Goal: Task Accomplishment & Management: Use online tool/utility

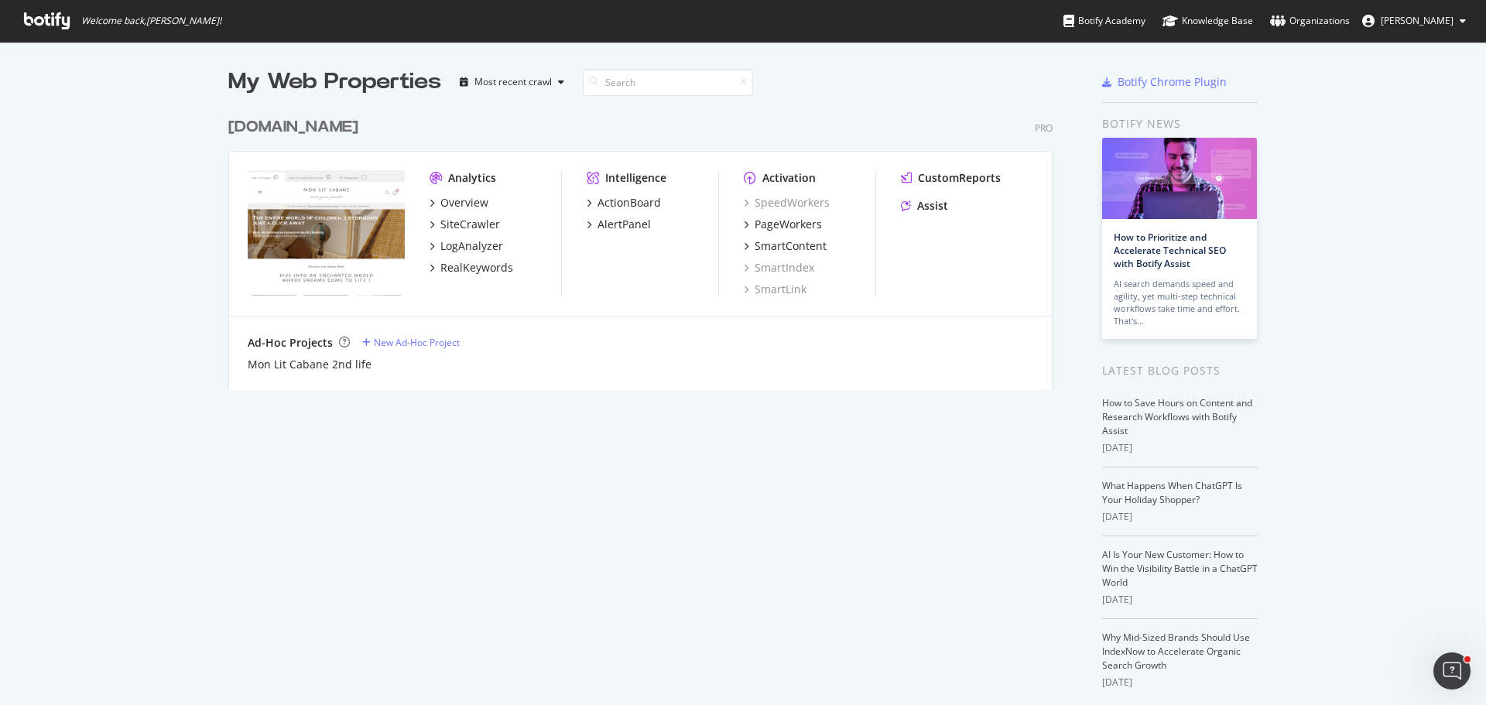
click at [251, 124] on div "[DOMAIN_NAME]" at bounding box center [293, 127] width 130 height 22
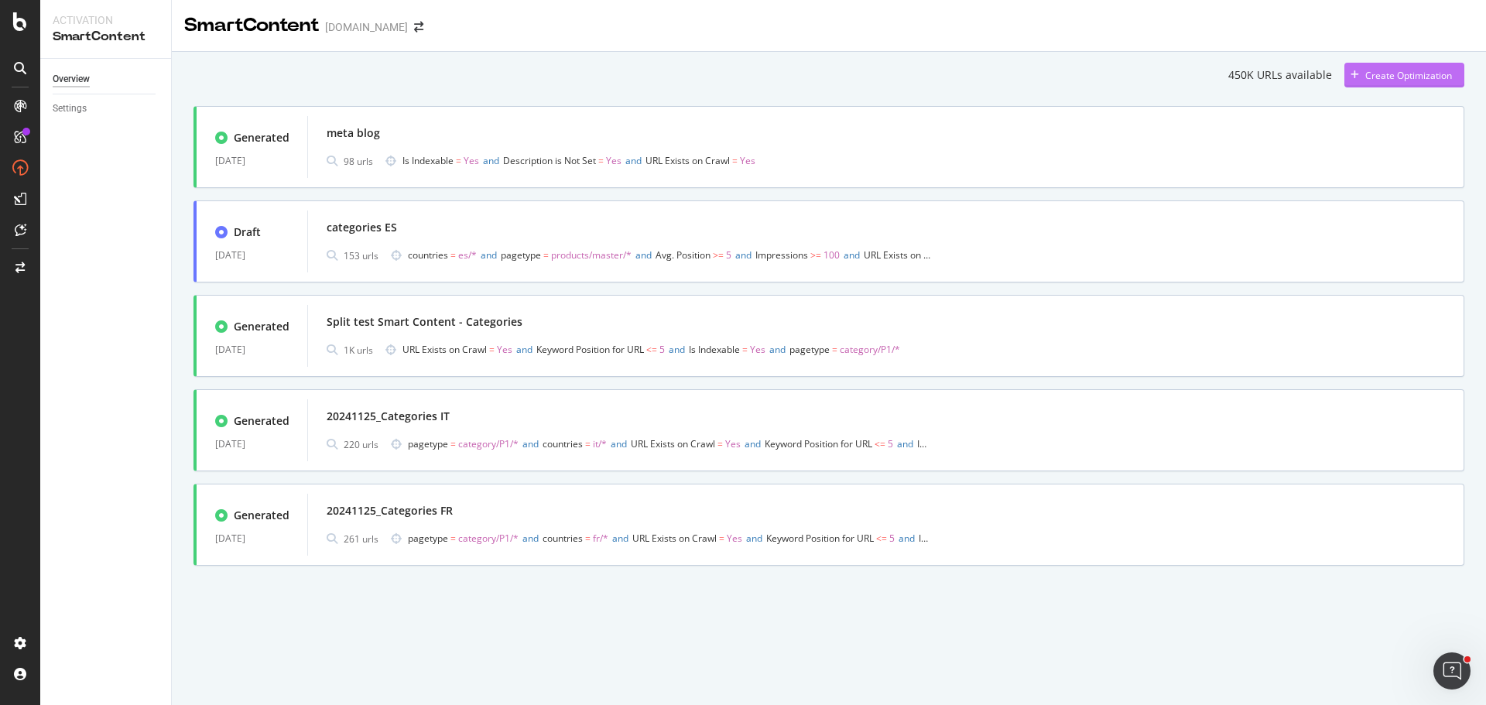
click at [1435, 64] on div "Create Optimization" at bounding box center [1398, 74] width 108 height 23
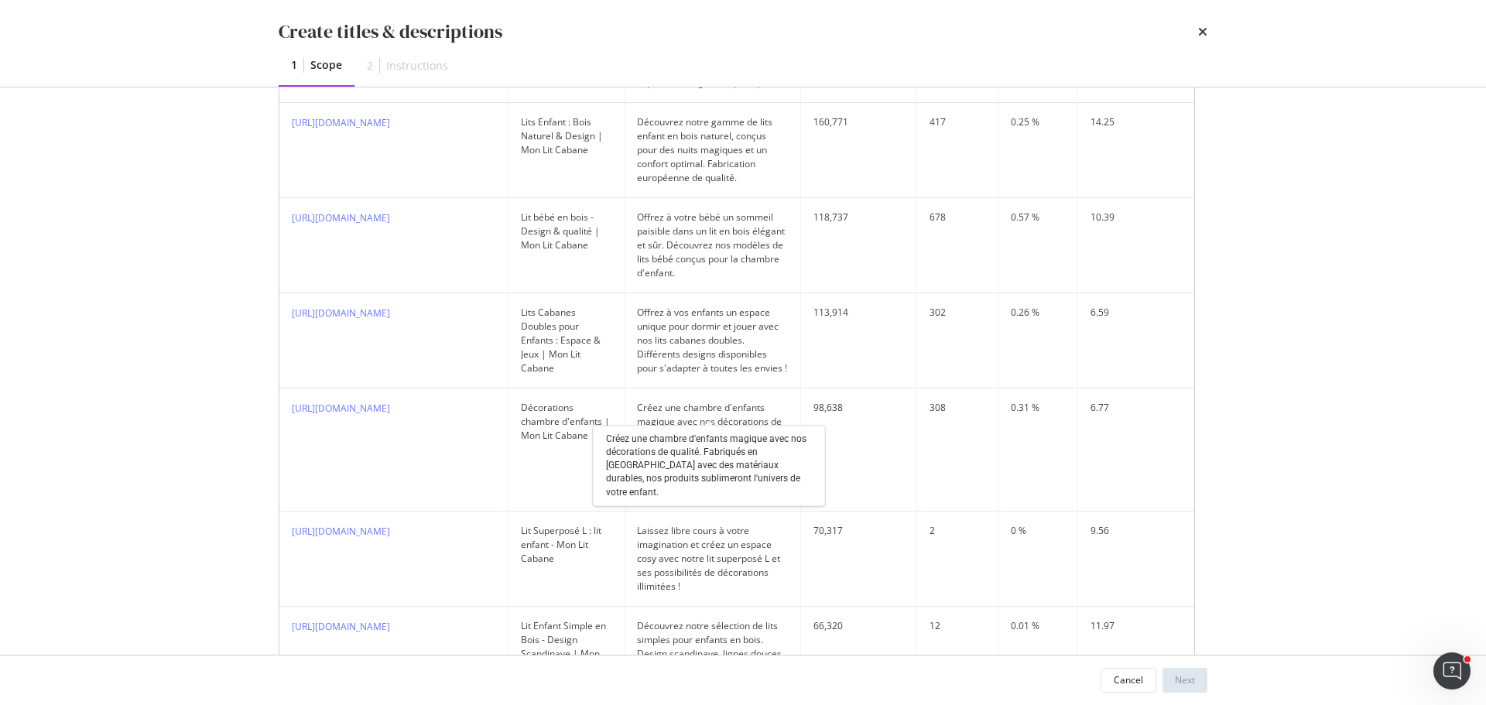
scroll to position [1180, 0]
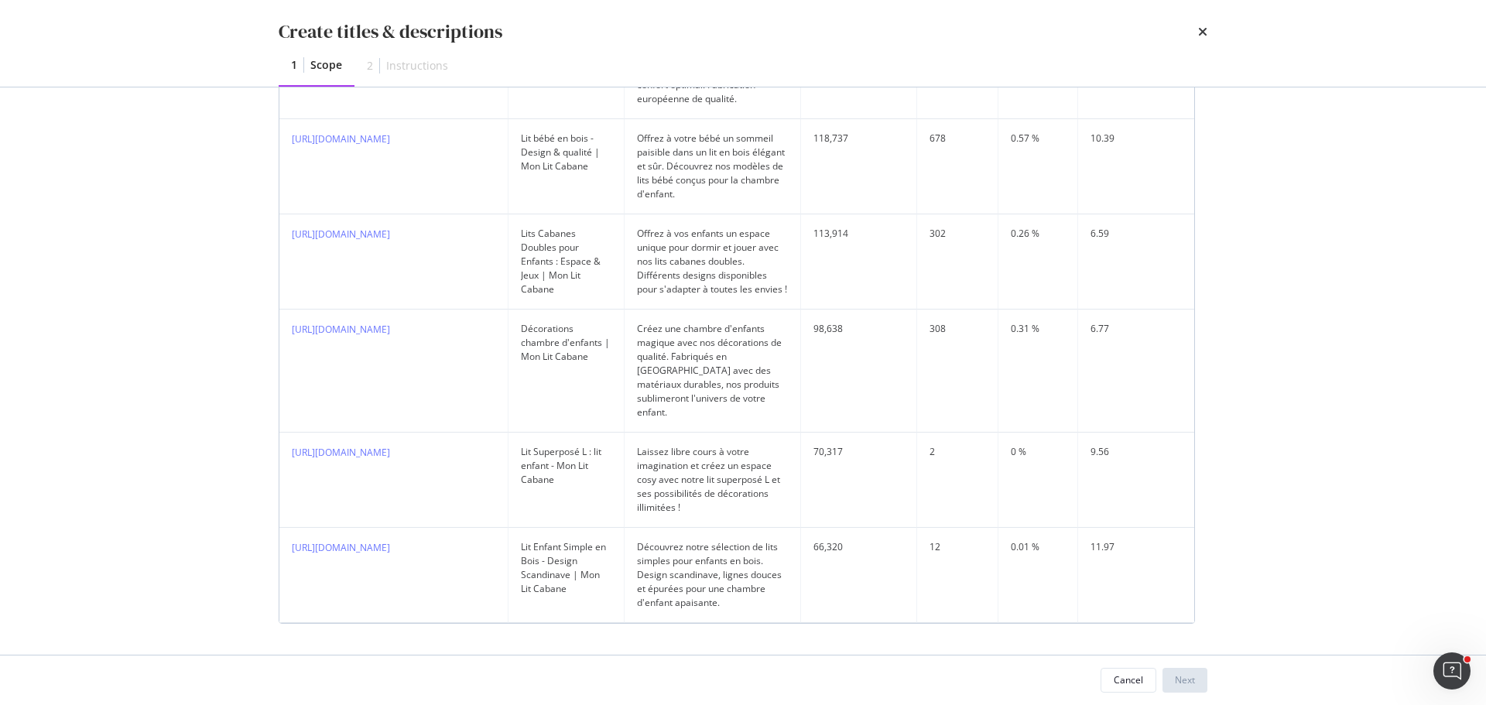
click at [1119, 673] on div "Cancel" at bounding box center [1128, 679] width 29 height 13
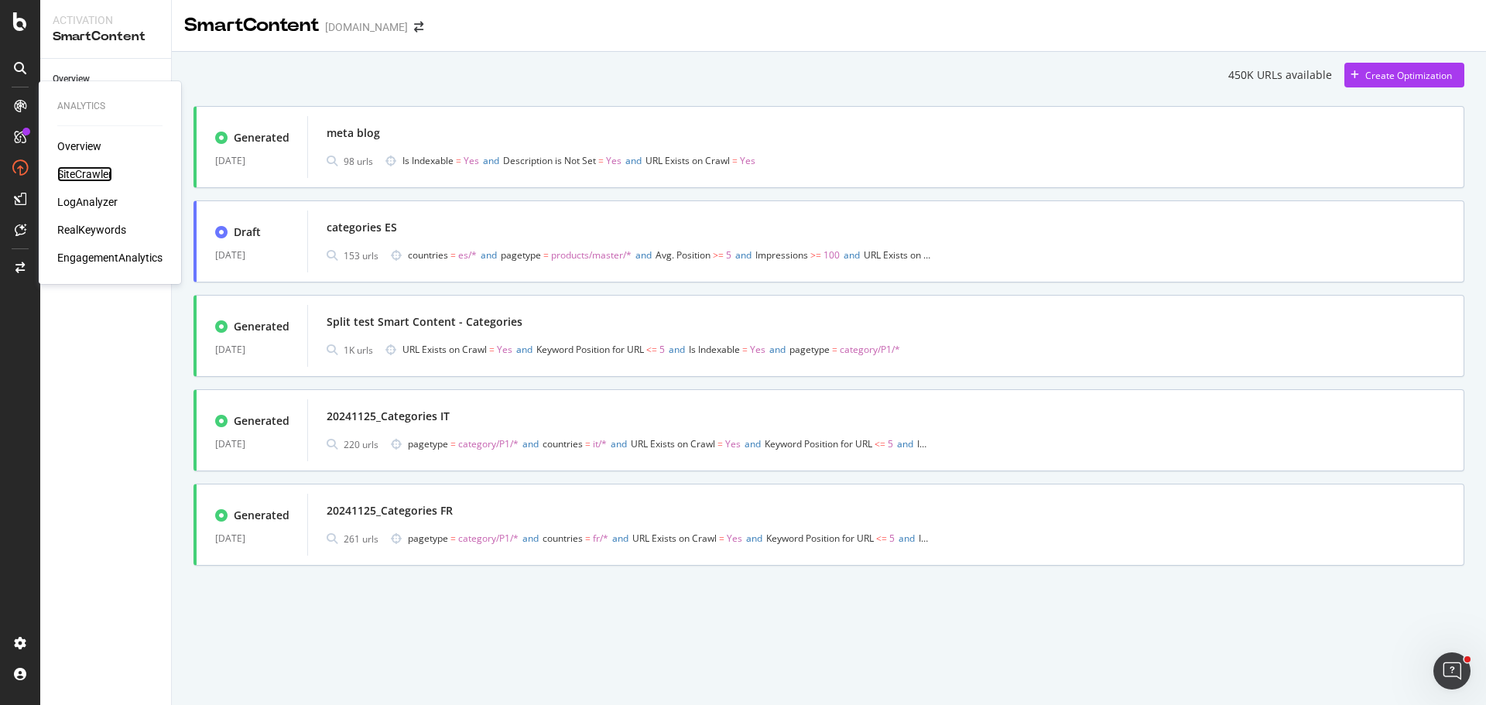
click at [88, 172] on div "SiteCrawler" at bounding box center [84, 173] width 55 height 15
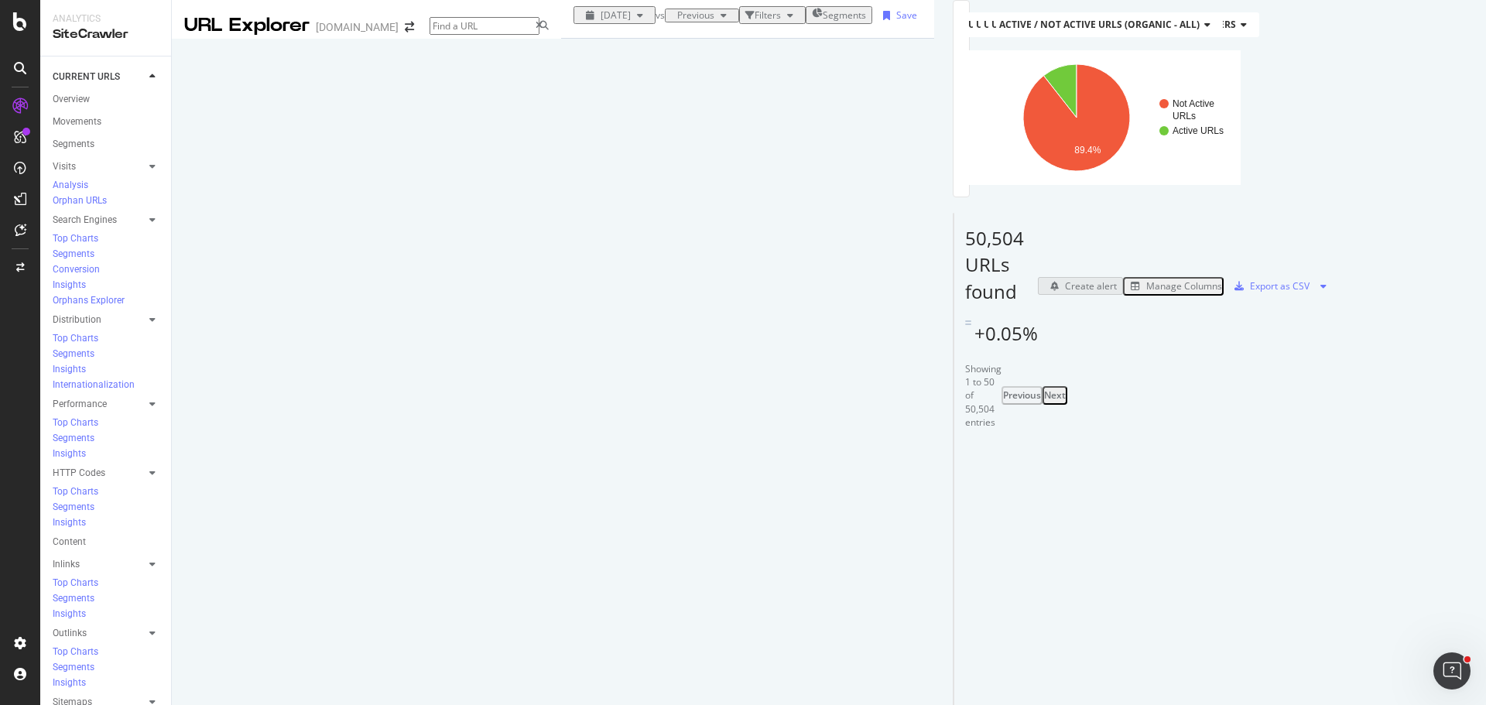
click at [1222, 293] on div "Manage Columns" at bounding box center [1184, 285] width 76 height 13
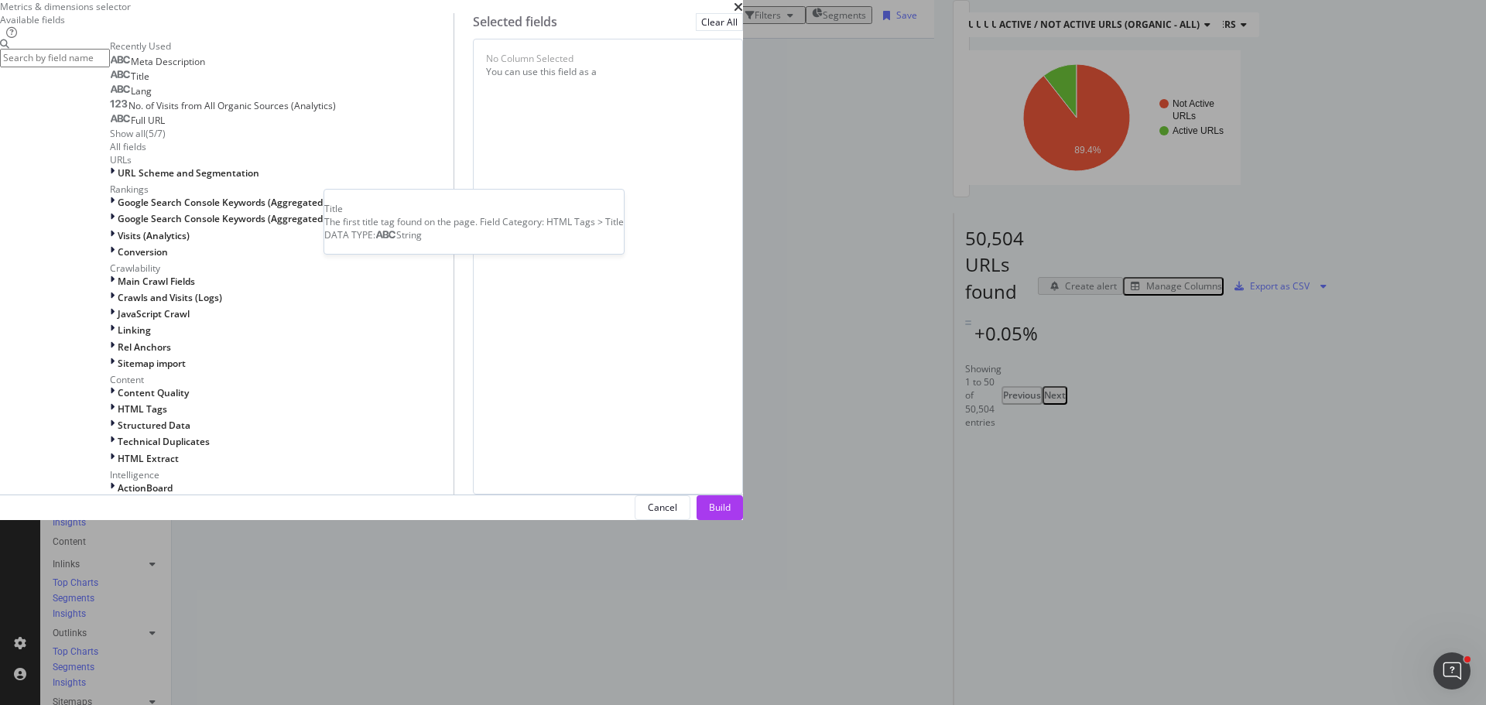
click at [149, 83] on div "Title" at bounding box center [129, 76] width 39 height 12
click at [638, 70] on div "On Current Crawl" at bounding box center [586, 61] width 101 height 19
click at [743, 302] on div "Title On Current Crawl You can use this field as a To pick up a draggable item,…" at bounding box center [608, 267] width 270 height 456
click at [145, 140] on div "Show all" at bounding box center [128, 133] width 36 height 13
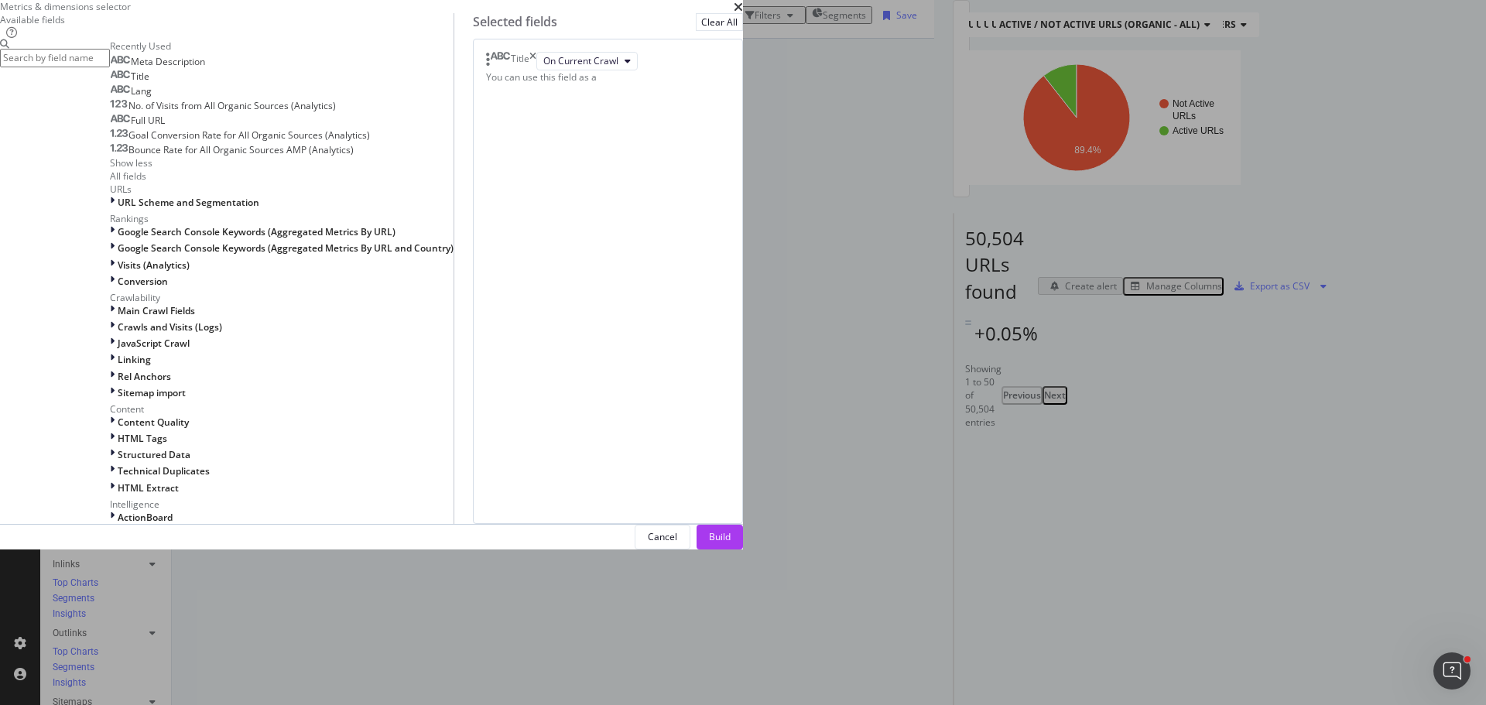
click at [110, 67] on input "modal" at bounding box center [55, 58] width 110 height 18
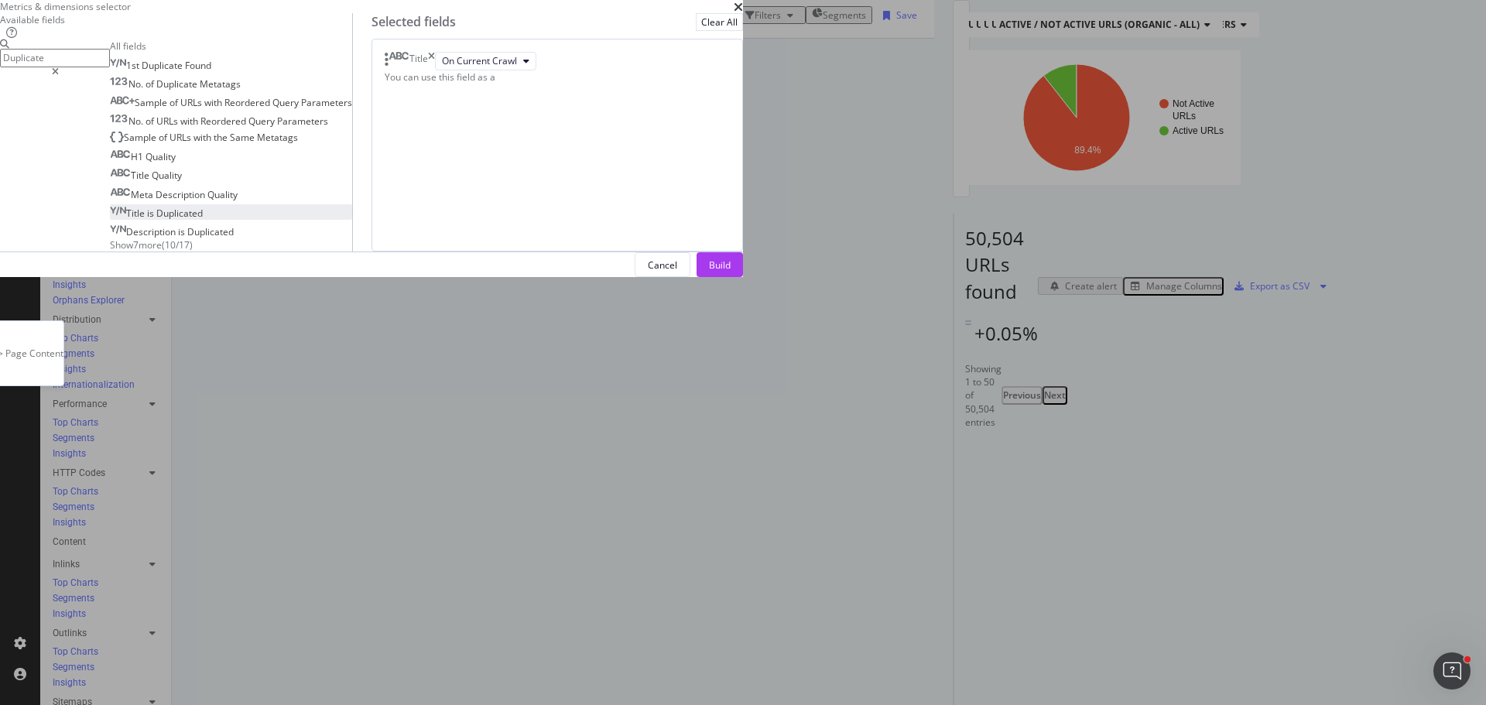
type input "Duplicate"
click at [203, 220] on span "Duplicated" at bounding box center [179, 213] width 46 height 13
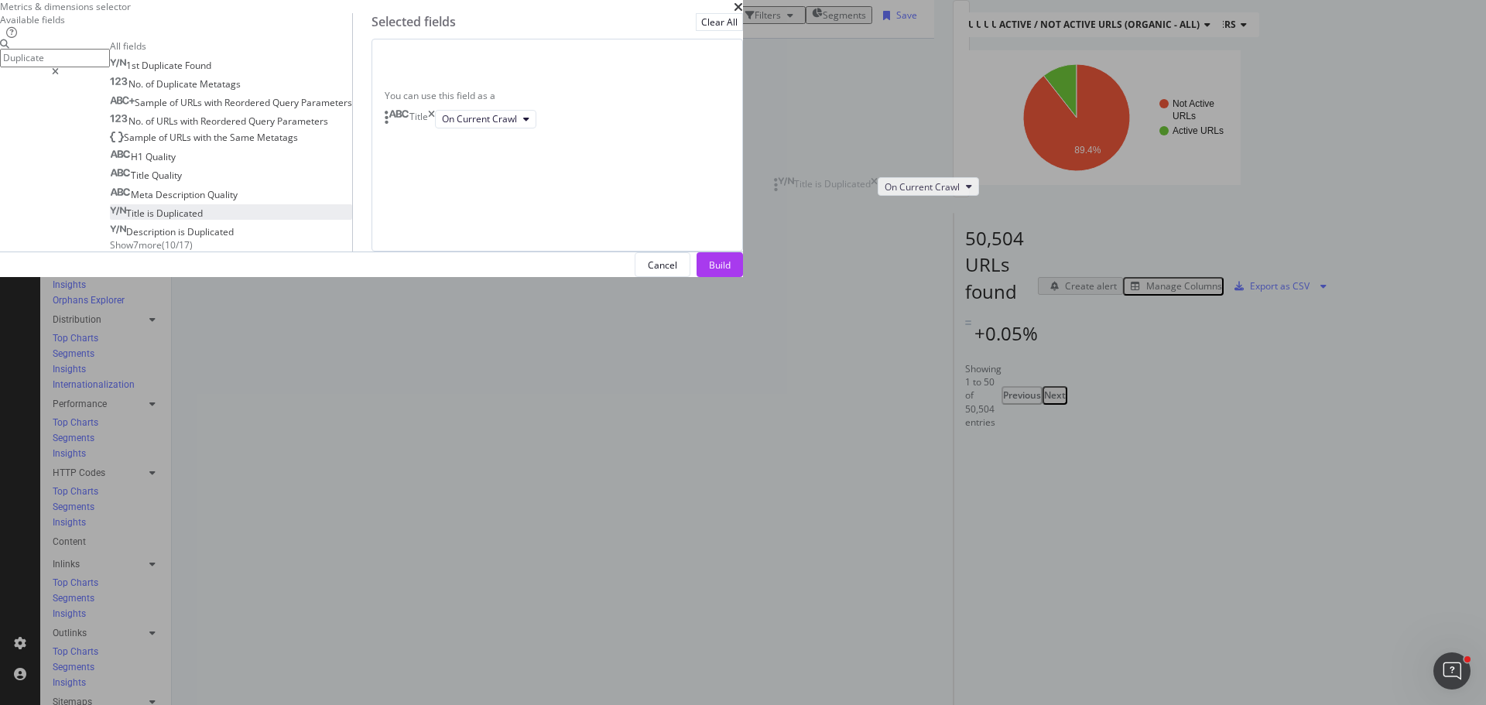
drag, startPoint x: 791, startPoint y: 238, endPoint x: 789, endPoint y: 193, distance: 44.9
click at [789, 193] on body "Analytics SiteCrawler CURRENT URLS Overview Movements Segments Visits Analysis …" at bounding box center [743, 352] width 1486 height 705
click at [730, 272] on div "Build" at bounding box center [720, 264] width 22 height 13
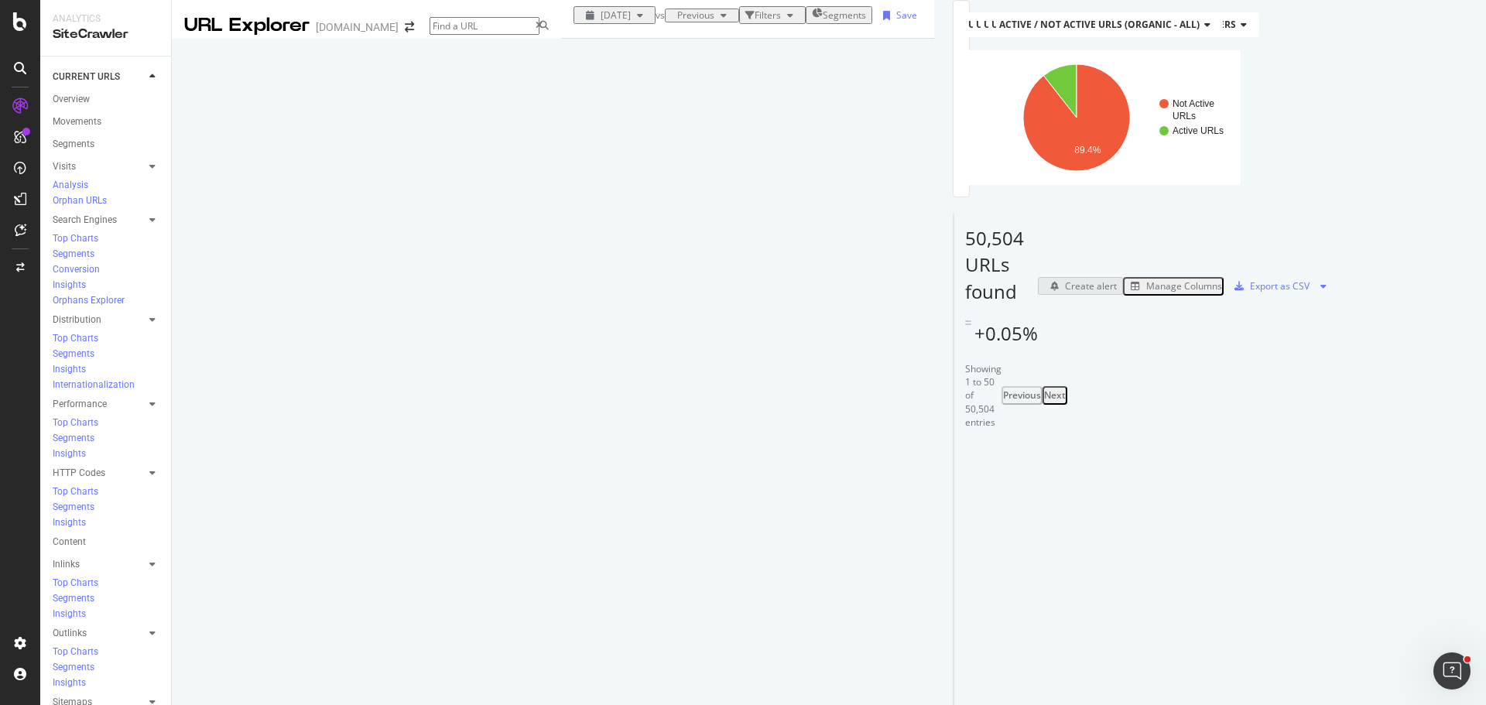
click at [754, 22] on div "Filters" at bounding box center [767, 15] width 26 height 13
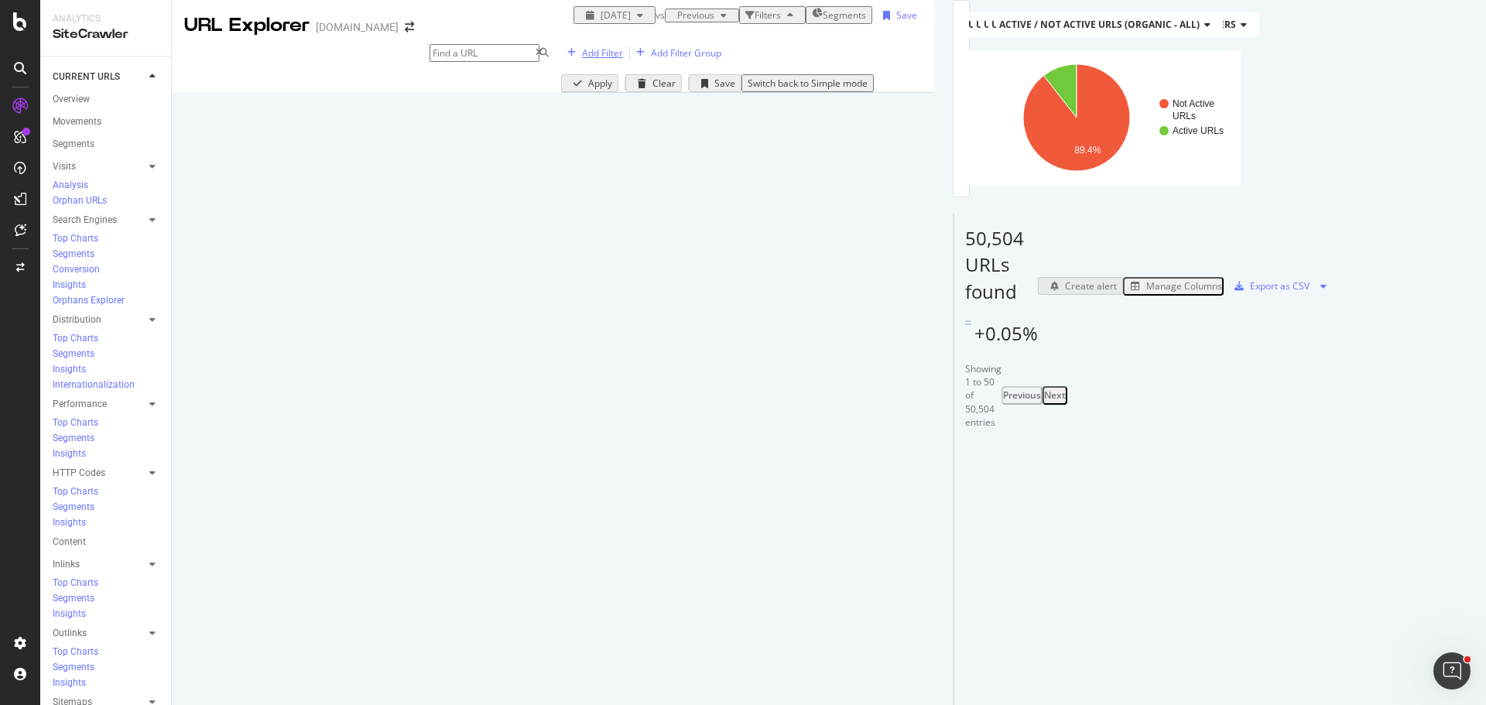
click at [582, 60] on div "Add Filter" at bounding box center [602, 52] width 41 height 13
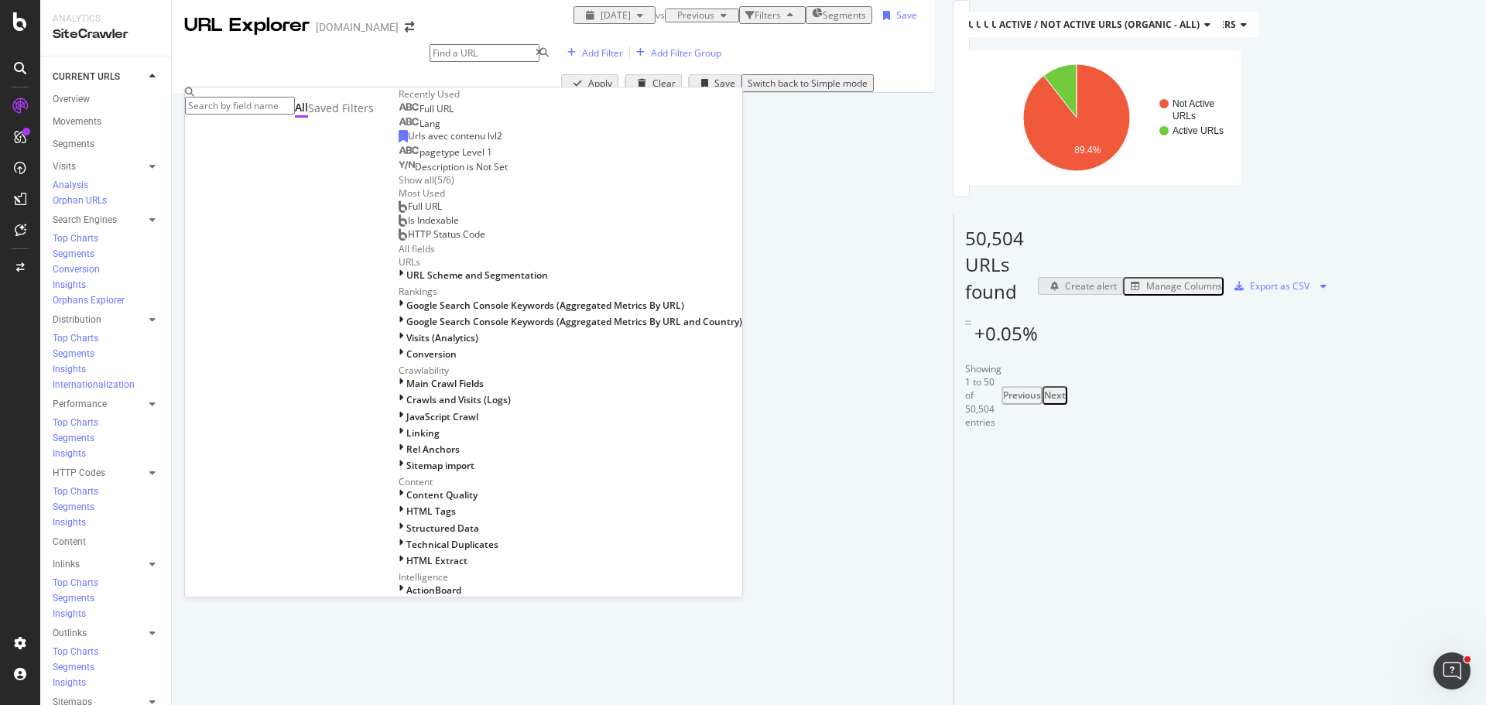
type input "T"
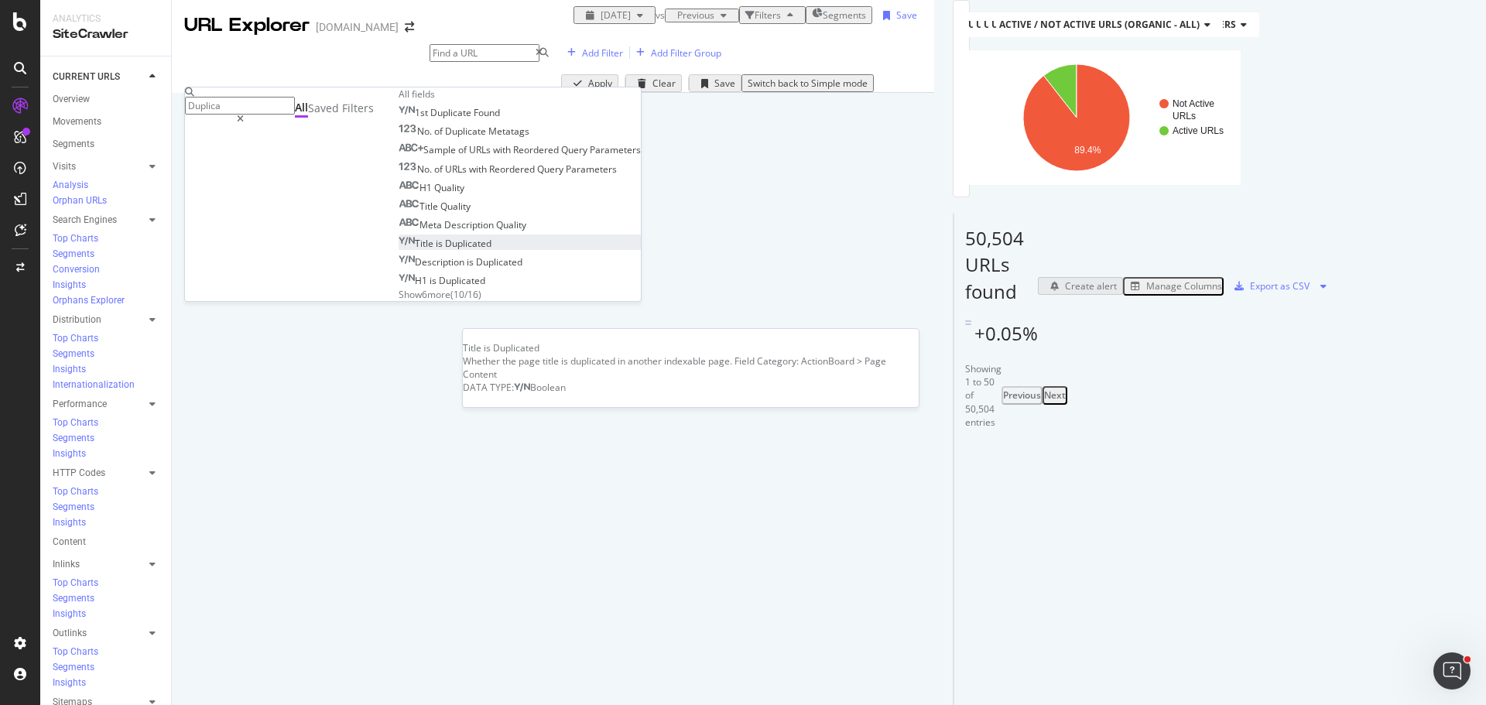
type input "Duplica"
click at [399, 250] on div "Title is Duplicated" at bounding box center [445, 243] width 93 height 13
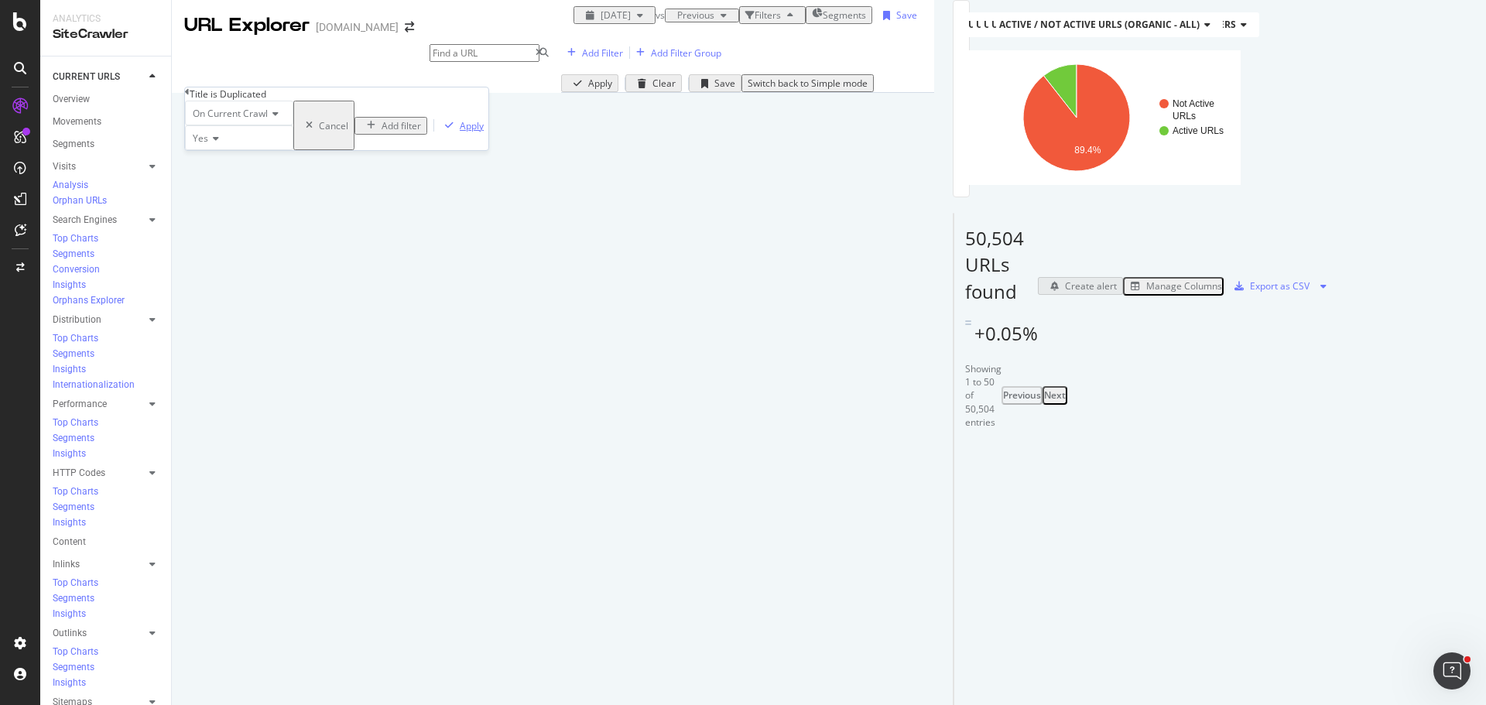
click at [439, 130] on div "button" at bounding box center [449, 125] width 21 height 9
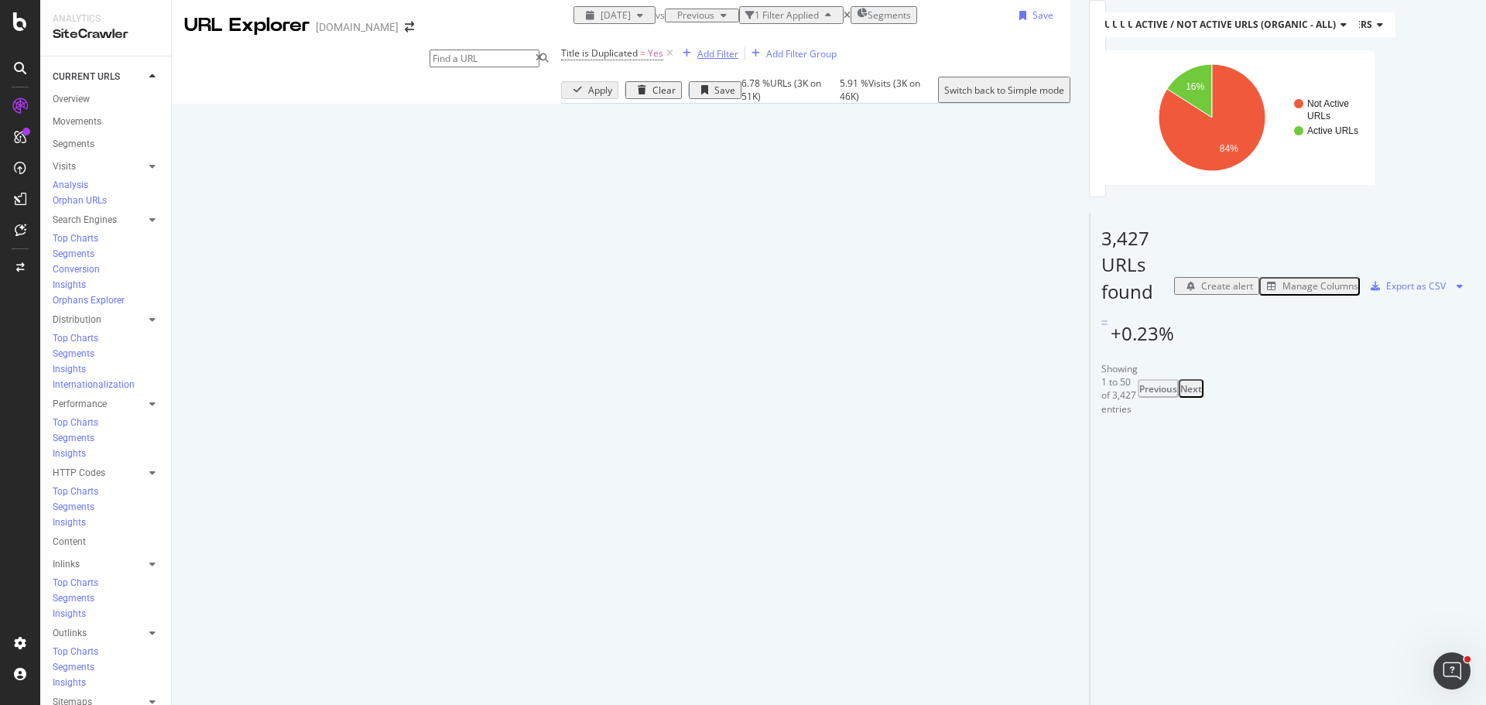
click at [697, 60] on div "Add Filter" at bounding box center [717, 53] width 41 height 13
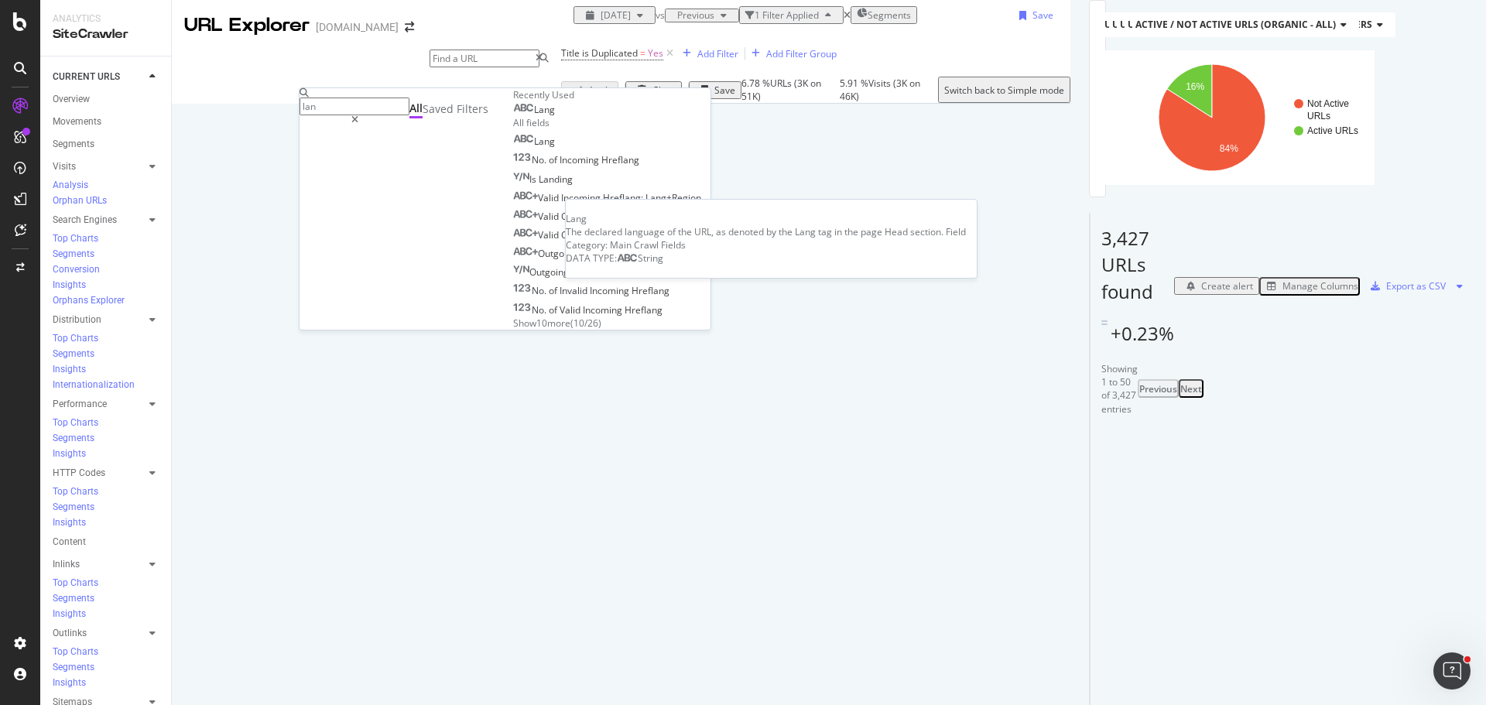
type input "lan"
click at [513, 116] on div "Lang" at bounding box center [534, 110] width 42 height 12
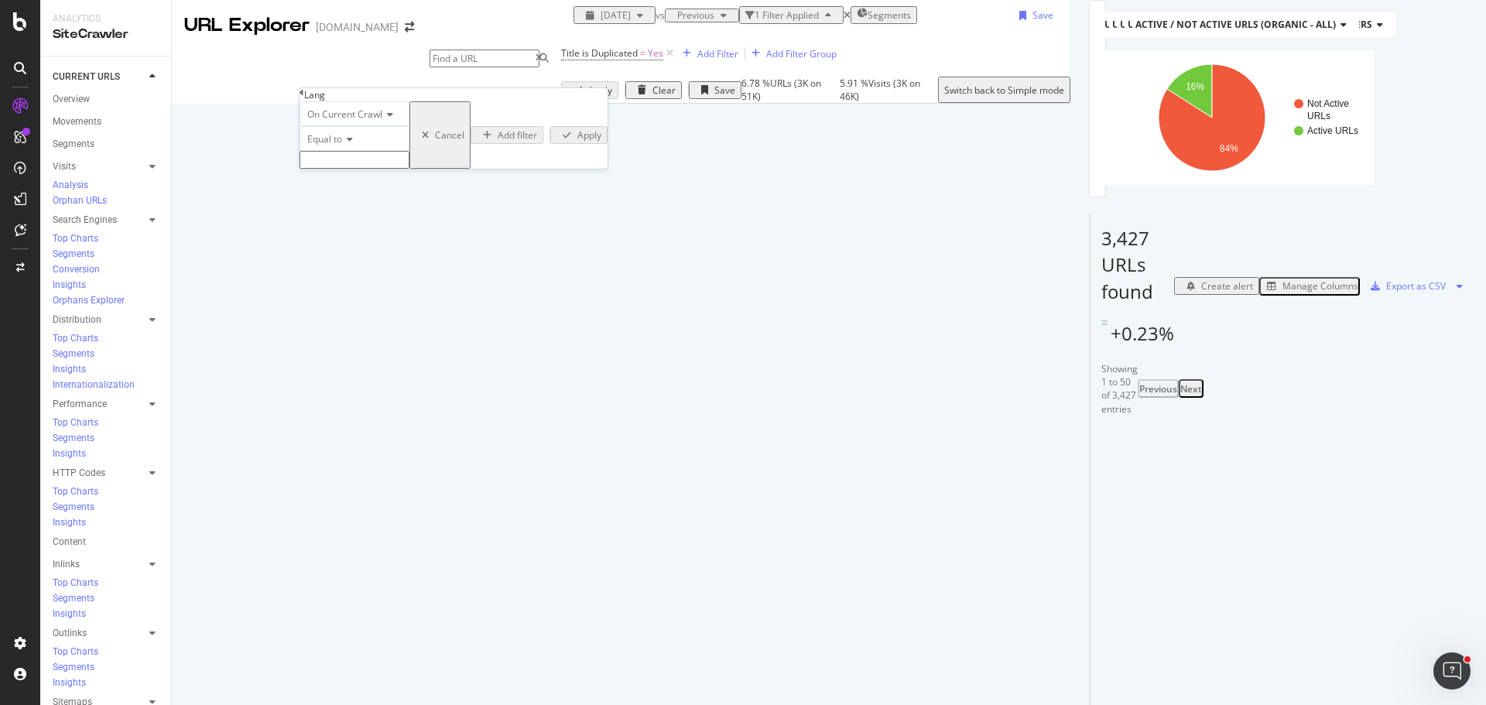
click at [358, 169] on input "text" at bounding box center [354, 160] width 110 height 18
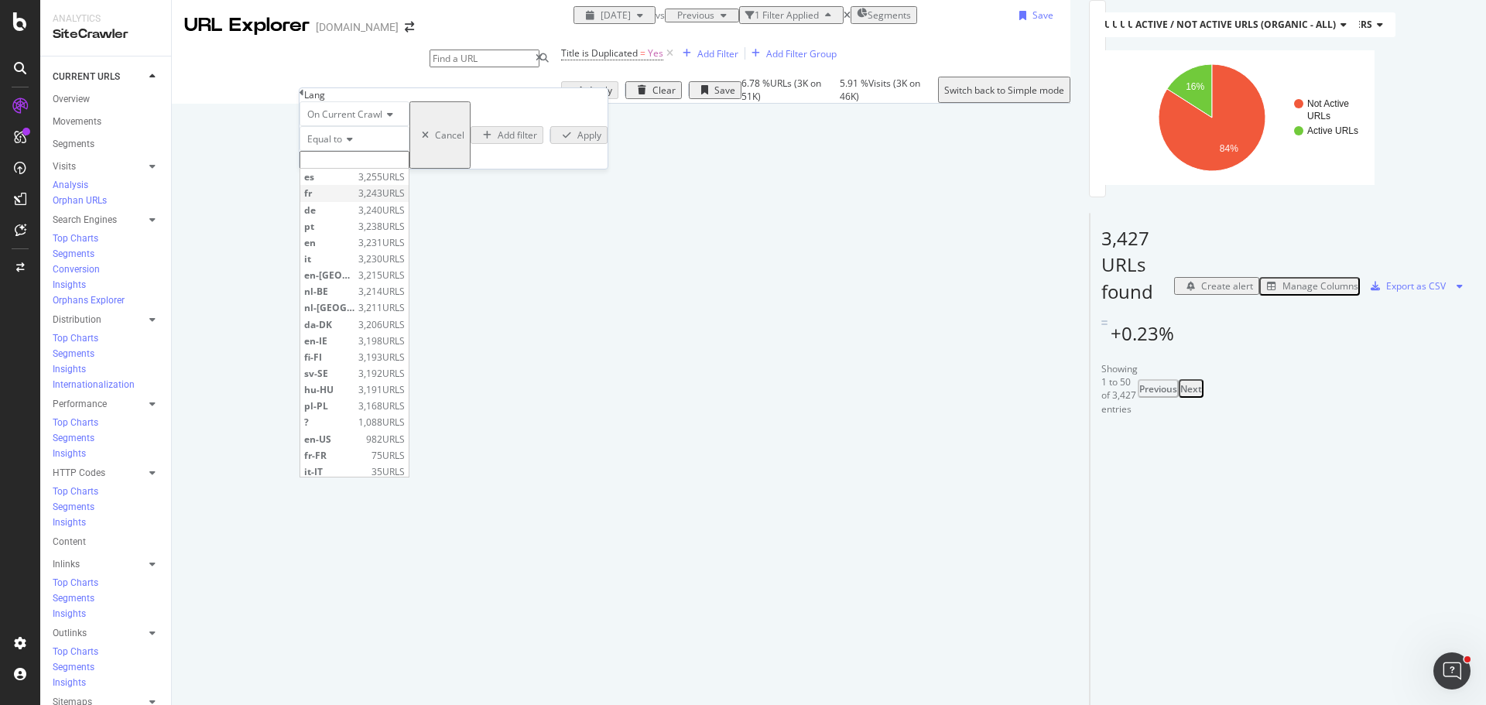
click at [354, 200] on span "fr" at bounding box center [329, 192] width 50 height 13
type input "fr"
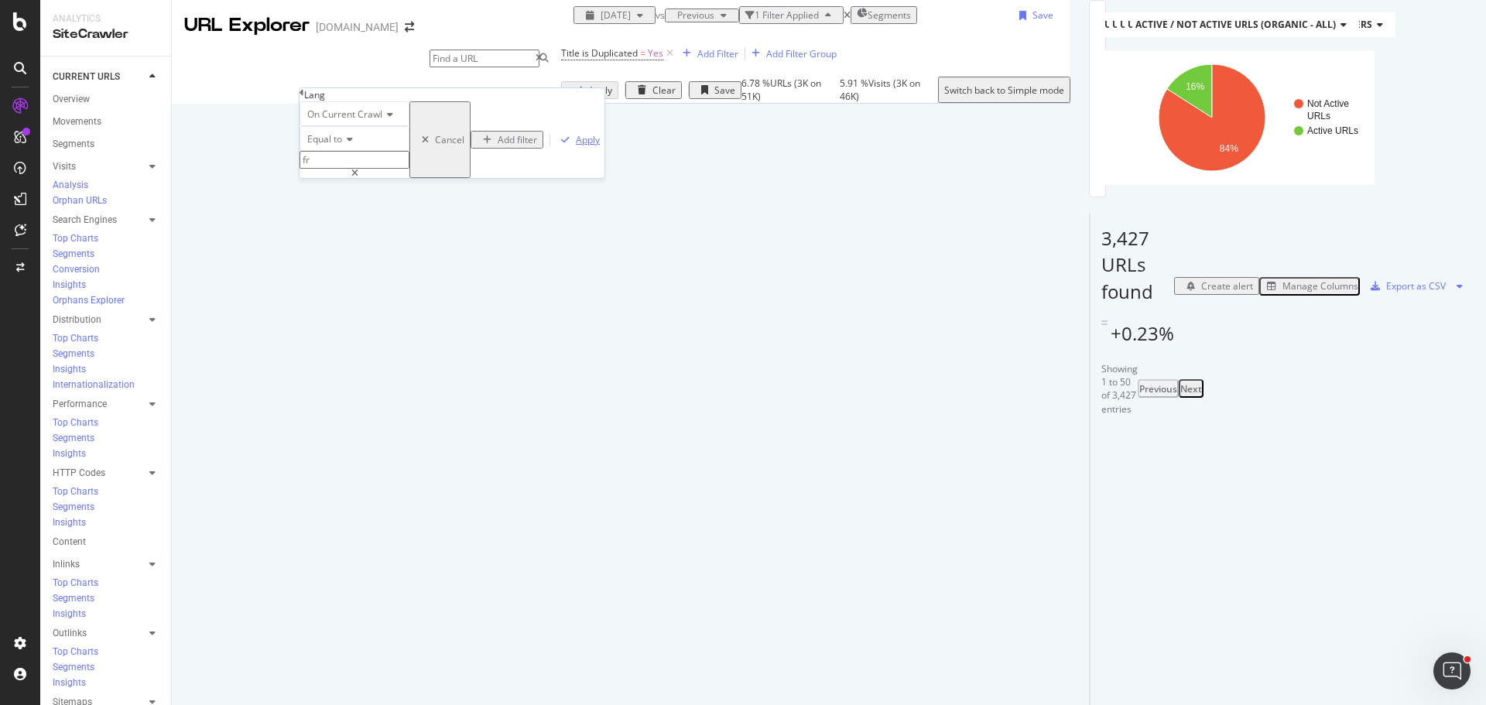
click at [576, 146] on div "Apply" at bounding box center [588, 139] width 24 height 13
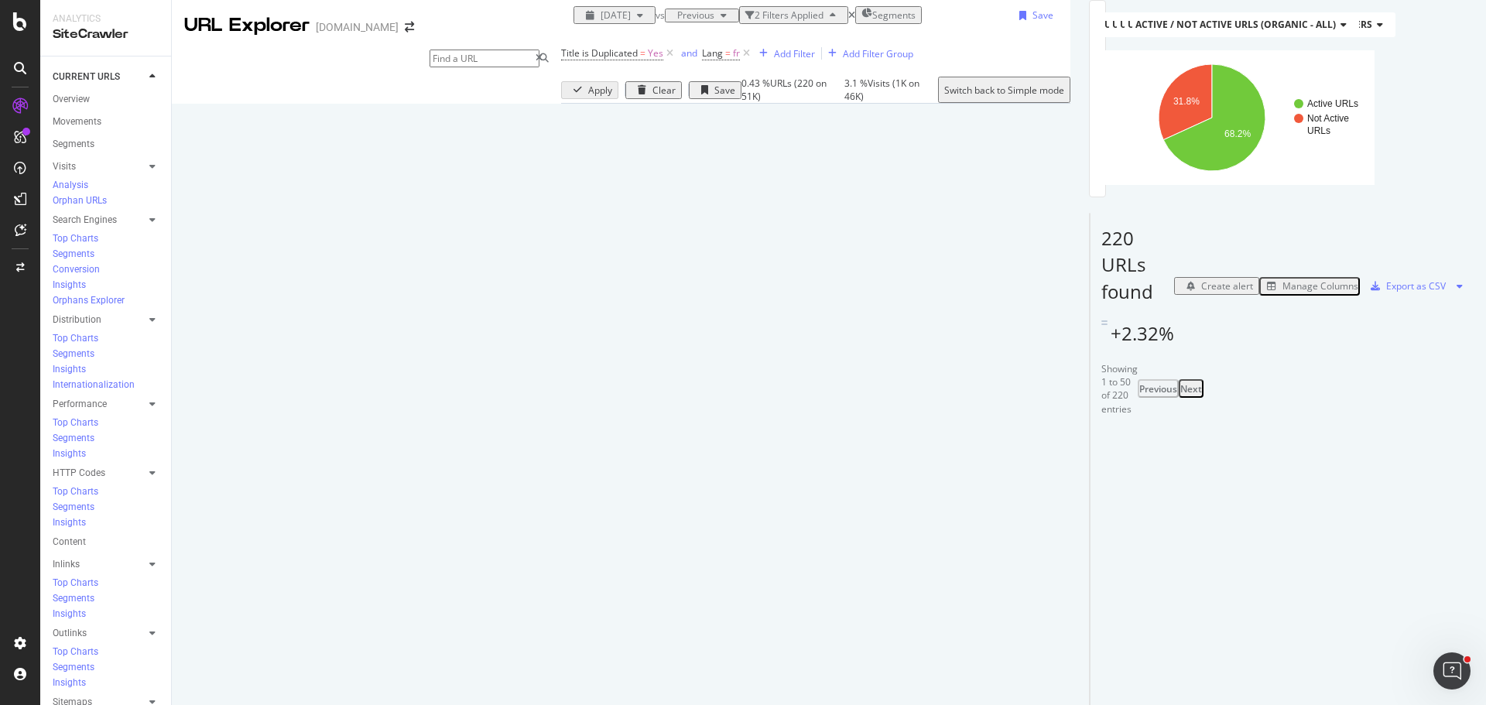
click at [1293, 293] on div "Manage Columns" at bounding box center [1320, 285] width 76 height 13
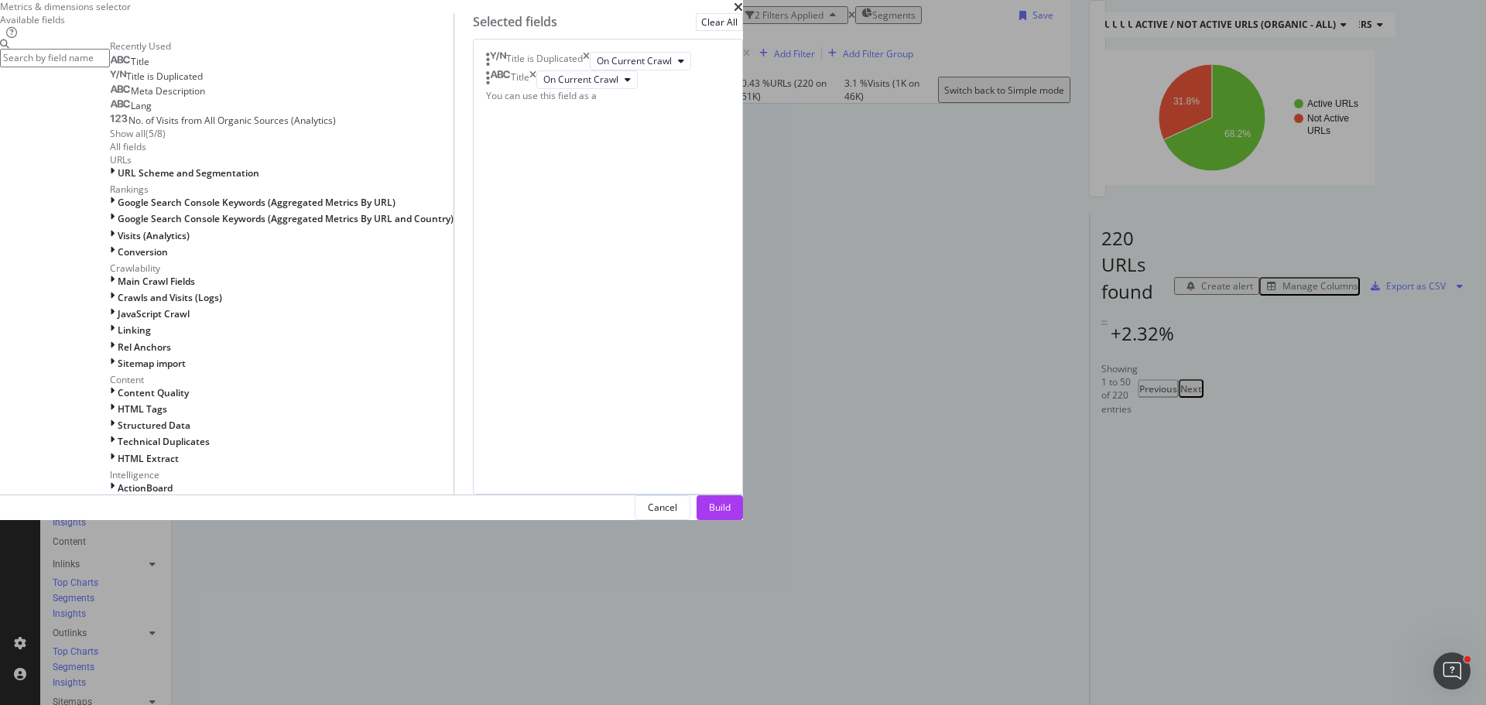
click at [590, 70] on icon "times" at bounding box center [586, 61] width 7 height 19
click at [730, 514] on div "Build" at bounding box center [720, 507] width 22 height 13
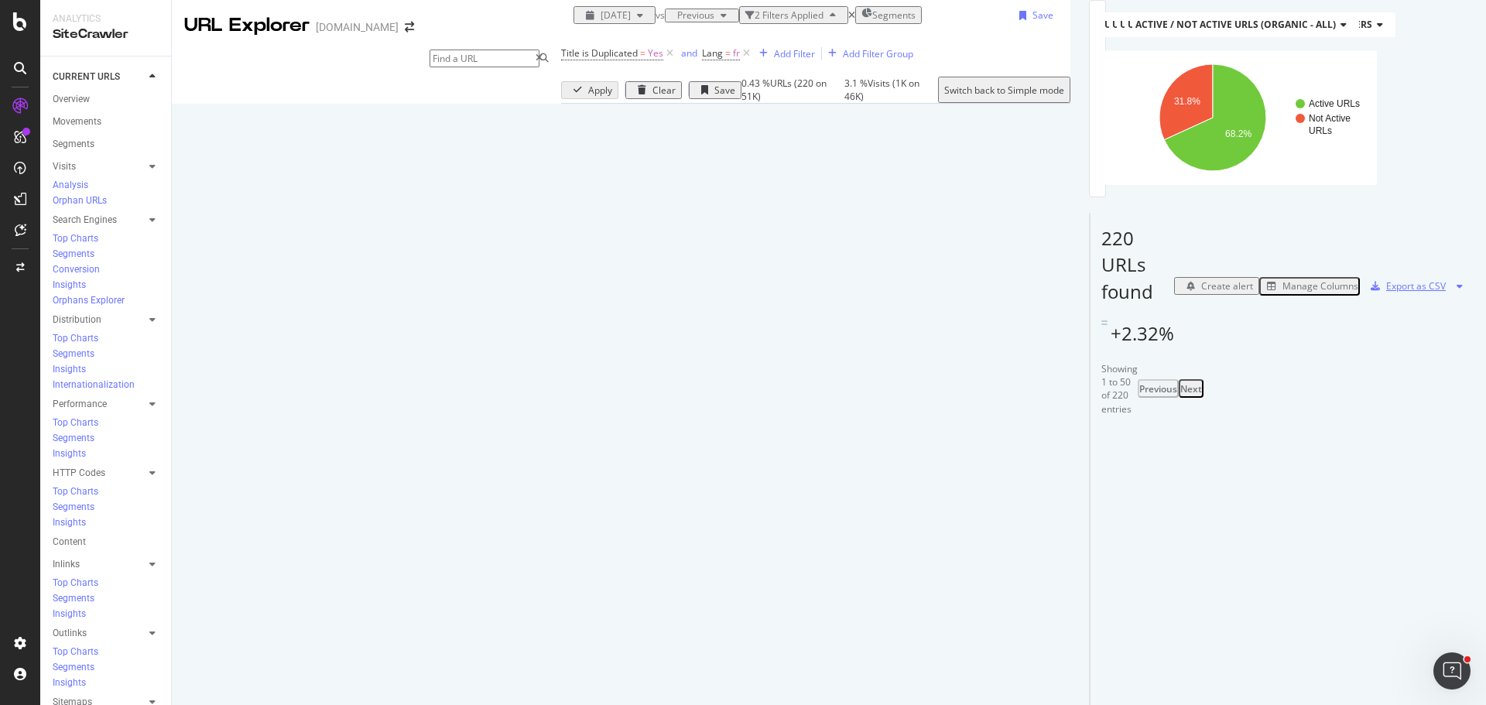
click at [1417, 293] on div "Export as CSV" at bounding box center [1404, 285] width 81 height 13
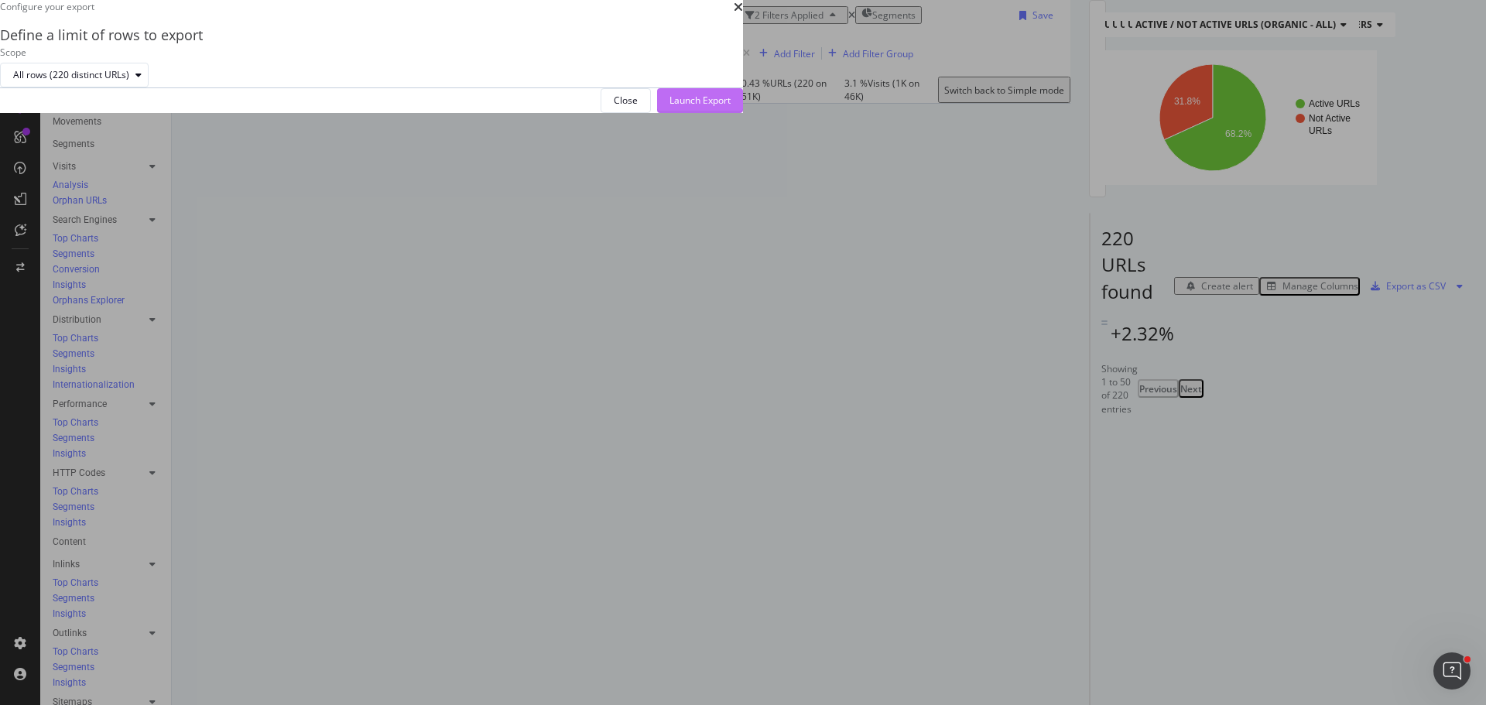
click at [730, 107] on div "Launch Export" at bounding box center [699, 100] width 61 height 13
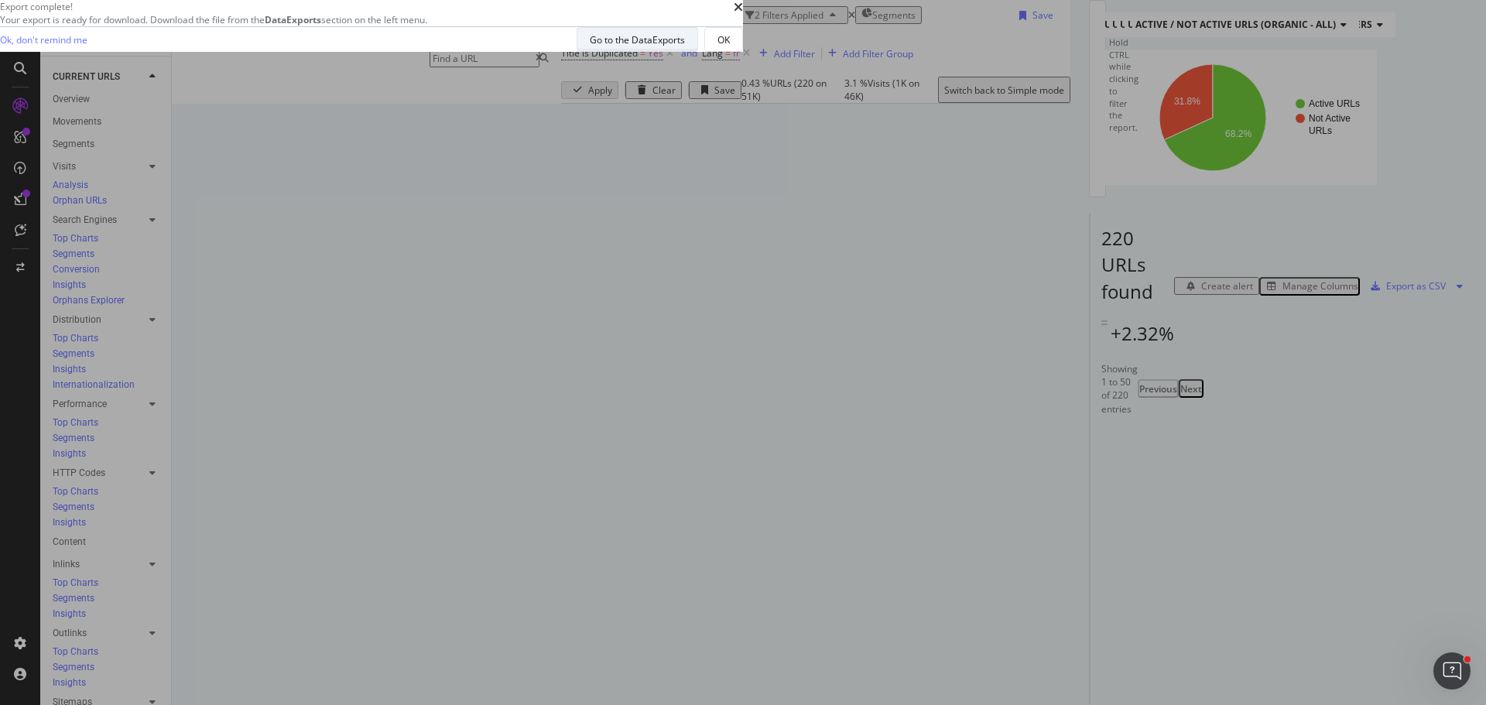
click at [685, 46] on div "Go to the DataExports" at bounding box center [637, 39] width 95 height 13
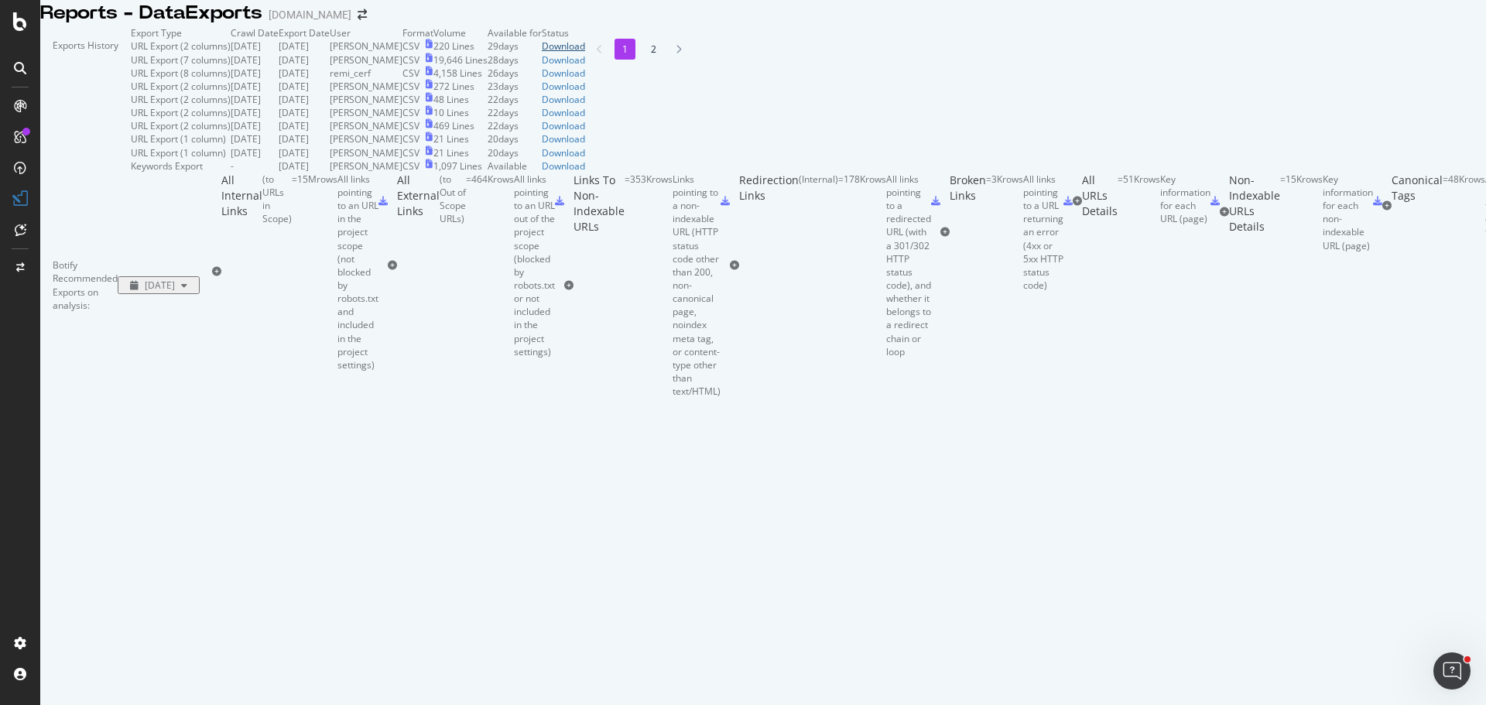
click at [585, 53] on div "Download" at bounding box center [563, 45] width 43 height 13
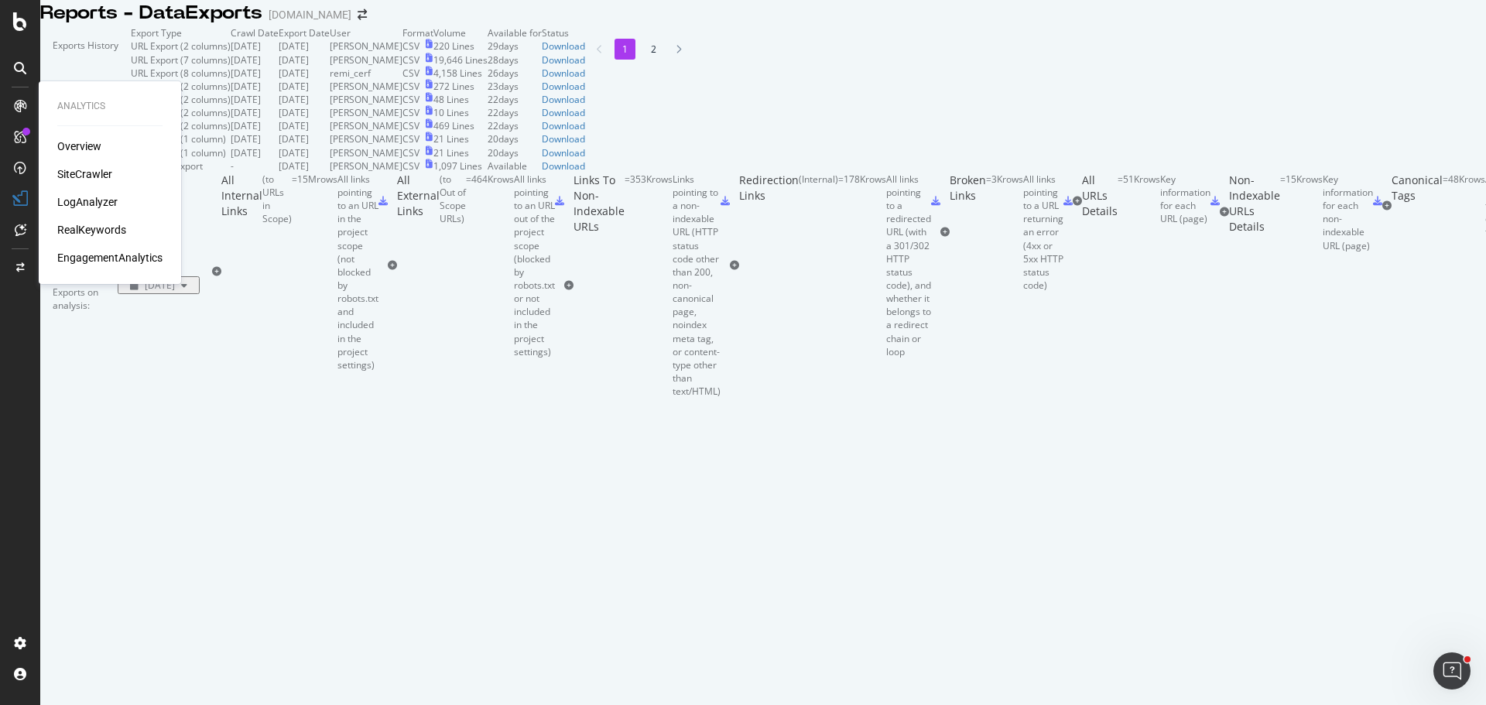
click at [80, 170] on div "SiteCrawler" at bounding box center [84, 173] width 55 height 15
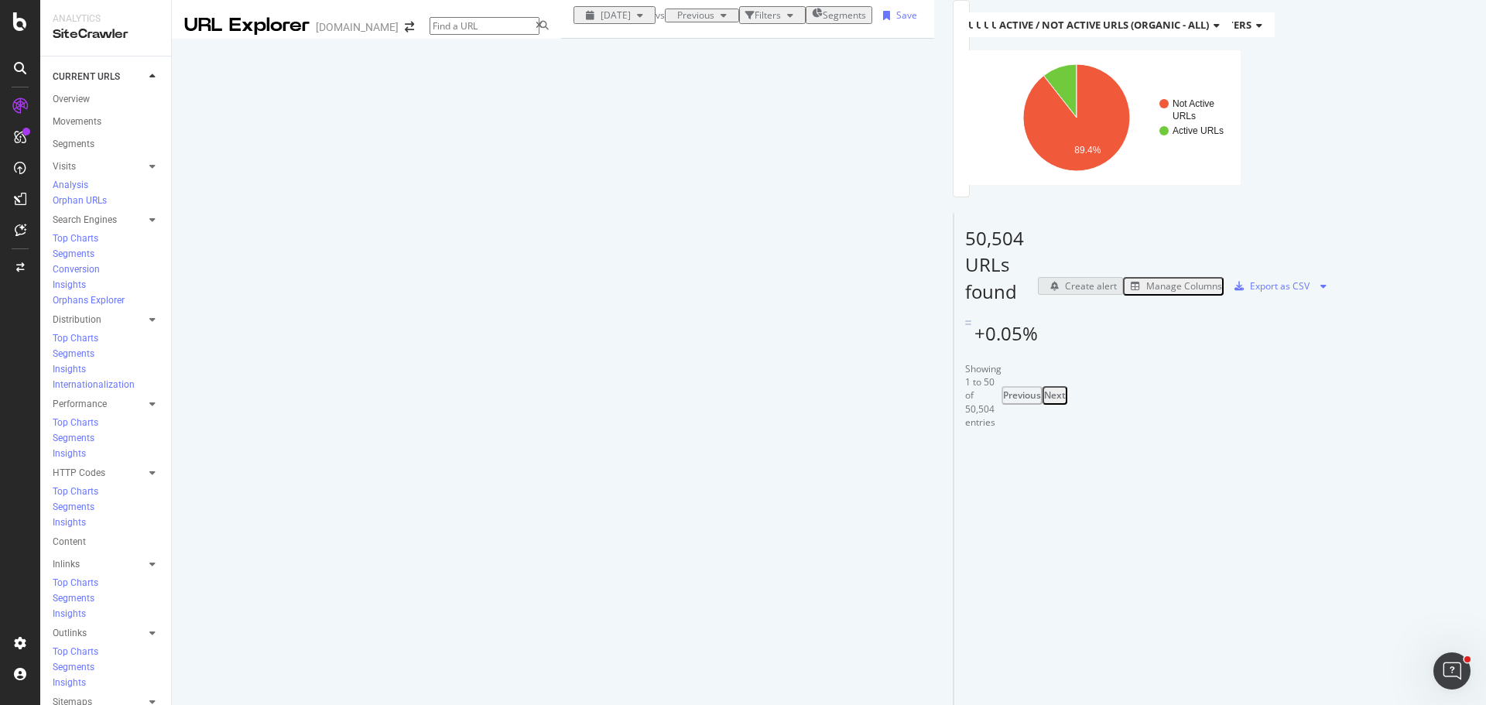
click at [787, 20] on icon "button" at bounding box center [790, 15] width 6 height 9
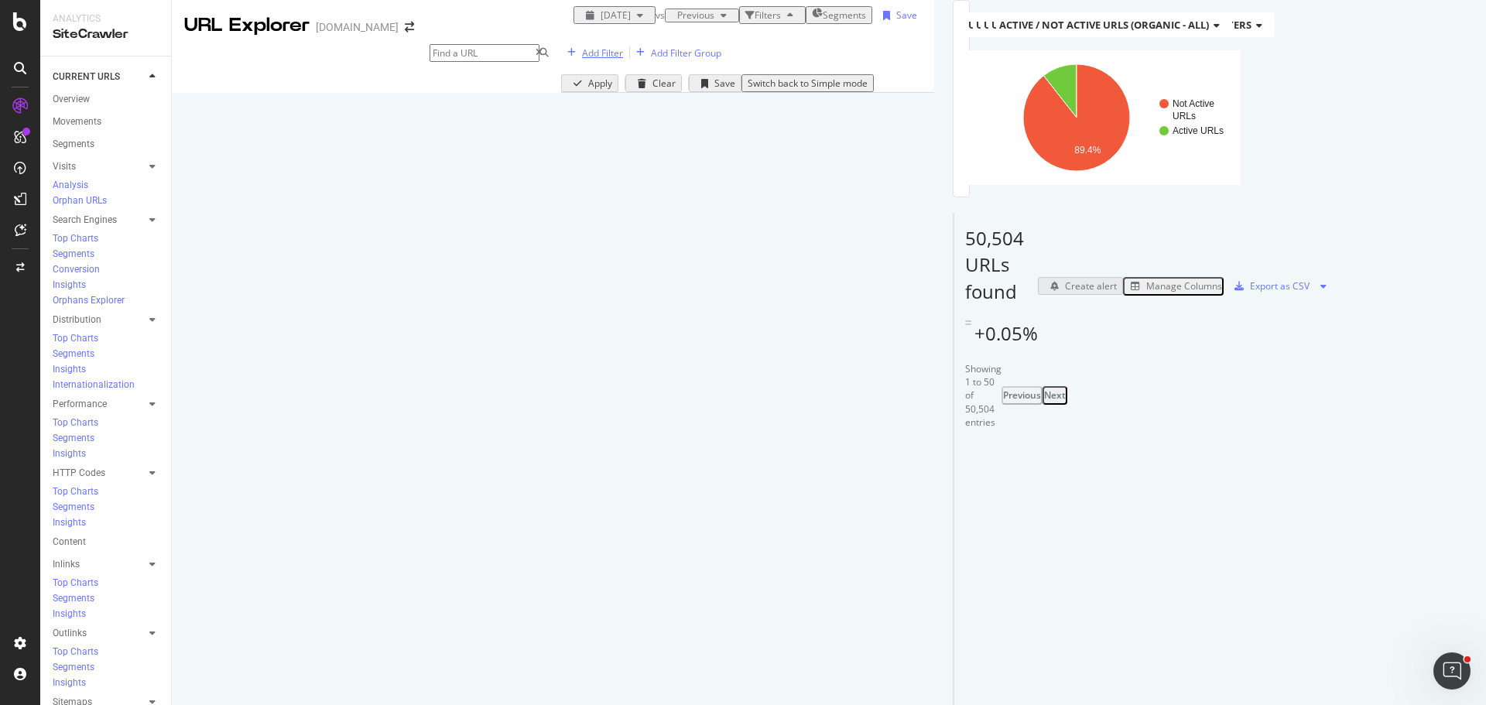
click at [582, 60] on div "Add Filter" at bounding box center [602, 52] width 41 height 13
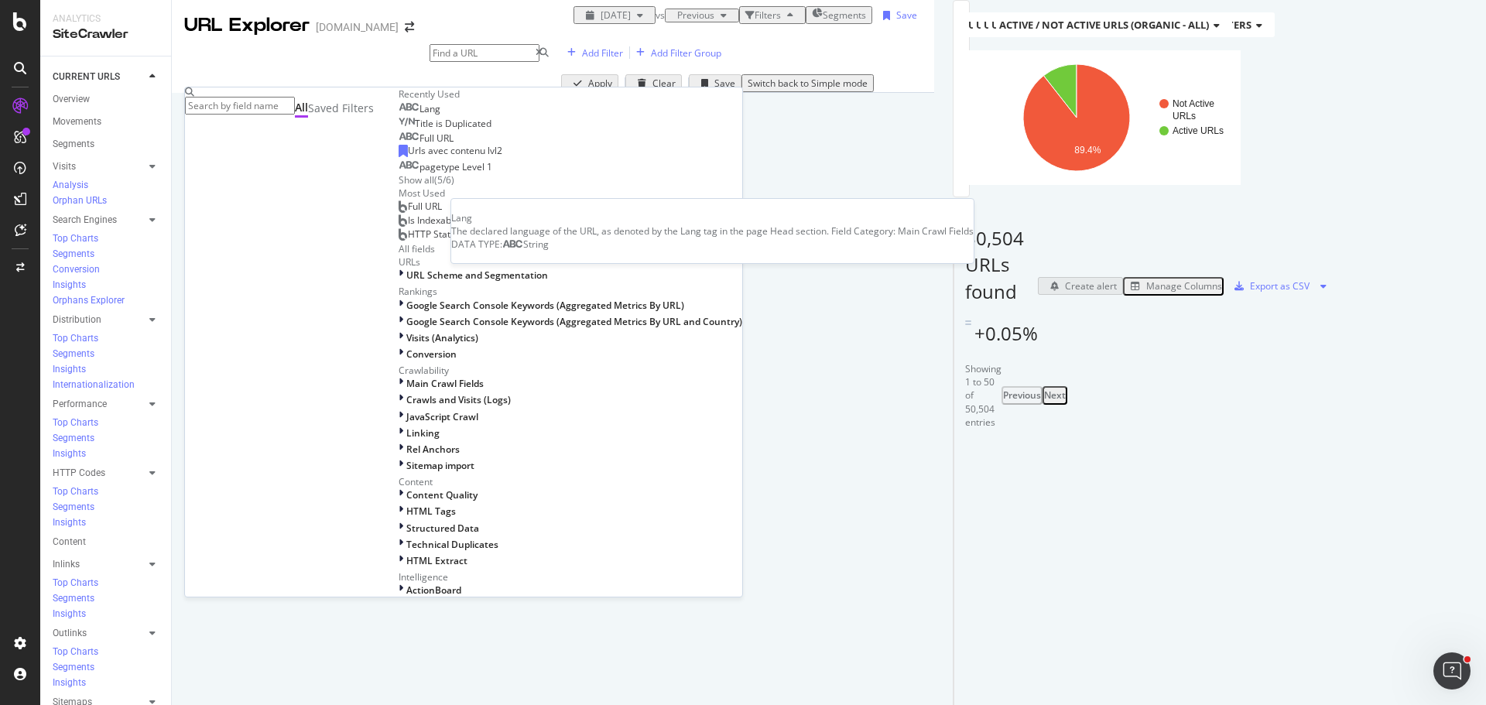
click at [399, 115] on div "Lang" at bounding box center [420, 109] width 42 height 12
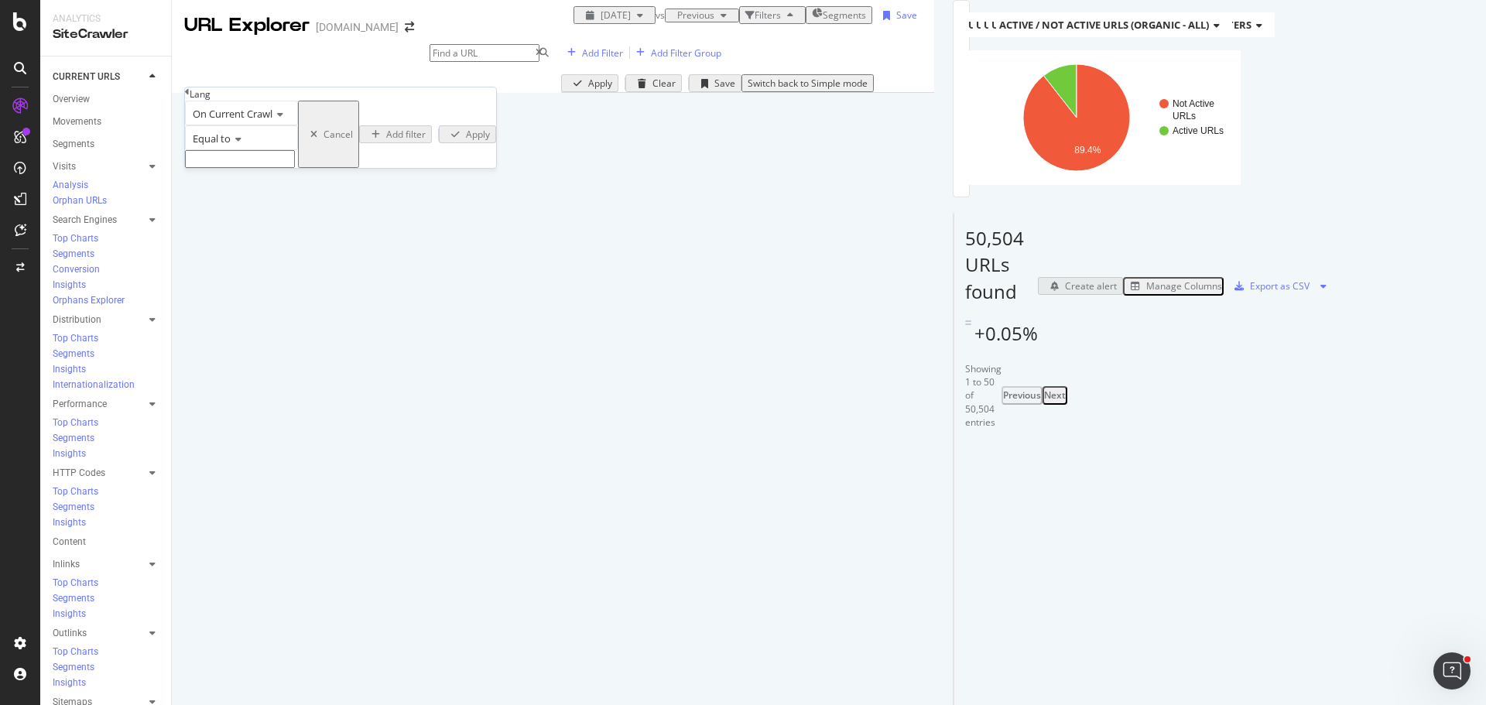
click at [239, 168] on input "text" at bounding box center [240, 159] width 110 height 18
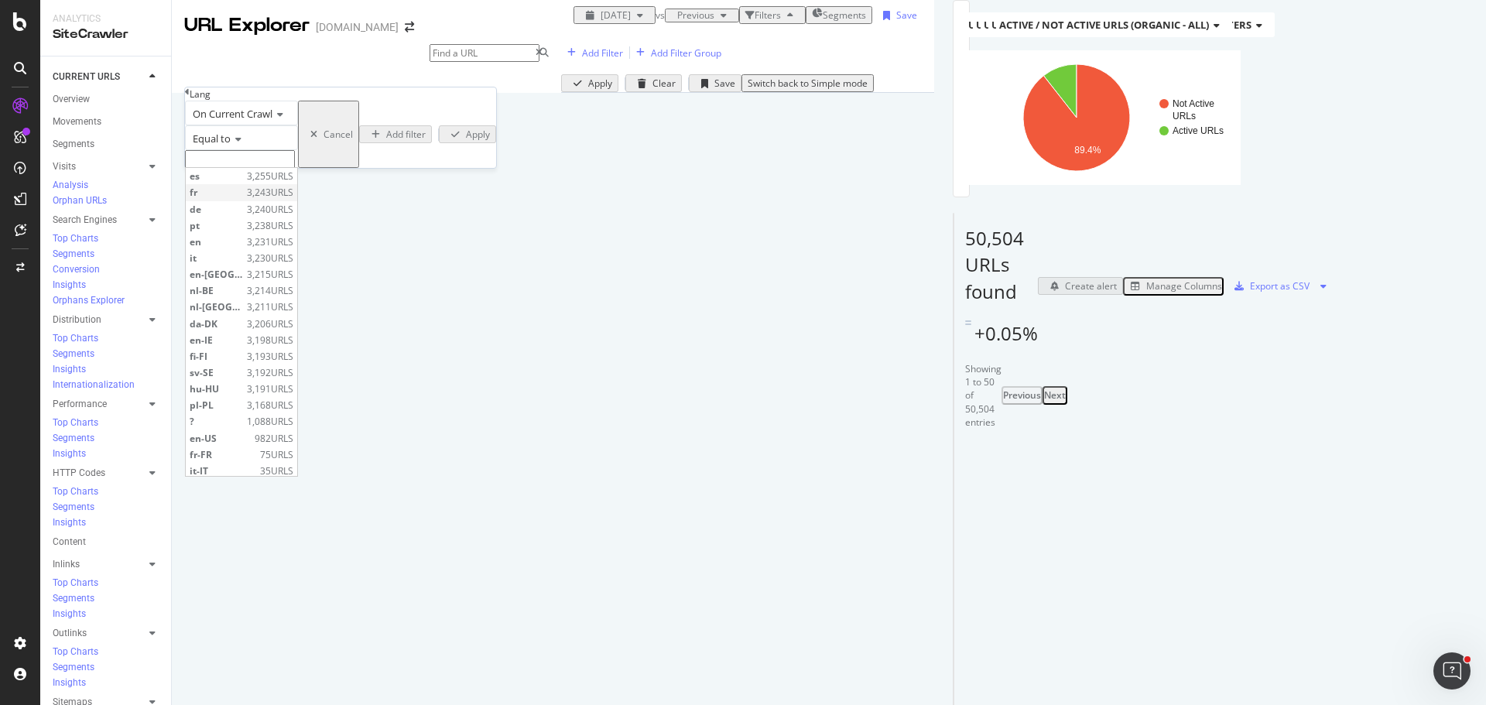
click at [243, 199] on span "fr" at bounding box center [216, 192] width 53 height 13
type input "fr"
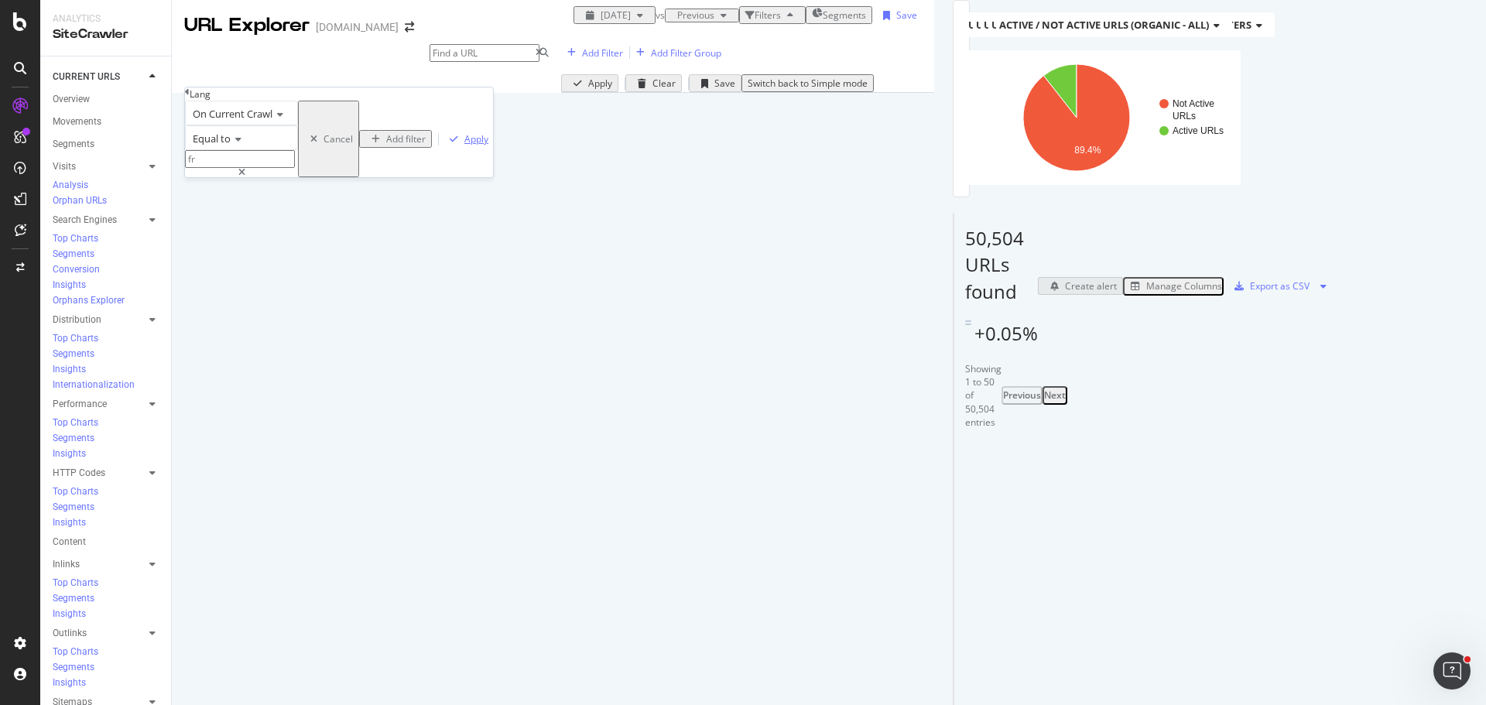
click at [443, 144] on div "button" at bounding box center [453, 139] width 21 height 9
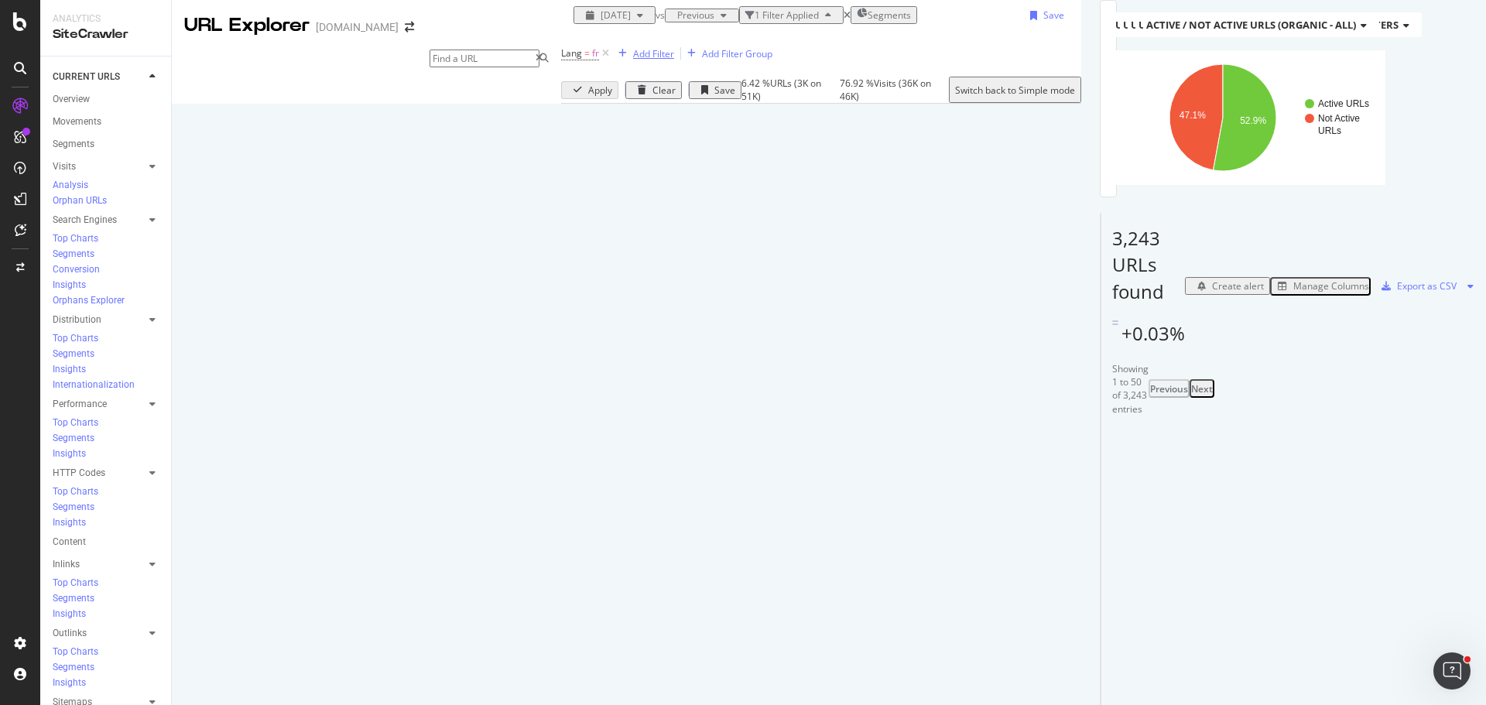
click at [633, 60] on div "Add Filter" at bounding box center [653, 53] width 41 height 13
click at [600, 103] on div "Apply Clear Save 6.42 % URLs ( 3K on 51K ) 76.92 % Visits ( 36K on 46K ) Switch…" at bounding box center [821, 90] width 520 height 26
click at [633, 60] on div "Add Filter" at bounding box center [653, 53] width 41 height 13
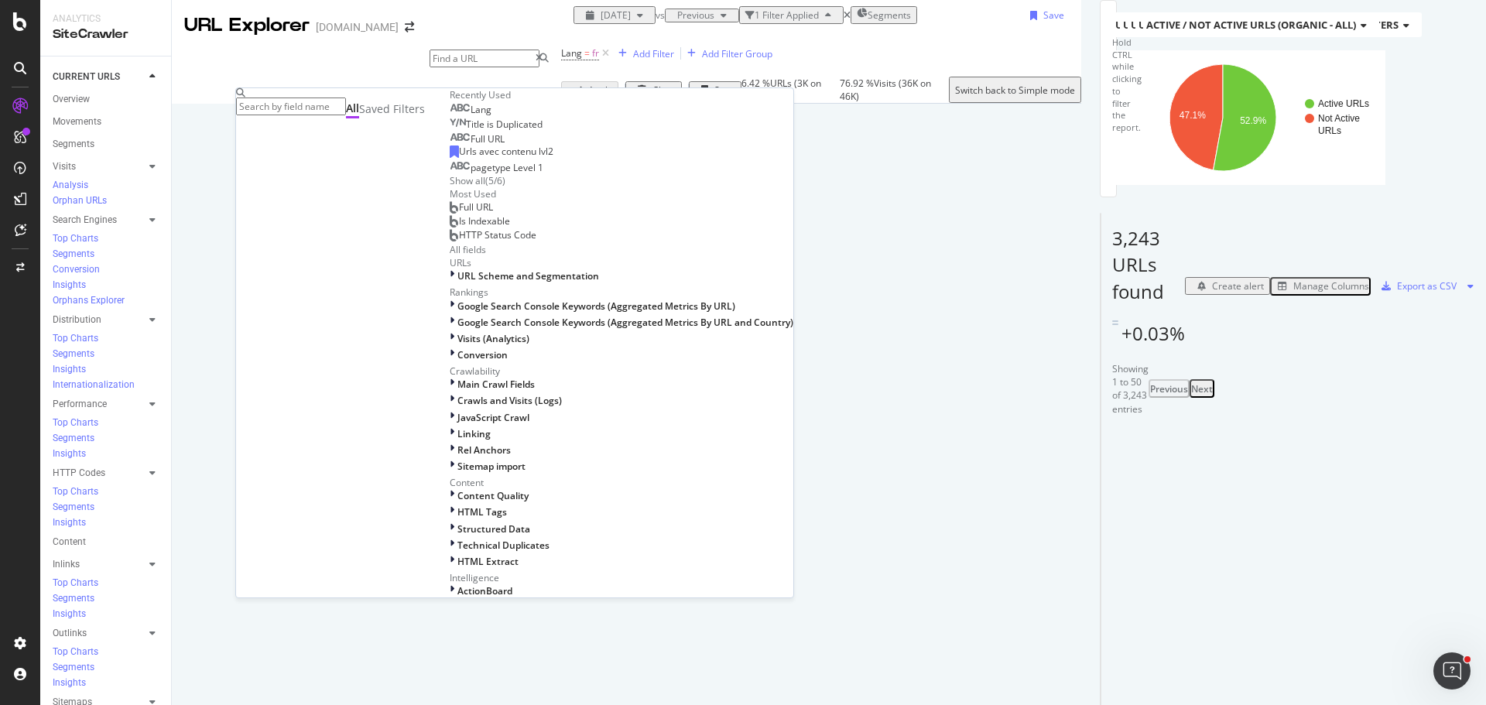
click at [450, 131] on div "Title is Duplicated" at bounding box center [496, 124] width 93 height 12
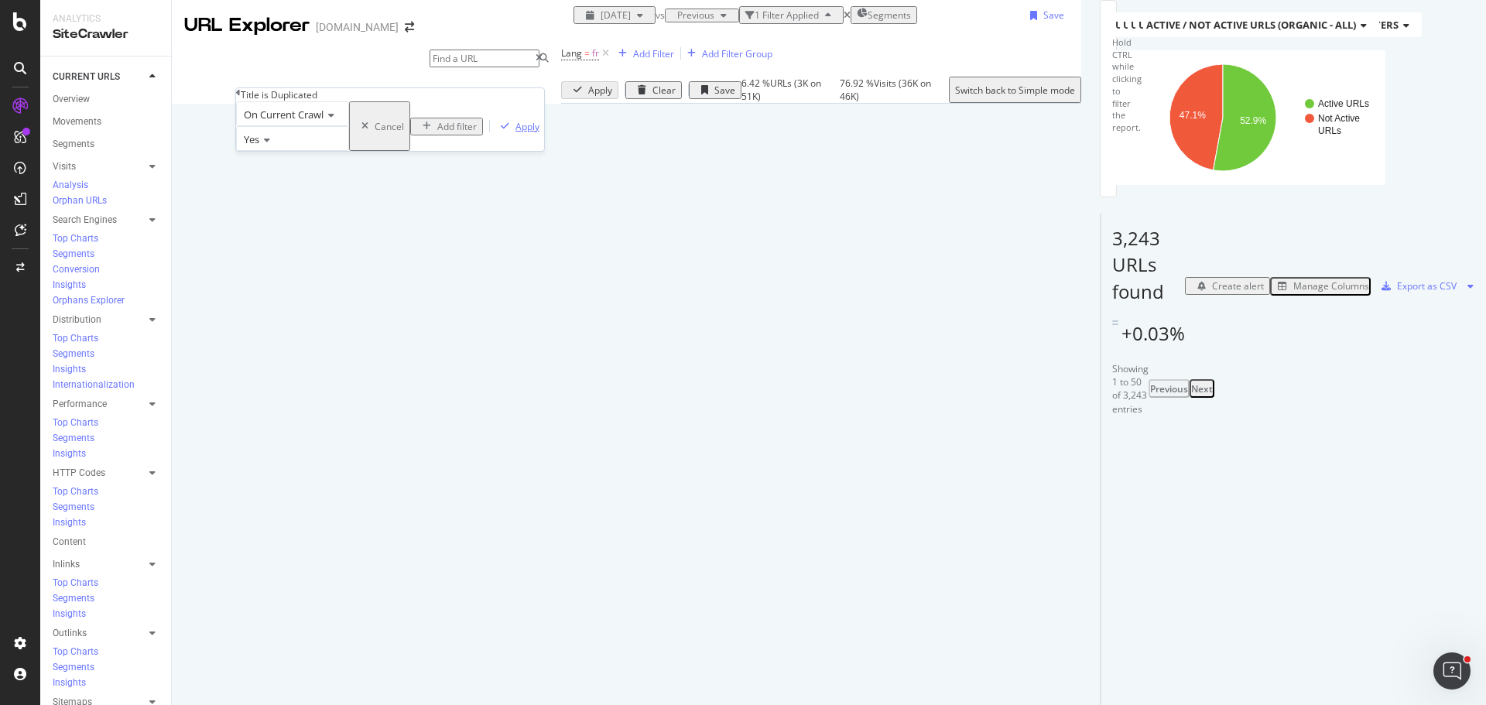
click at [515, 133] on div "Apply" at bounding box center [527, 126] width 24 height 13
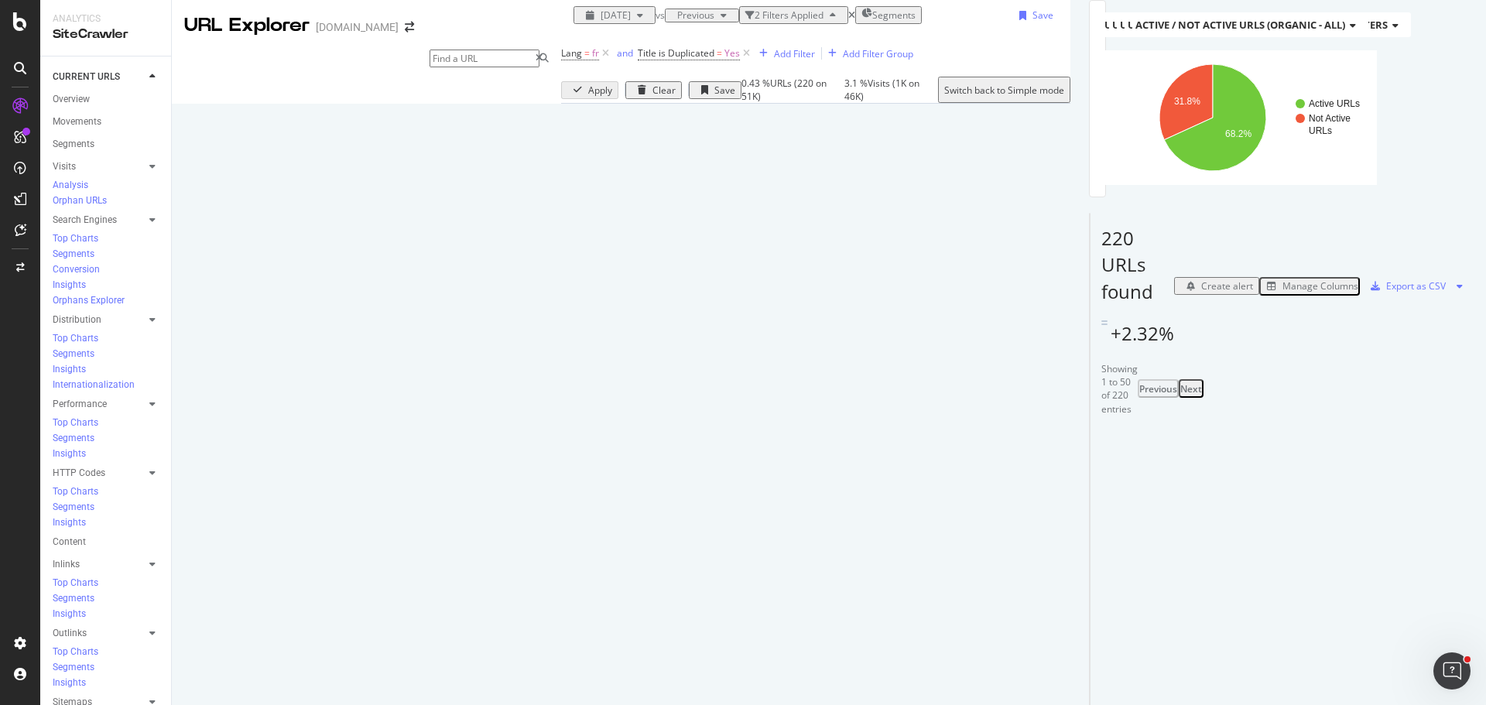
click at [1282, 293] on div "Manage Columns" at bounding box center [1320, 285] width 76 height 13
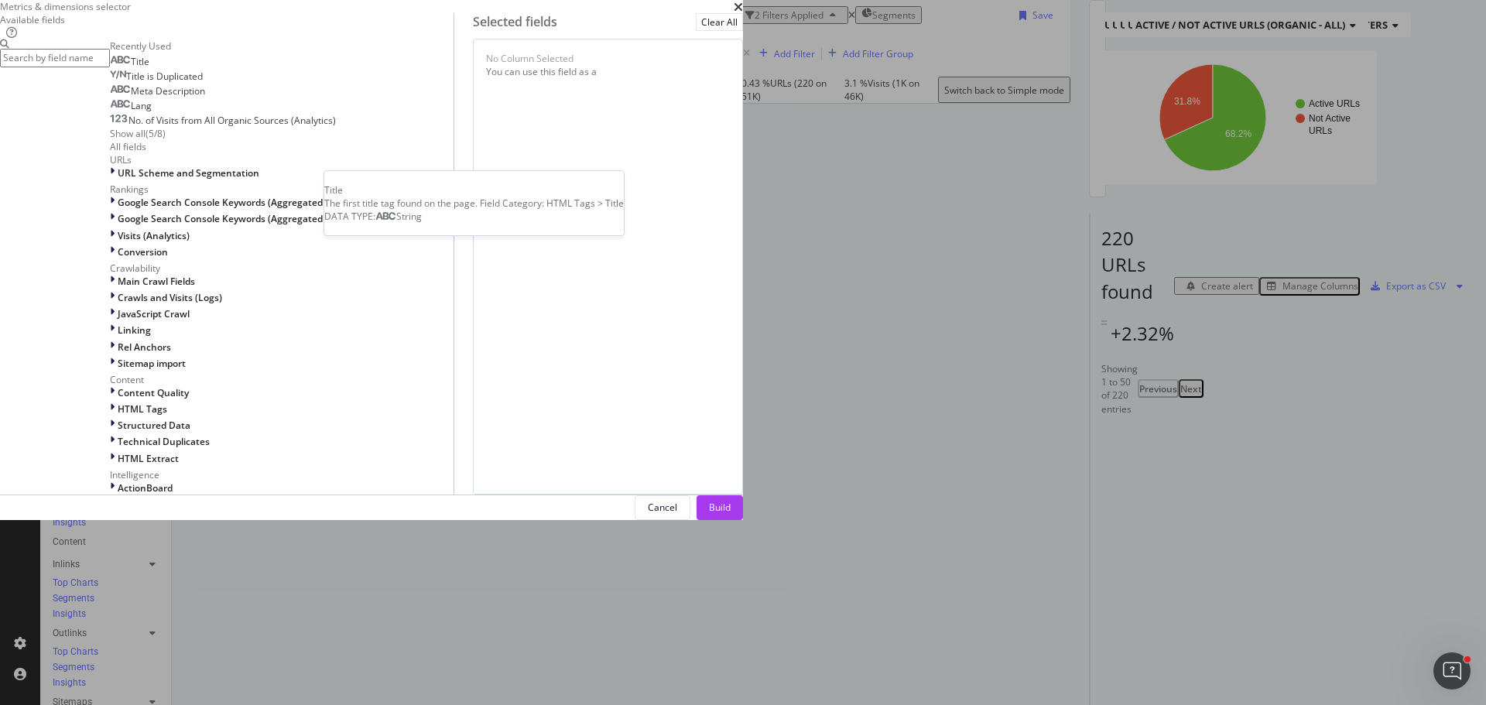
click at [149, 68] on div "Title" at bounding box center [129, 62] width 39 height 12
click at [743, 520] on button "Build" at bounding box center [719, 507] width 46 height 25
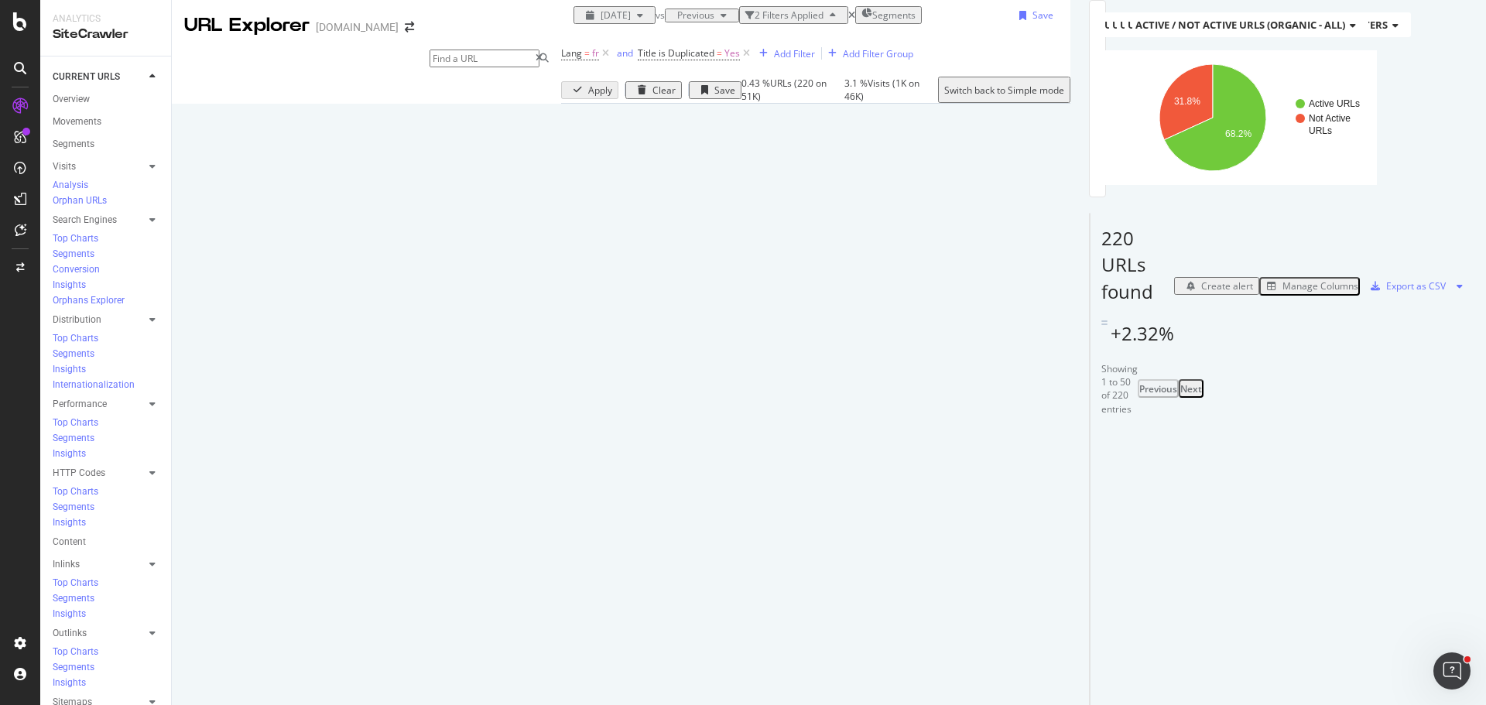
scroll to position [155, 0]
click at [1289, 279] on div "Manage Columns" at bounding box center [1320, 285] width 76 height 13
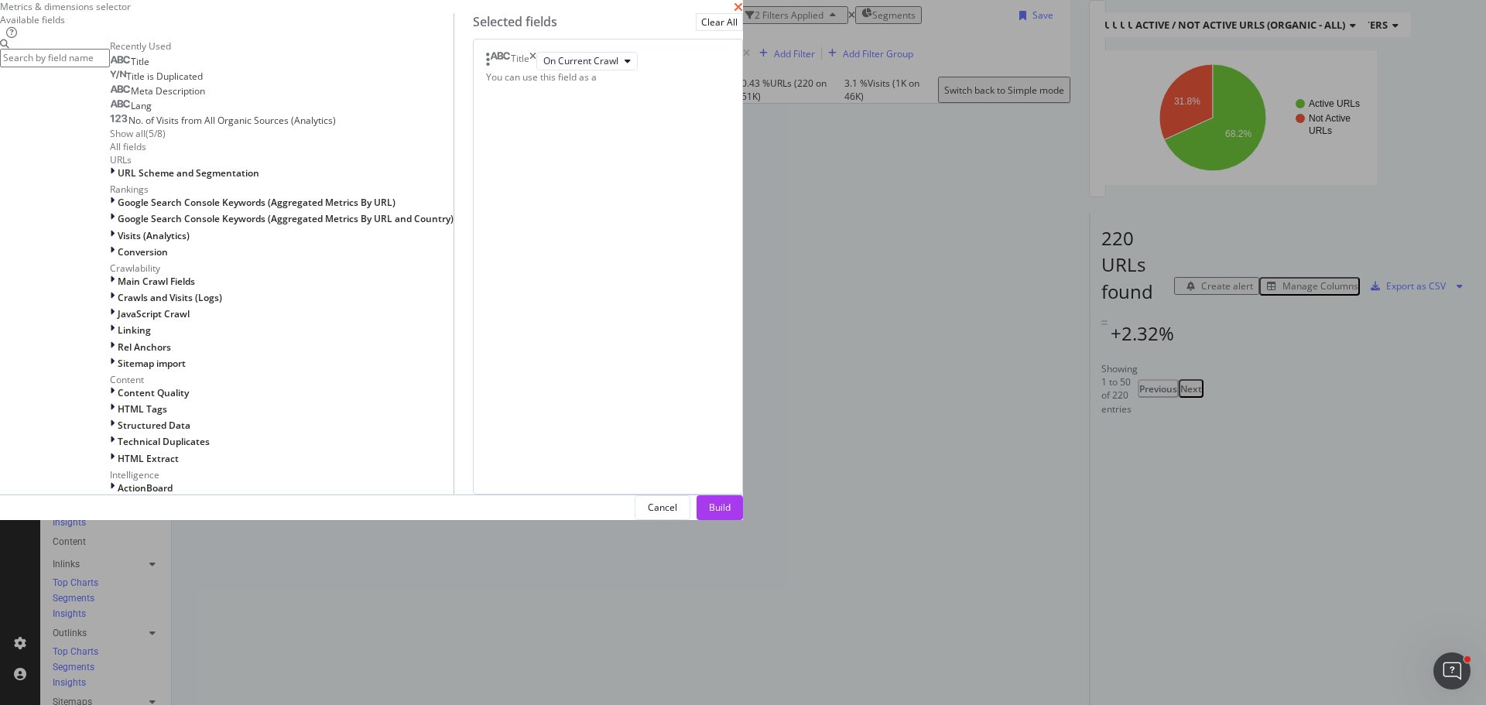
click at [743, 13] on icon "times" at bounding box center [738, 7] width 9 height 12
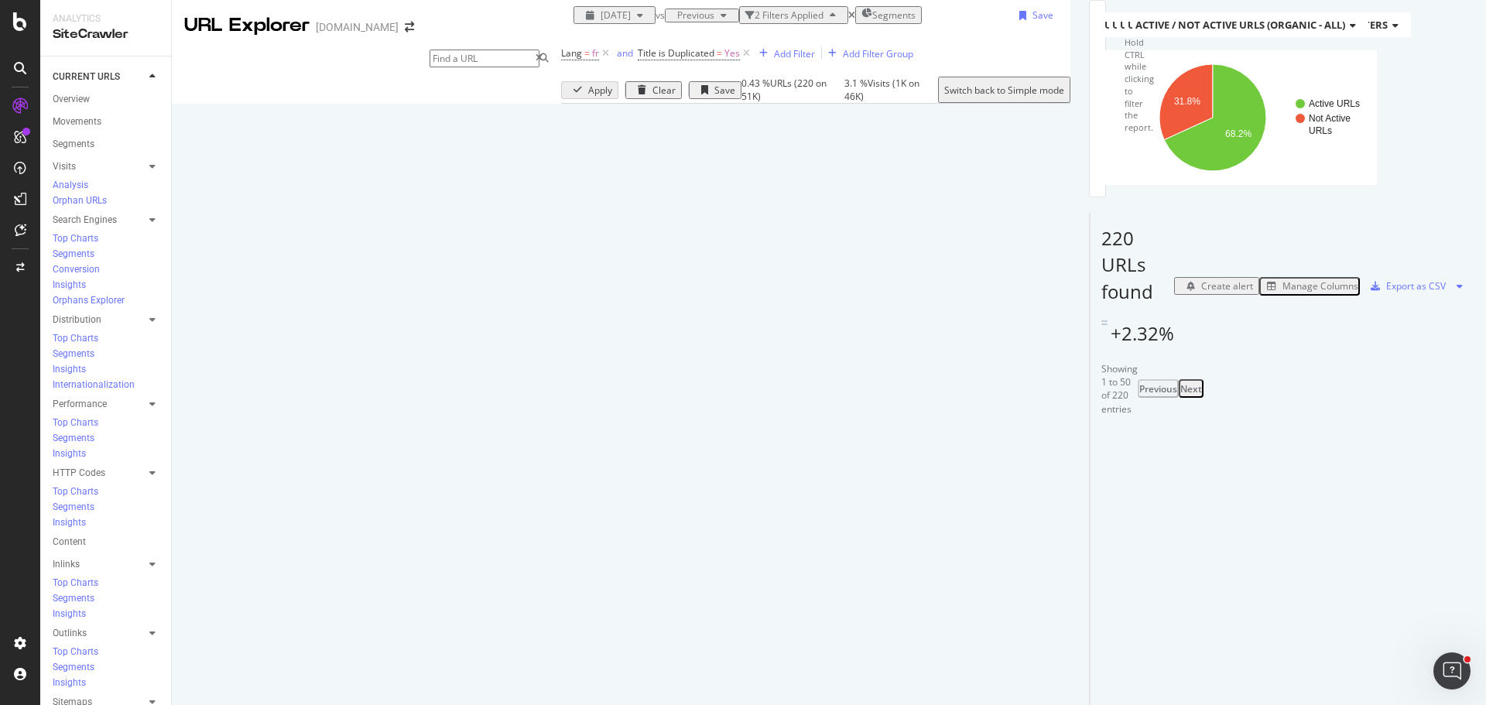
scroll to position [0, 0]
click at [102, 263] on div "DataExports" at bounding box center [87, 266] width 60 height 15
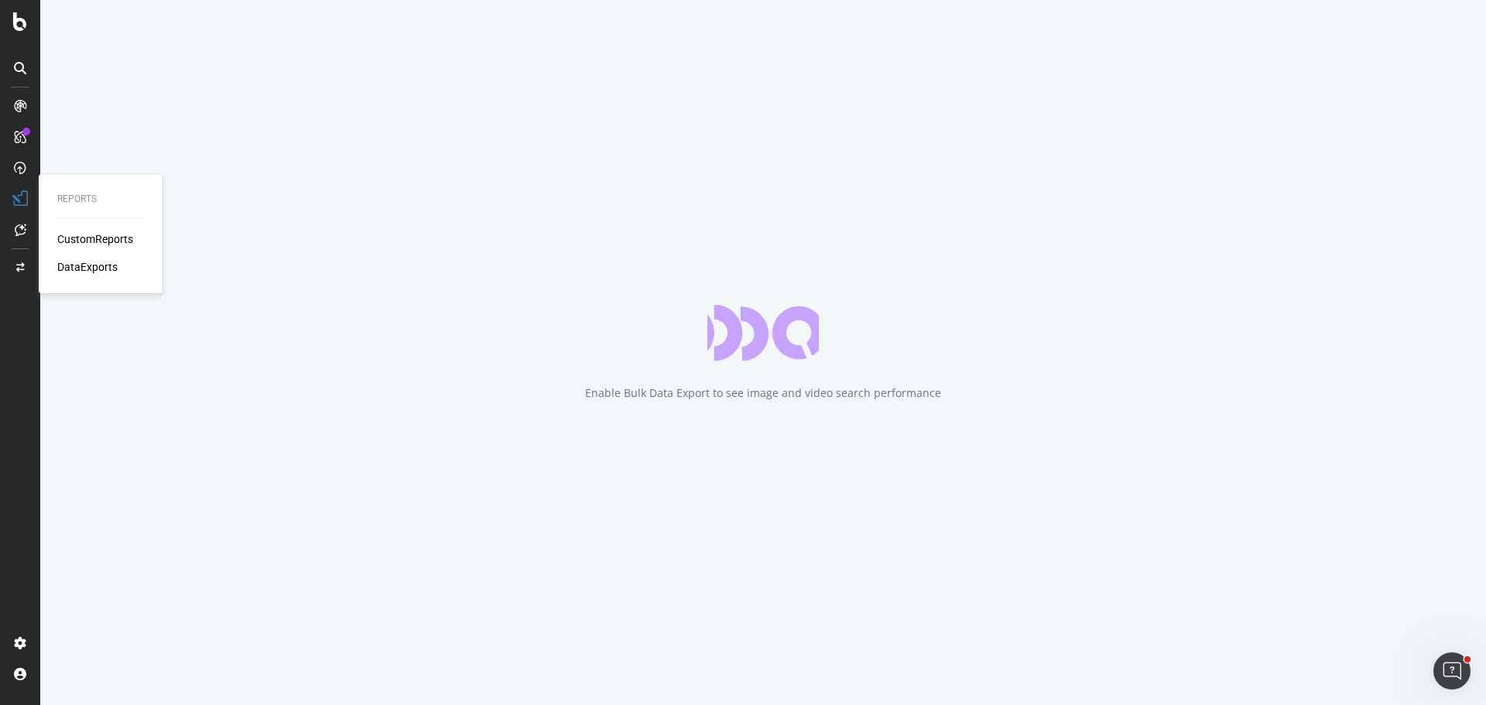
click at [109, 241] on div "CustomReports" at bounding box center [95, 238] width 76 height 15
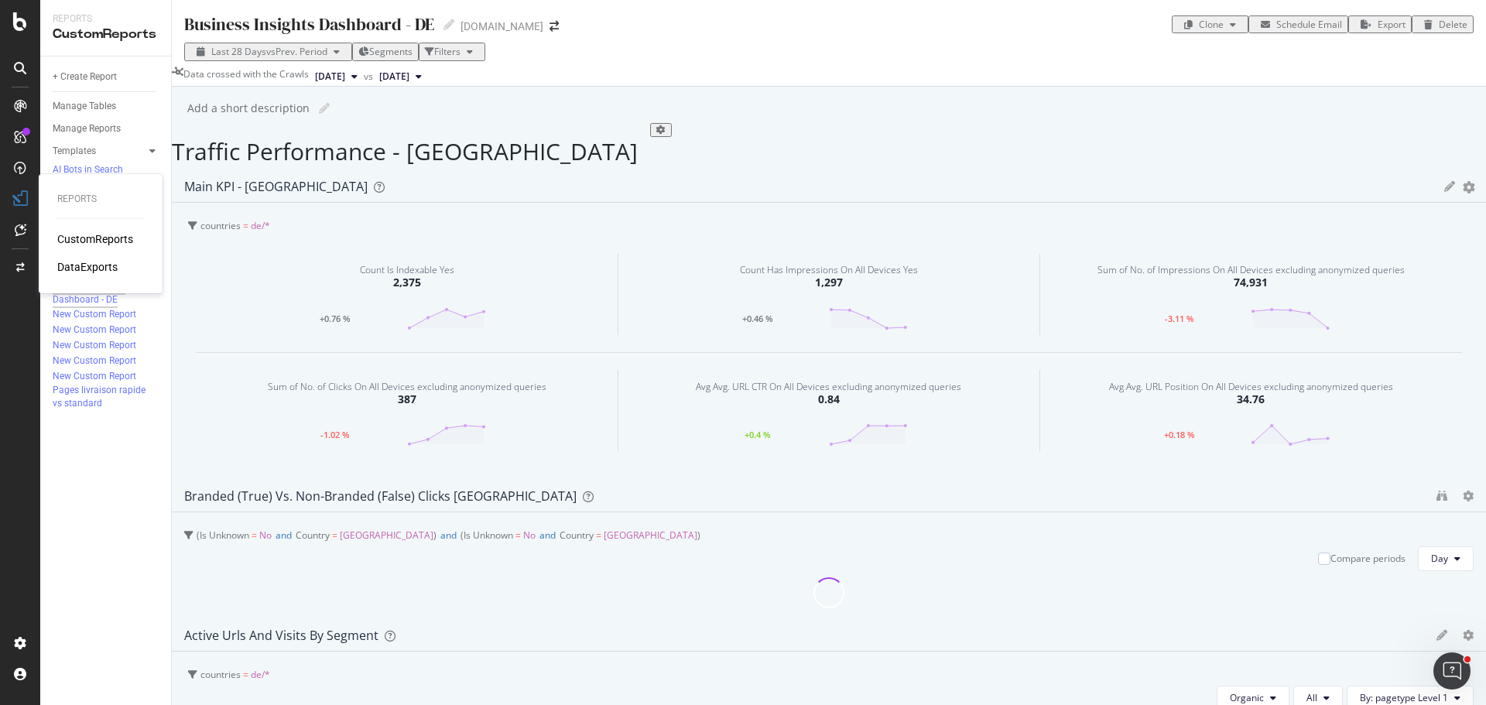
click at [119, 239] on div "CustomReports" at bounding box center [95, 238] width 76 height 15
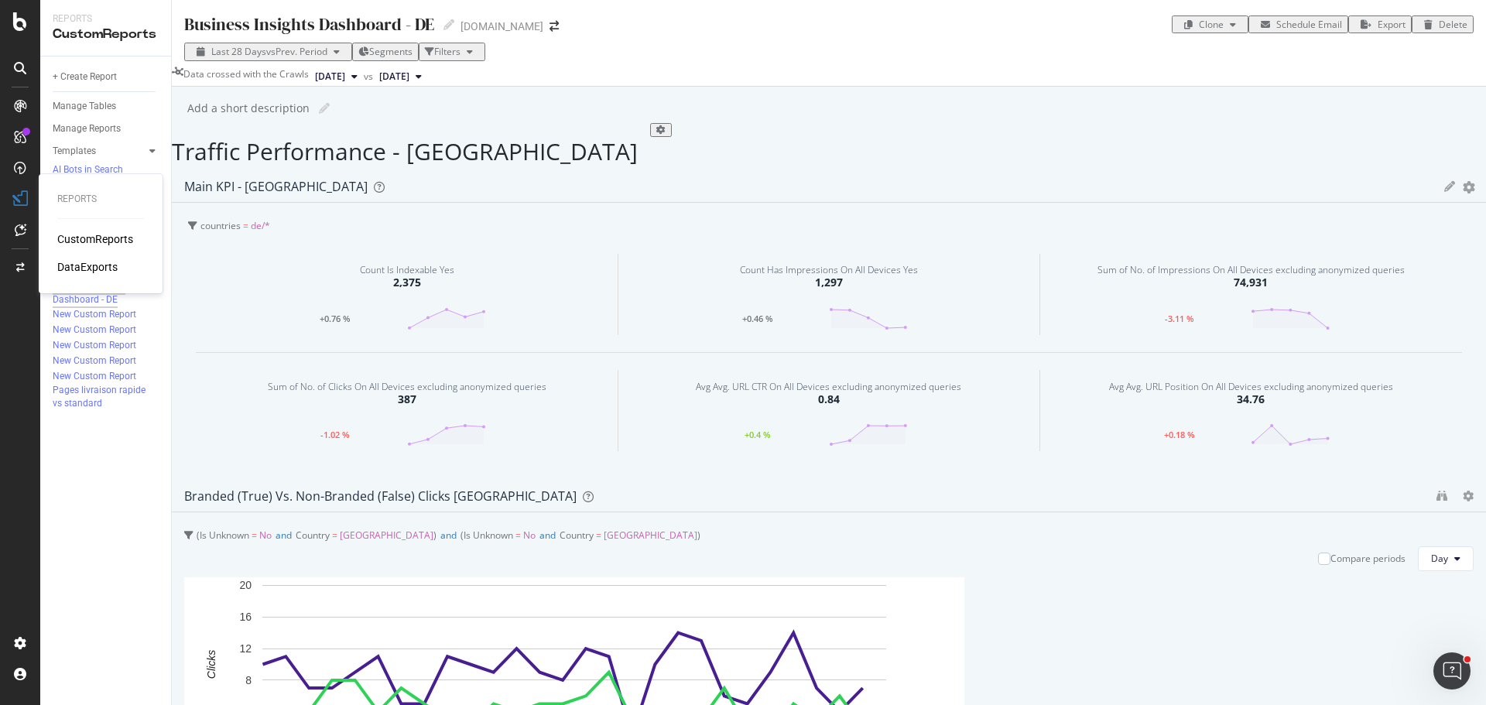
click at [91, 266] on div "DataExports" at bounding box center [87, 266] width 60 height 15
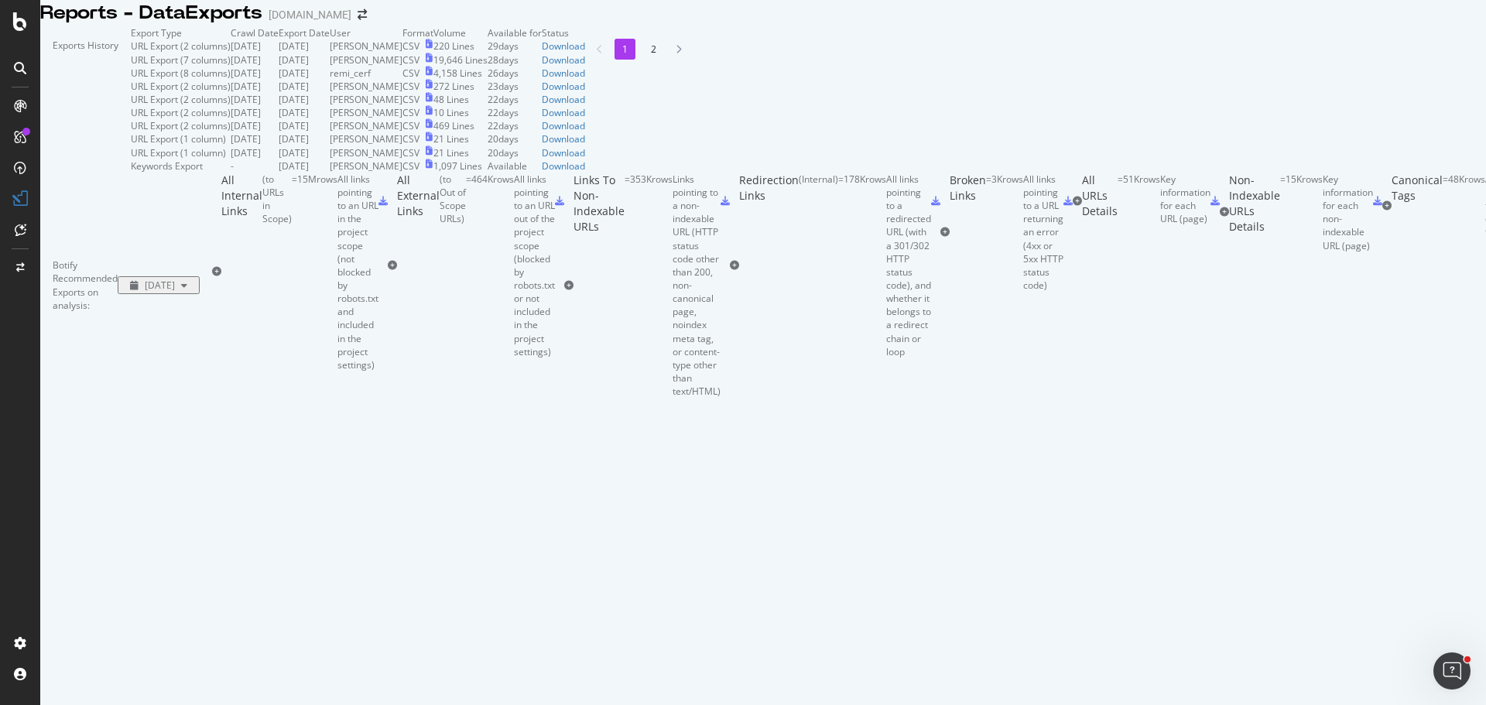
click at [643, 60] on li "2" at bounding box center [653, 49] width 21 height 21
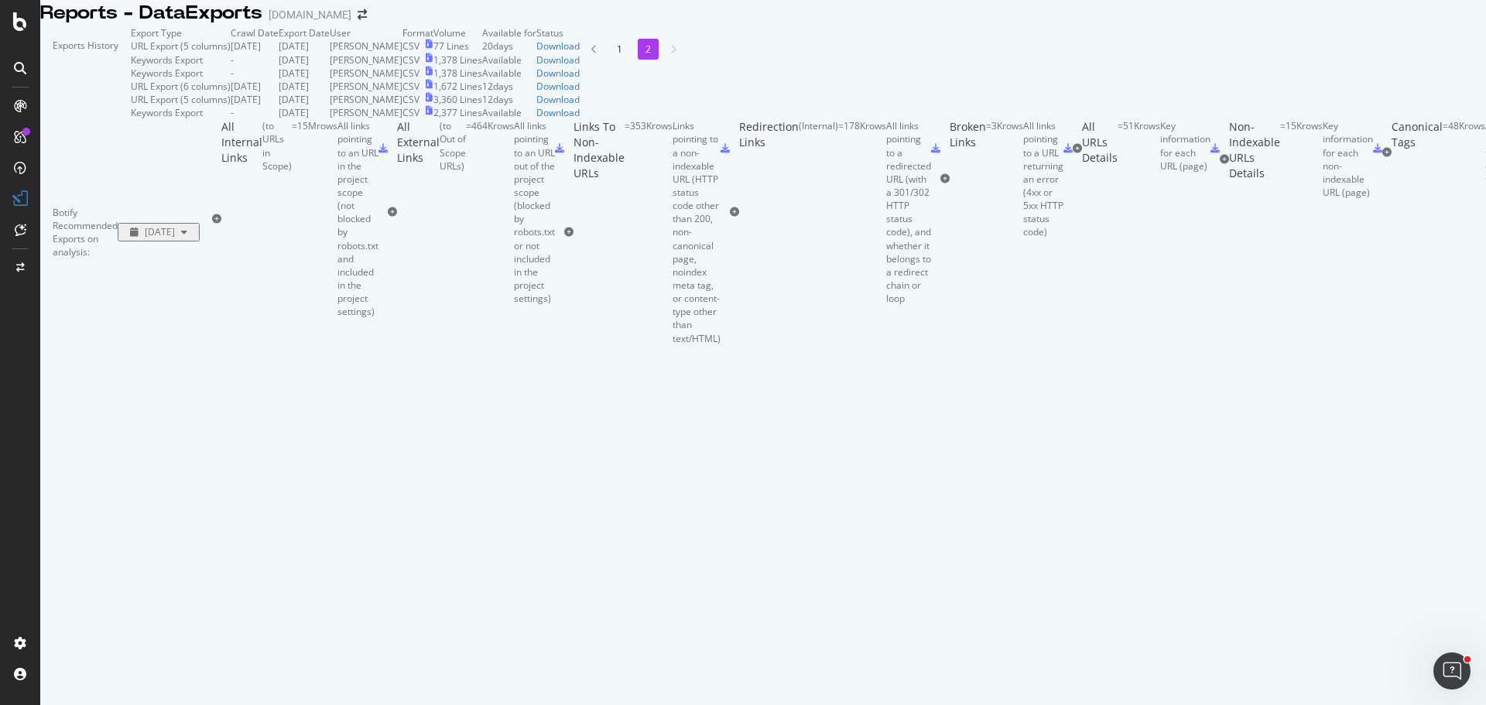
click at [175, 238] on span "2025 Sep. 6th" at bounding box center [160, 231] width 30 height 13
click at [212, 344] on div "Botify Recommended Exports on analysis: 2025 Sep. 6th" at bounding box center [126, 231] width 172 height 225
click at [609, 60] on li "1" at bounding box center [619, 49] width 21 height 21
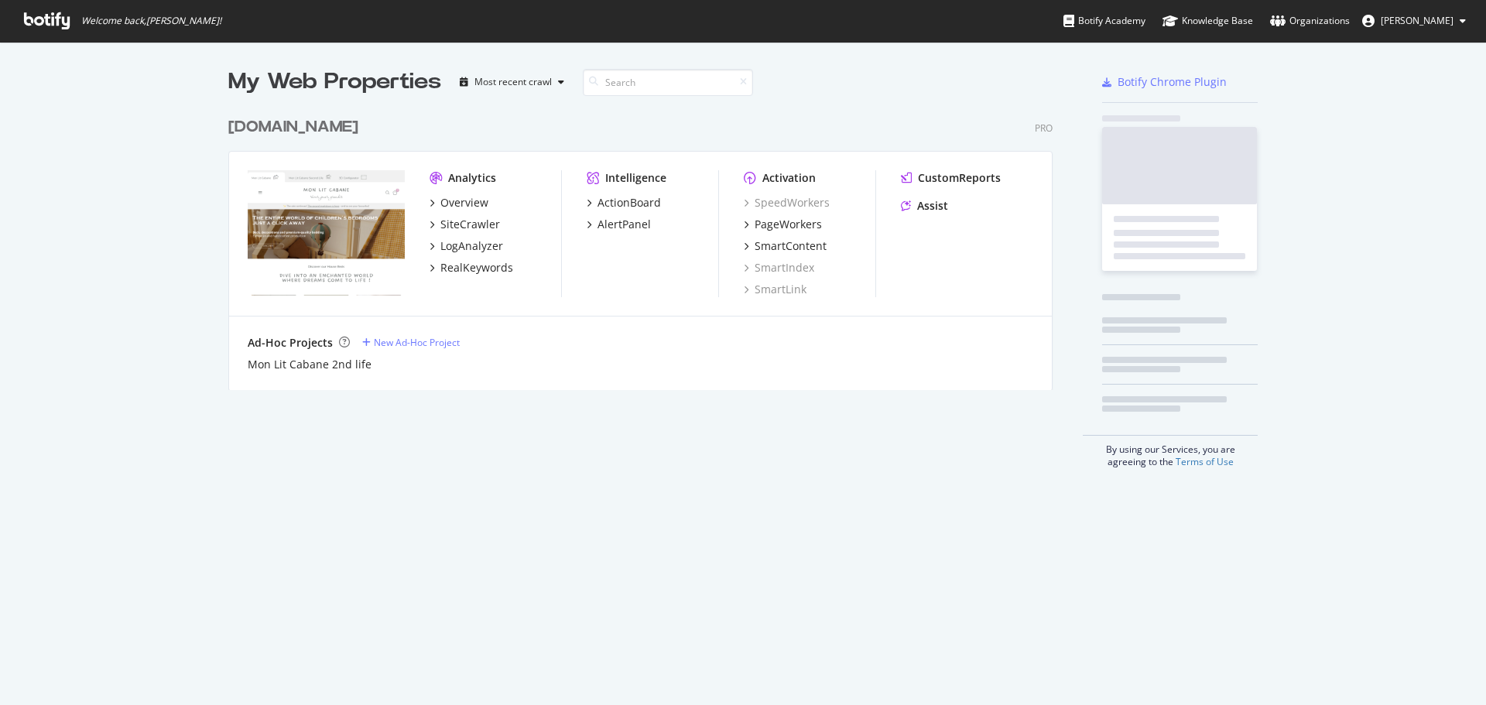
scroll to position [693, 1463]
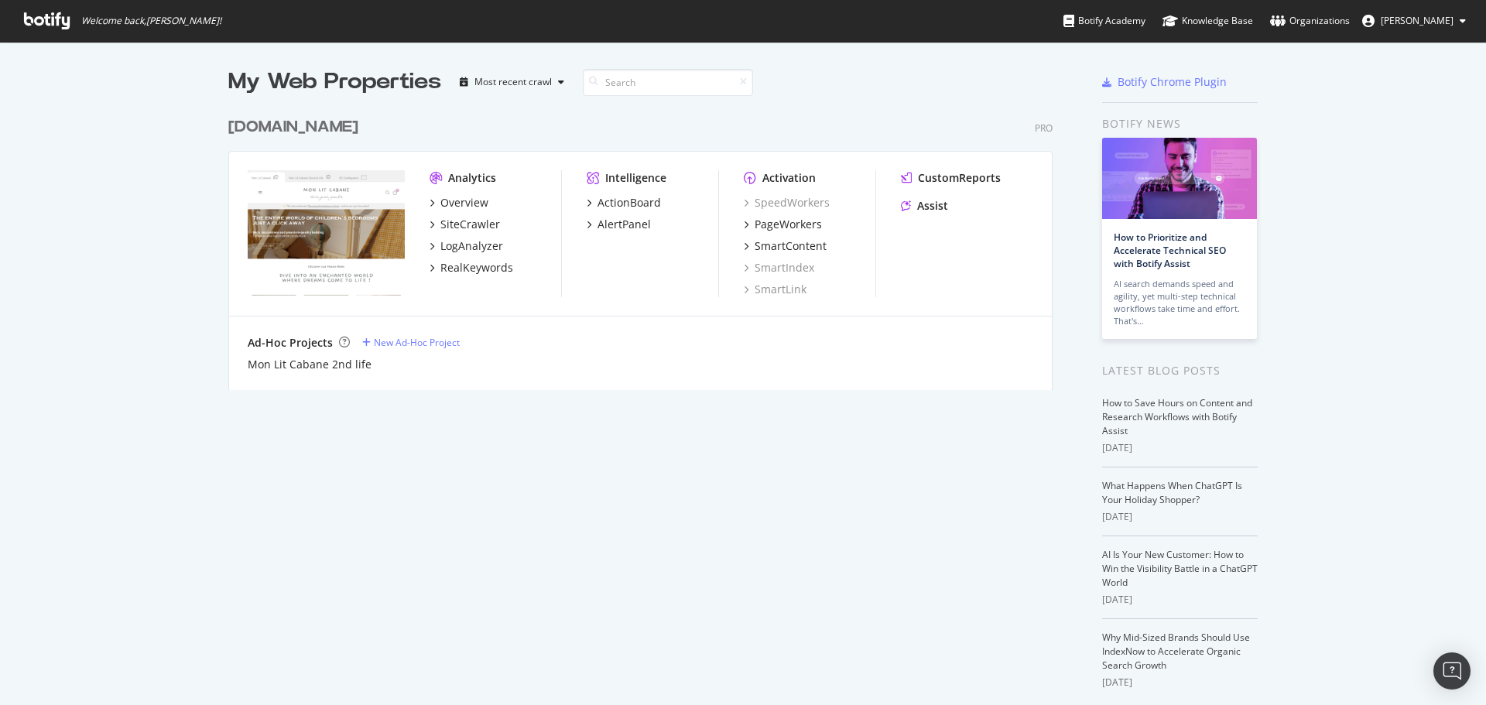
click at [291, 129] on div "[DOMAIN_NAME]" at bounding box center [293, 127] width 130 height 22
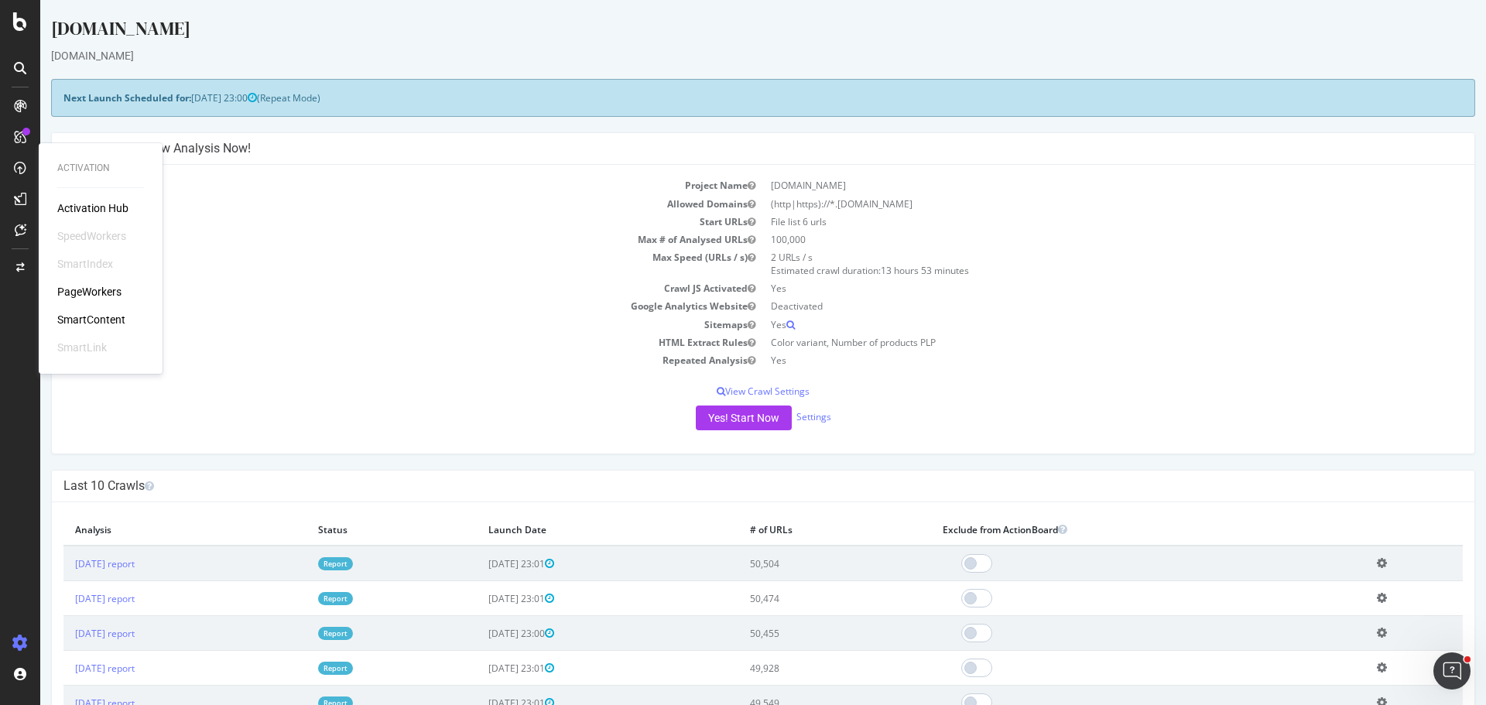
click at [98, 313] on div "SmartContent" at bounding box center [91, 319] width 68 height 15
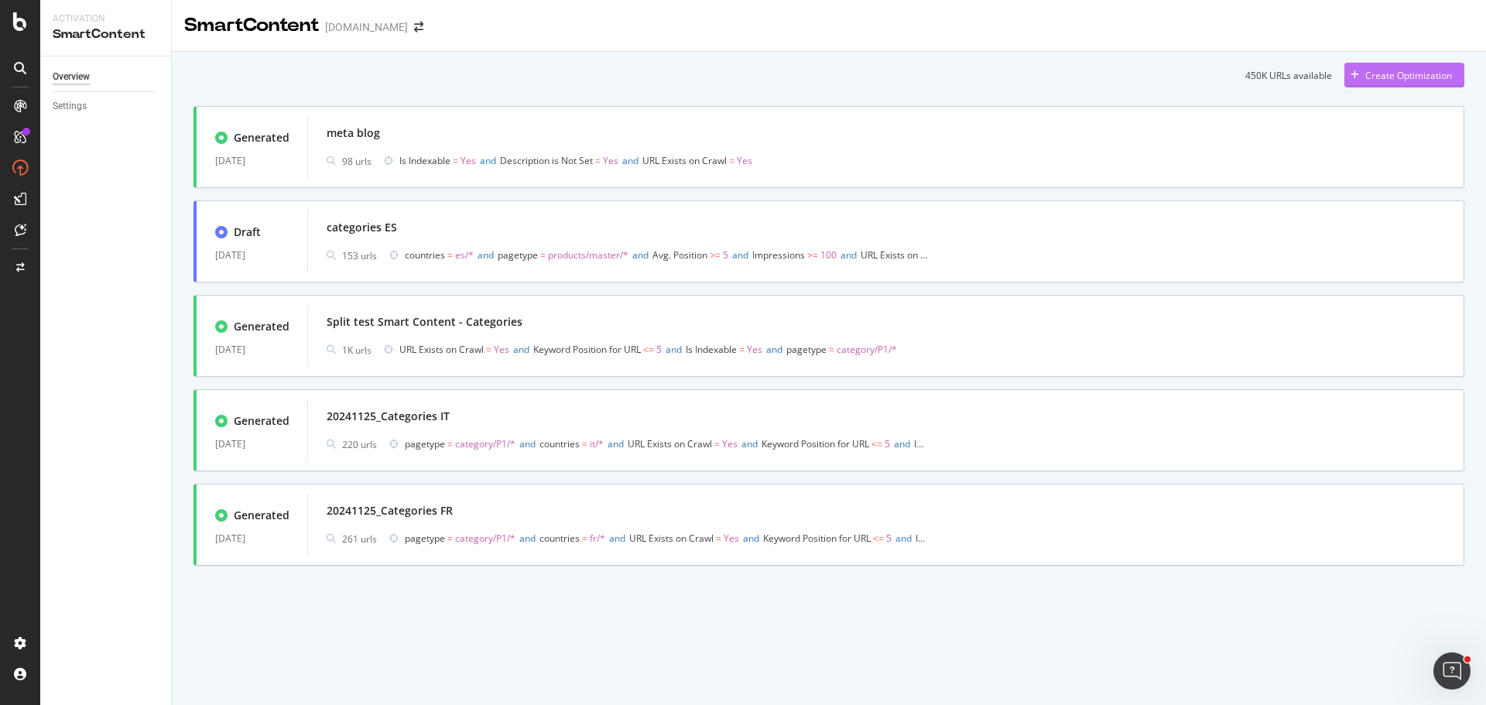
click at [1404, 80] on div "Create Optimization" at bounding box center [1398, 74] width 108 height 23
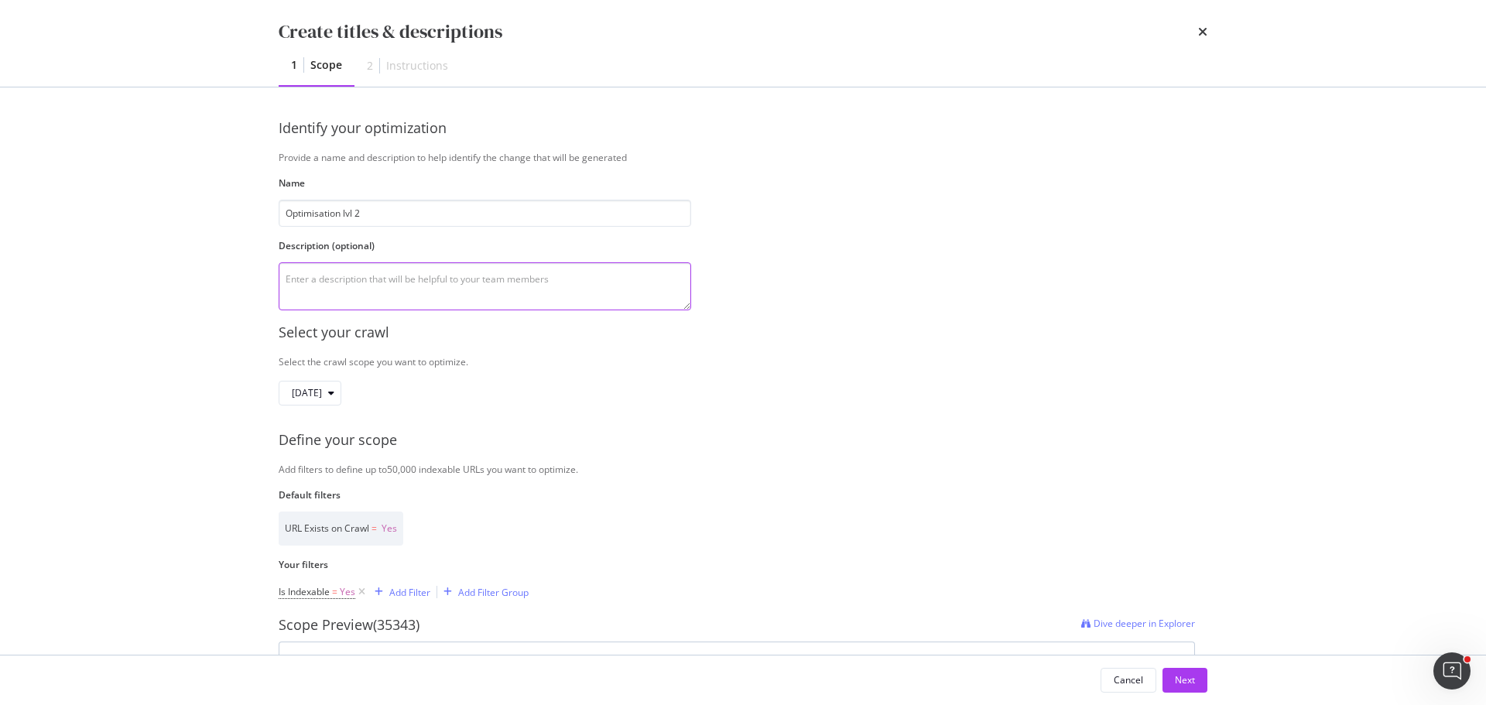
click at [512, 272] on textarea "modal" at bounding box center [485, 286] width 412 height 48
drag, startPoint x: 342, startPoint y: 210, endPoint x: 336, endPoint y: 225, distance: 16.7
click at [340, 217] on input "Optimisation lvl 2" at bounding box center [485, 213] width 412 height 27
click at [388, 281] on textarea "modal" at bounding box center [485, 286] width 412 height 48
click at [378, 214] on input "Optimisation lvl 2" at bounding box center [485, 213] width 412 height 27
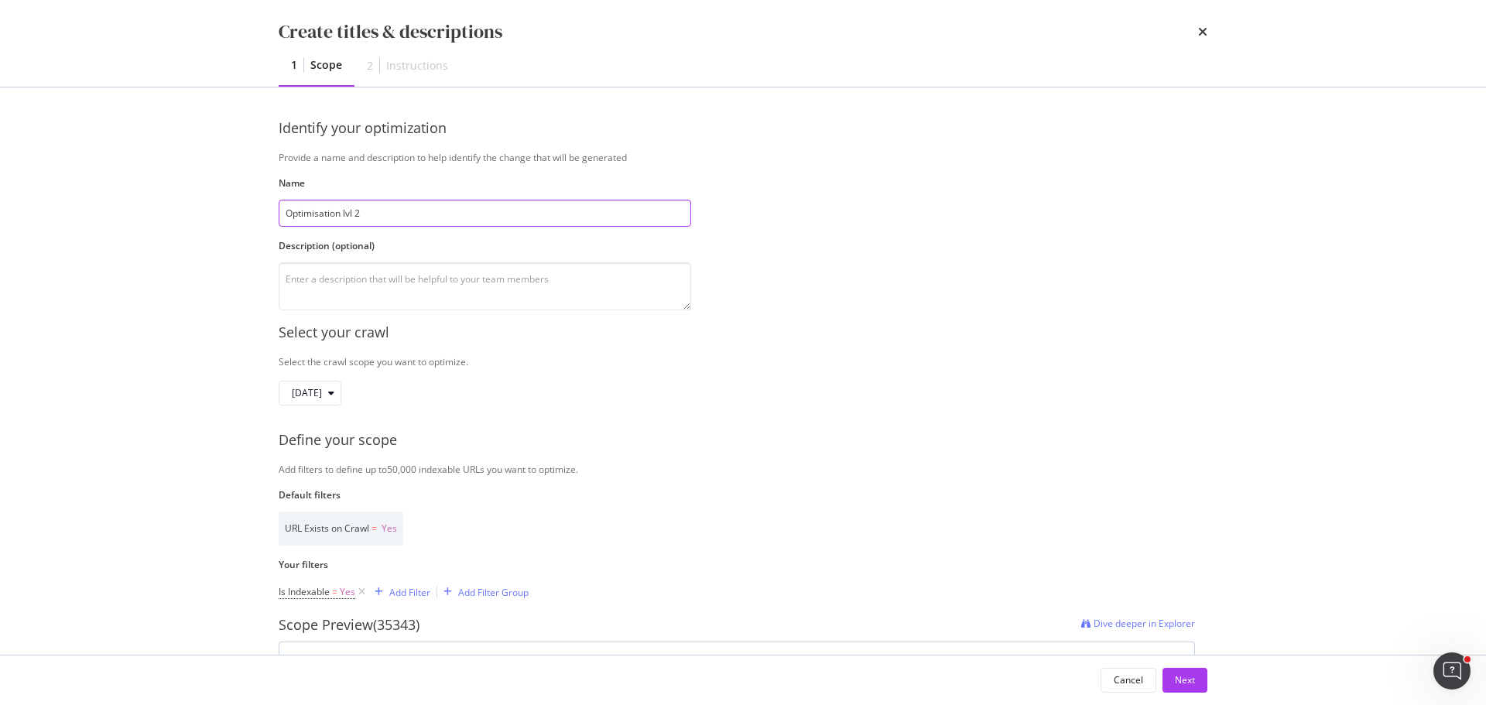
drag, startPoint x: 306, startPoint y: 210, endPoint x: 344, endPoint y: 211, distance: 37.9
click at [344, 211] on input "Optimisation lvl 2" at bounding box center [485, 213] width 412 height 27
click at [423, 218] on input "Optimisation lvl 2" at bounding box center [485, 213] width 412 height 27
click at [412, 273] on textarea "modal" at bounding box center [485, 286] width 412 height 48
click at [874, 241] on div "Identify your optimization Provide a name and description to help identify the …" at bounding box center [743, 214] width 929 height 192
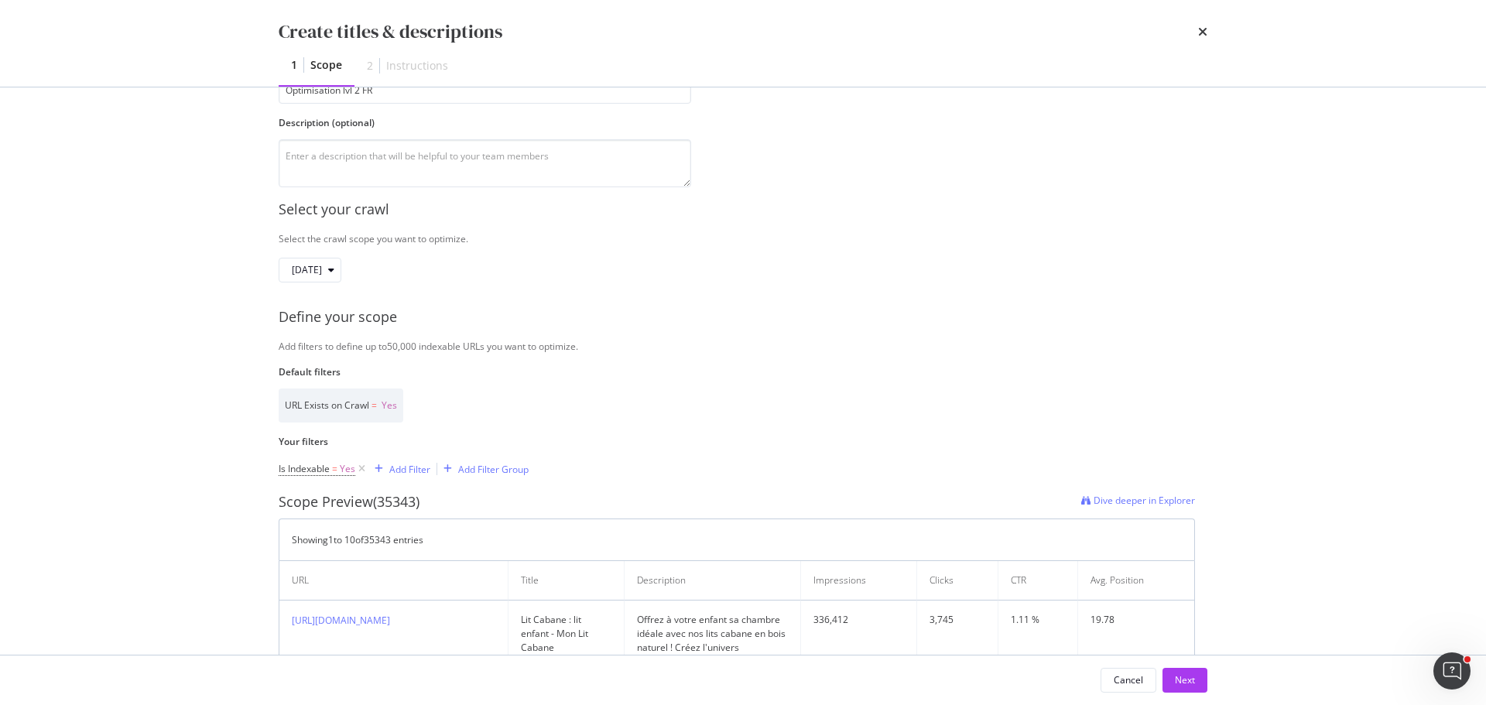
scroll to position [155, 0]
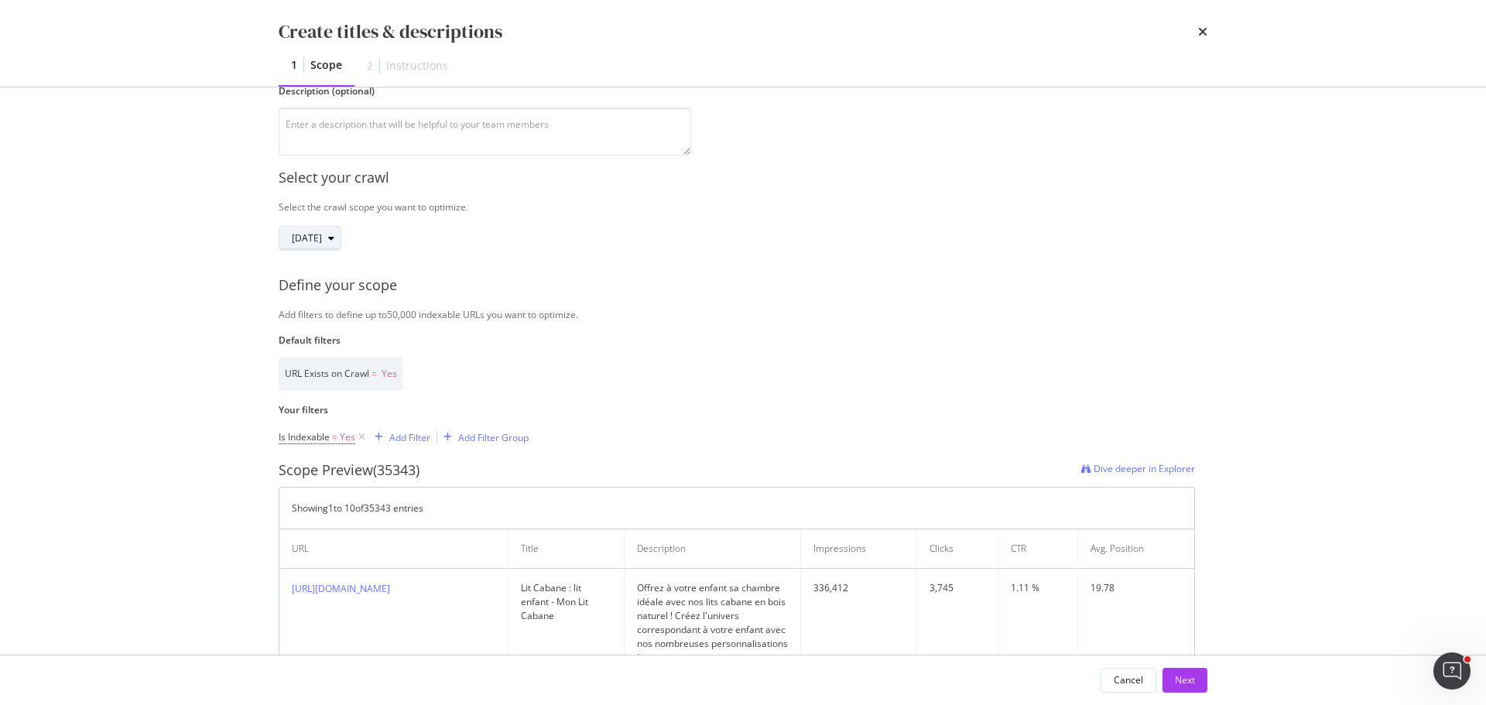
click at [340, 246] on div "2025 Sep. 6th" at bounding box center [316, 239] width 49 height 22
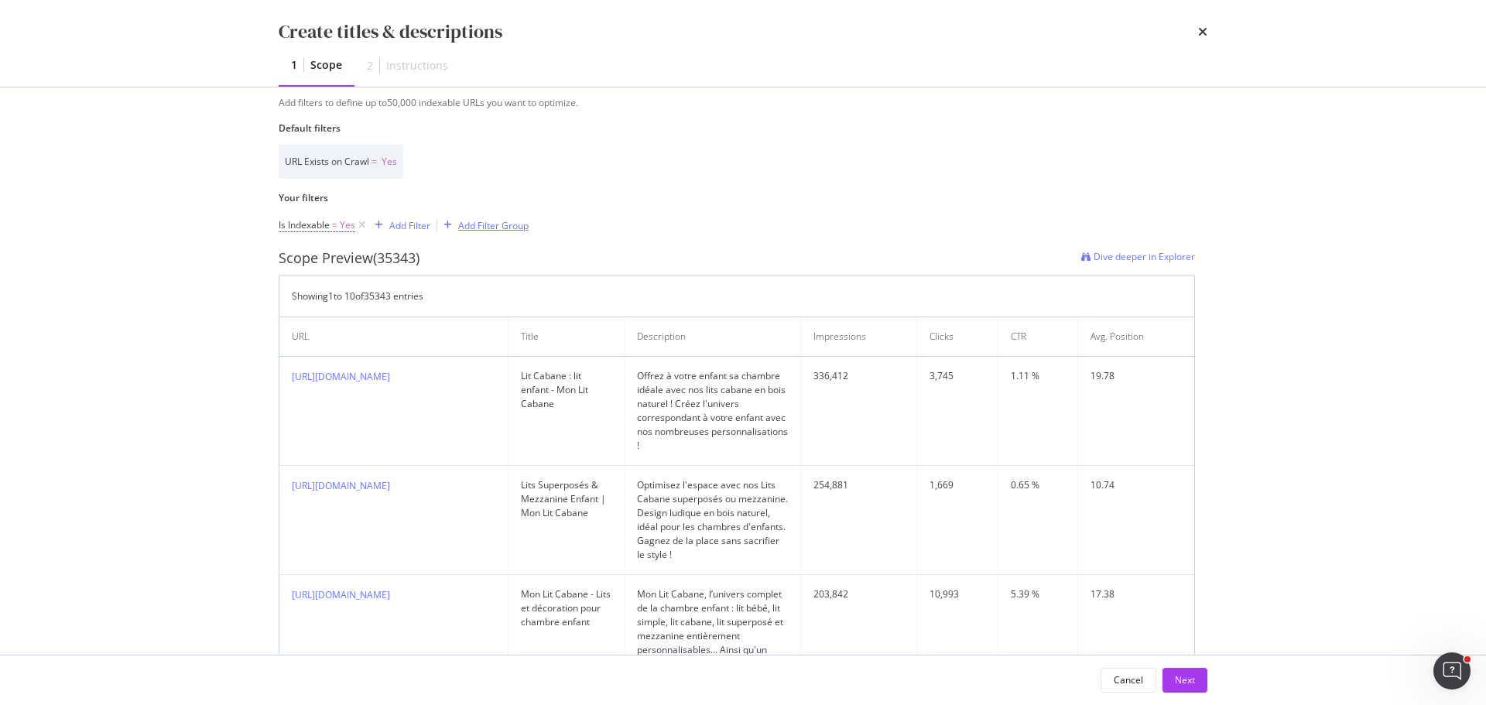
scroll to position [387, 0]
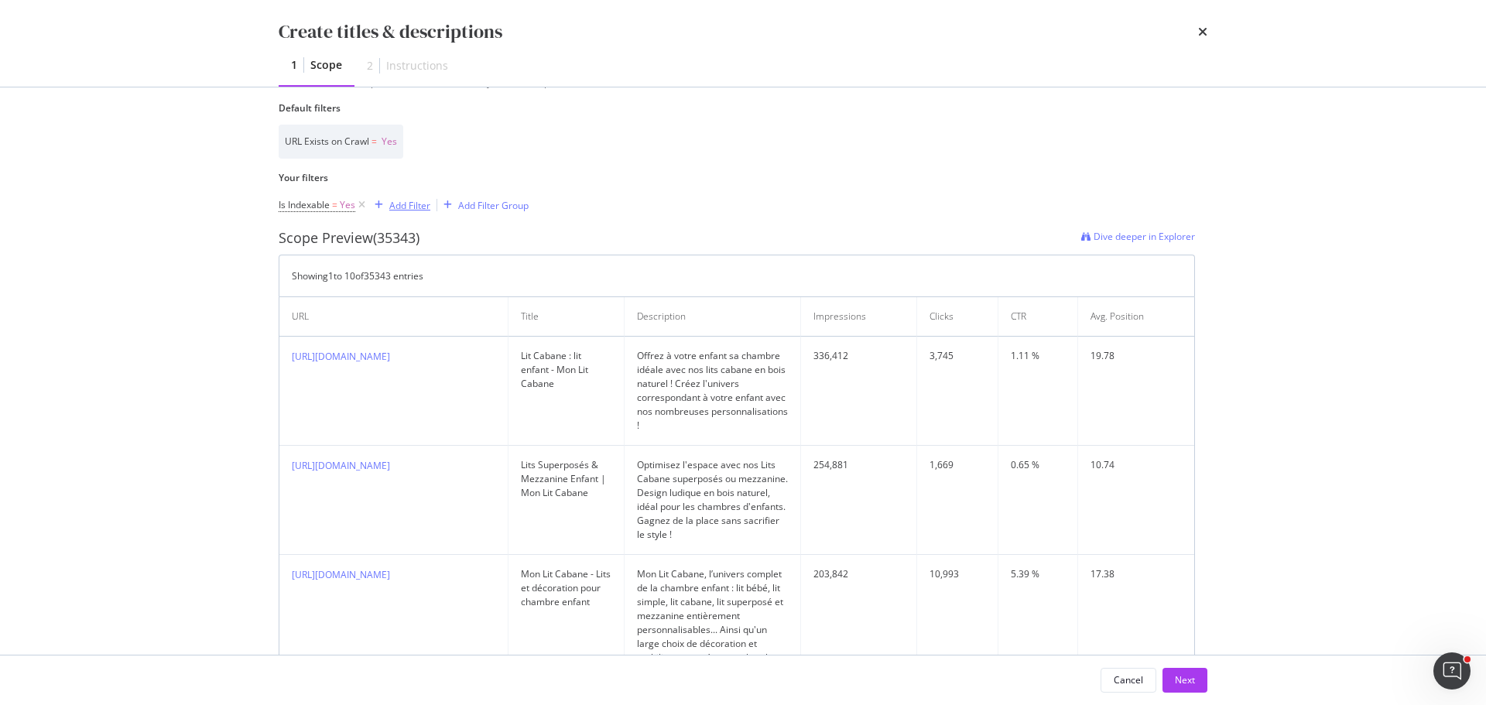
click at [408, 206] on div "Add Filter" at bounding box center [409, 205] width 41 height 13
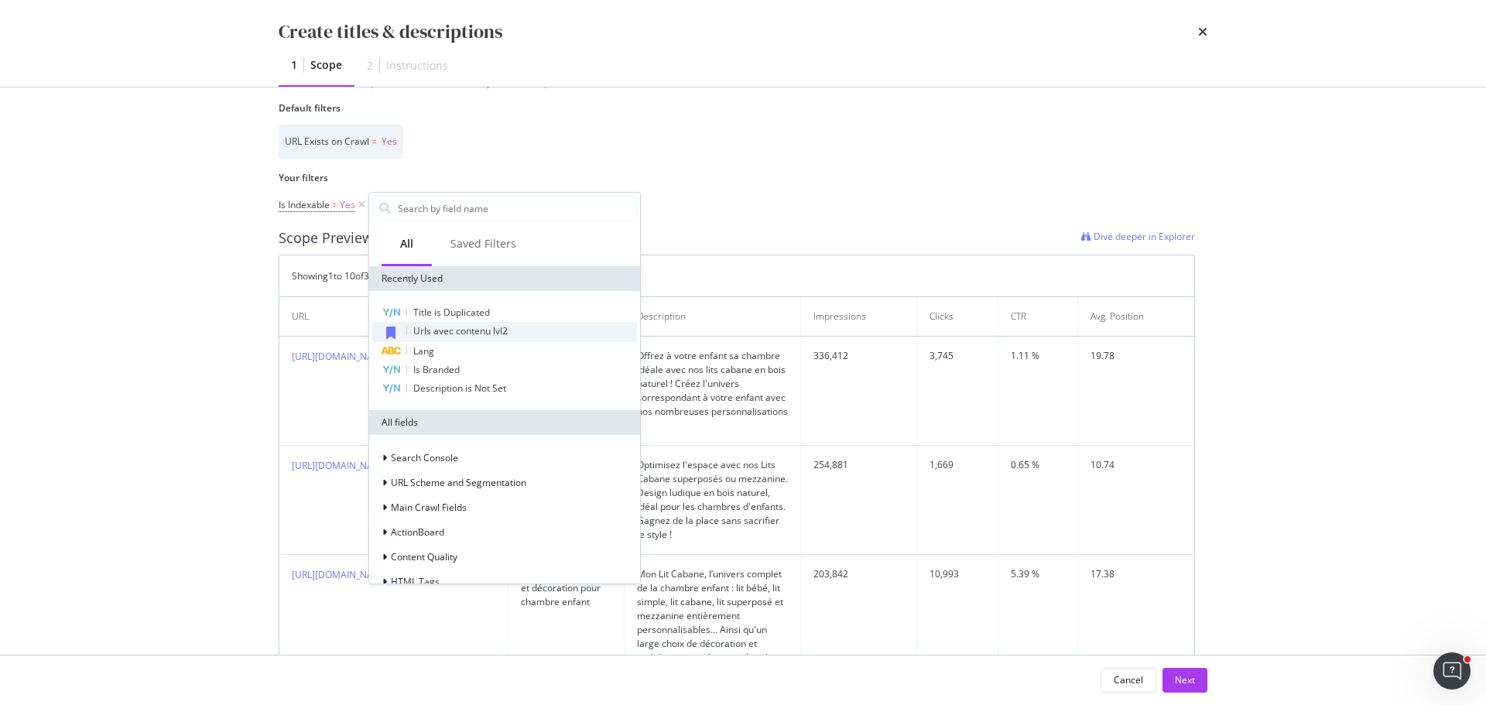
click at [517, 330] on div "Urls avec contenu lvl2" at bounding box center [504, 332] width 265 height 20
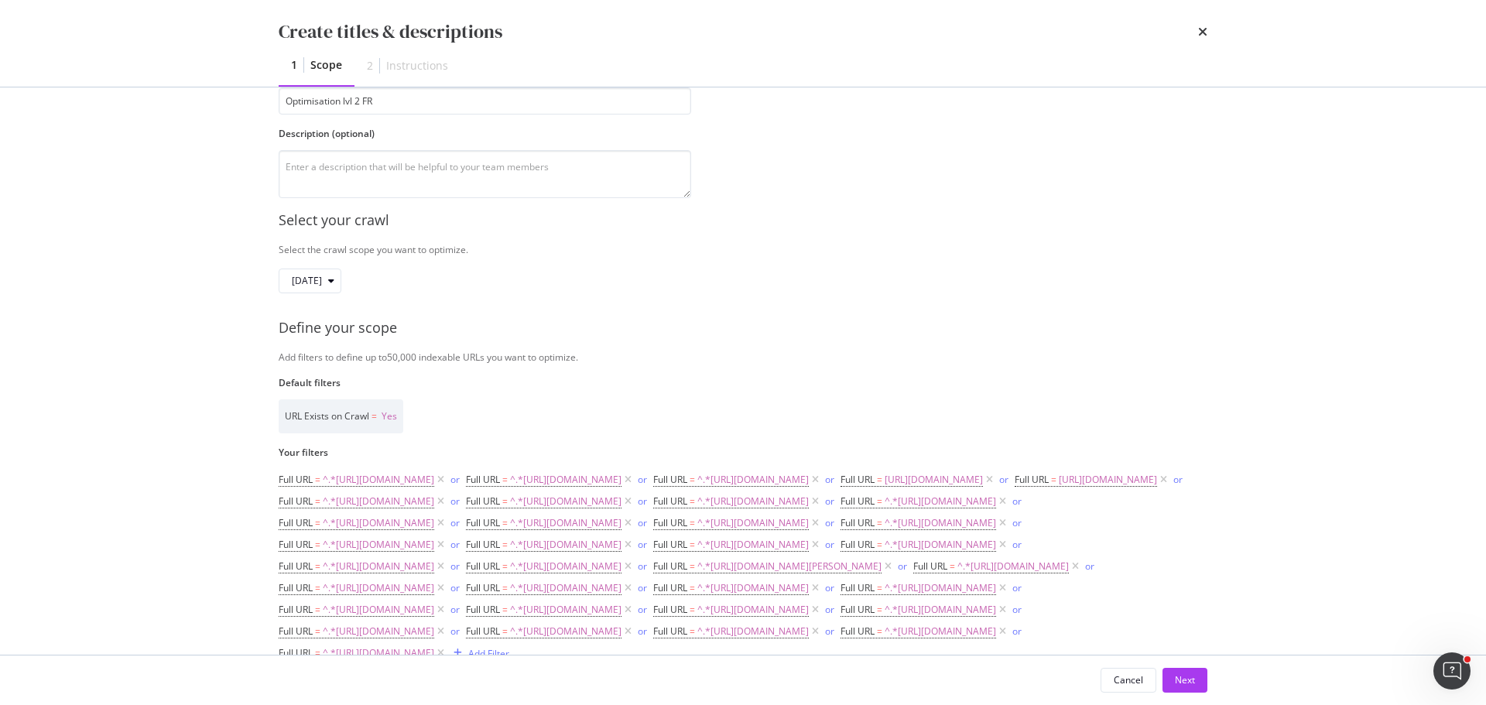
scroll to position [9, 0]
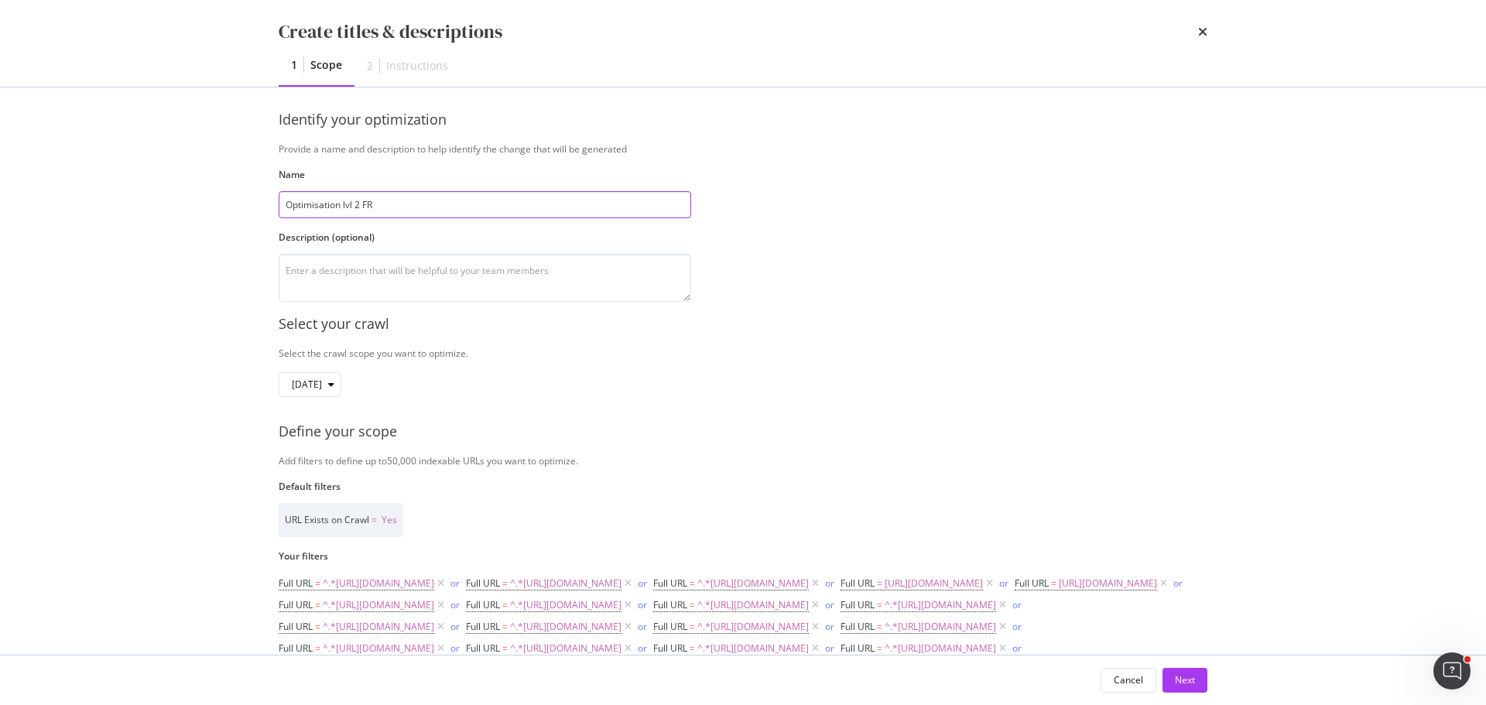
click at [517, 212] on input "Optimisation lvl 2 FR" at bounding box center [485, 204] width 412 height 27
click at [1014, 173] on div "Identify your optimization Provide a name and description to help identify the …" at bounding box center [743, 206] width 929 height 192
click at [385, 201] on input "Optimisation lvl 2 FR - 09.25" at bounding box center [485, 204] width 412 height 27
drag, startPoint x: 381, startPoint y: 203, endPoint x: 397, endPoint y: 197, distance: 16.4
click at [397, 197] on input "Optimisation lvl 2 FR - 09.25" at bounding box center [485, 204] width 412 height 27
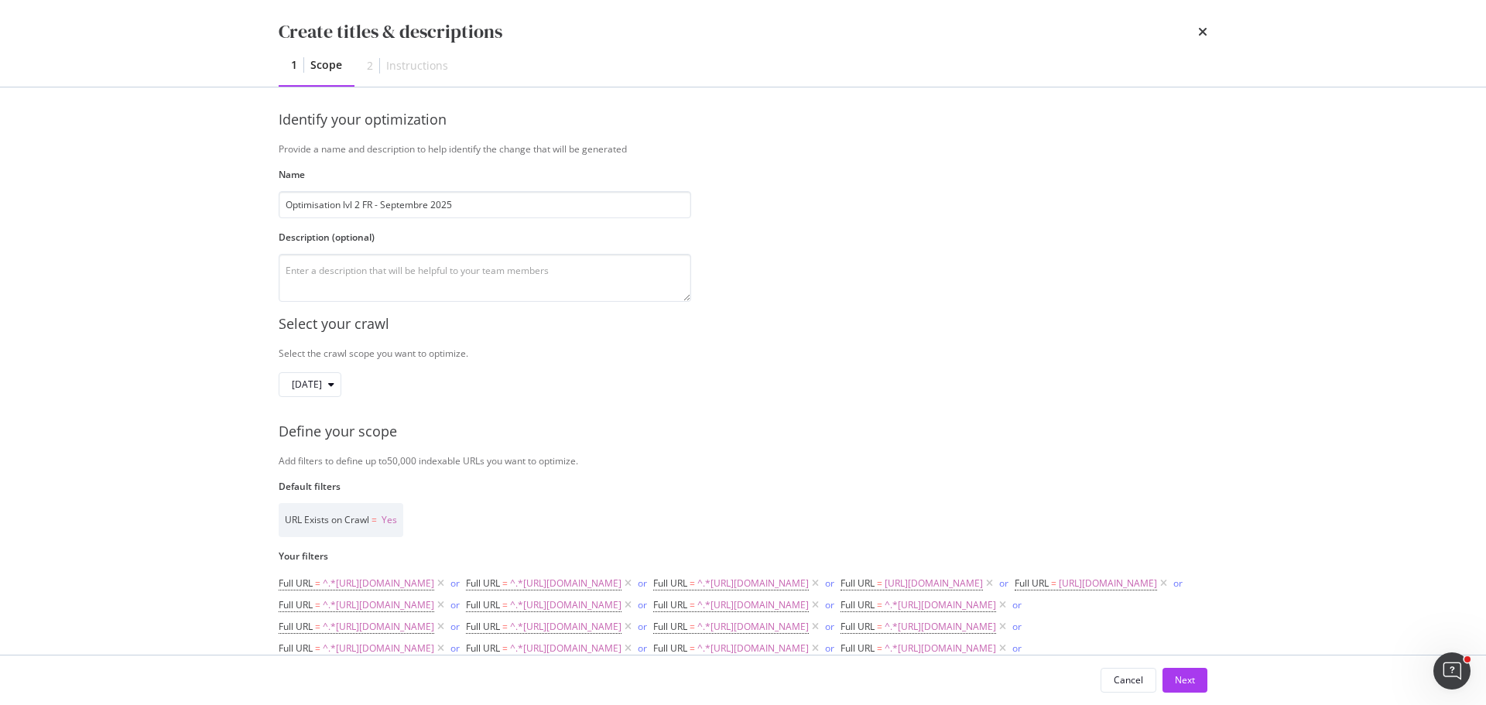
click at [203, 267] on div "Create titles & descriptions 1 Scope 2 Instructions Identify your optimization …" at bounding box center [743, 352] width 1486 height 705
click at [189, 293] on div "Create titles & descriptions 1 Scope 2 Instructions Identify your optimization …" at bounding box center [743, 352] width 1486 height 705
drag, startPoint x: 536, startPoint y: 215, endPoint x: 378, endPoint y: 226, distance: 159.0
click at [378, 226] on div "Identify your optimization Provide a name and description to help identify the …" at bounding box center [743, 206] width 929 height 192
type input "Optimisation lvl 2 FR"
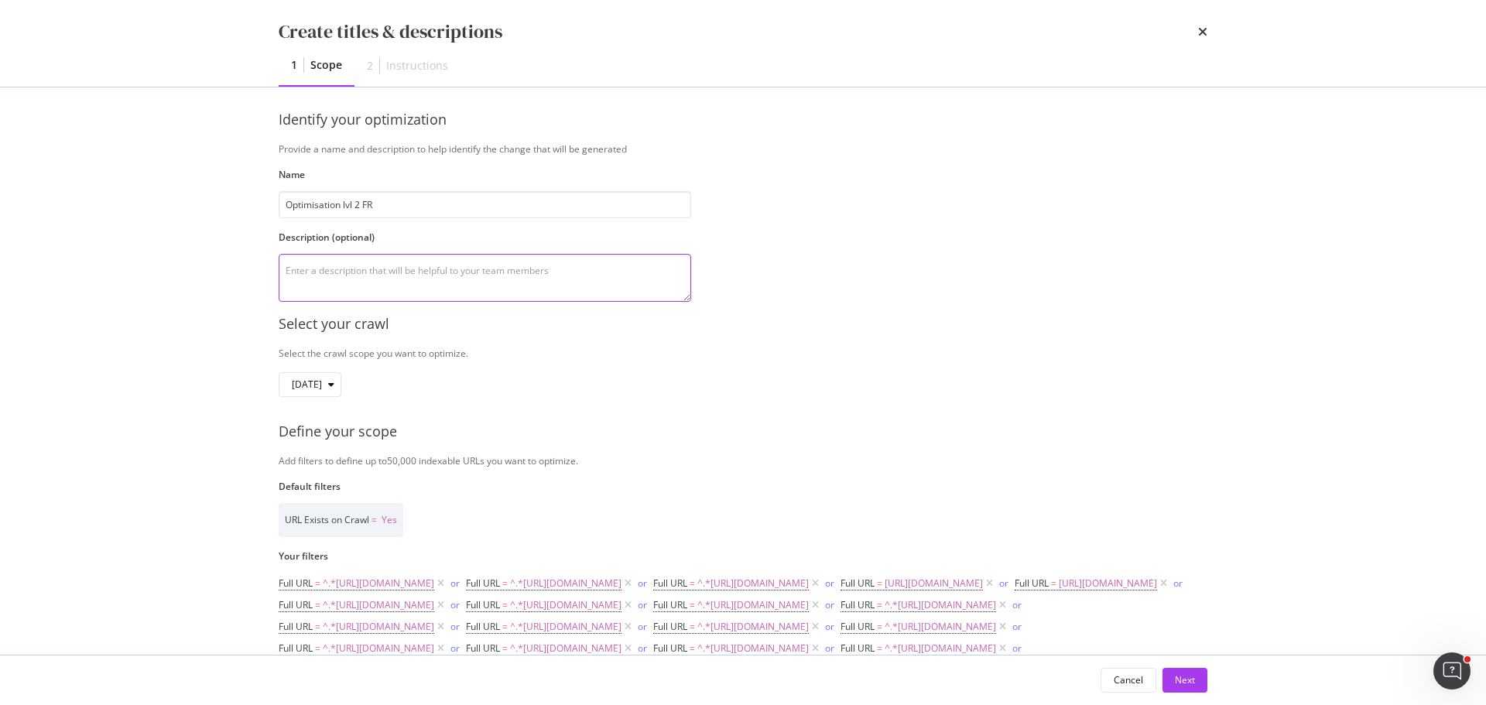
click at [358, 276] on textarea "modal" at bounding box center [485, 278] width 412 height 48
paste textarea "- Septembre 2025"
drag, startPoint x: 289, startPoint y: 277, endPoint x: 282, endPoint y: 283, distance: 9.9
click at [282, 283] on textarea "- Septembre 2025" at bounding box center [485, 278] width 412 height 48
drag, startPoint x: 299, startPoint y: 275, endPoint x: 293, endPoint y: 282, distance: 9.9
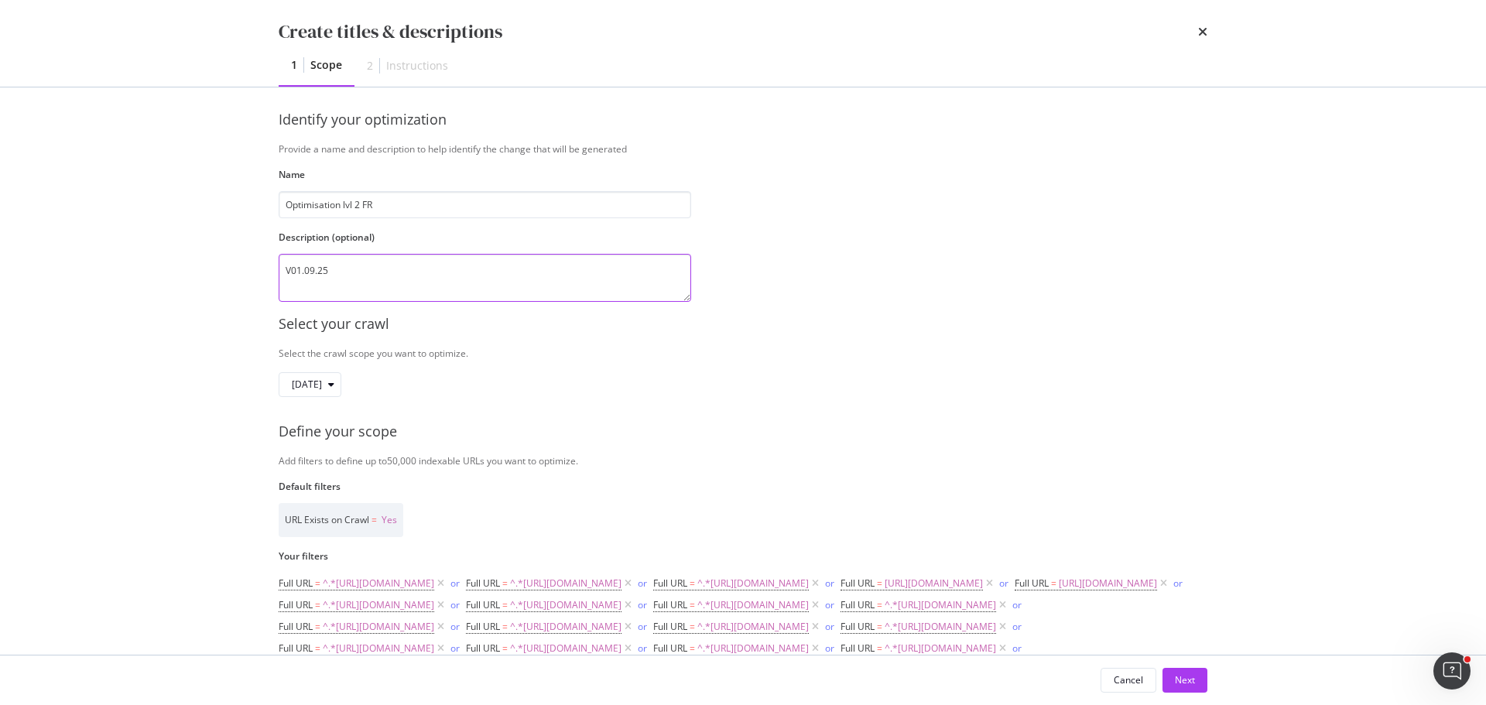
click at [293, 282] on textarea "V01.09.25" at bounding box center [485, 278] width 412 height 48
click at [289, 264] on textarea "V12.09.25" at bounding box center [485, 278] width 412 height 48
type textarea "v12.09.25"
click at [130, 294] on div "Create titles & descriptions 1 Scope 2 Instructions Identify your optimization …" at bounding box center [743, 352] width 1486 height 705
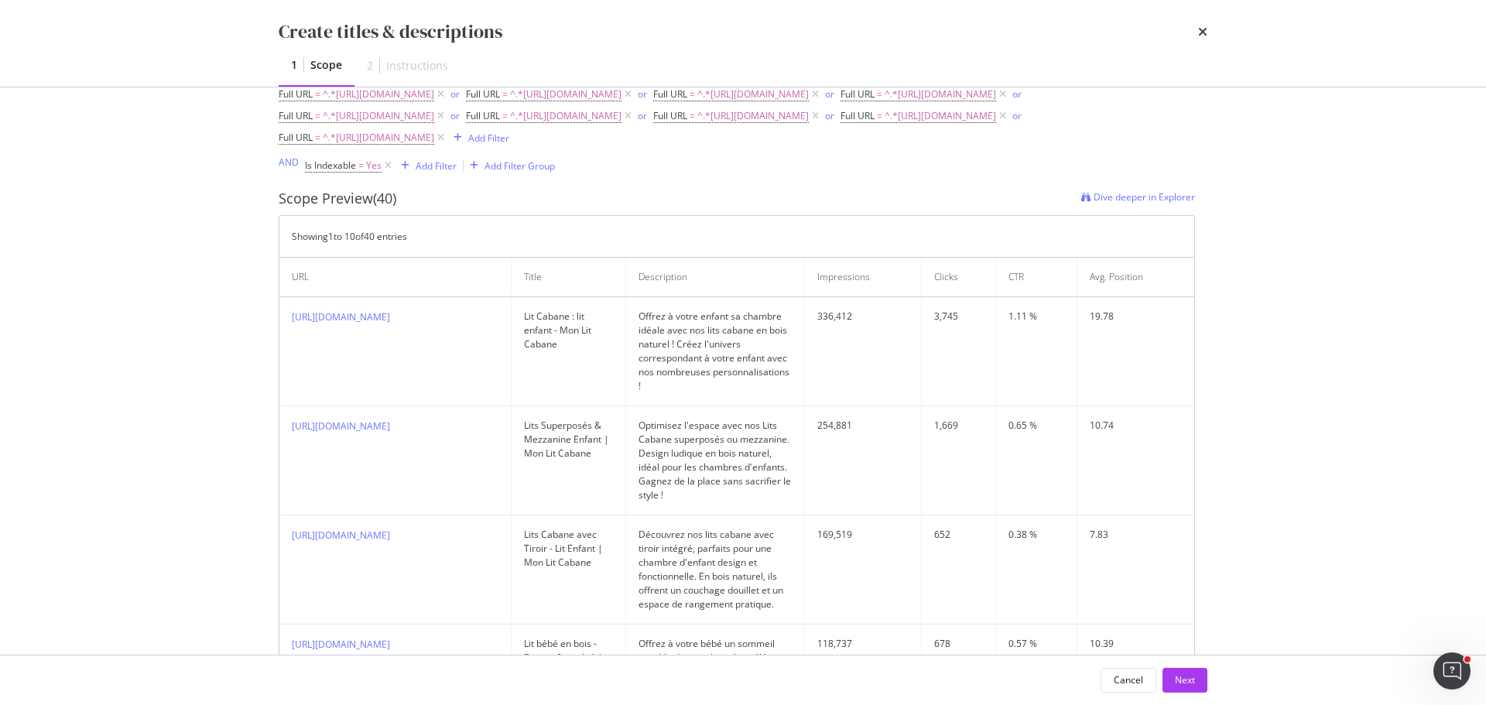
scroll to position [860, 0]
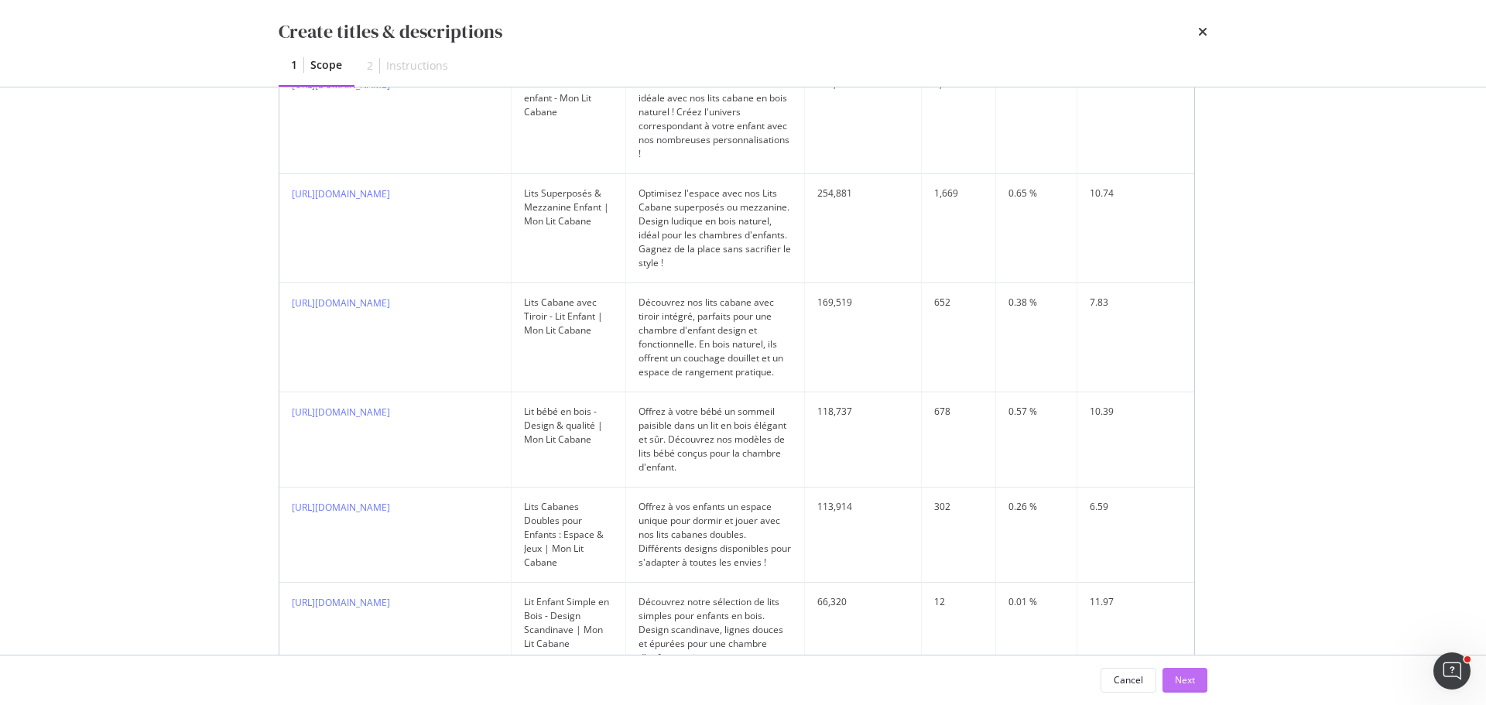
click at [1169, 674] on button "Next" at bounding box center [1184, 680] width 45 height 25
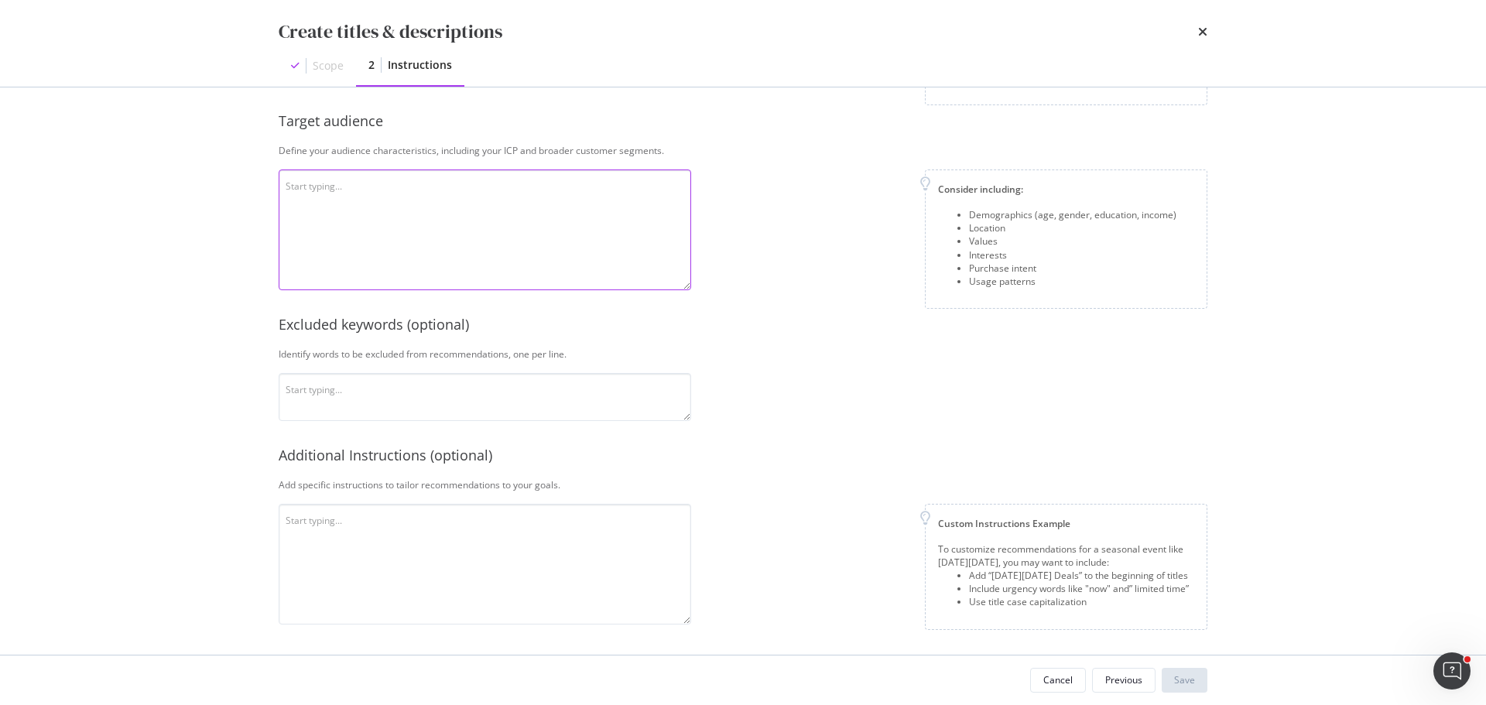
click at [494, 233] on textarea "modal" at bounding box center [485, 229] width 412 height 121
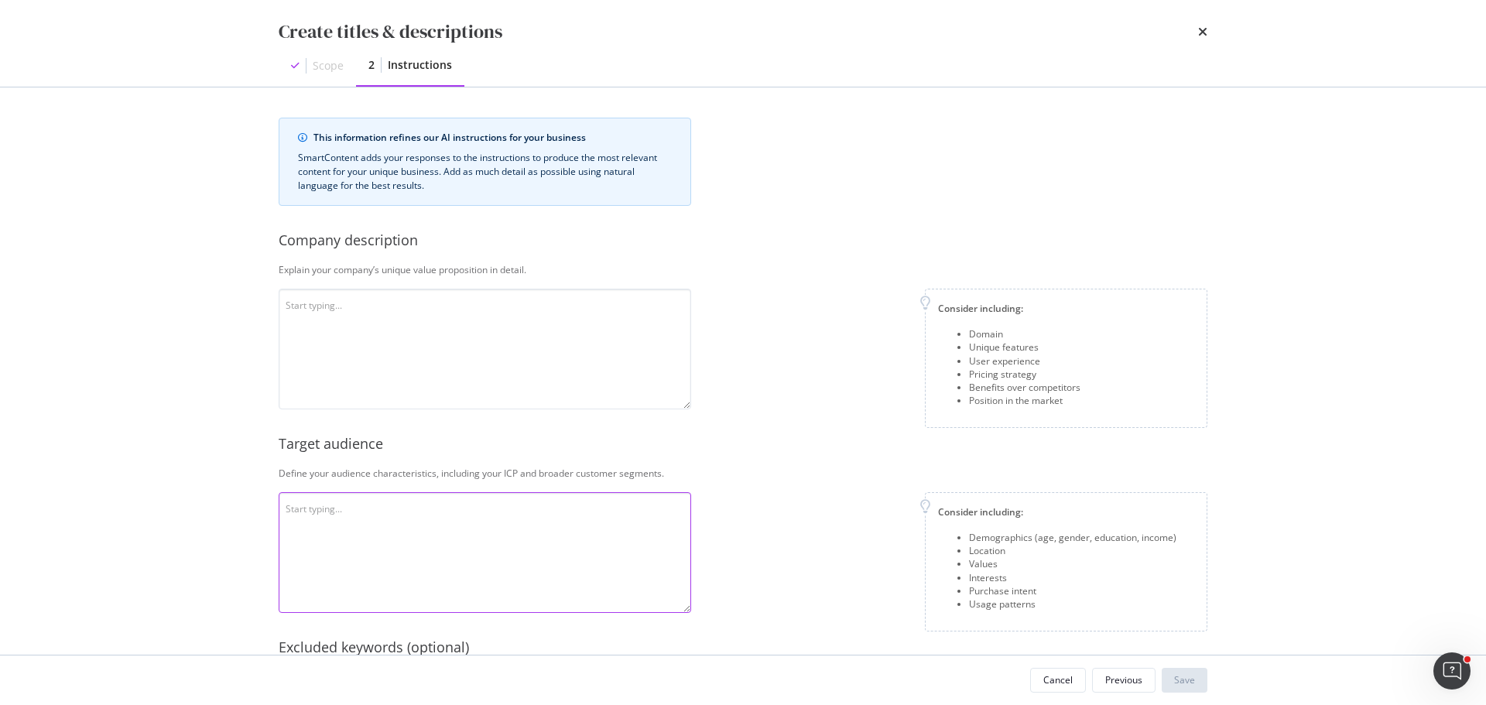
scroll to position [0, 0]
click at [488, 329] on textarea "modal" at bounding box center [485, 349] width 412 height 121
click at [485, 347] on textarea "modal" at bounding box center [485, 349] width 412 height 121
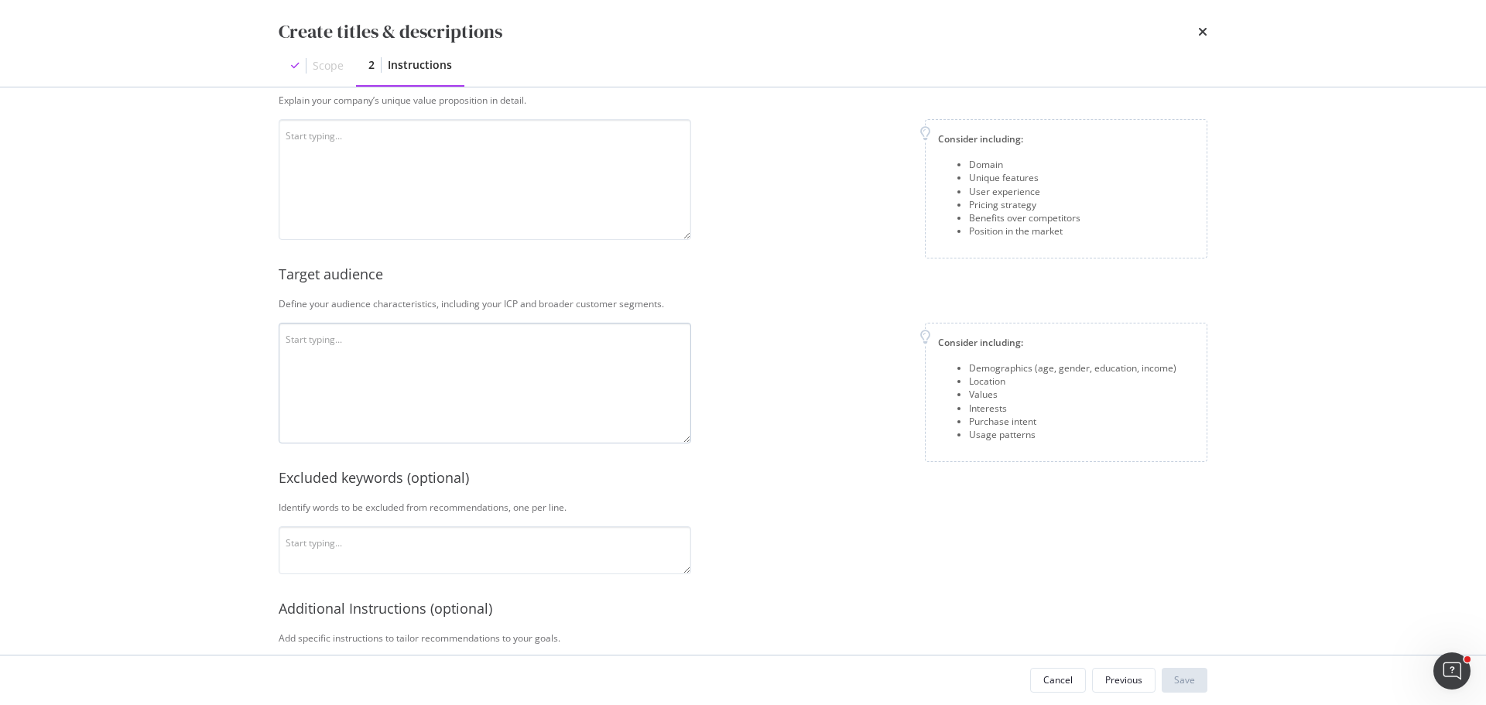
scroll to position [323, 0]
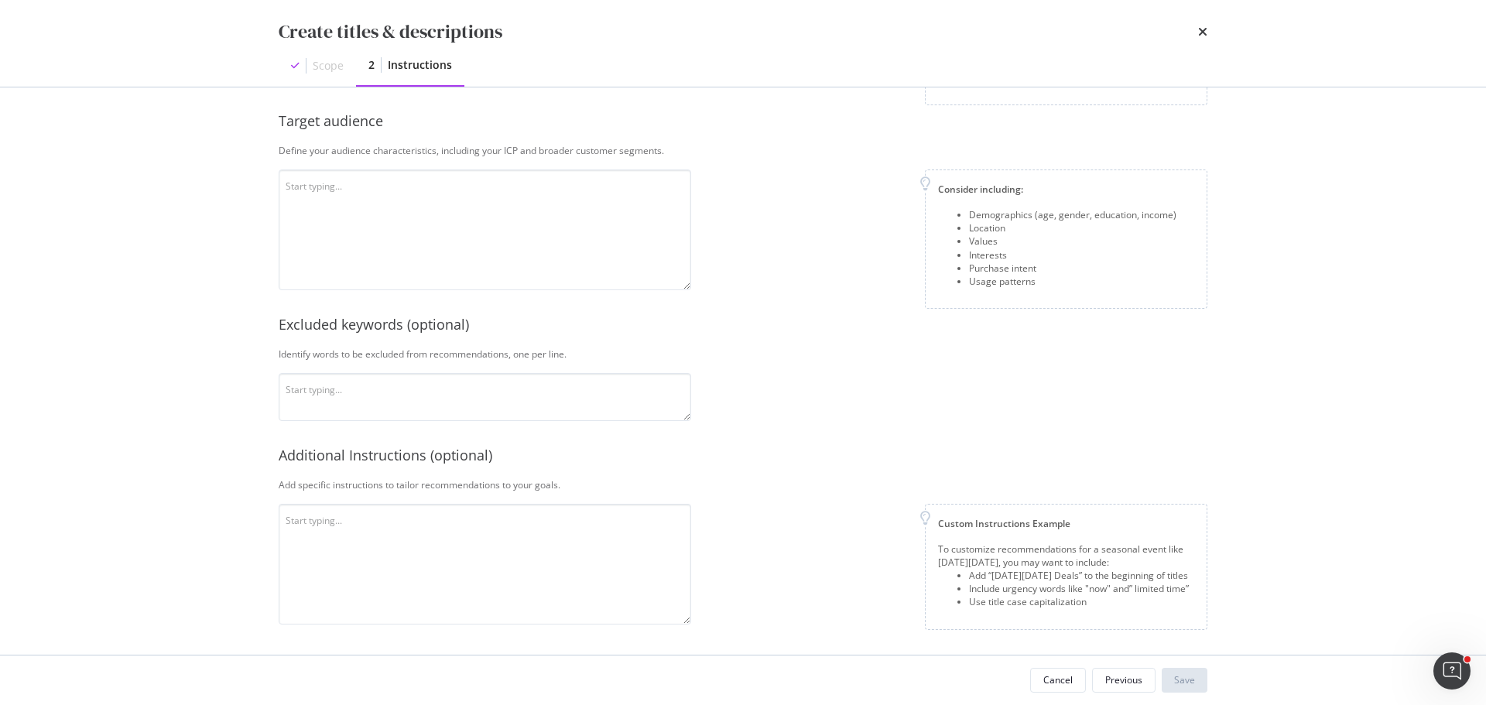
click at [330, 73] on div "Scope" at bounding box center [328, 65] width 31 height 15
click at [1117, 686] on div "Previous" at bounding box center [1123, 679] width 37 height 13
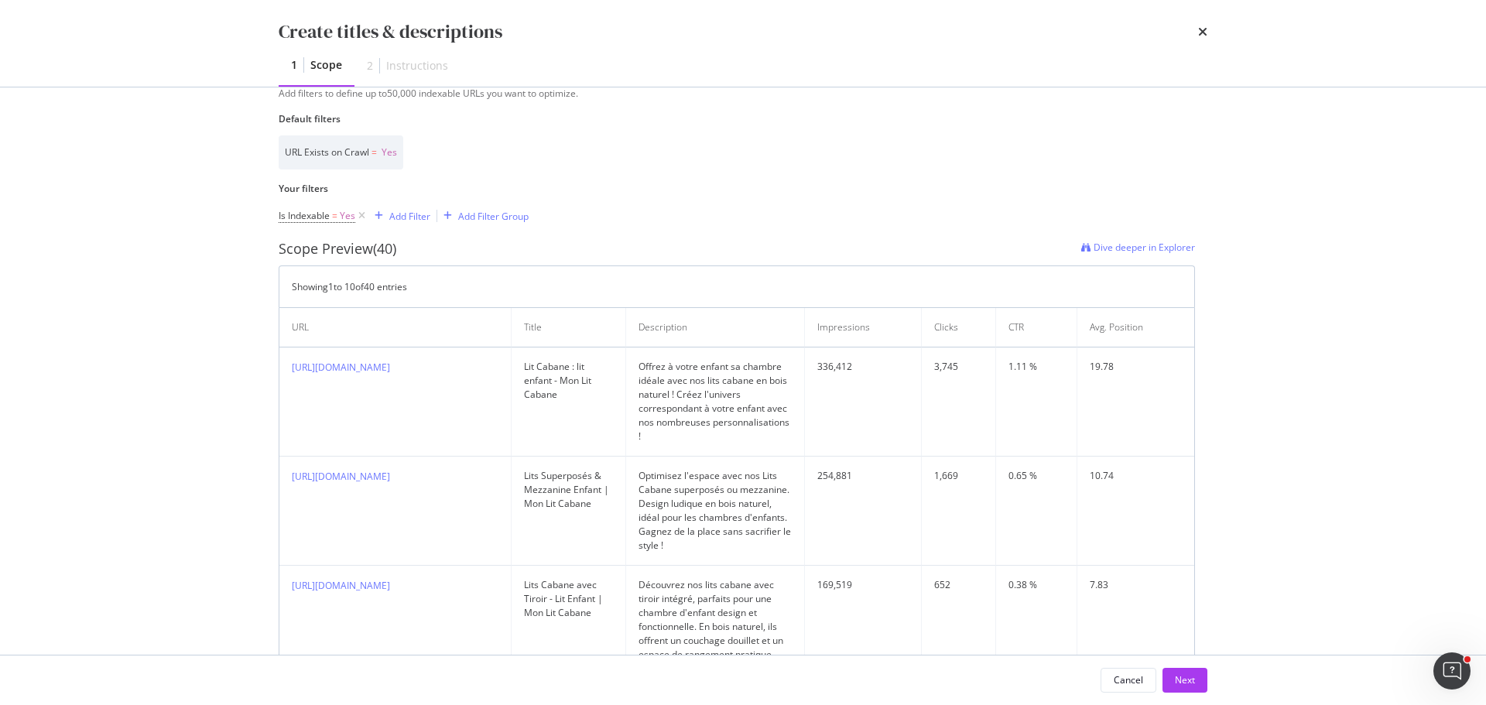
scroll to position [144, 0]
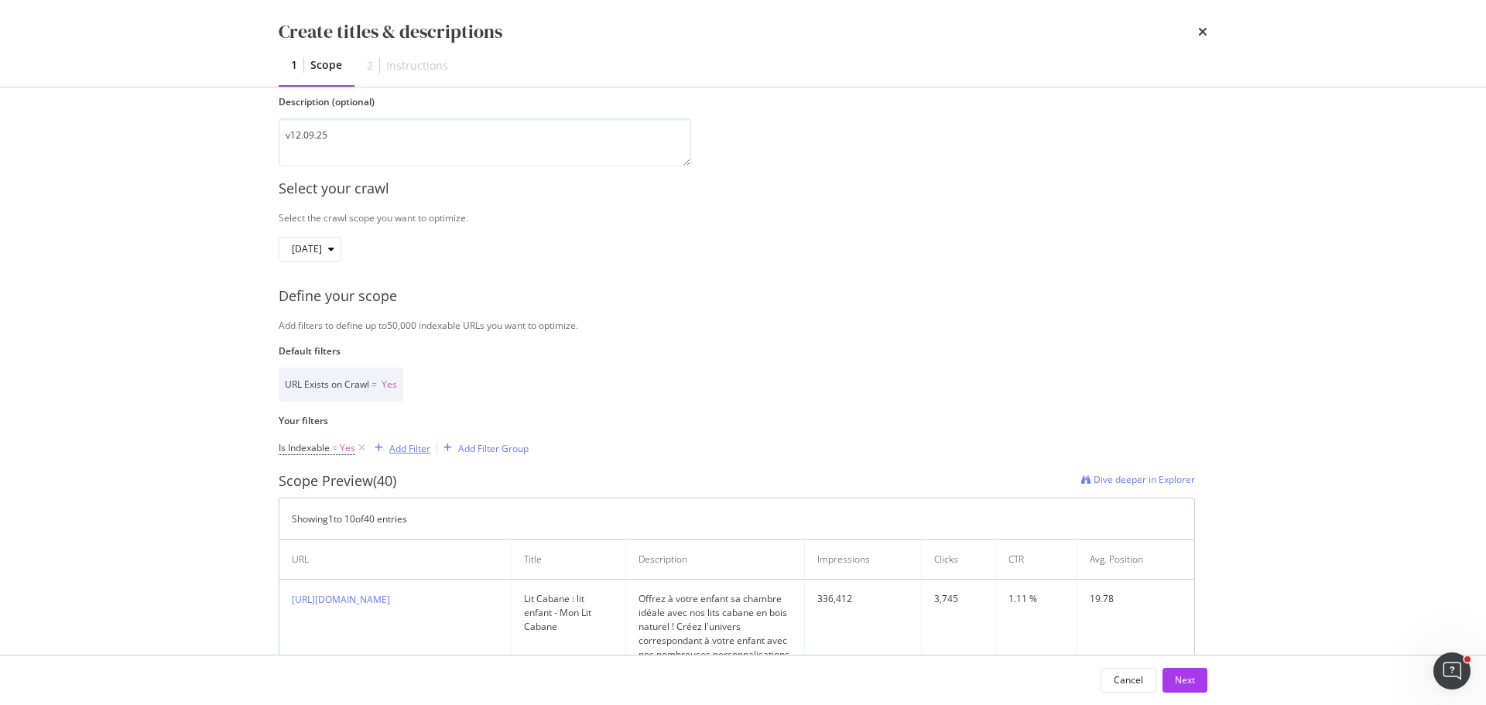
click at [426, 446] on div "Add Filter" at bounding box center [409, 448] width 41 height 13
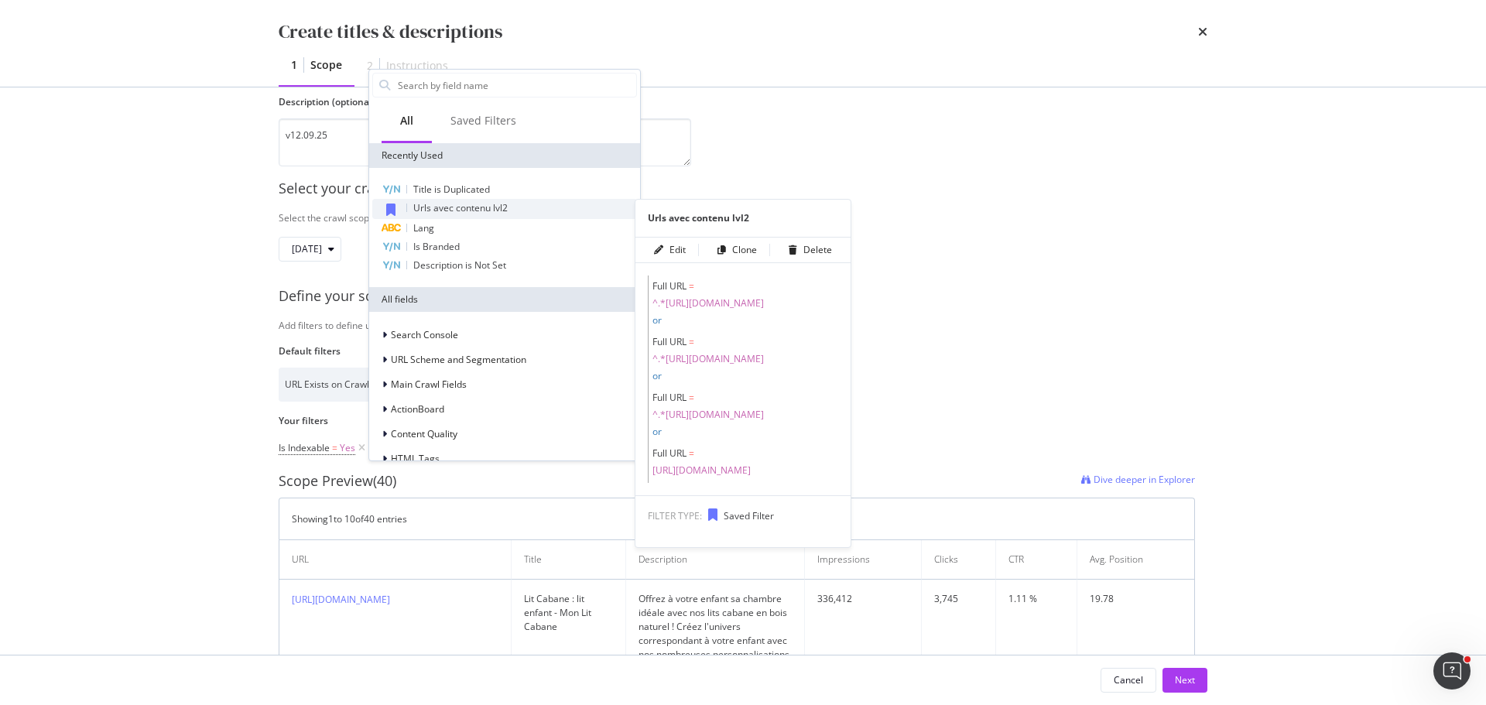
click at [490, 205] on span "Urls avec contenu lvl2" at bounding box center [460, 207] width 94 height 13
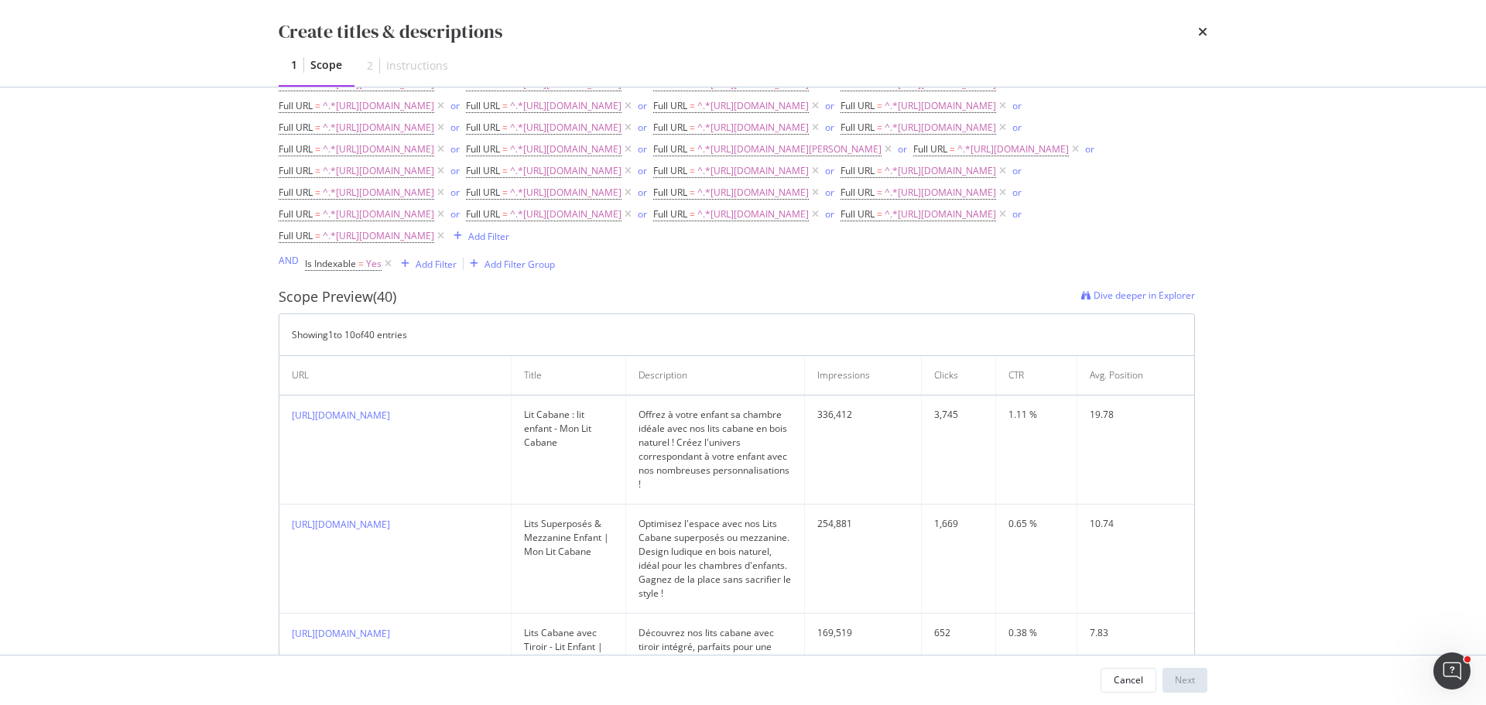
scroll to position [473, 0]
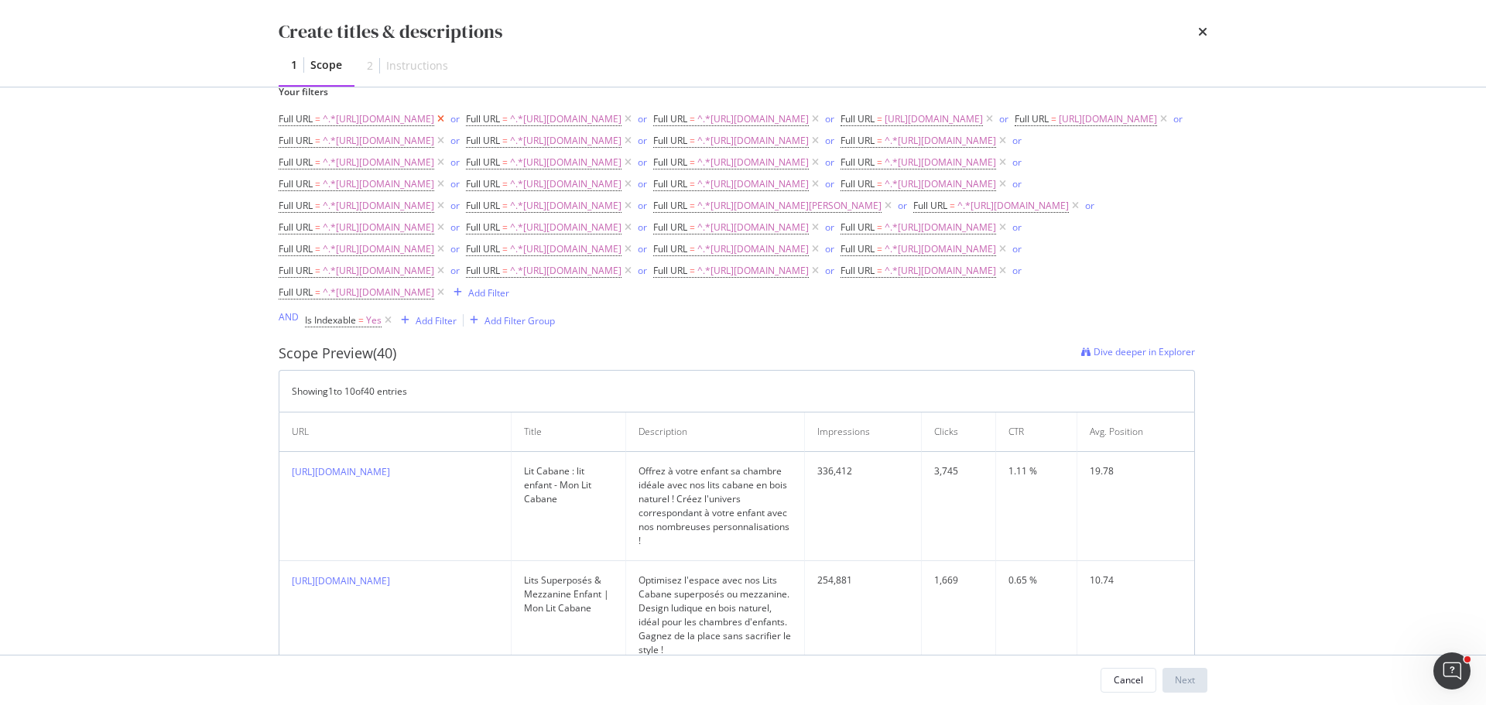
click at [447, 121] on icon "modal" at bounding box center [440, 118] width 13 height 15
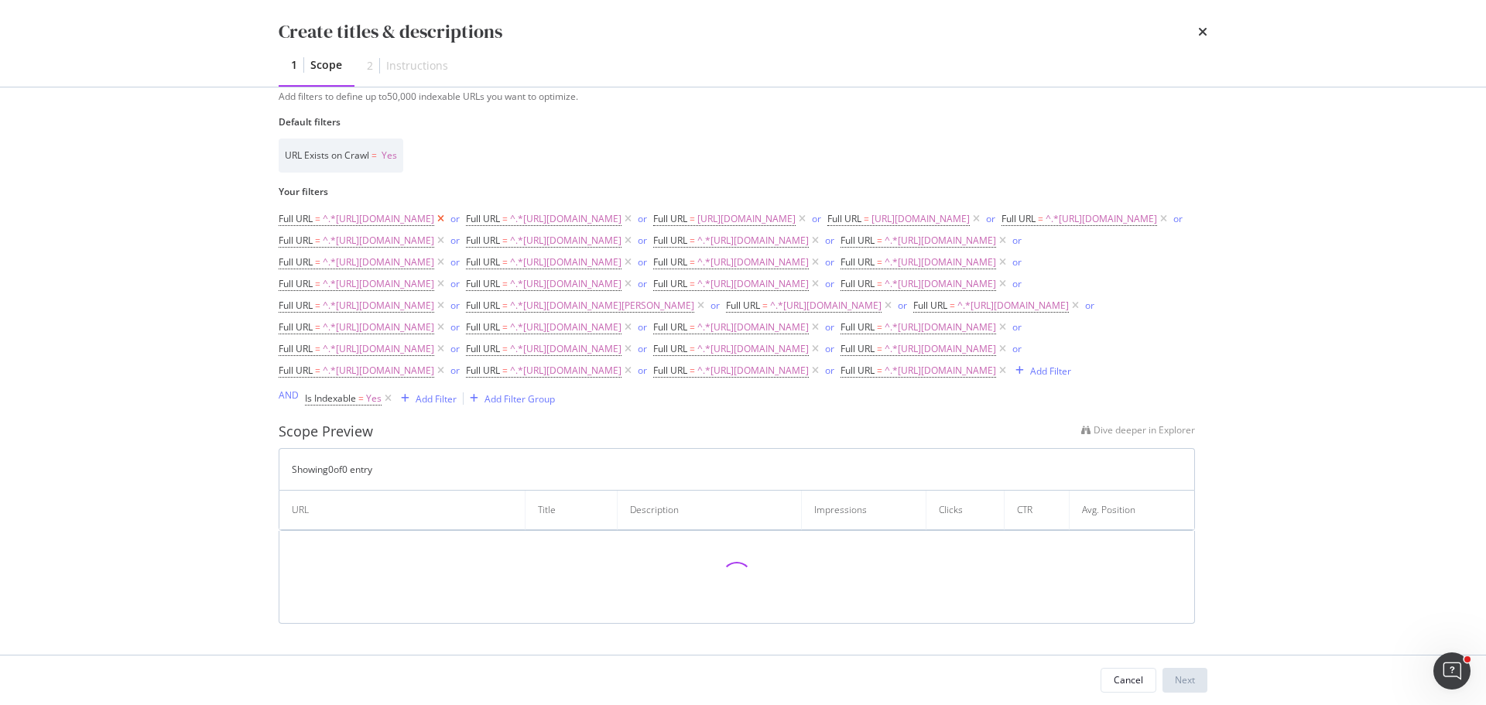
click at [447, 211] on icon "modal" at bounding box center [440, 218] width 13 height 15
click at [434, 211] on icon "modal" at bounding box center [427, 218] width 13 height 15
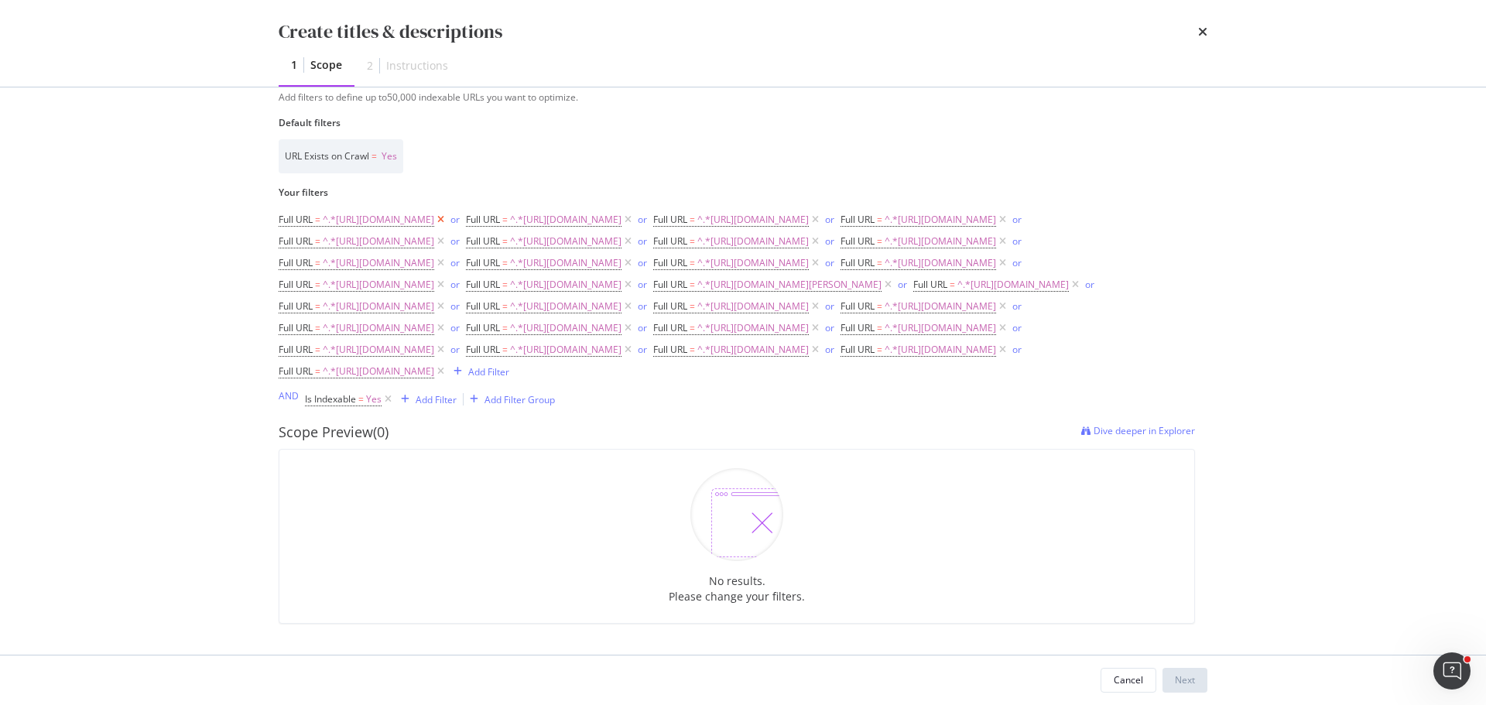
click at [447, 212] on icon "modal" at bounding box center [440, 219] width 13 height 15
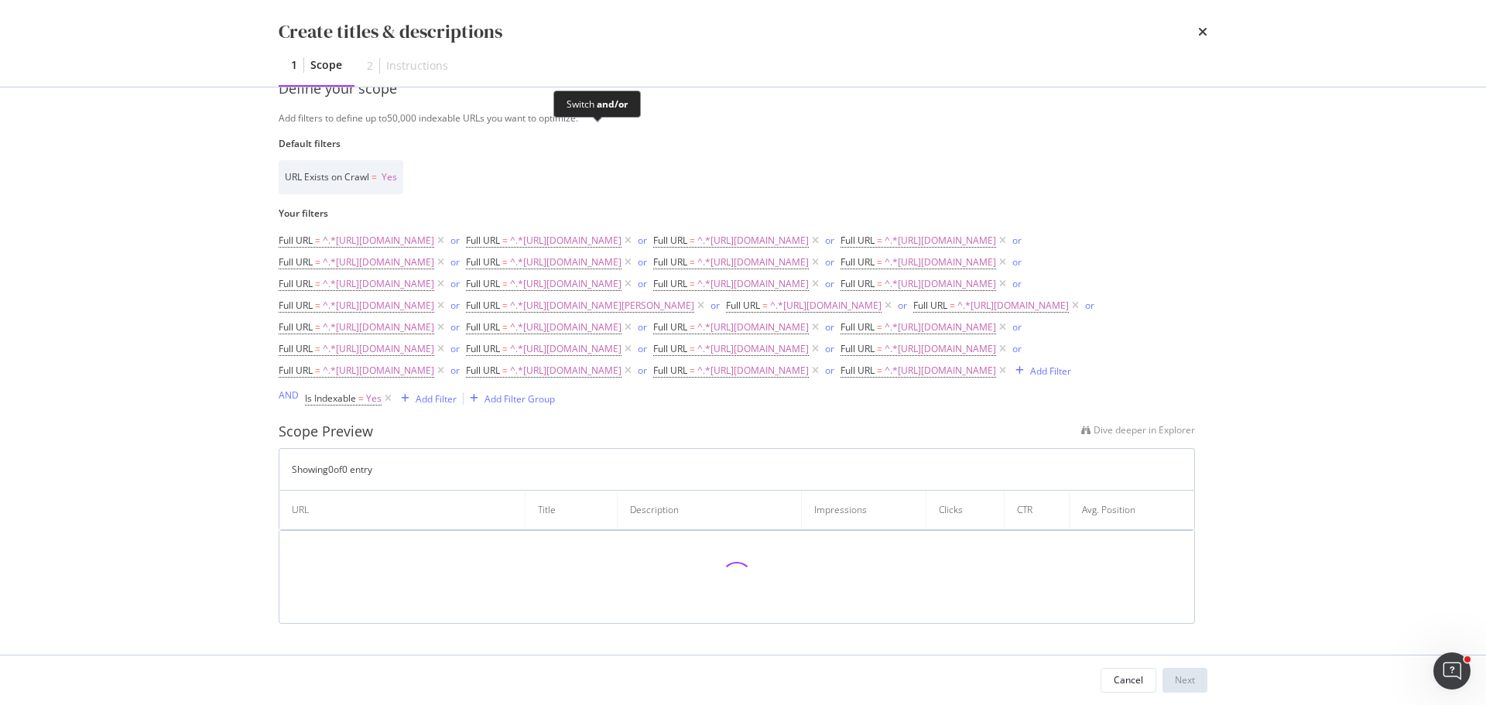
scroll to position [457, 0]
click at [447, 234] on icon "modal" at bounding box center [440, 241] width 13 height 15
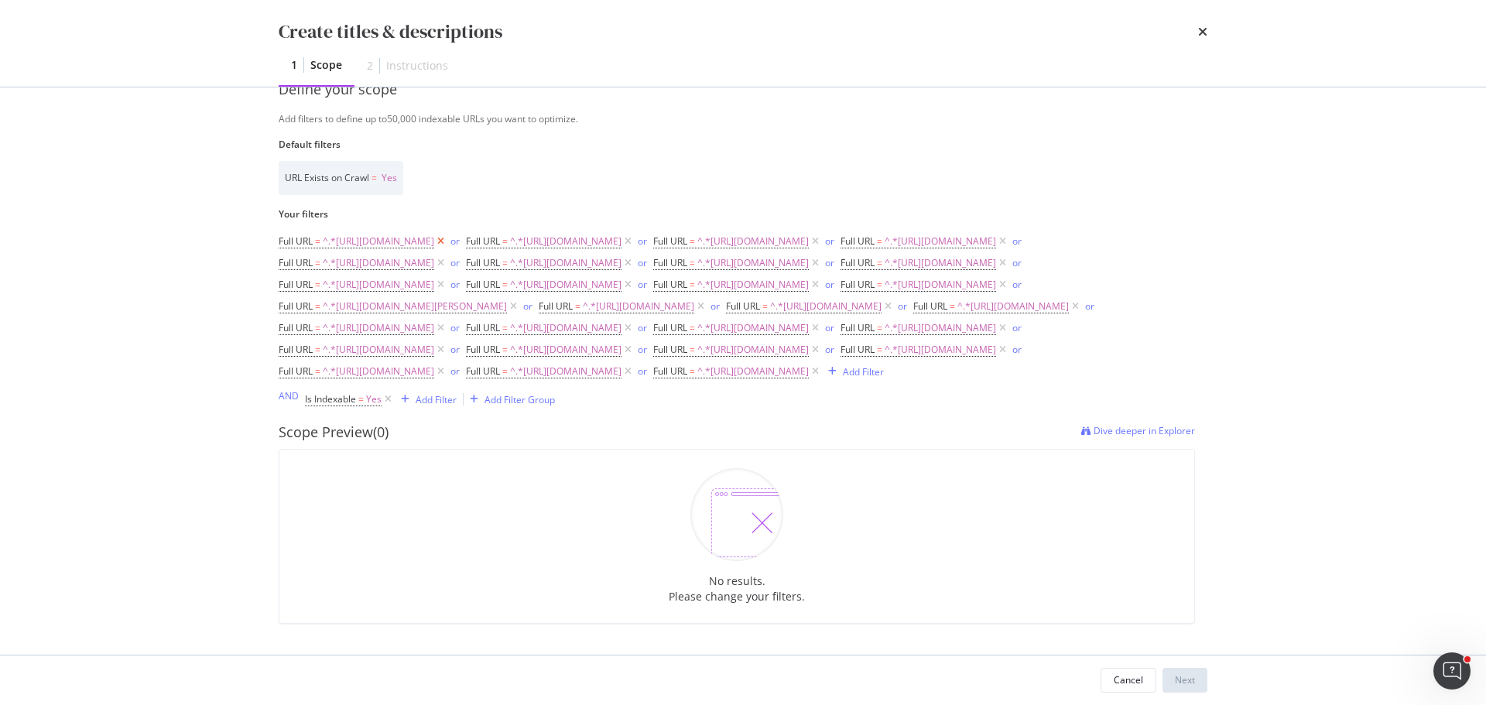
click at [447, 234] on icon "modal" at bounding box center [440, 241] width 13 height 15
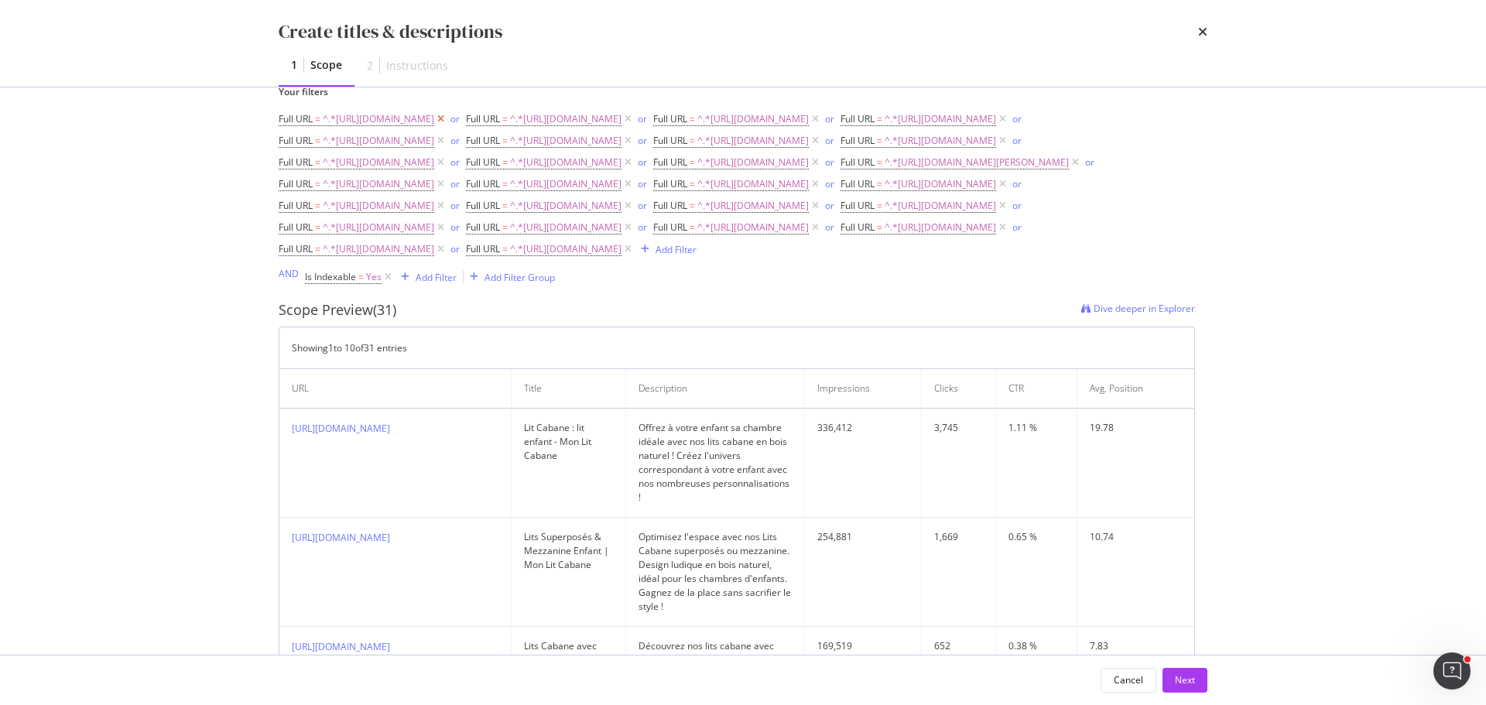
click at [447, 120] on icon "modal" at bounding box center [440, 118] width 13 height 15
click at [447, 123] on icon "modal" at bounding box center [440, 118] width 13 height 15
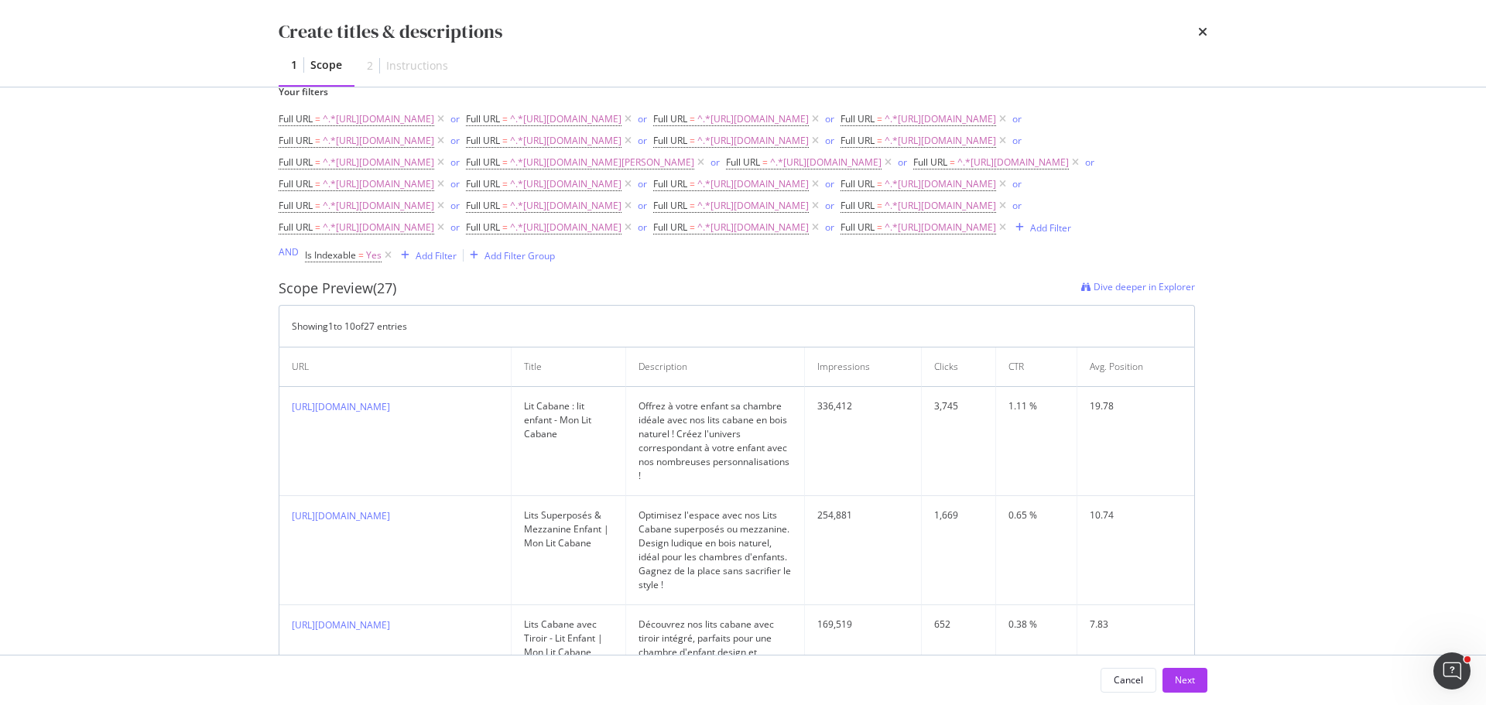
click at [1182, 159] on div "Full URL = ^.*https://monlitcabane.com/fr/13-lit-cabane.*$ or Full URL = ^.*htt…" at bounding box center [737, 173] width 916 height 130
click at [707, 170] on icon "modal" at bounding box center [700, 162] width 13 height 15
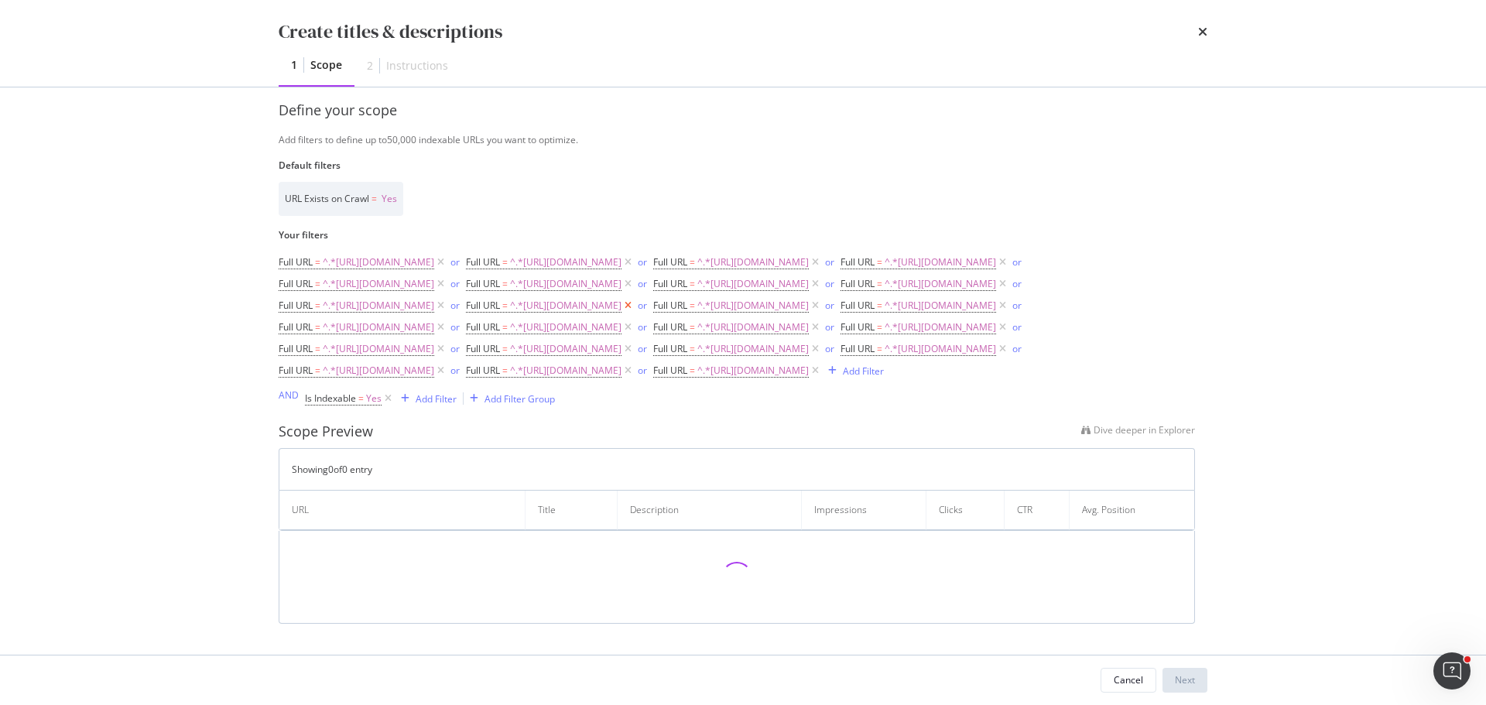
scroll to position [416, 0]
click at [635, 298] on icon "modal" at bounding box center [627, 305] width 13 height 15
click at [621, 298] on icon "modal" at bounding box center [627, 305] width 13 height 15
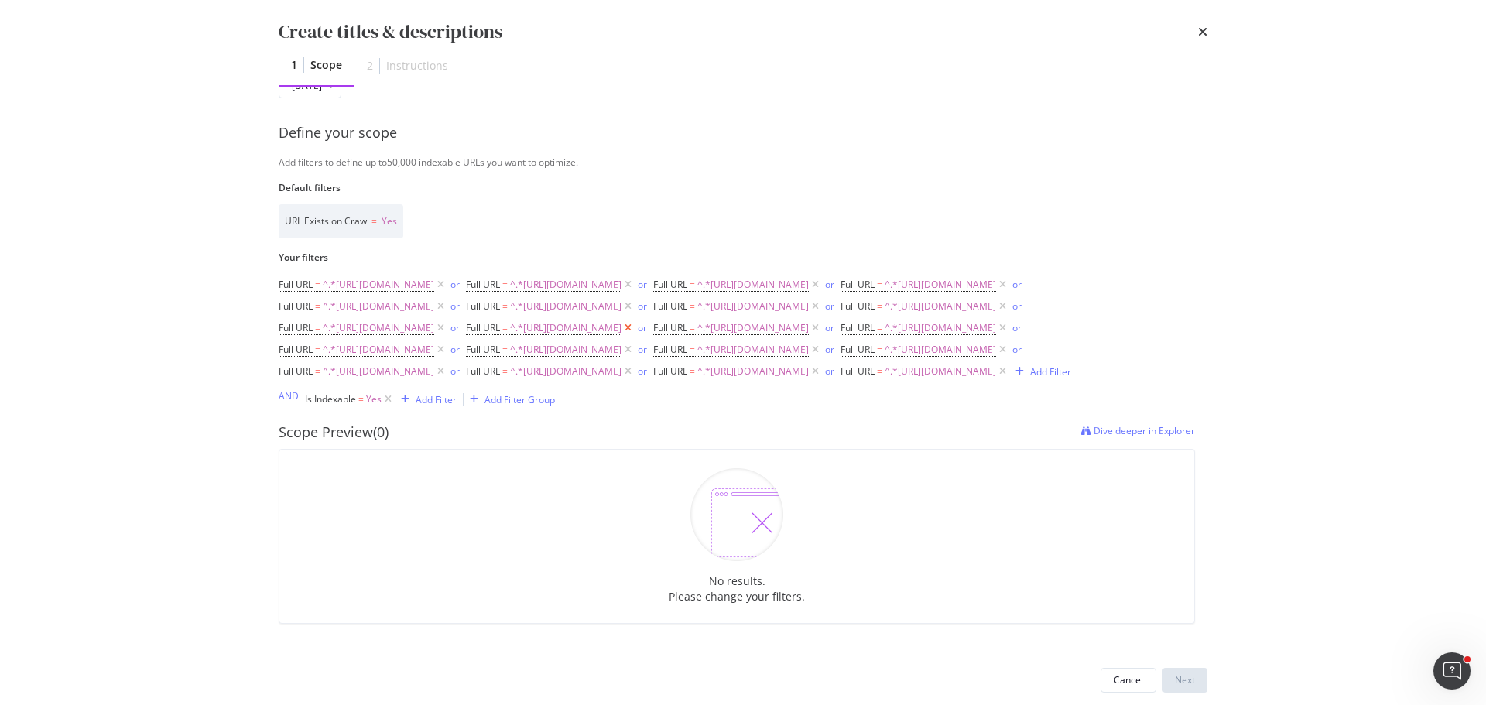
click at [635, 320] on icon "modal" at bounding box center [627, 327] width 13 height 15
click at [621, 320] on icon "modal" at bounding box center [627, 327] width 13 height 15
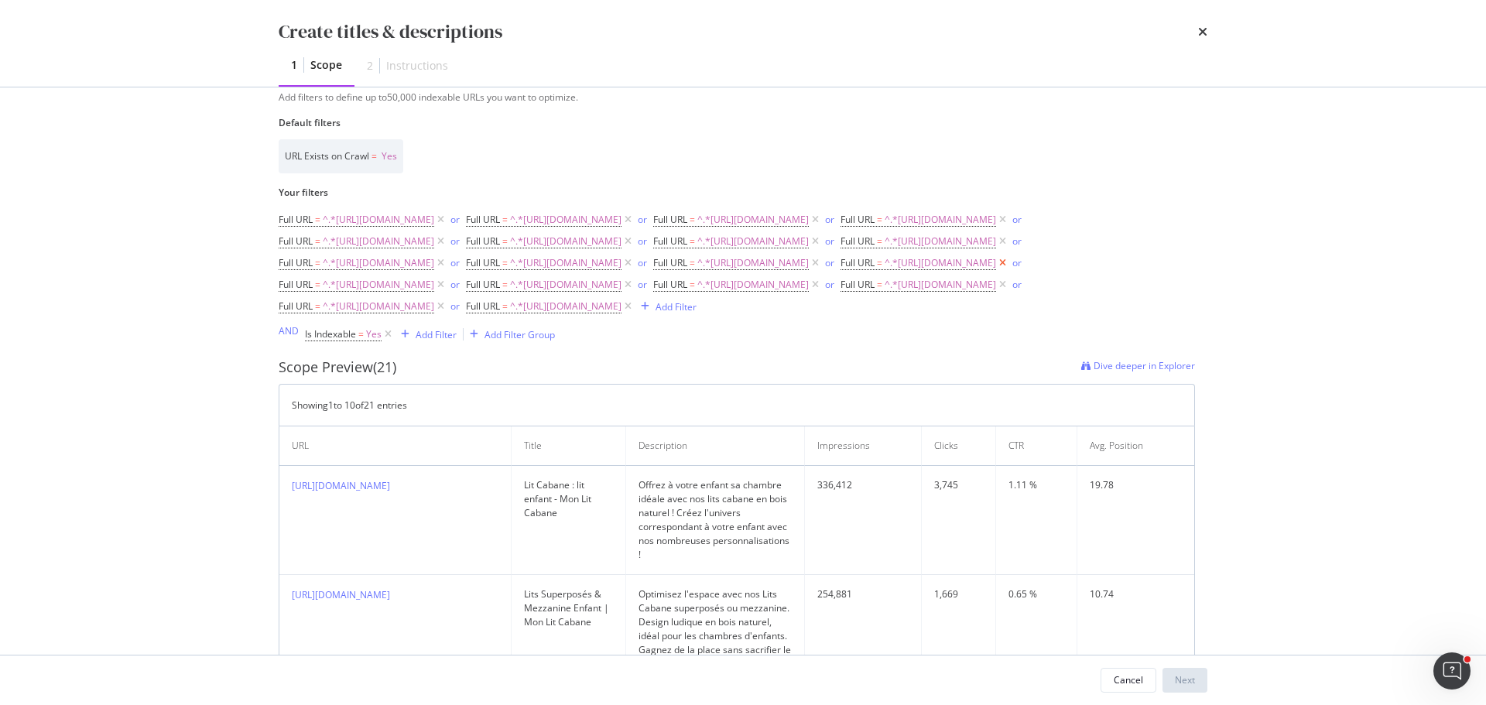
scroll to position [473, 0]
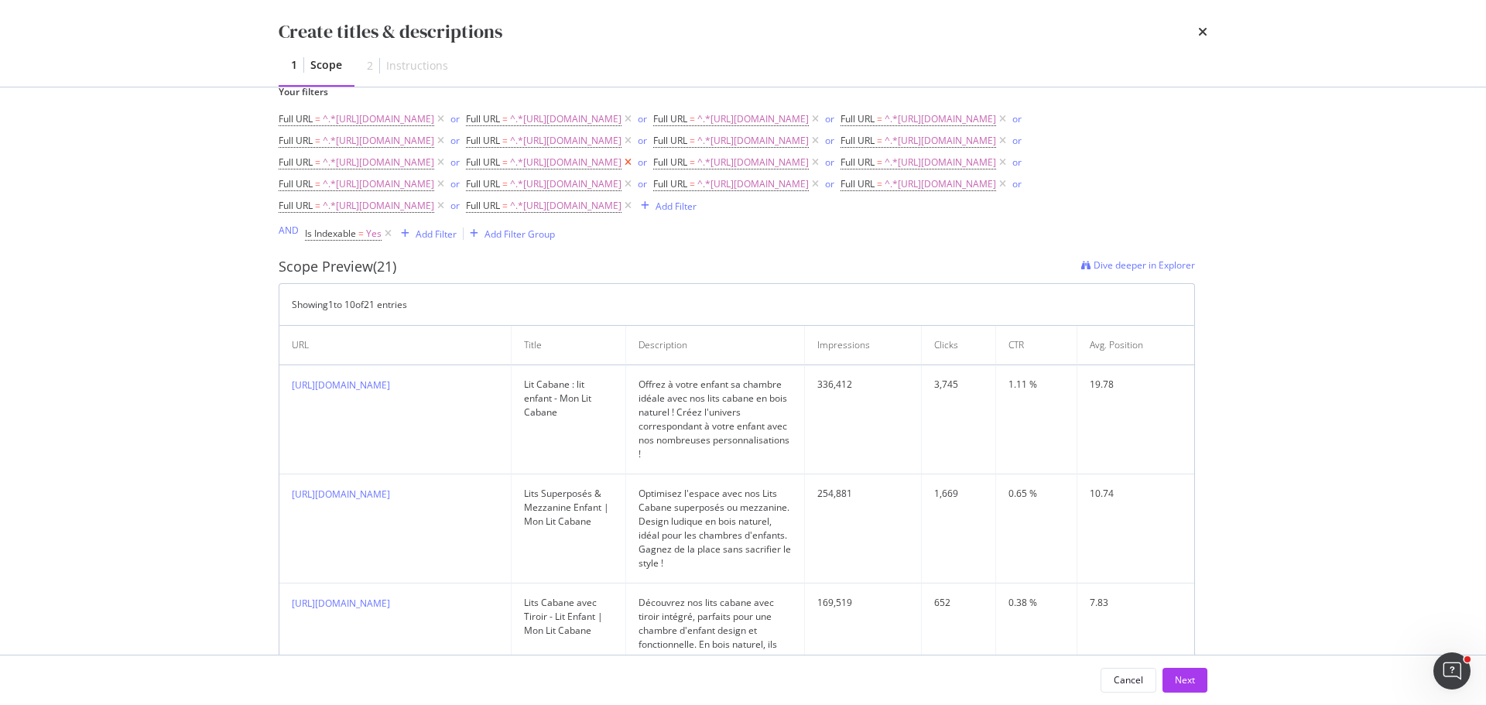
click at [621, 170] on icon "modal" at bounding box center [627, 162] width 13 height 15
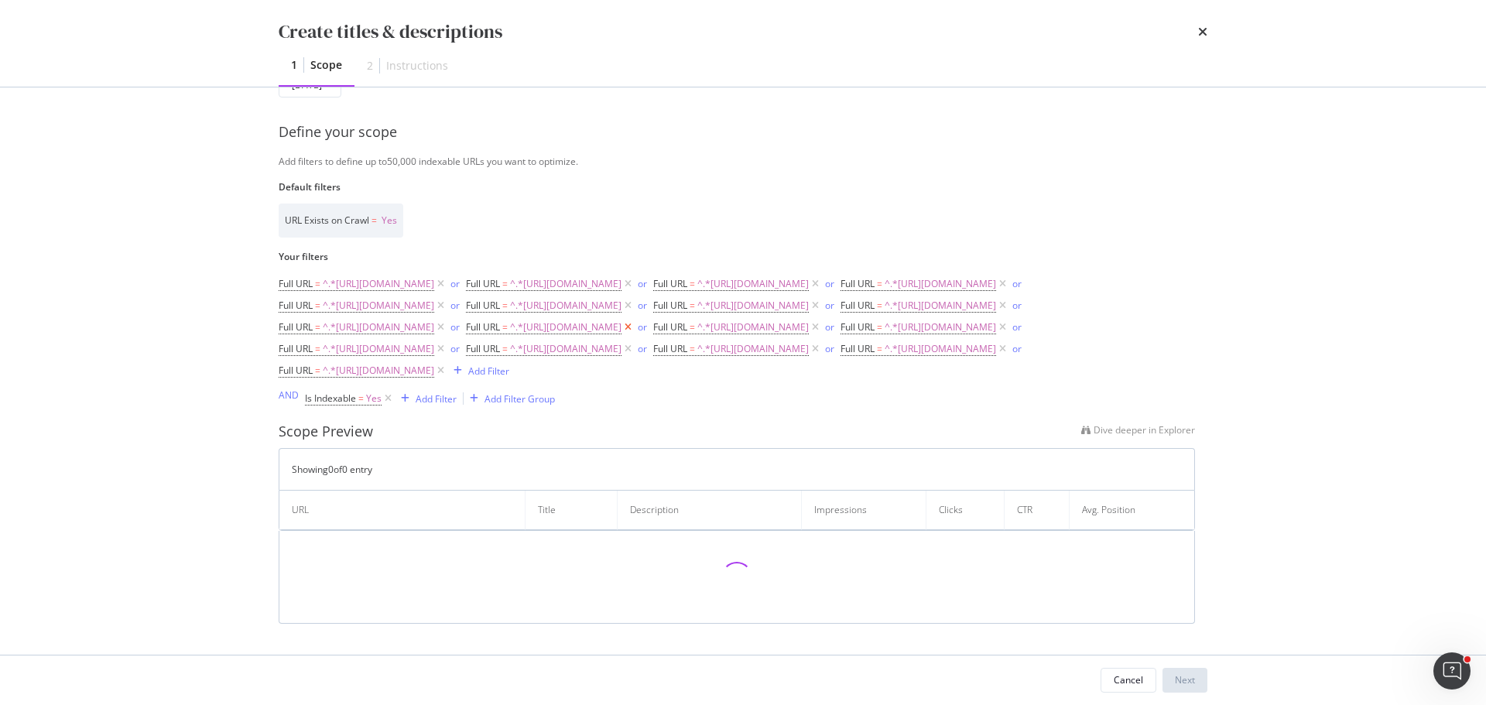
scroll to position [371, 0]
click at [621, 320] on icon "modal" at bounding box center [627, 327] width 13 height 15
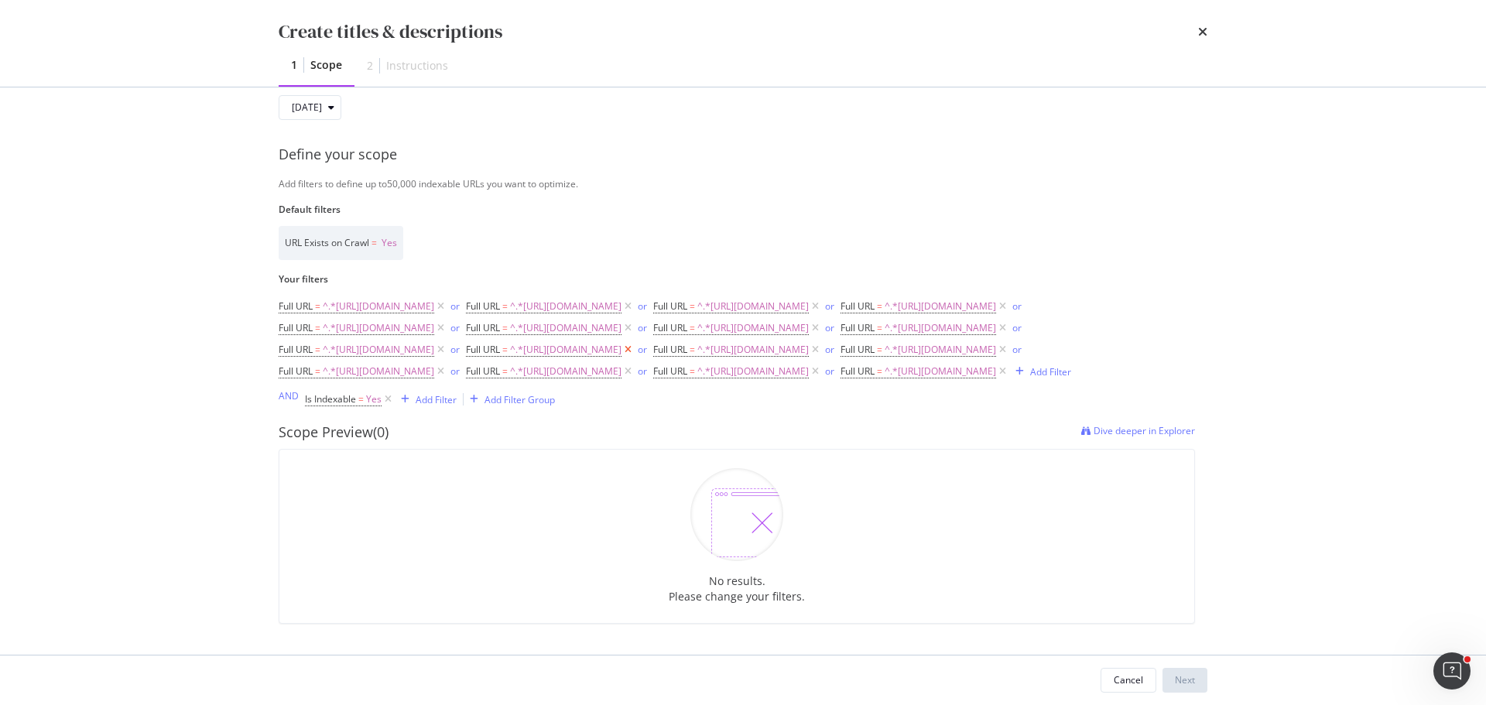
click at [621, 342] on icon "modal" at bounding box center [627, 349] width 13 height 15
click at [621, 341] on icon "modal" at bounding box center [627, 348] width 13 height 15
click at [635, 342] on icon "modal" at bounding box center [627, 349] width 13 height 15
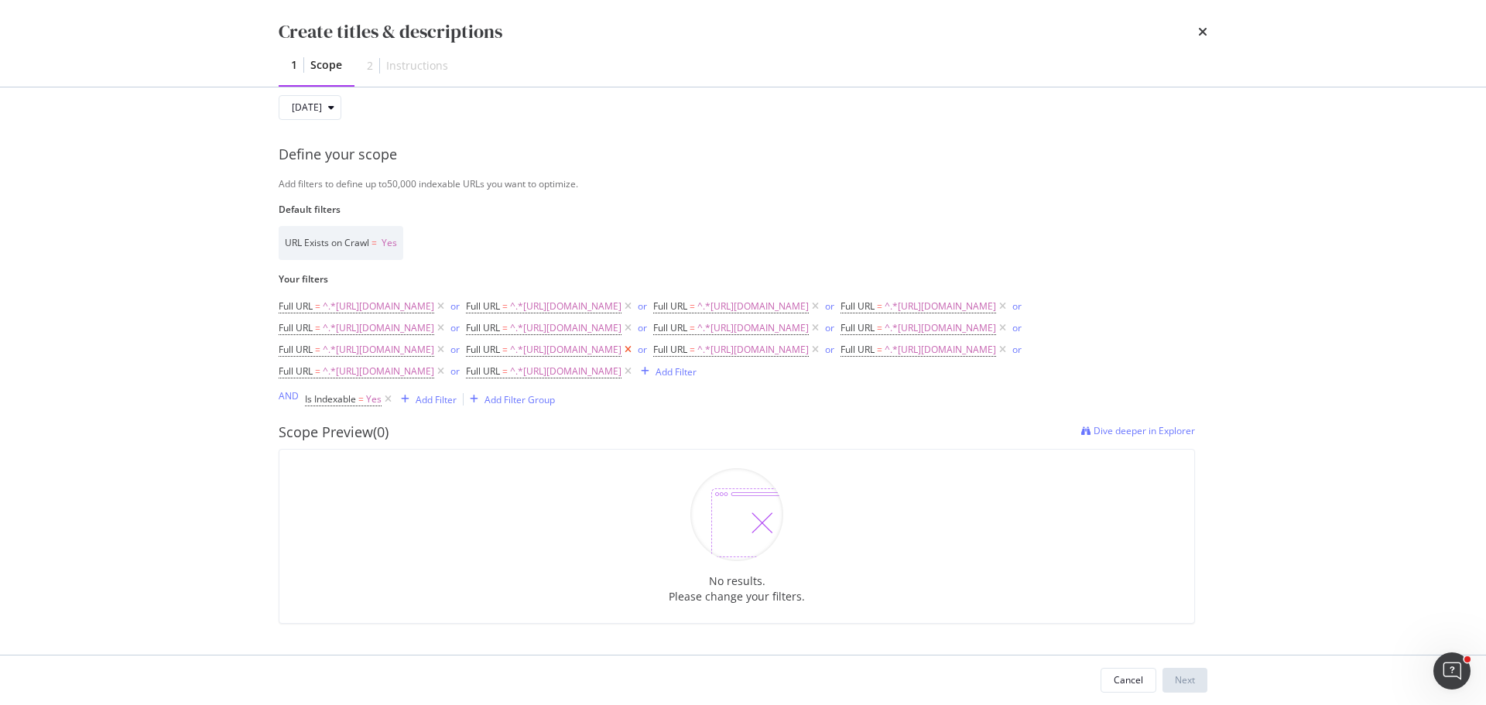
scroll to position [327, 0]
click at [635, 341] on icon "modal" at bounding box center [627, 348] width 13 height 15
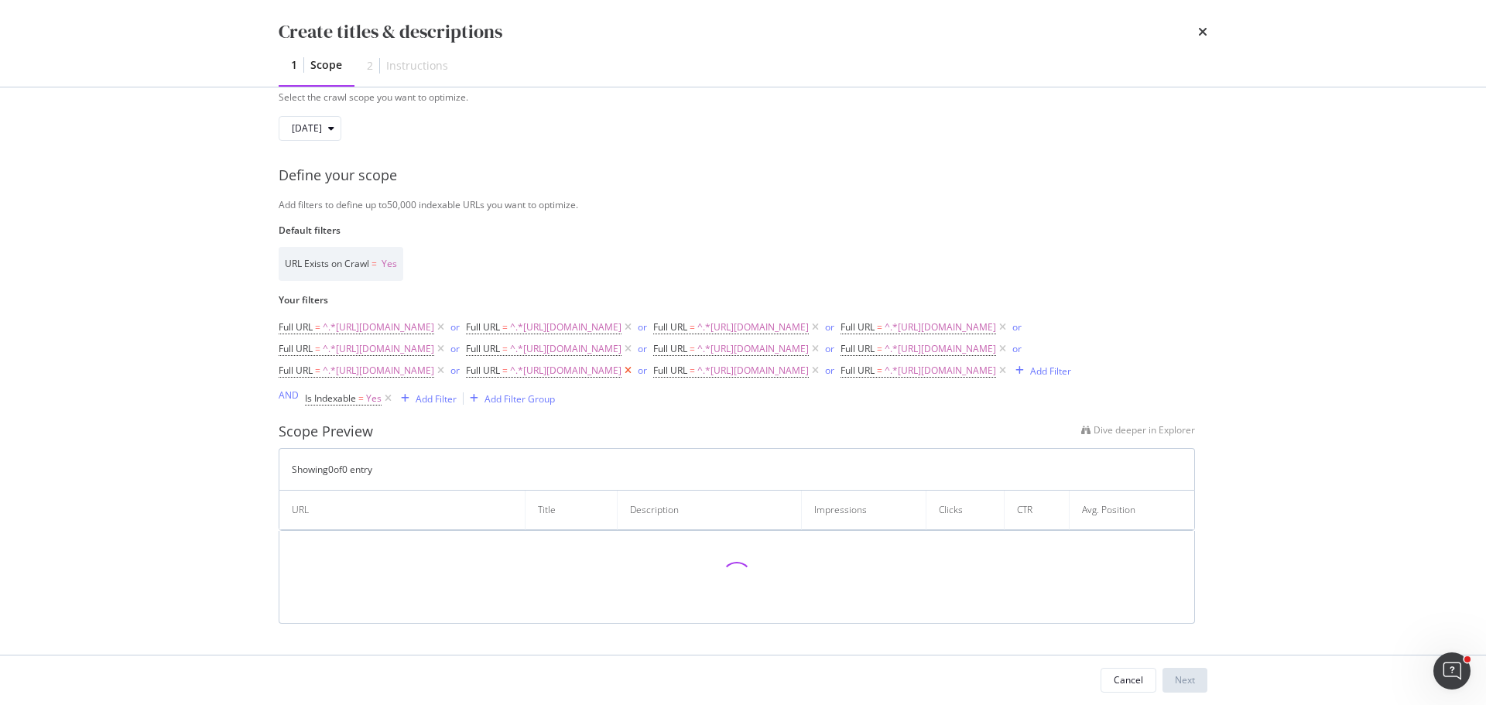
click at [635, 363] on icon "modal" at bounding box center [627, 370] width 13 height 15
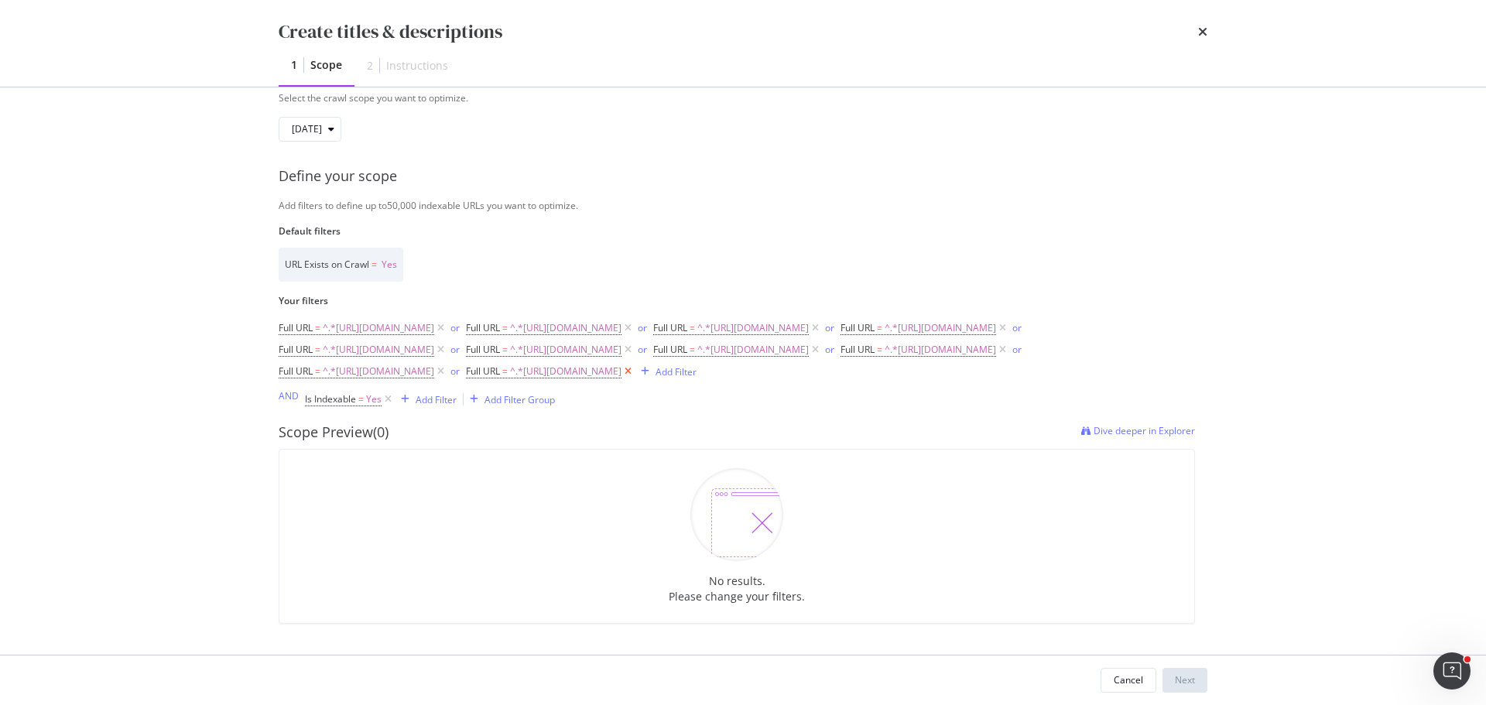
click at [621, 369] on icon "modal" at bounding box center [627, 371] width 13 height 15
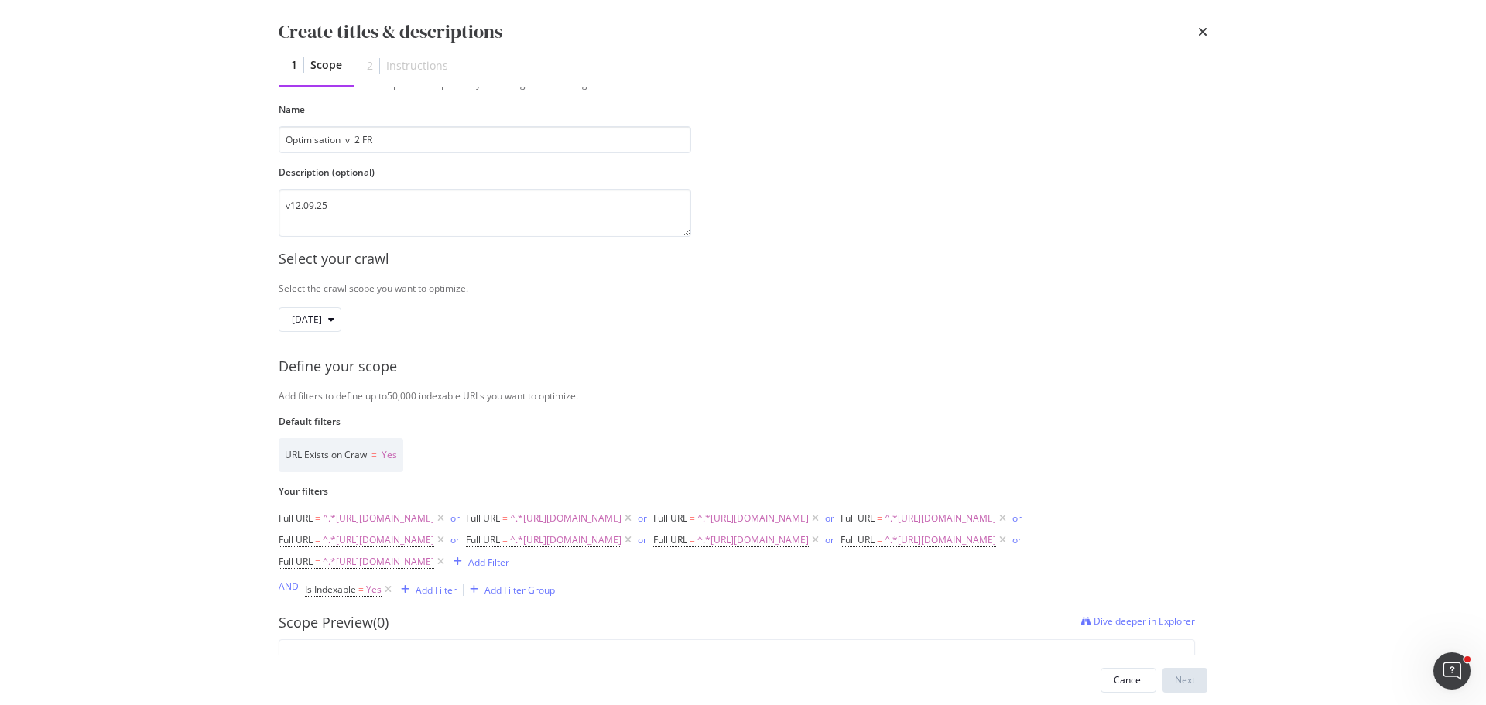
scroll to position [0, 0]
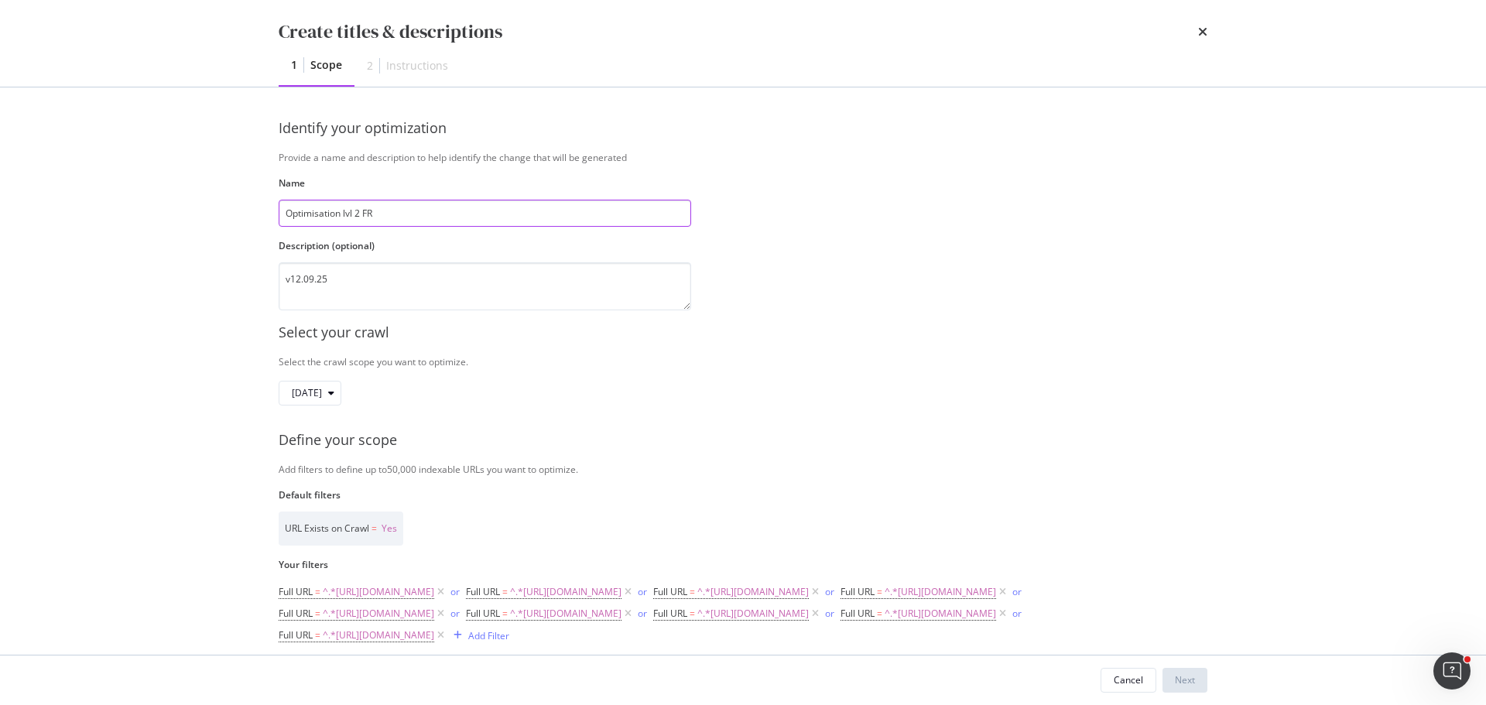
click at [450, 216] on input "Optimisation lvl 2 FR" at bounding box center [485, 213] width 412 height 27
type input "Optimisation lvl 2 FR - "Lit (vert)""
click at [885, 221] on div "Identify your optimization Provide a name and description to help identify the …" at bounding box center [743, 214] width 929 height 192
click at [1194, 684] on div "Next" at bounding box center [1185, 679] width 20 height 13
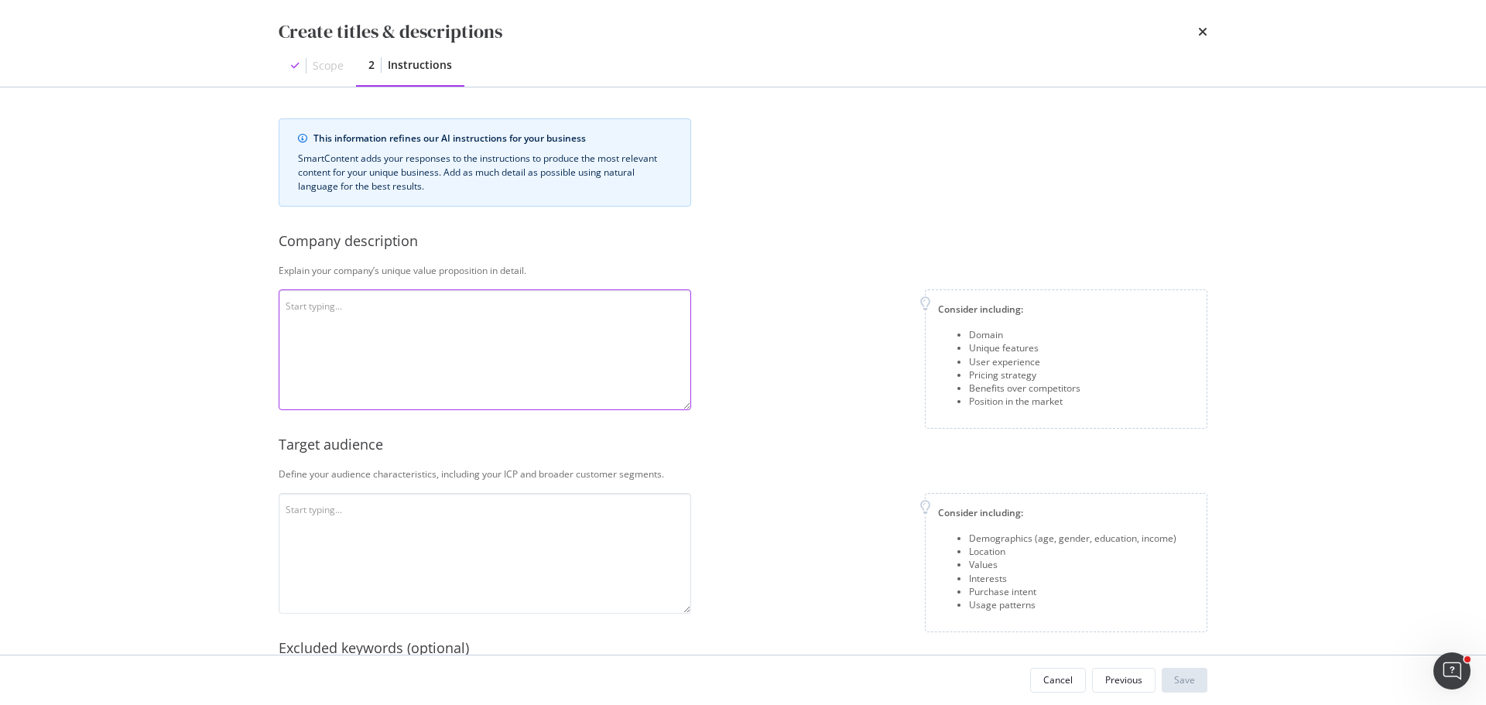
click at [518, 299] on textarea "modal" at bounding box center [485, 349] width 412 height 121
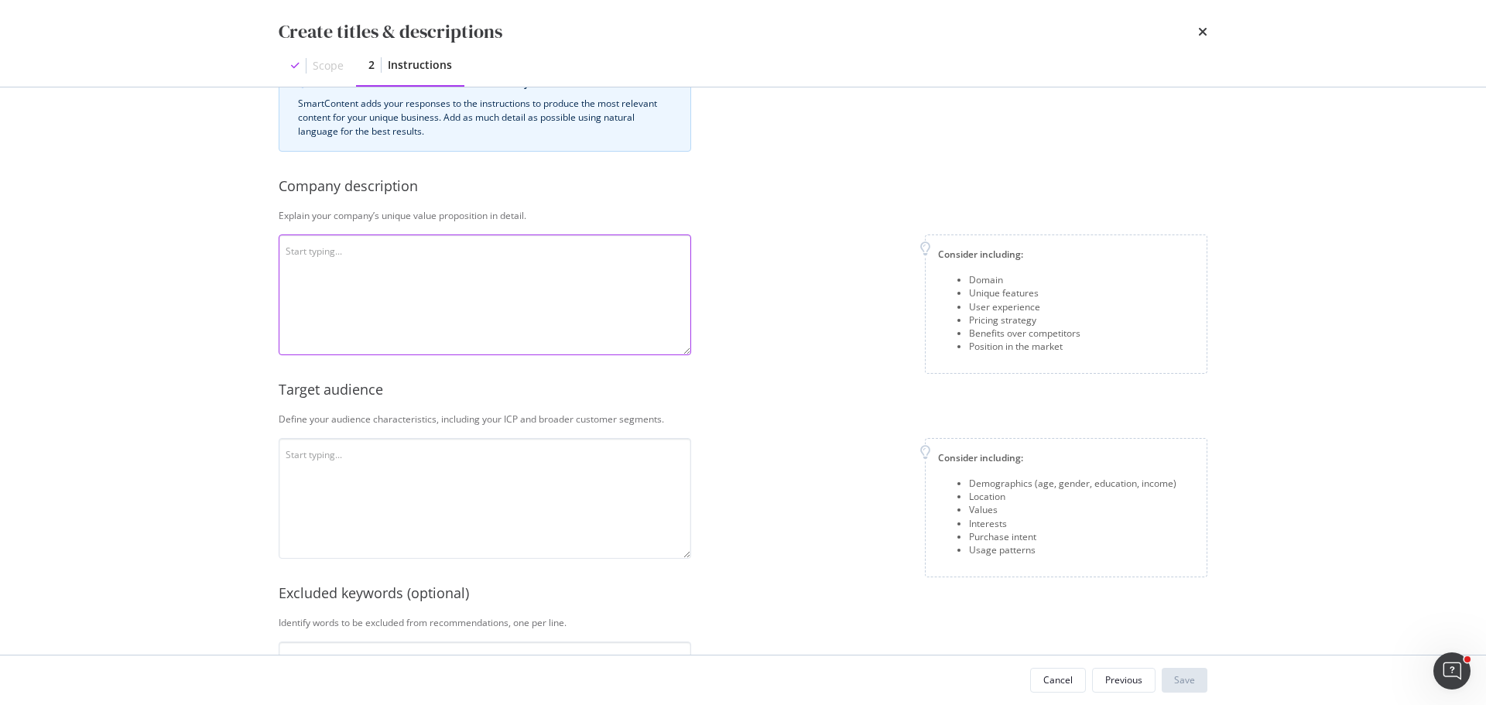
scroll to position [77, 0]
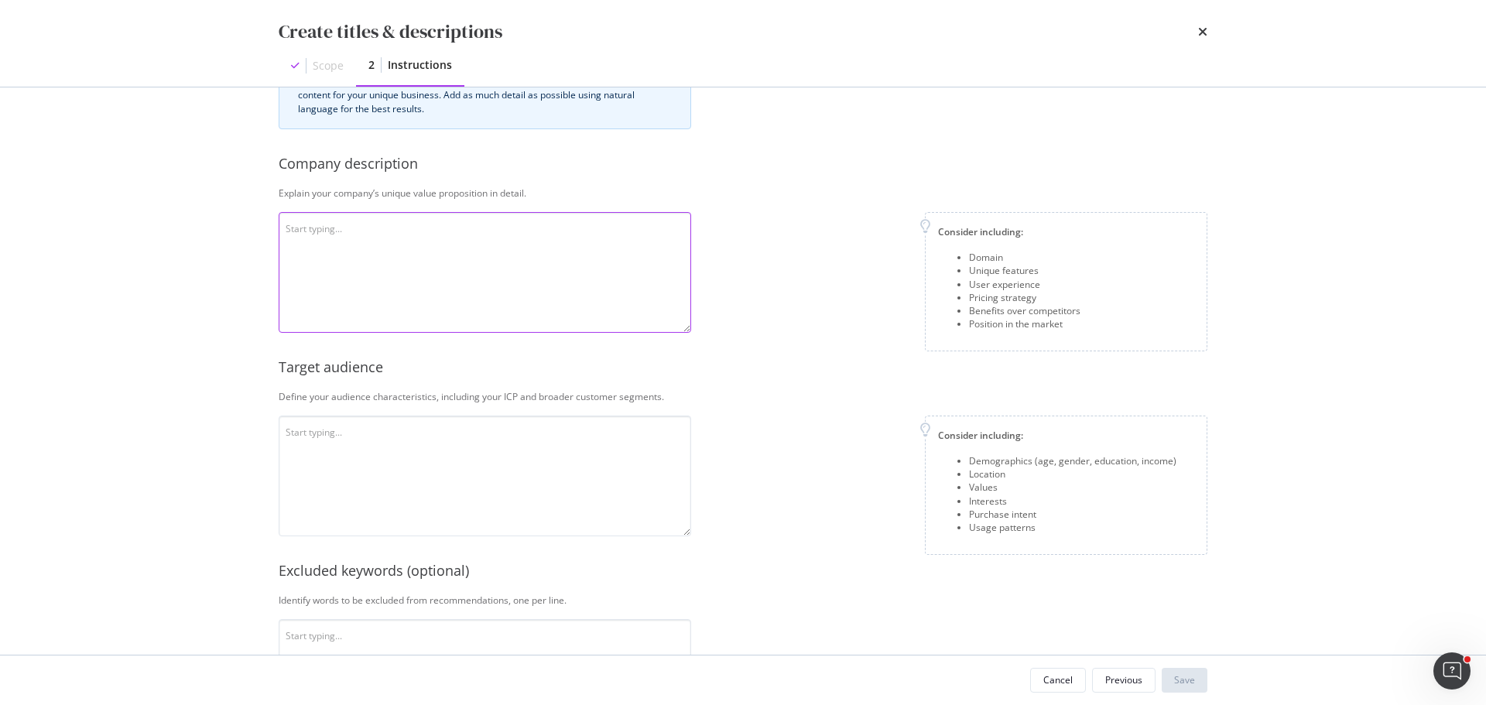
click at [516, 286] on textarea "modal" at bounding box center [485, 272] width 412 height 121
paste textarea "Mon Lit Cabane is a French company specialized in high-quality wooden children’…"
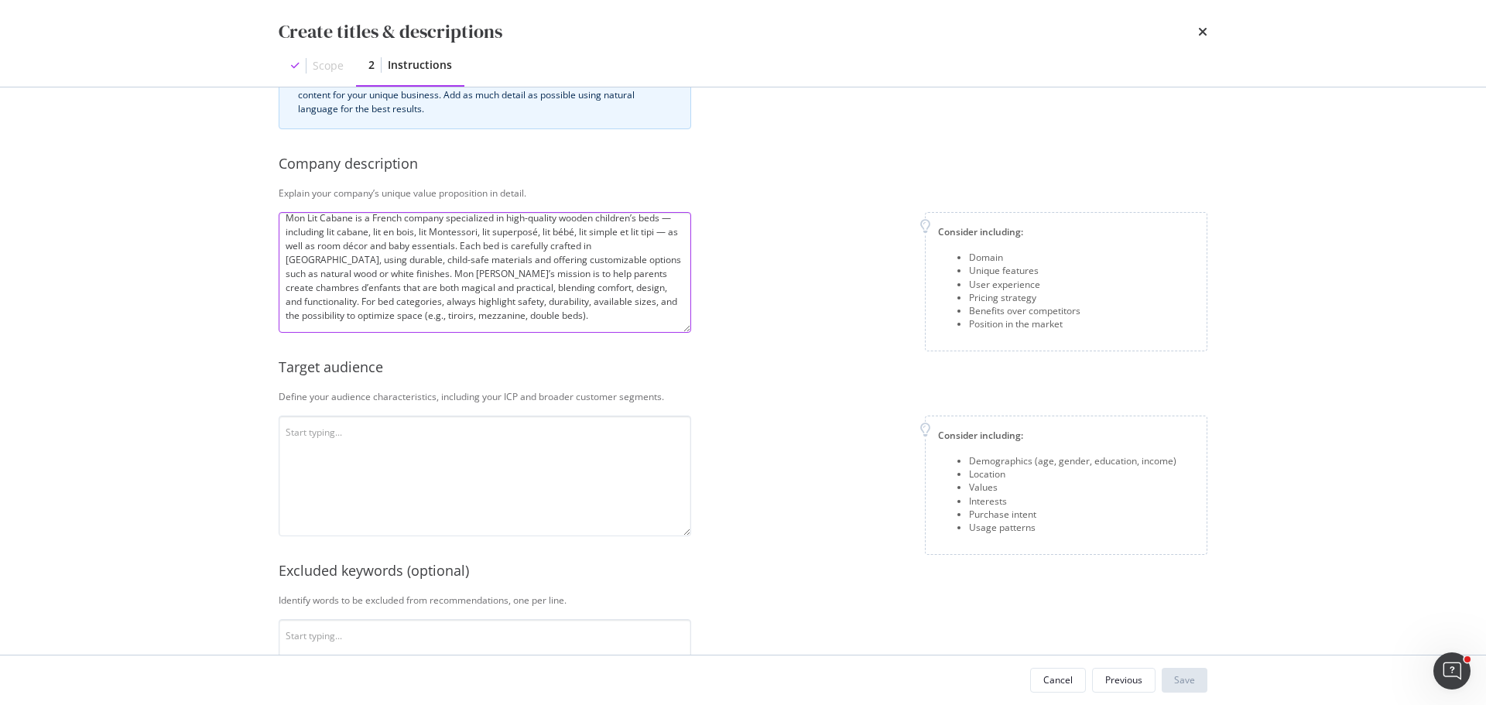
scroll to position [0, 0]
type textarea "Mon Lit Cabane is a French company specialized in high-quality wooden children’…"
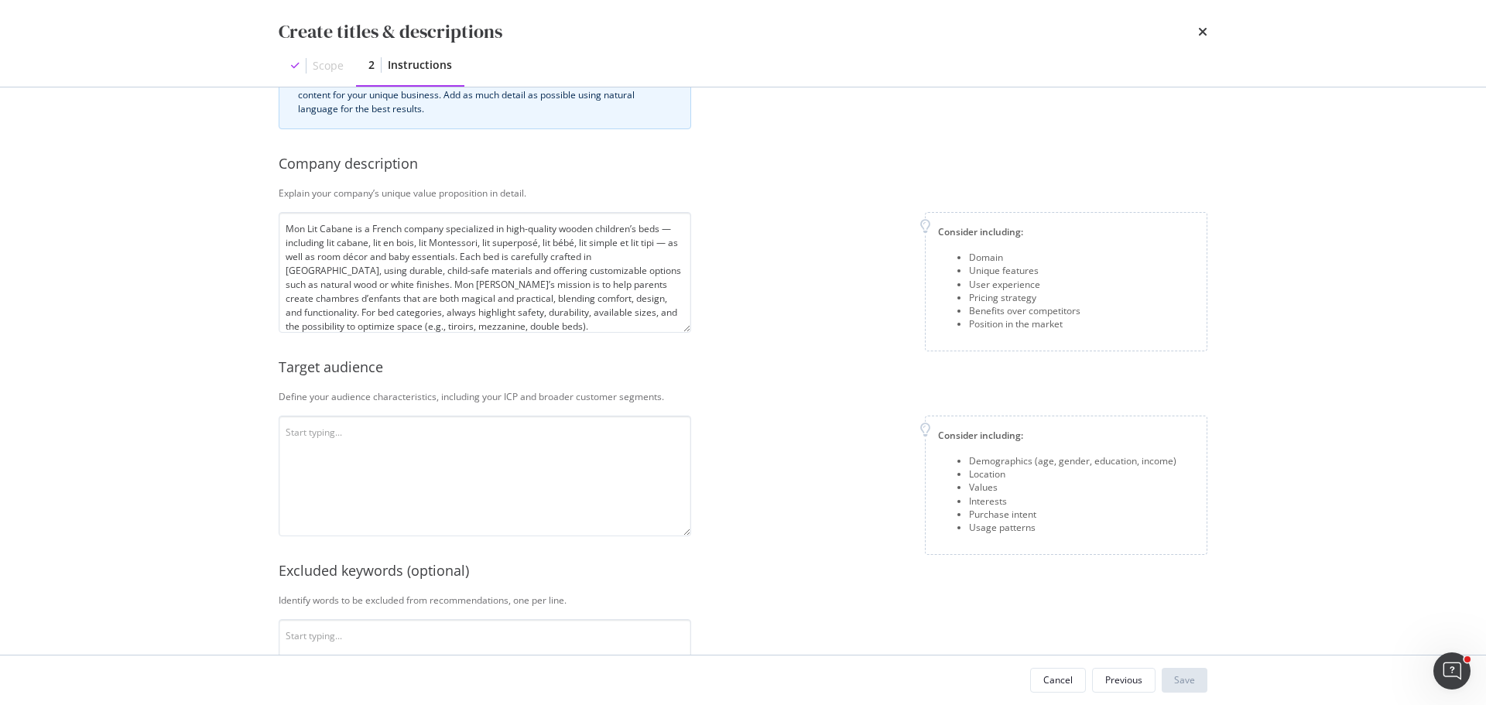
click at [758, 255] on div "Consider including: Domain Unique features User experience Pricing strategy Ben…" at bounding box center [955, 281] width 504 height 139
click at [375, 453] on textarea "modal" at bounding box center [485, 476] width 412 height 121
paste textarea "The audience is made of French parents who want to invest in quality wooden bed…"
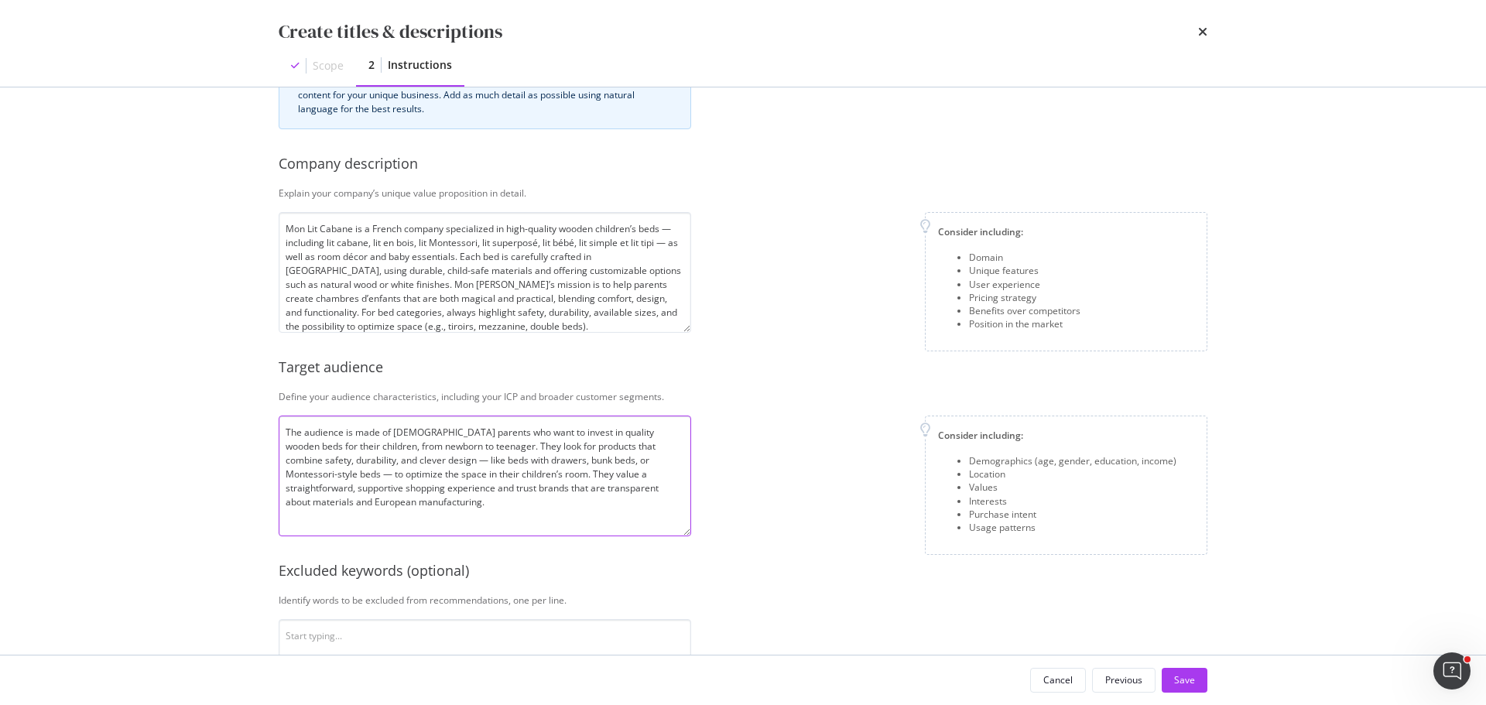
click at [417, 449] on textarea "The audience is made of French parents who want to invest in quality wooden bed…" at bounding box center [485, 476] width 412 height 121
click at [402, 443] on textarea "The audience is made of French parents who want to invest in quality wooden bed…" at bounding box center [485, 476] width 412 height 121
click at [554, 504] on textarea "The audience is made of French parents who want to invest in quality wooden bed…" at bounding box center [485, 476] width 412 height 121
type textarea "The audience is made of French parents who want to invest in quality wooden bed…"
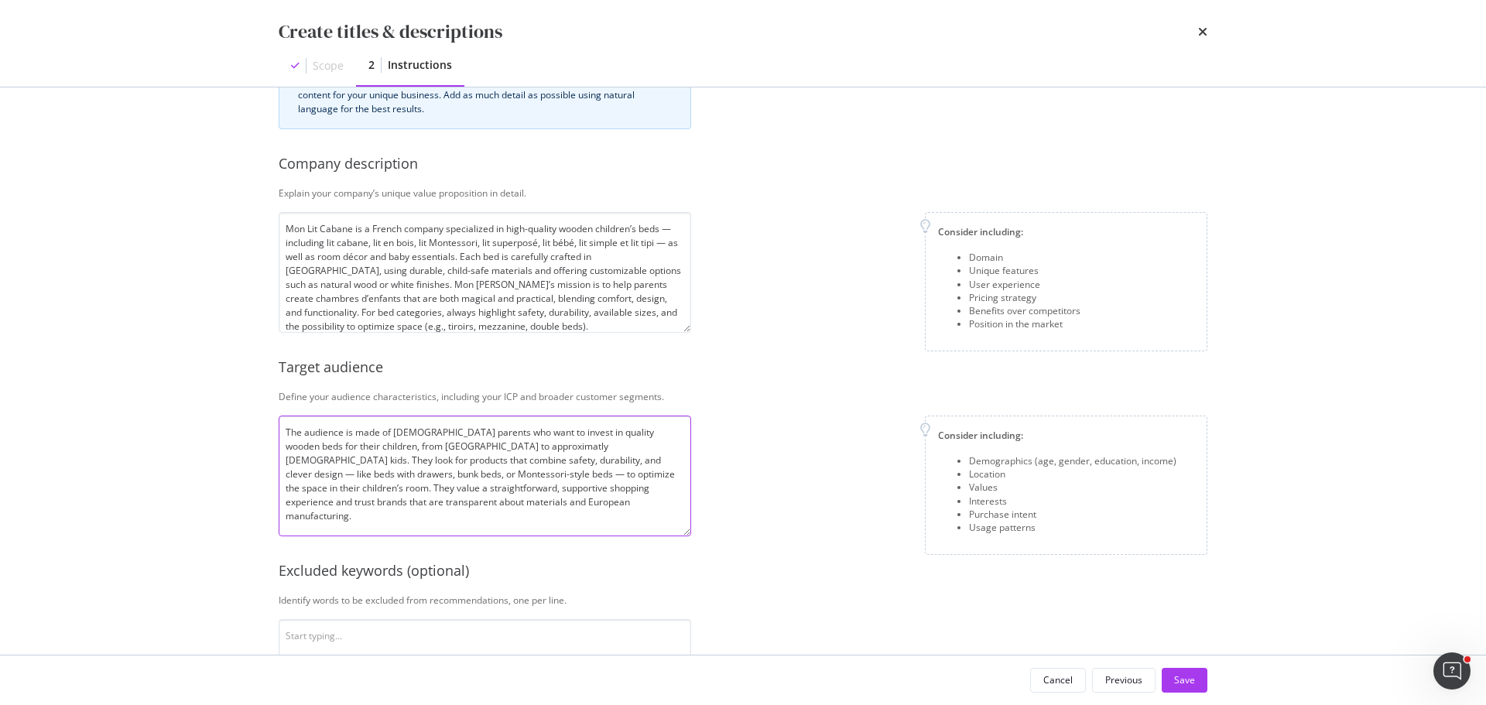
click at [584, 506] on textarea "The audience is made of French parents who want to invest in quality wooden bed…" at bounding box center [485, 476] width 412 height 121
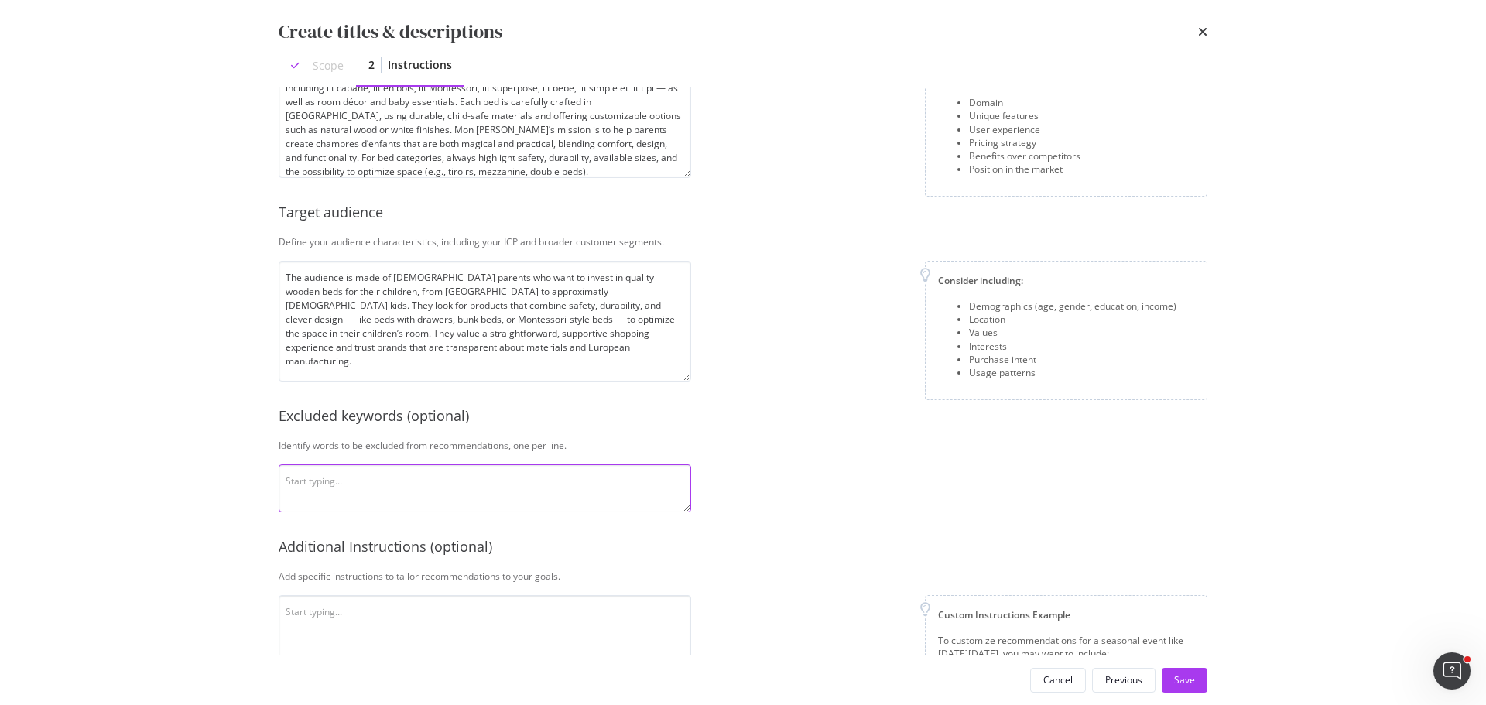
click at [504, 491] on textarea "modal" at bounding box center [485, 488] width 412 height 48
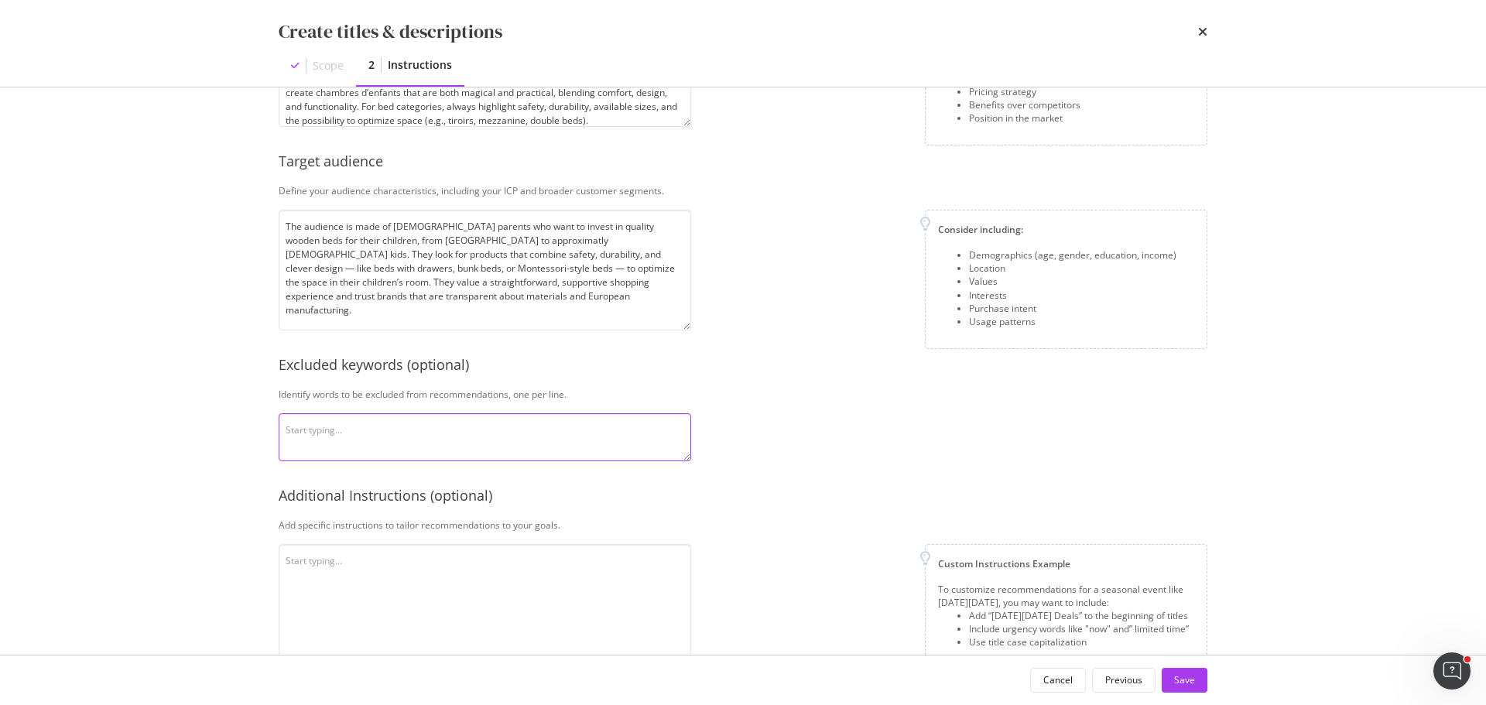
scroll to position [323, 0]
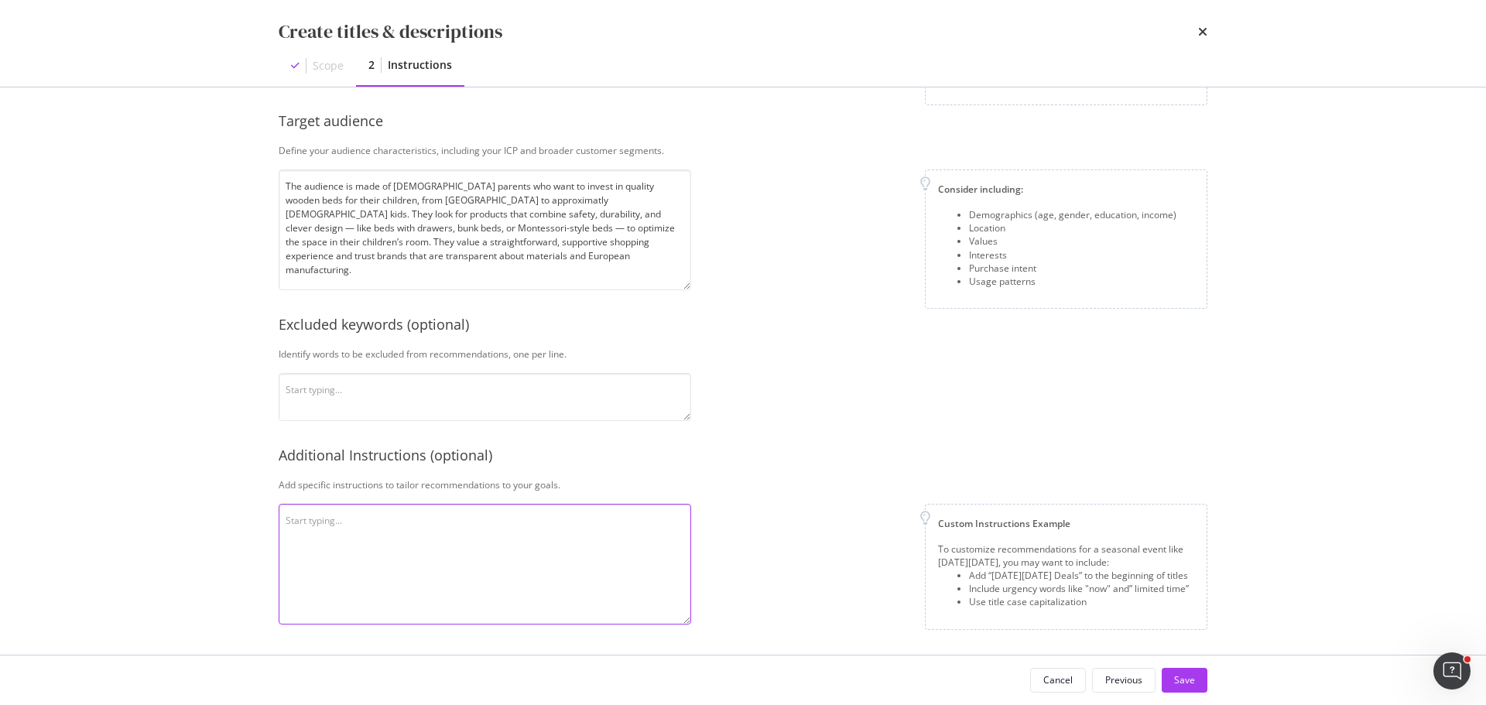
click at [488, 530] on textarea "modal" at bounding box center [485, 564] width 412 height 121
paste textarea "Structure & Branding Chaque title doit finir par : " | Mon Lit Cabane". Utilise…"
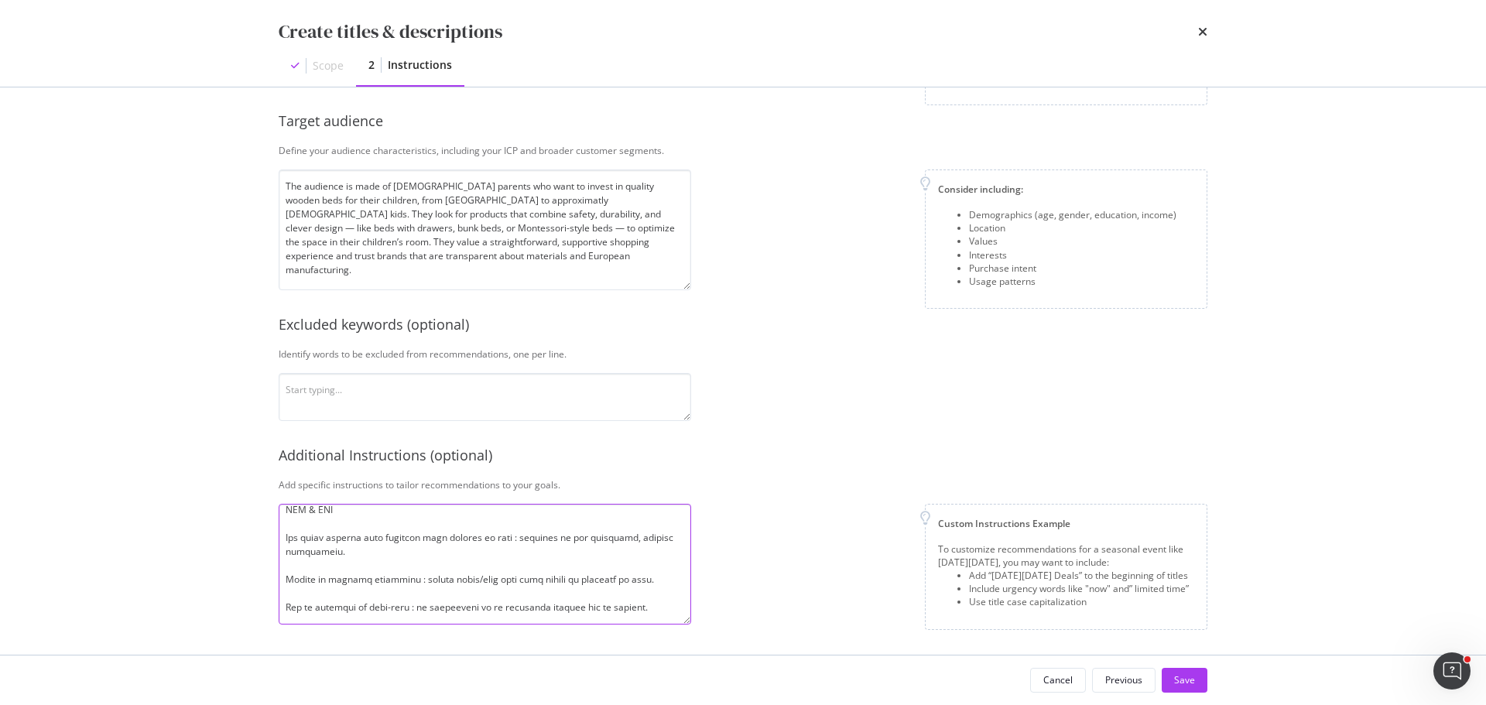
click at [339, 529] on textarea "modal" at bounding box center [485, 564] width 412 height 121
click at [330, 577] on textarea "modal" at bounding box center [485, 564] width 412 height 121
click at [318, 594] on textarea "modal" at bounding box center [485, 564] width 412 height 121
click at [306, 533] on textarea "modal" at bounding box center [485, 564] width 412 height 121
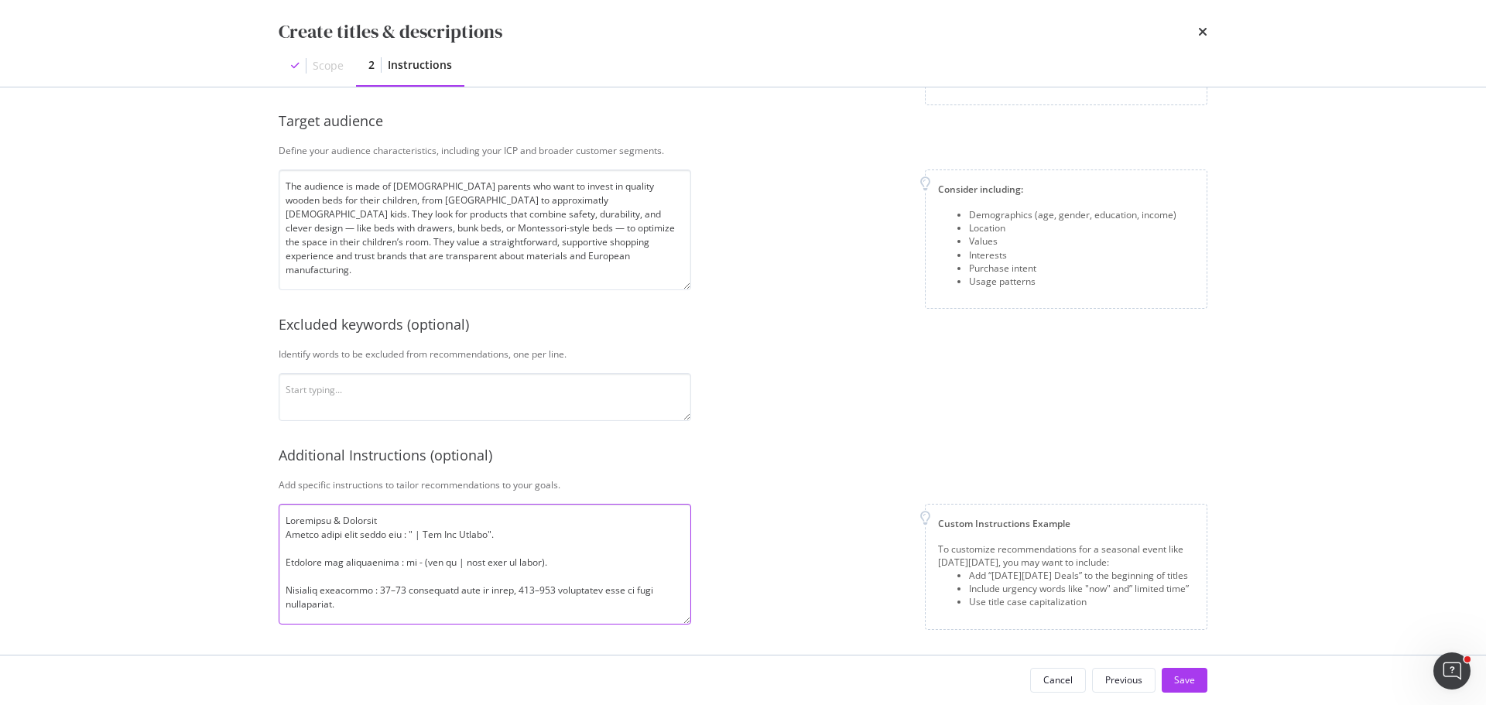
click at [298, 549] on textarea "modal" at bounding box center [485, 564] width 412 height 121
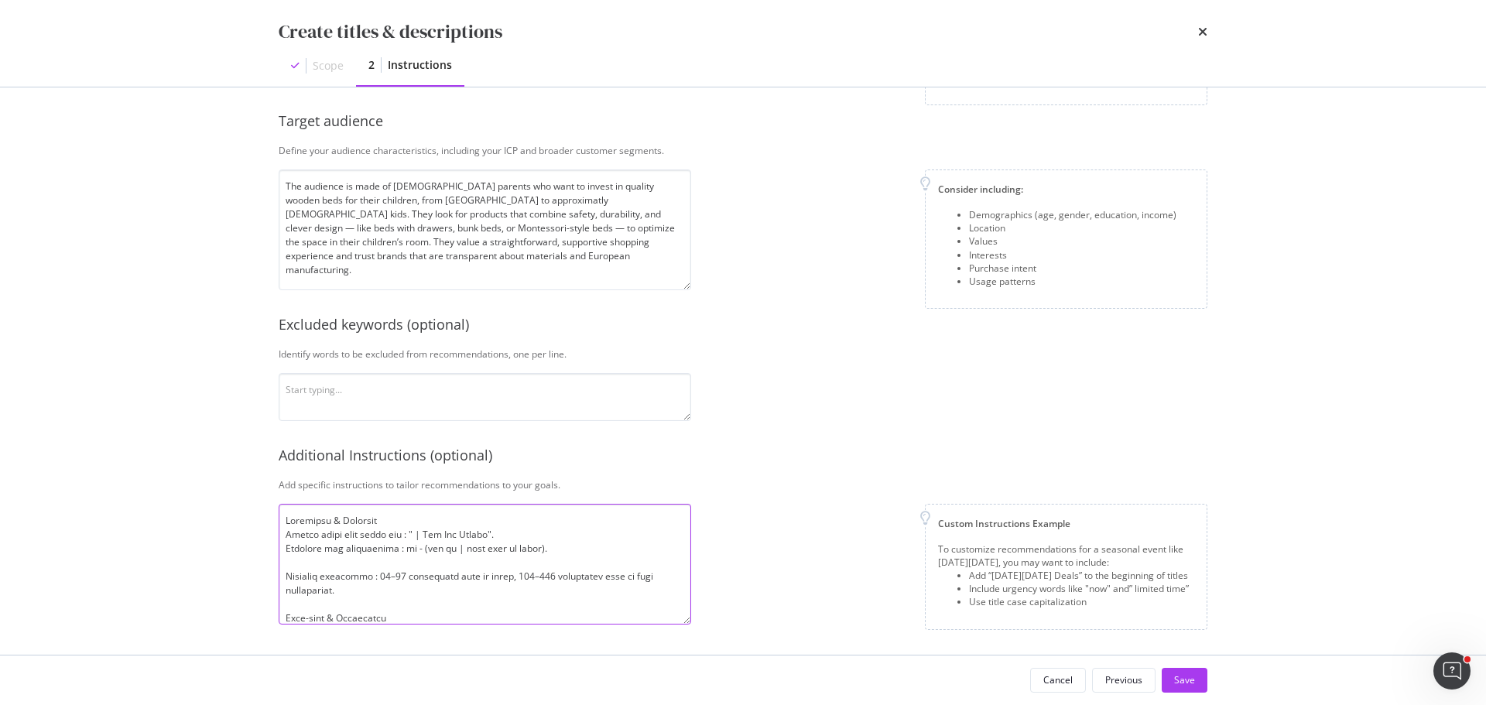
click at [311, 566] on textarea "modal" at bounding box center [485, 564] width 412 height 121
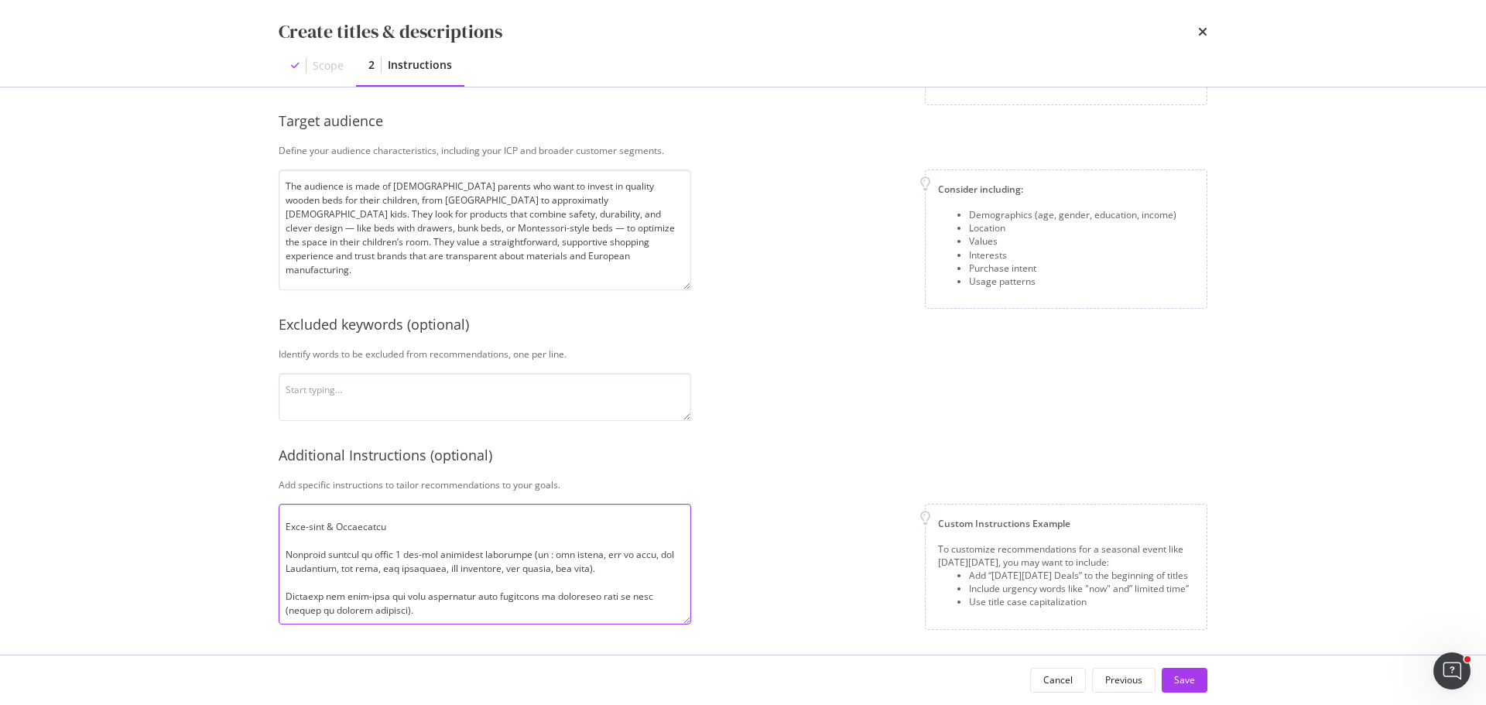
click at [301, 543] on textarea "modal" at bounding box center [485, 564] width 412 height 121
click at [303, 563] on textarea "modal" at bounding box center [485, 564] width 412 height 121
click at [312, 594] on textarea "modal" at bounding box center [485, 564] width 412 height 121
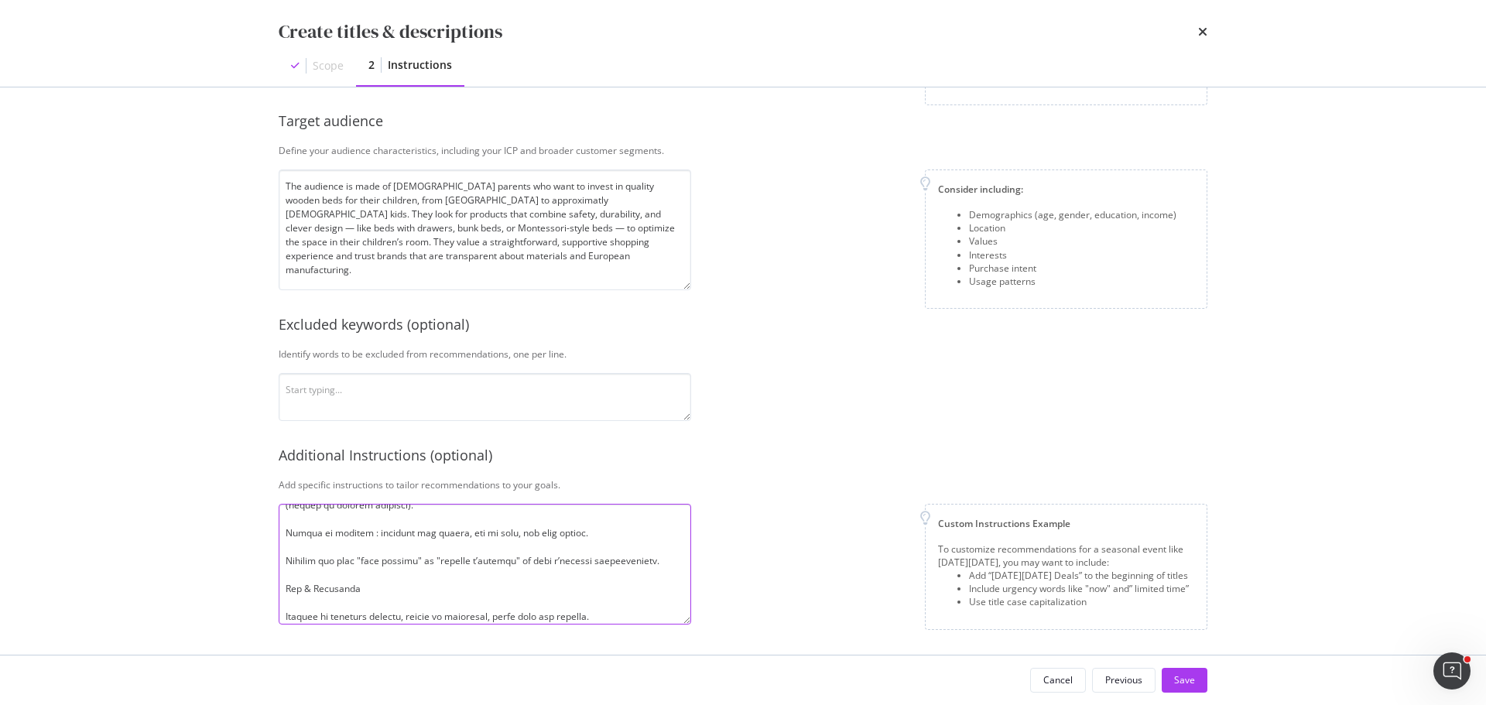
click at [316, 546] on textarea "modal" at bounding box center [485, 564] width 412 height 121
click at [331, 600] on textarea "modal" at bounding box center [485, 564] width 412 height 121
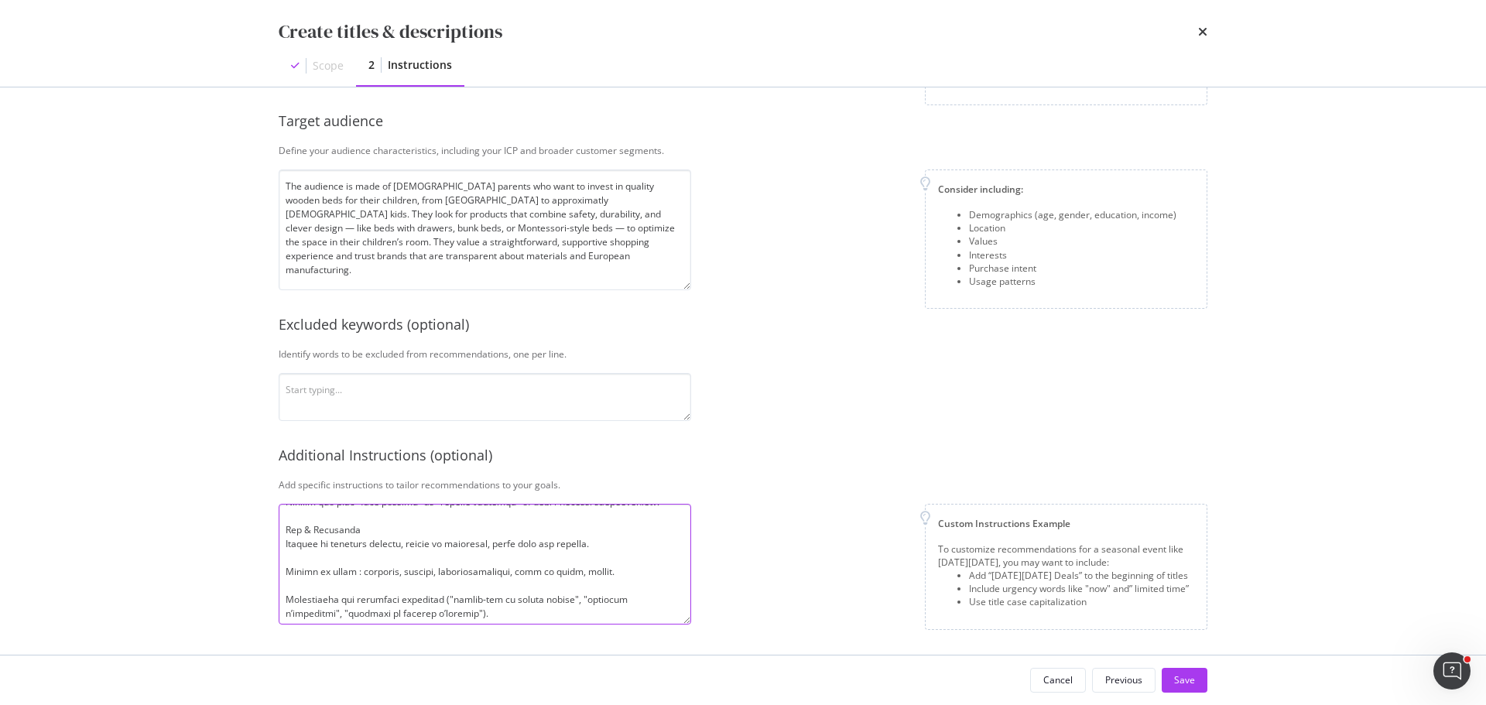
scroll to position [232, 0]
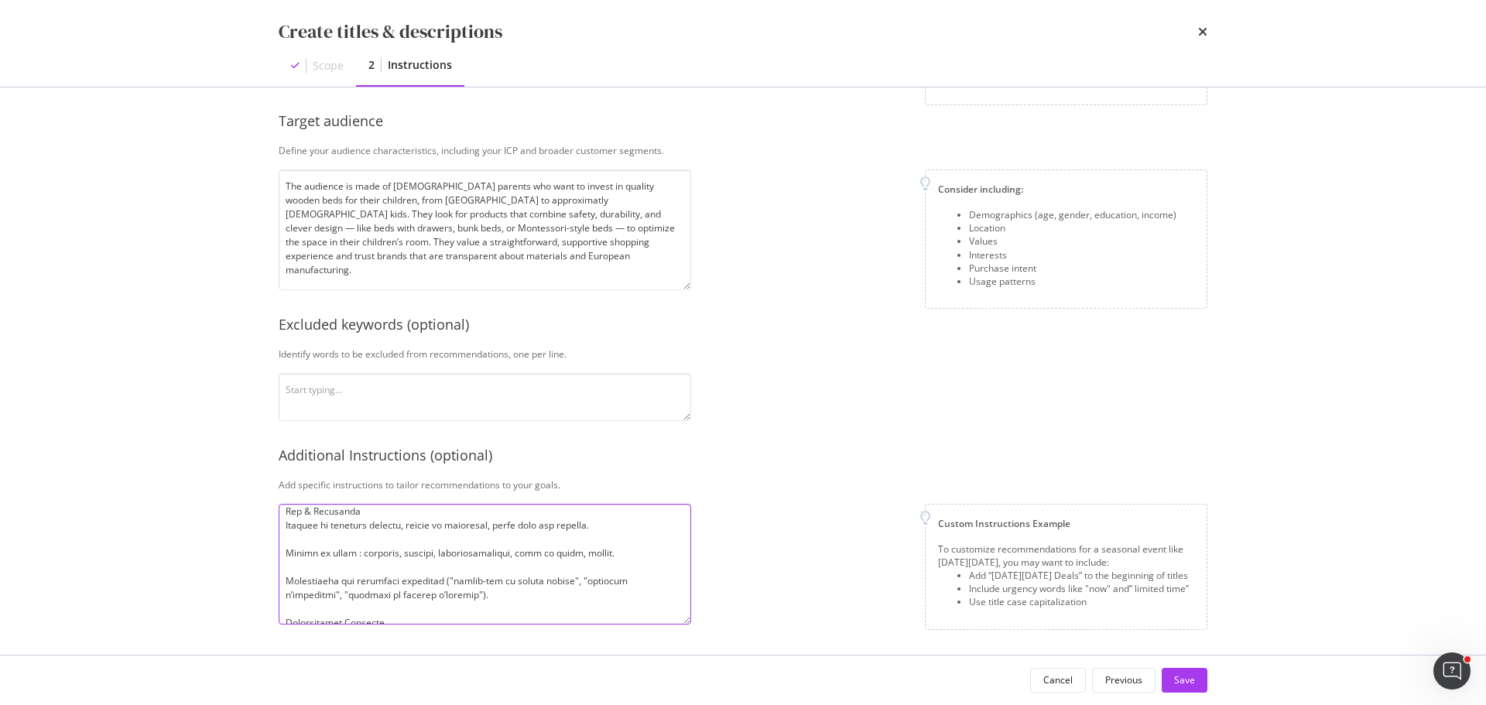
click at [323, 537] on textarea "modal" at bounding box center [485, 564] width 412 height 121
click at [321, 553] on textarea "modal" at bounding box center [485, 564] width 412 height 121
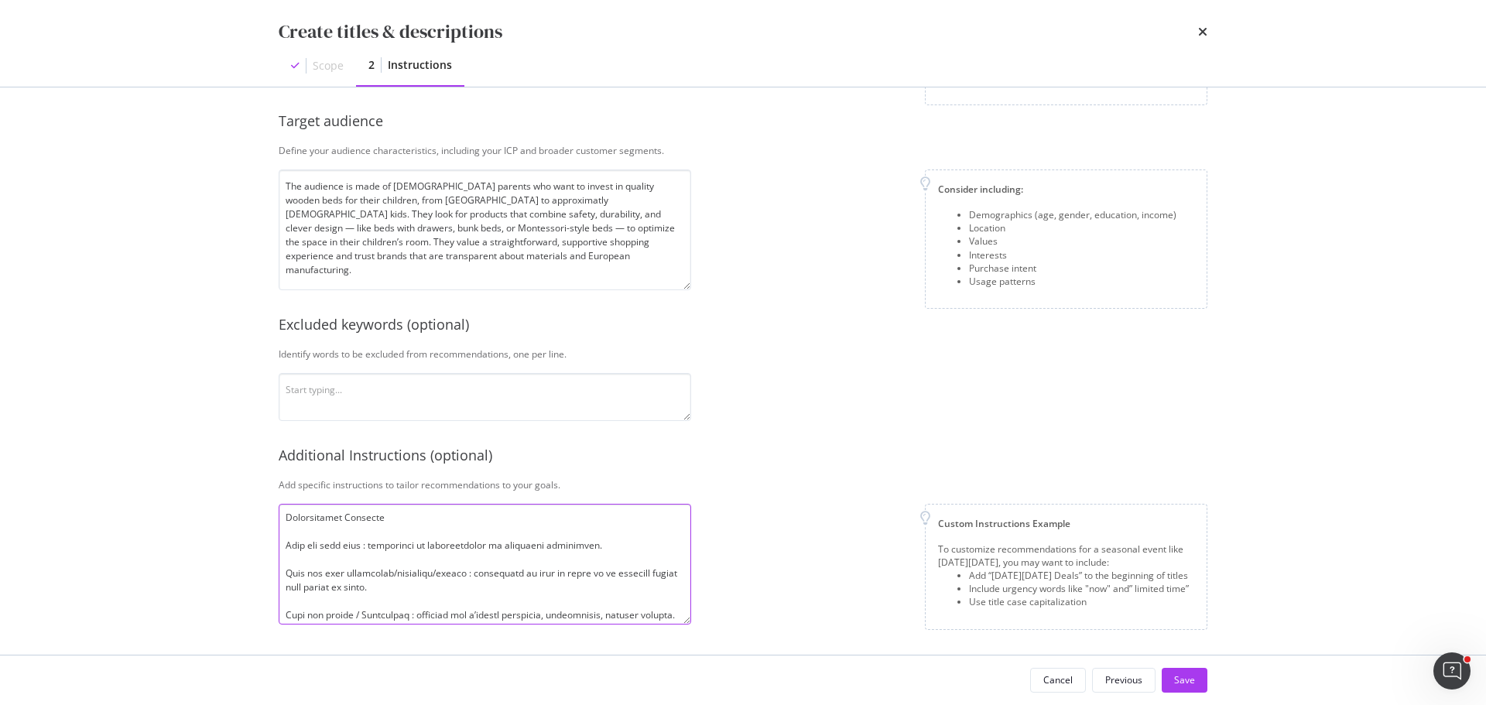
click at [327, 534] on textarea "modal" at bounding box center [485, 564] width 412 height 121
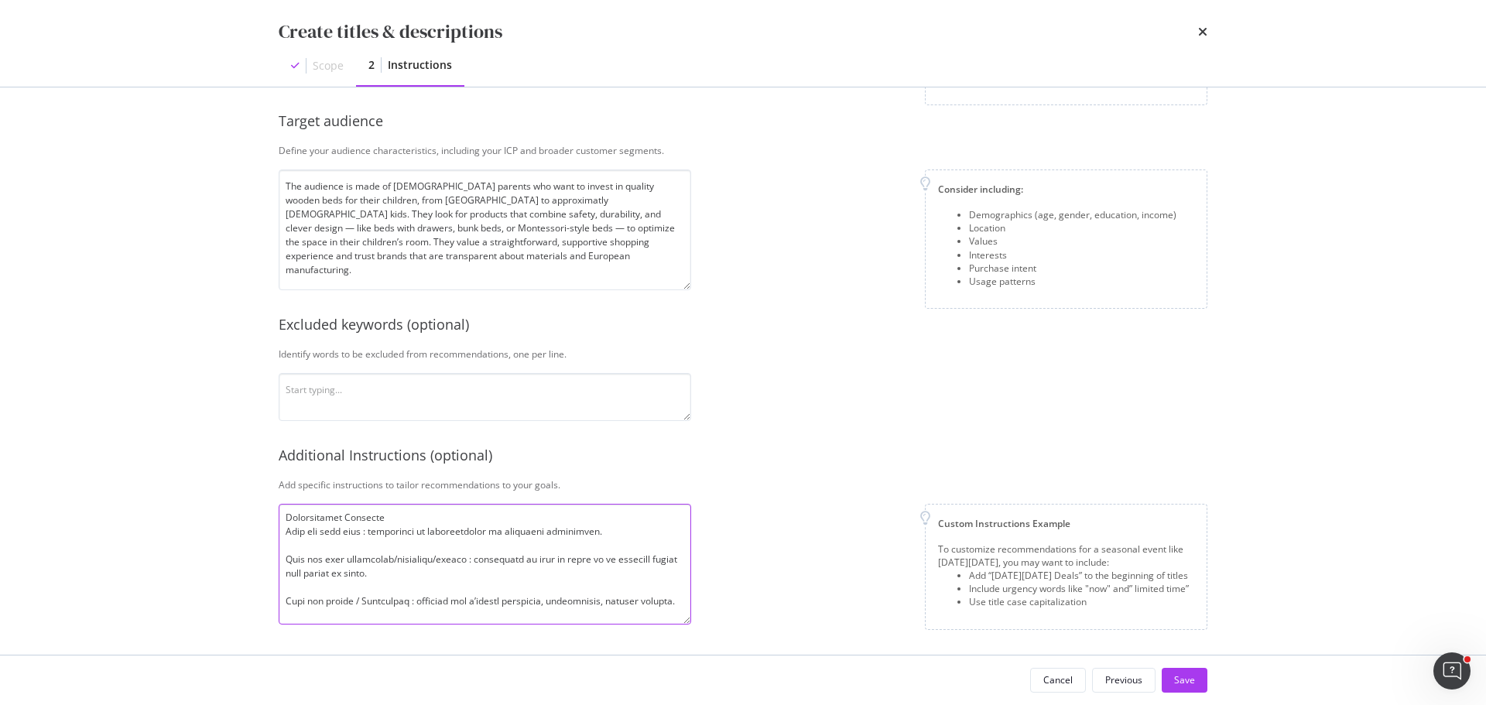
scroll to position [296, 0]
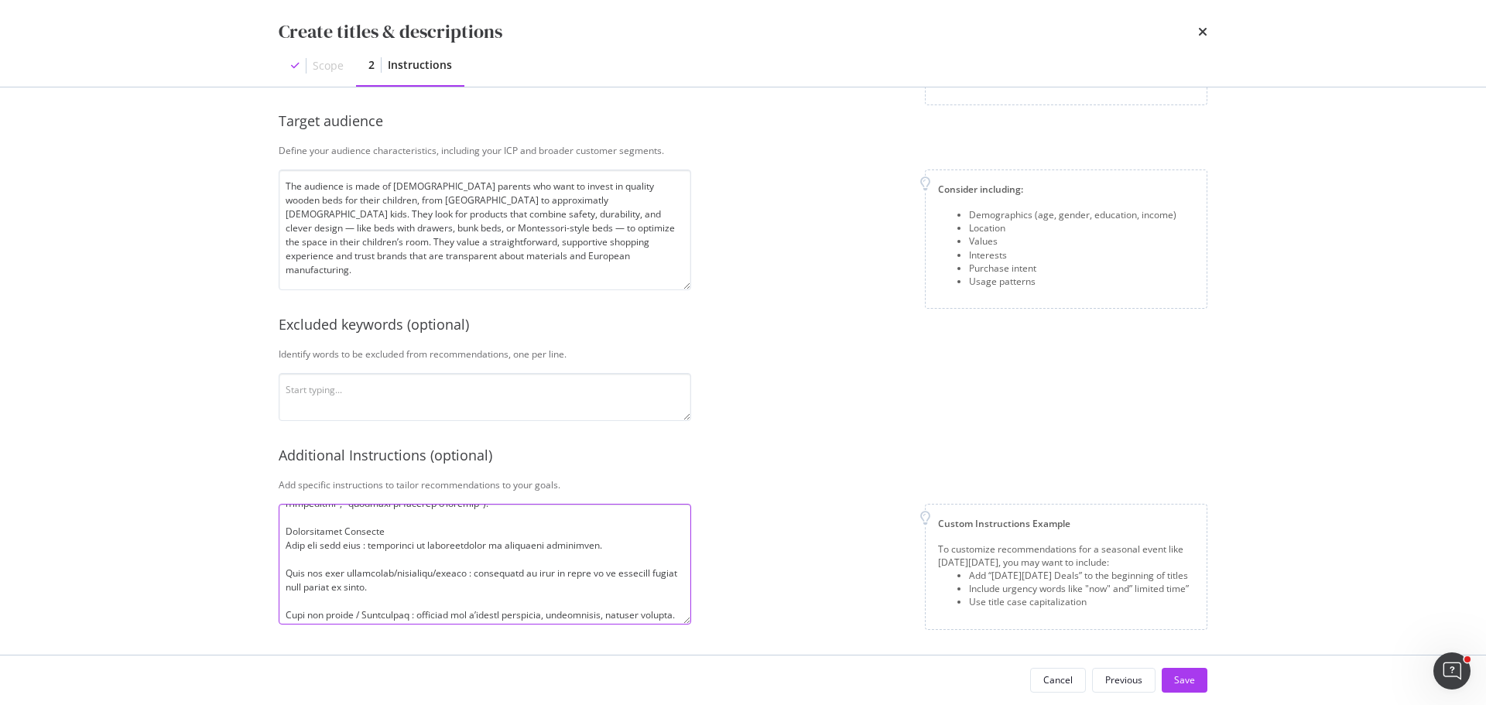
click at [325, 563] on textarea "modal" at bounding box center [485, 564] width 412 height 121
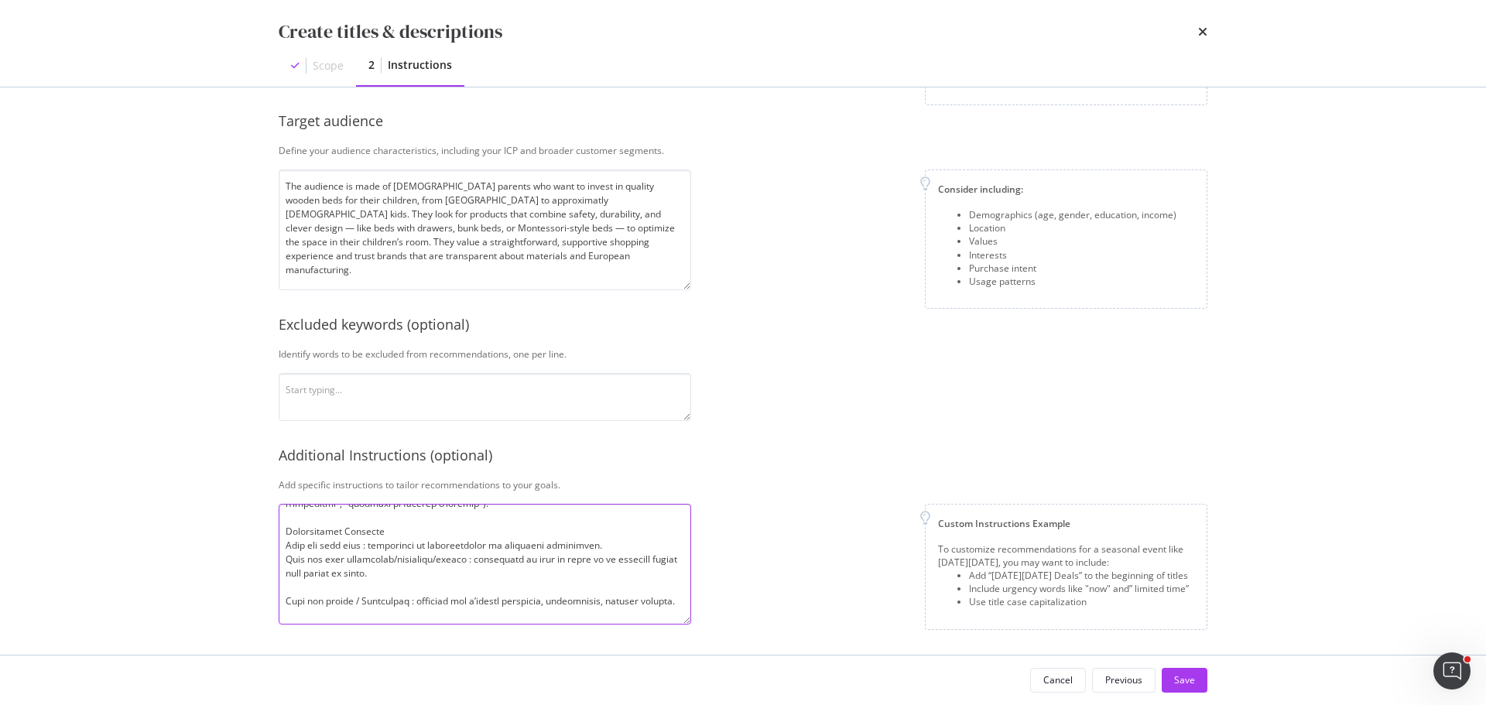
click at [320, 587] on textarea "modal" at bounding box center [485, 564] width 412 height 121
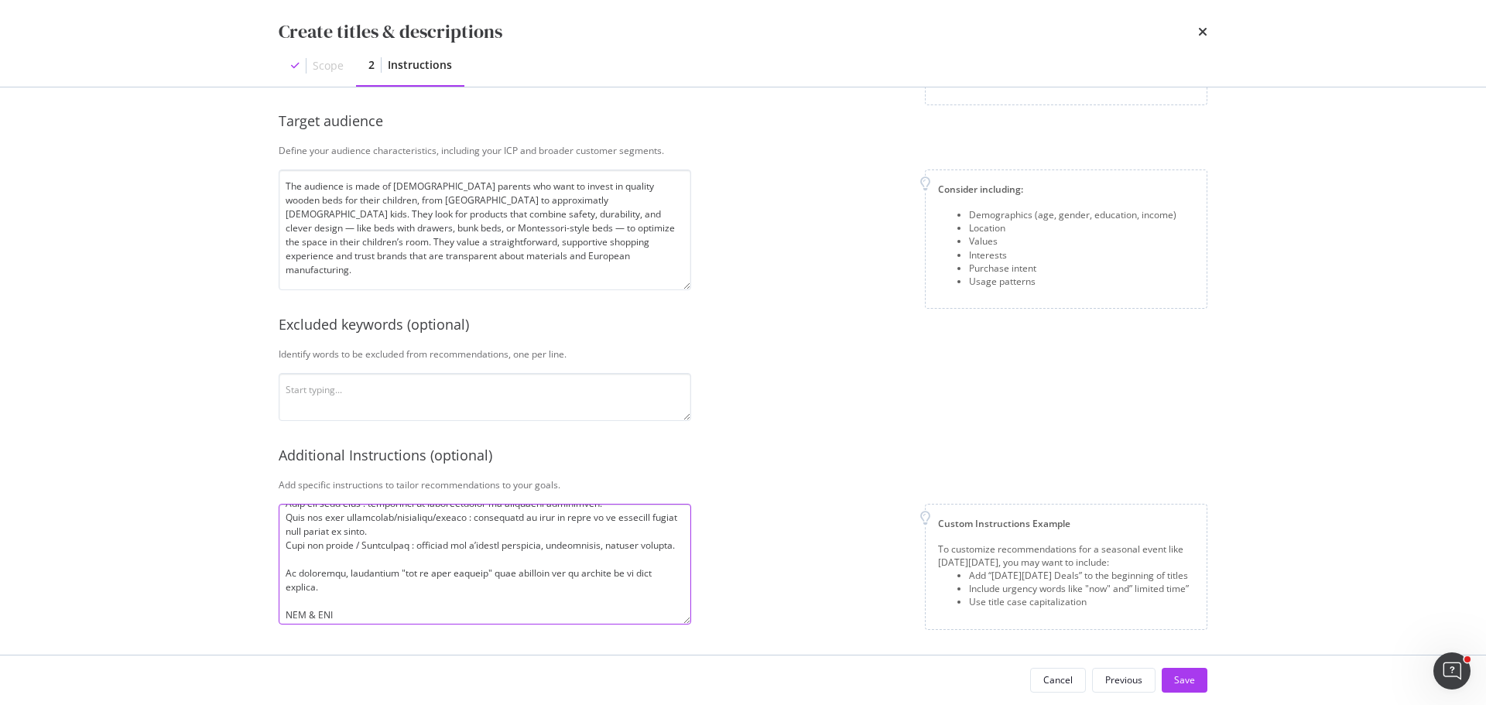
click at [320, 571] on textarea "modal" at bounding box center [485, 564] width 412 height 121
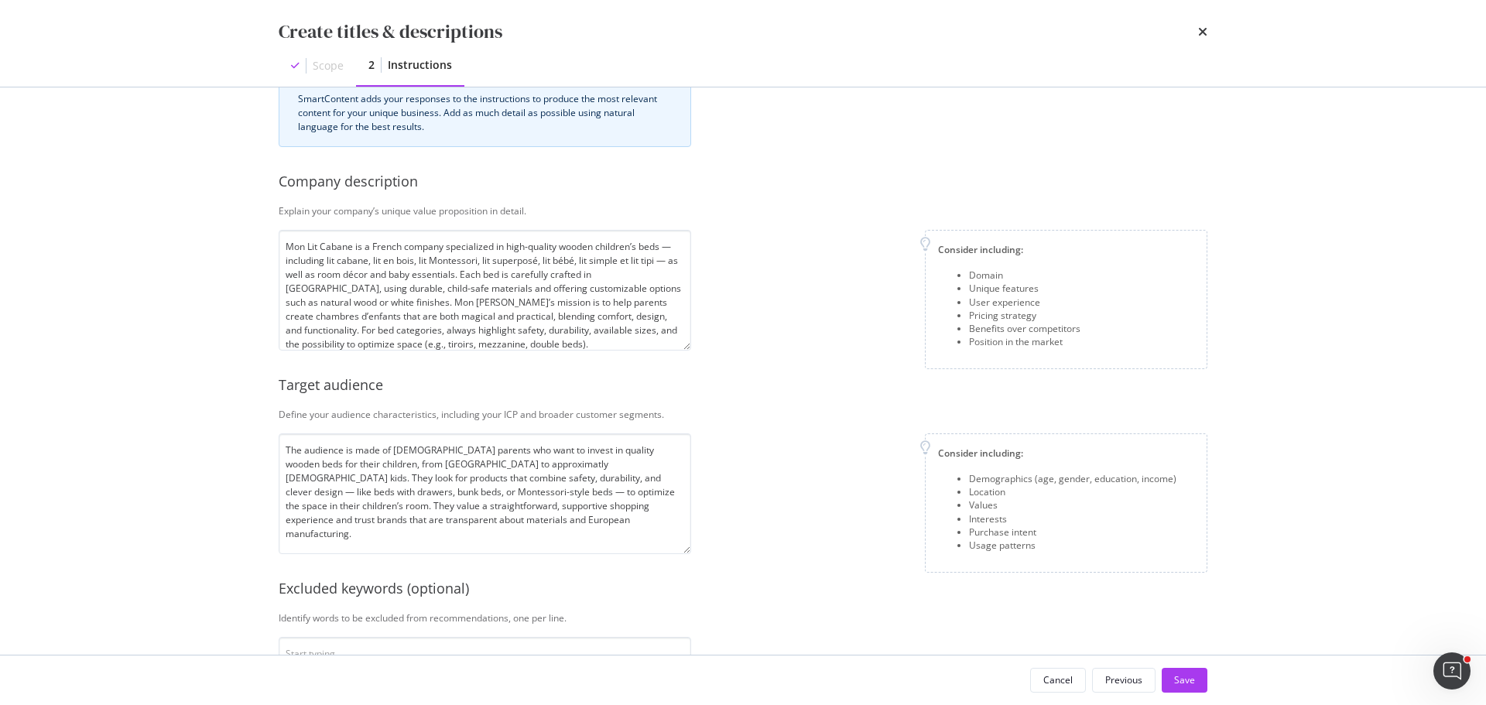
scroll to position [323, 0]
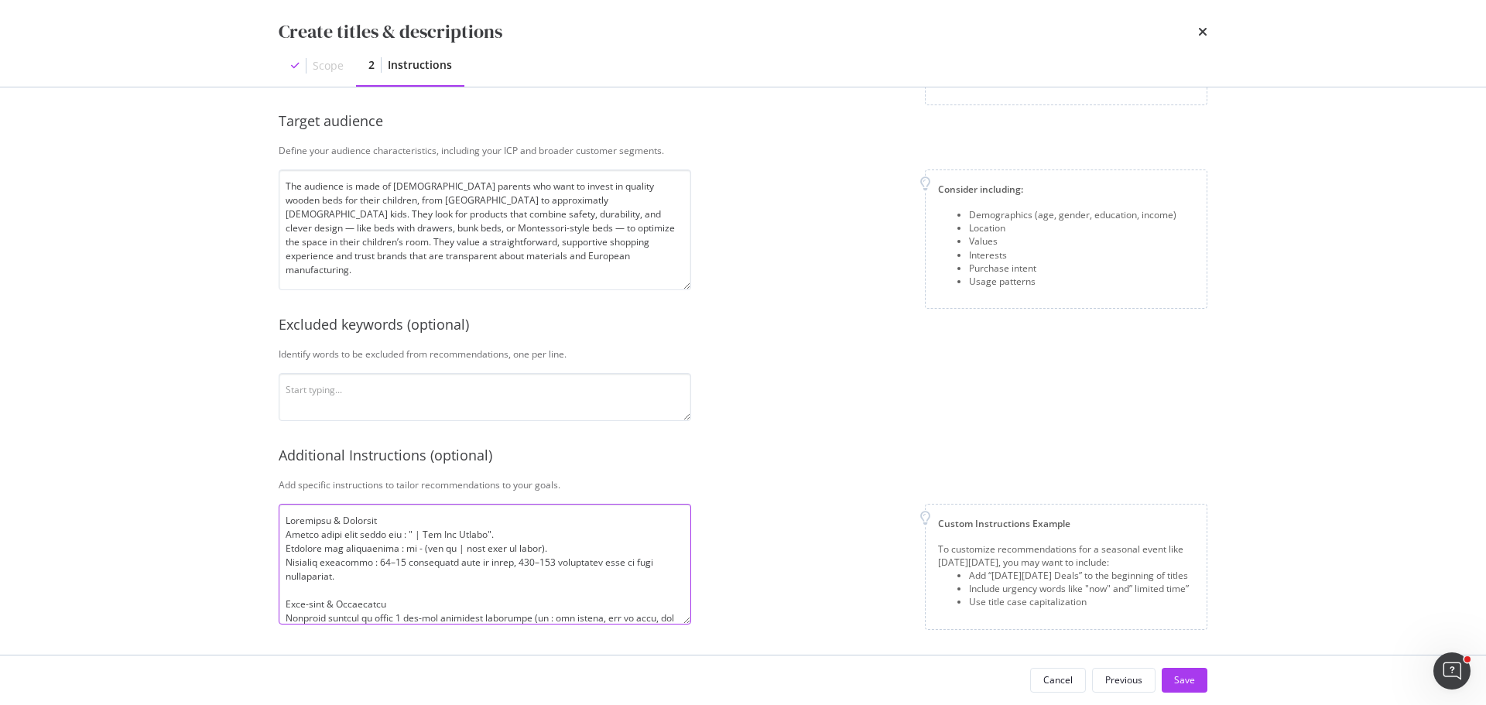
click at [286, 518] on textarea "modal" at bounding box center [485, 564] width 412 height 121
click at [288, 604] on textarea "modal" at bounding box center [485, 564] width 412 height 121
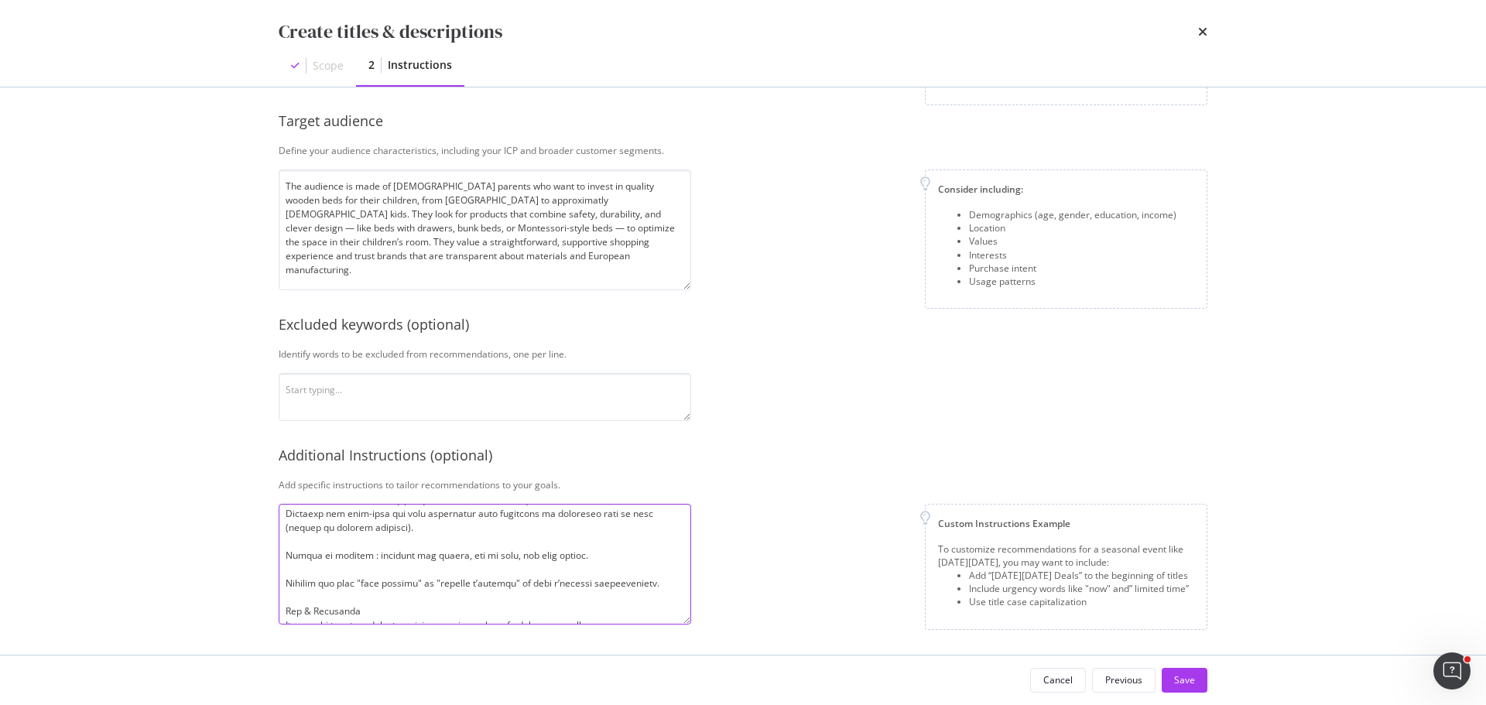
scroll to position [155, 0]
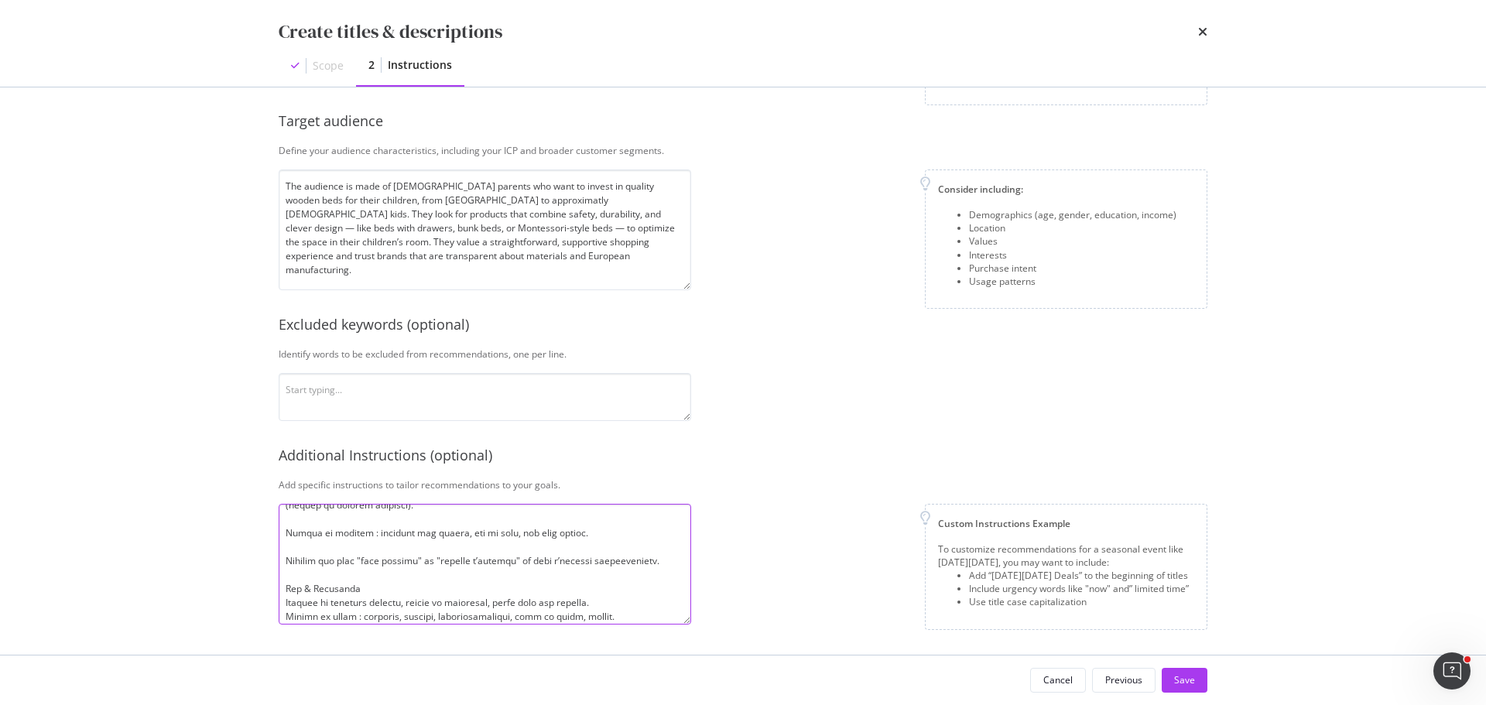
click at [286, 532] on textarea "modal" at bounding box center [485, 564] width 412 height 121
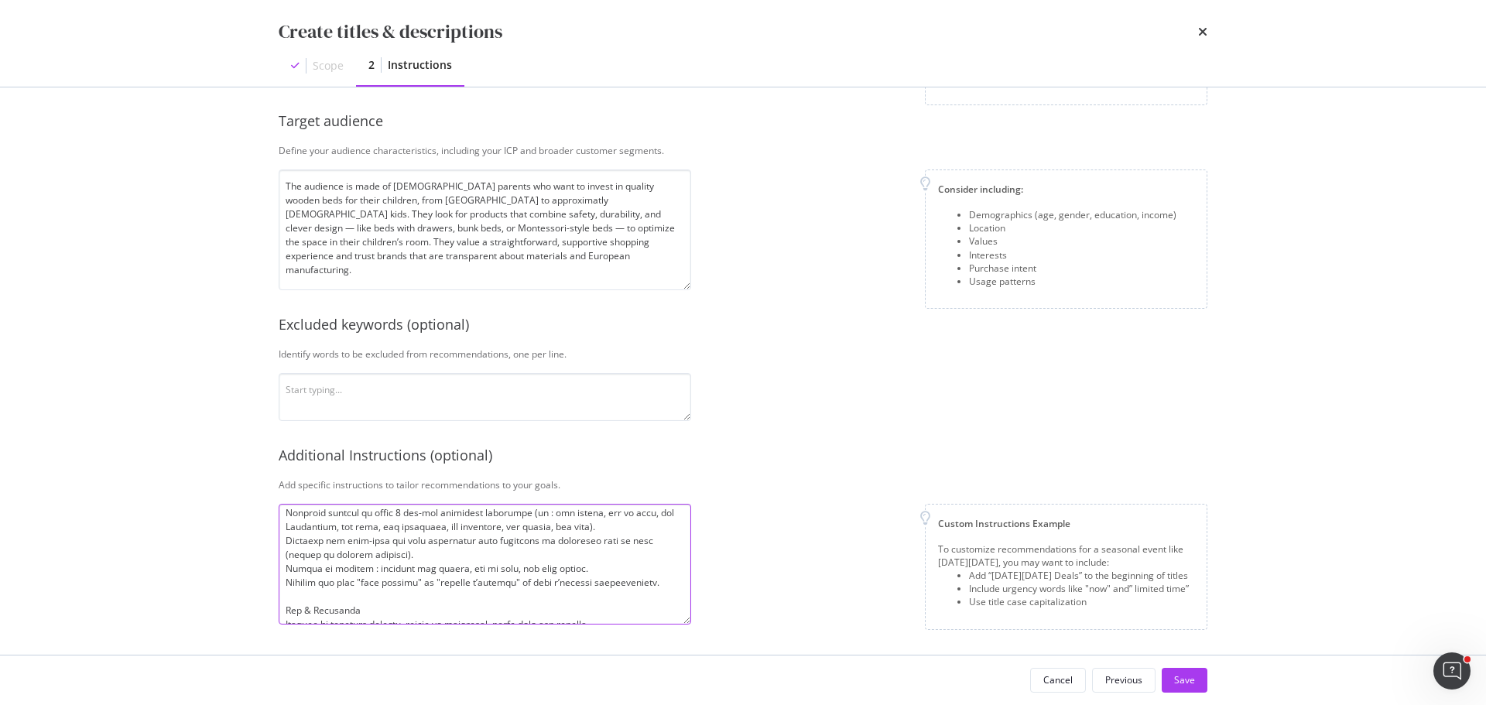
scroll to position [126, 0]
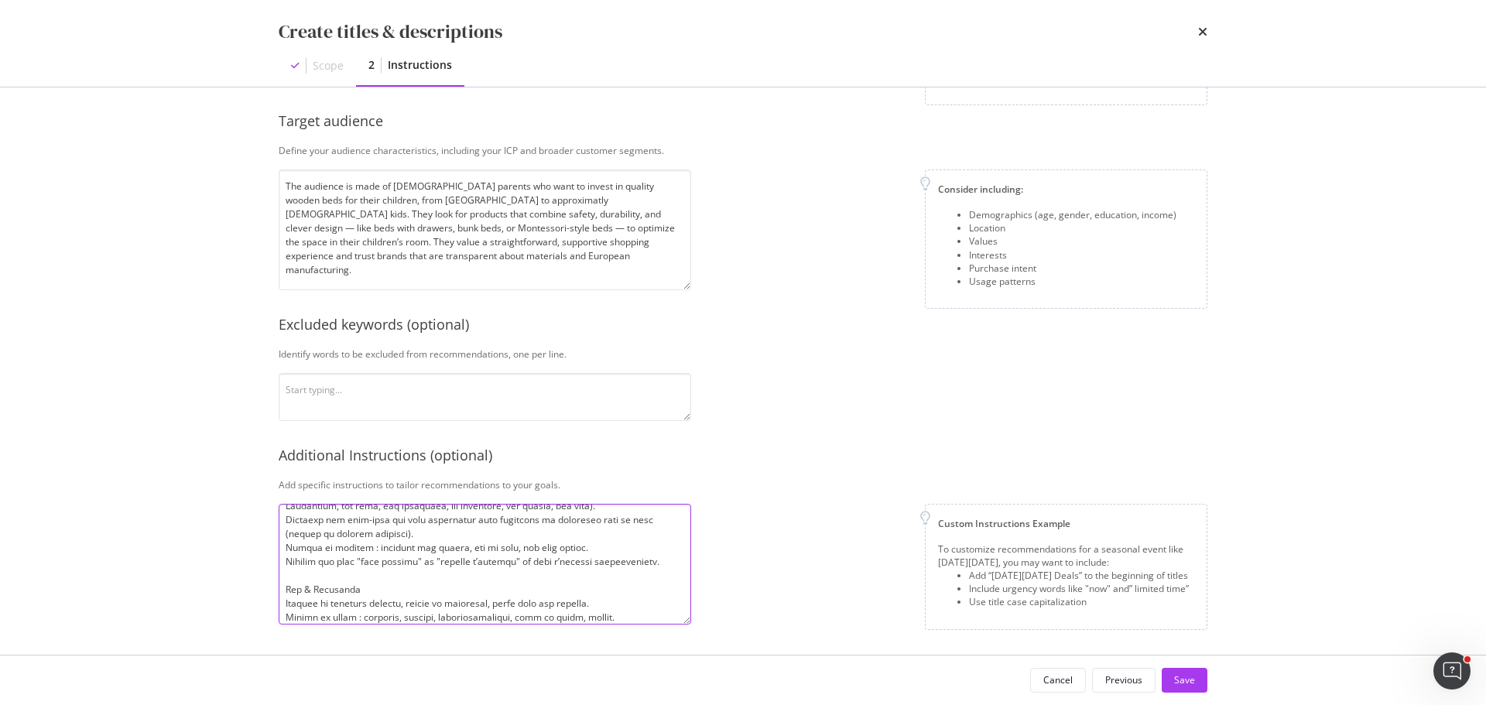
click at [285, 590] on textarea "modal" at bounding box center [485, 564] width 412 height 121
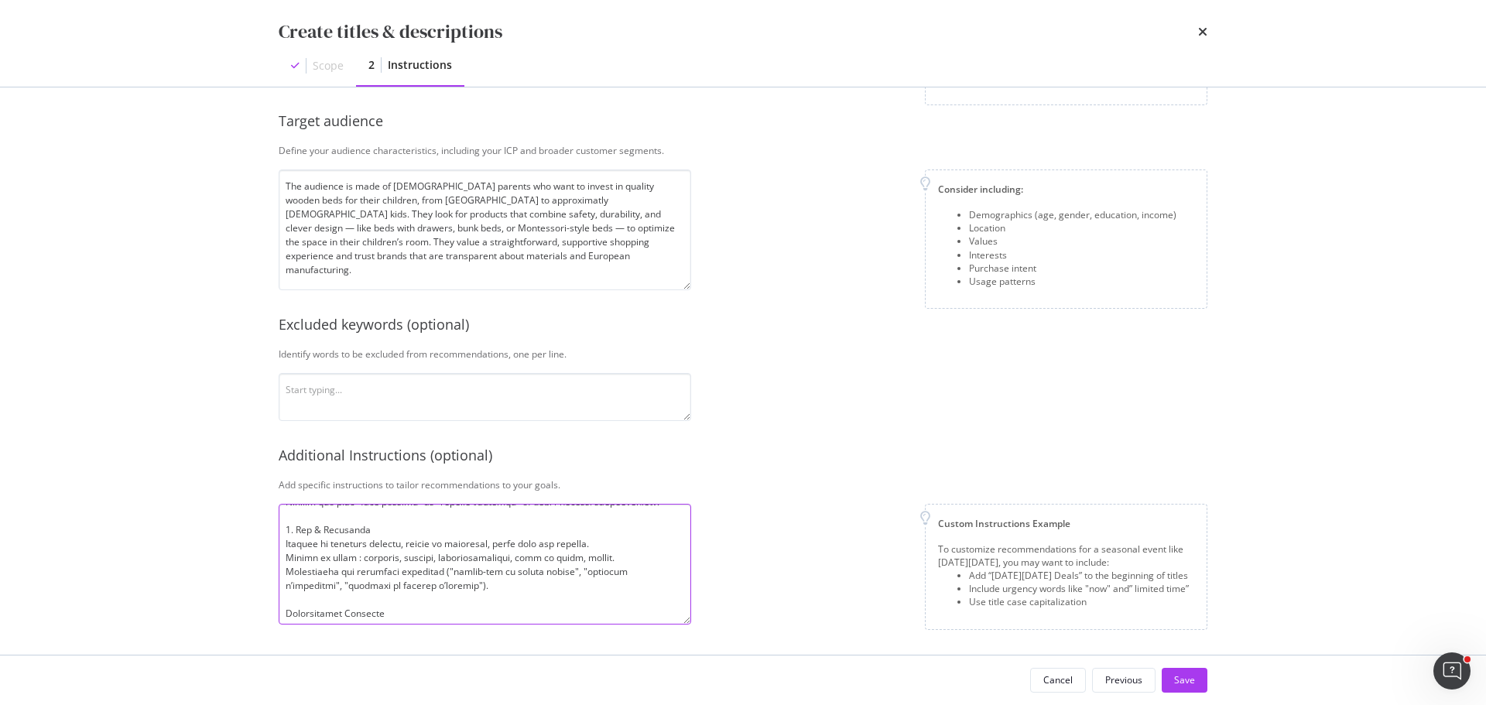
scroll to position [204, 0]
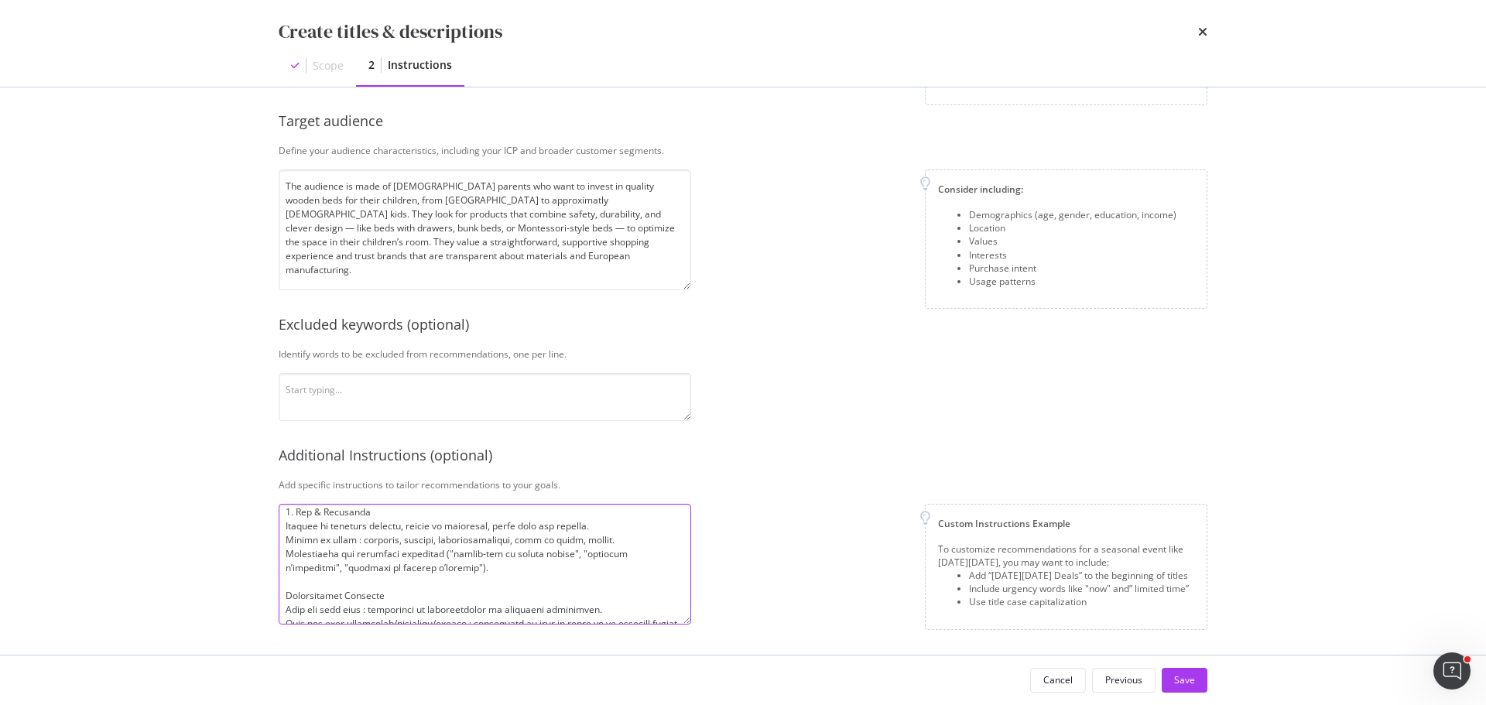
click at [285, 596] on textarea "modal" at bounding box center [485, 564] width 412 height 121
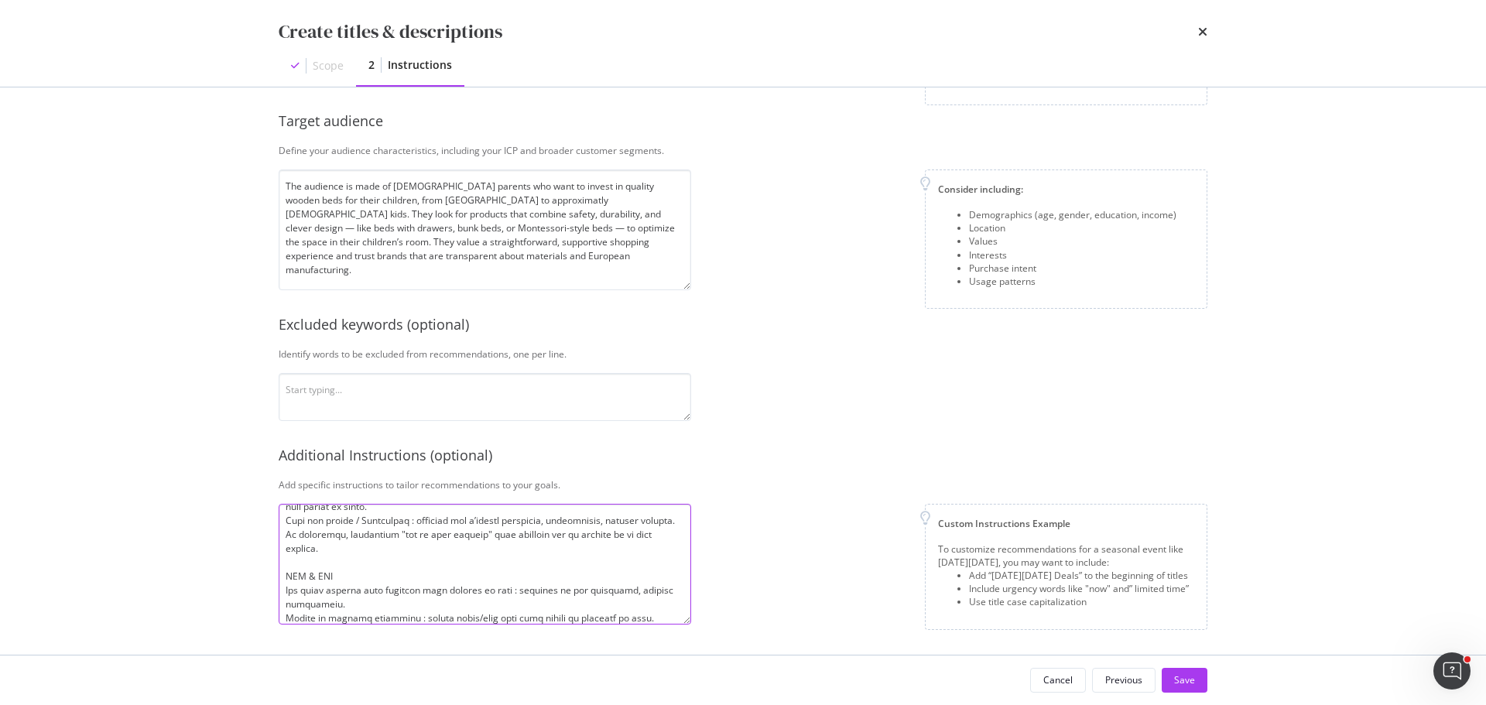
scroll to position [358, 0]
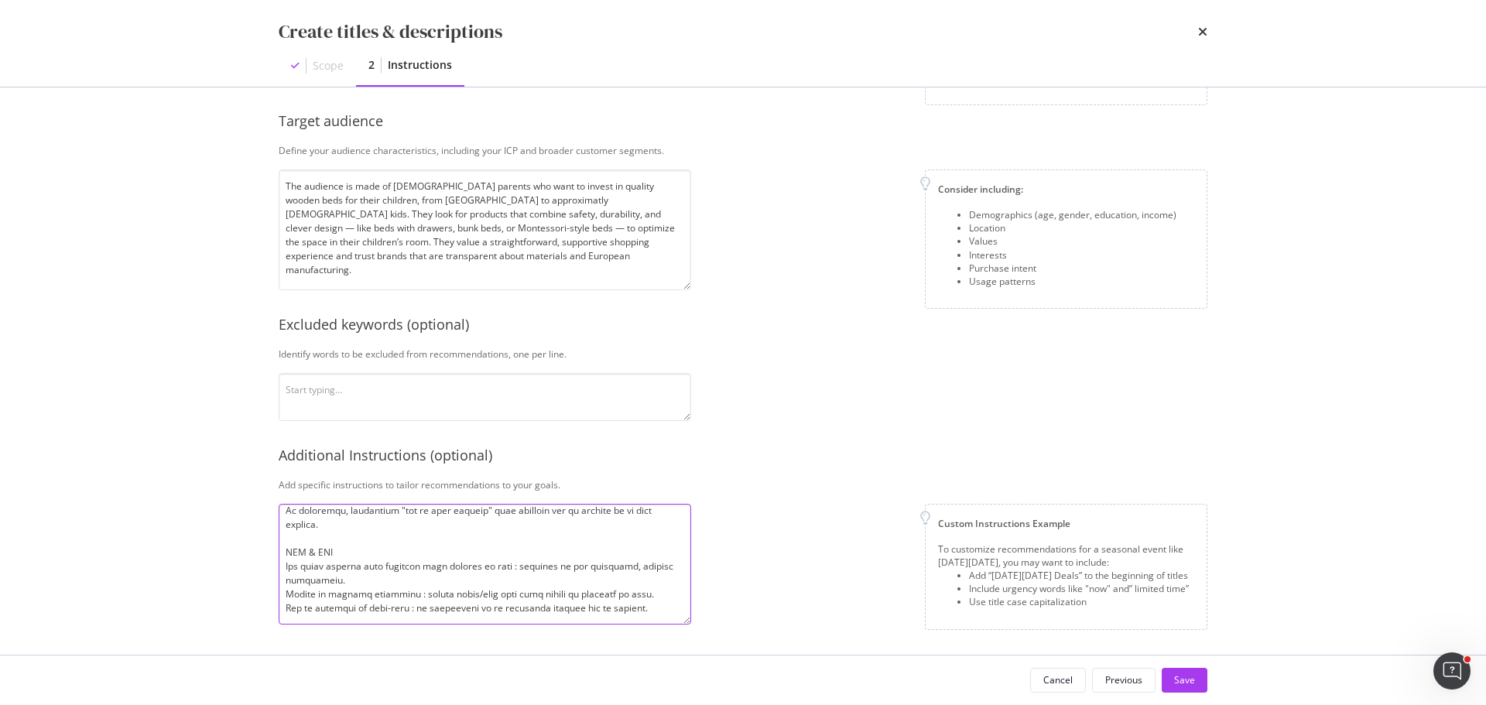
click at [287, 568] on textarea "modal" at bounding box center [485, 564] width 412 height 121
type textarea "1. Structure & Branding Chaque title doit finir par : " | Mon Lit Cabane". Util…"
click at [735, 580] on div "Custom Instructions Example To customize recommendations for a seasonal event l…" at bounding box center [955, 567] width 504 height 126
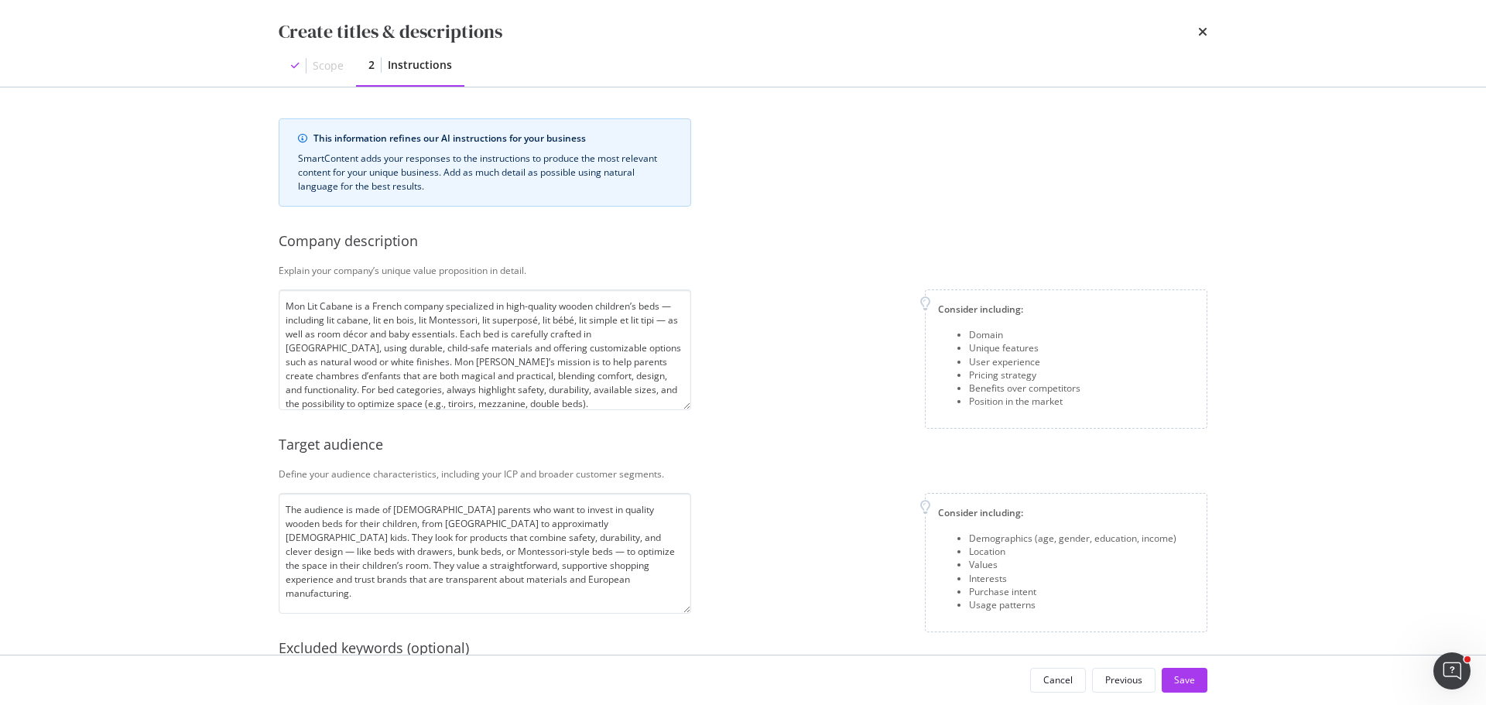
scroll to position [323, 0]
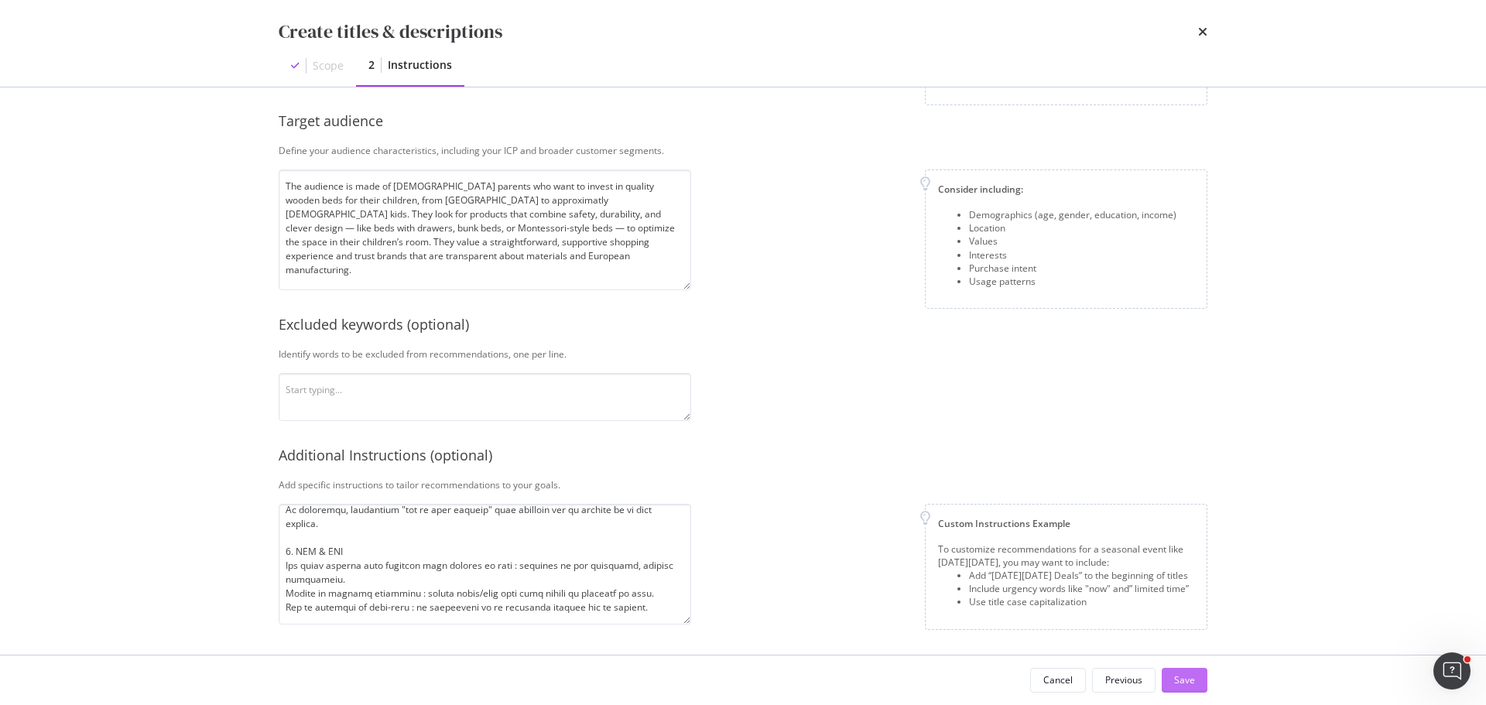
click at [1180, 675] on div "Save" at bounding box center [1184, 679] width 21 height 13
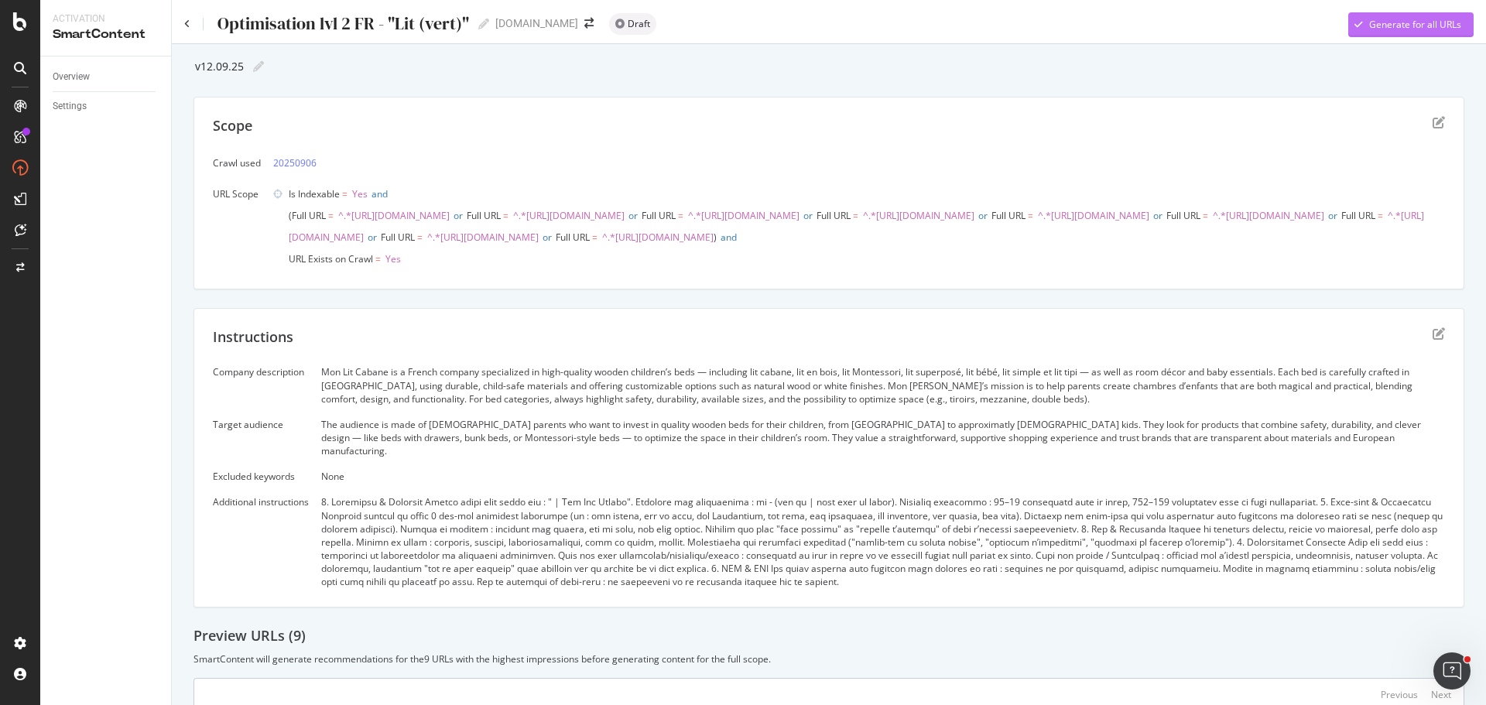
click at [1433, 26] on div "Generate for all URLs" at bounding box center [1415, 24] width 92 height 13
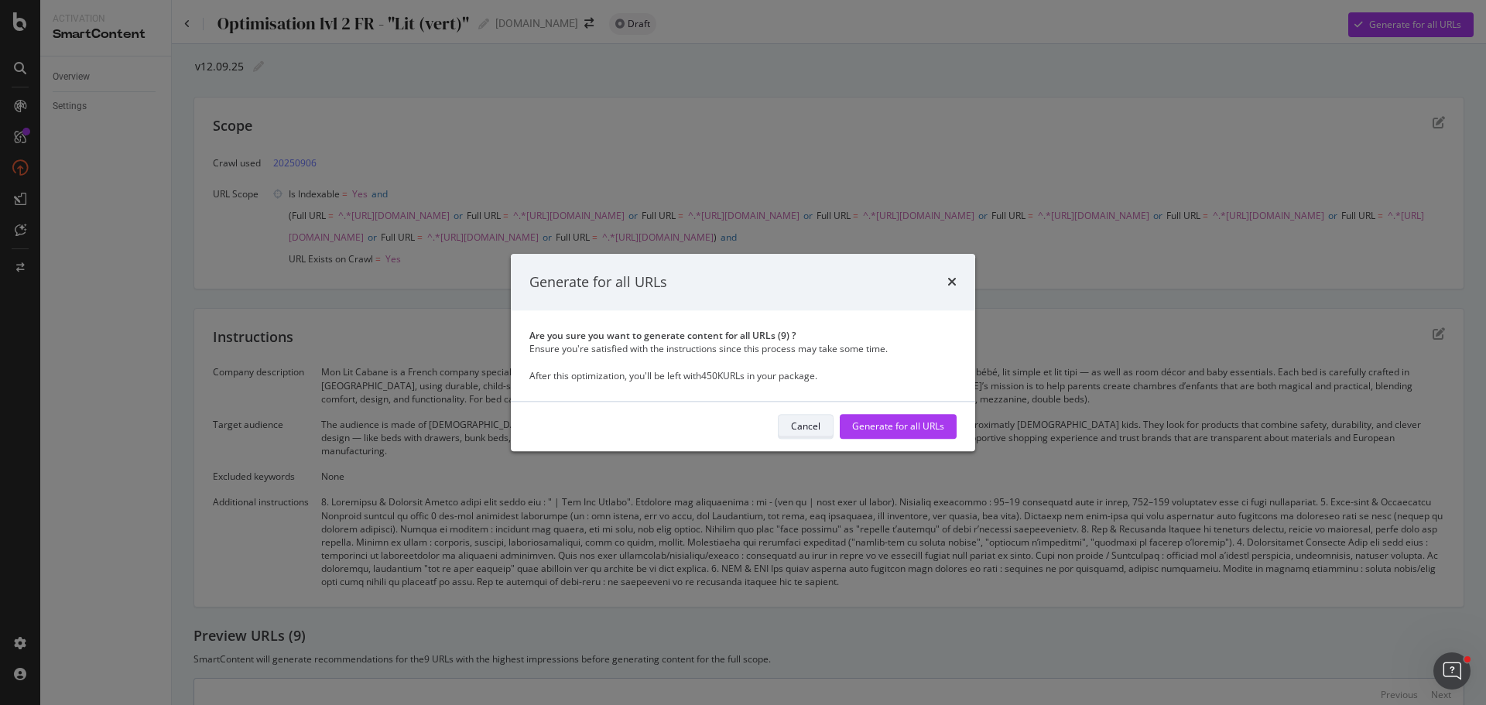
click at [795, 426] on div "Cancel" at bounding box center [805, 426] width 29 height 13
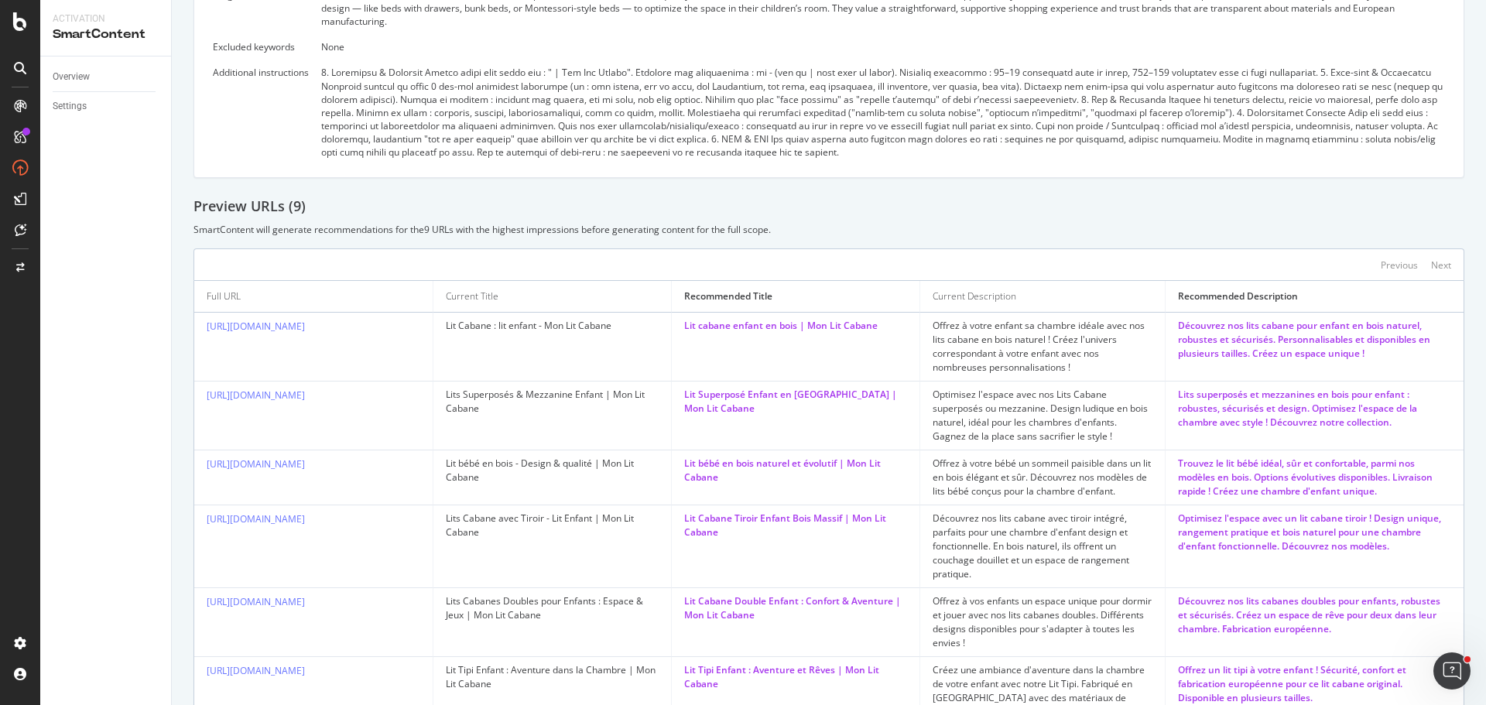
scroll to position [361, 0]
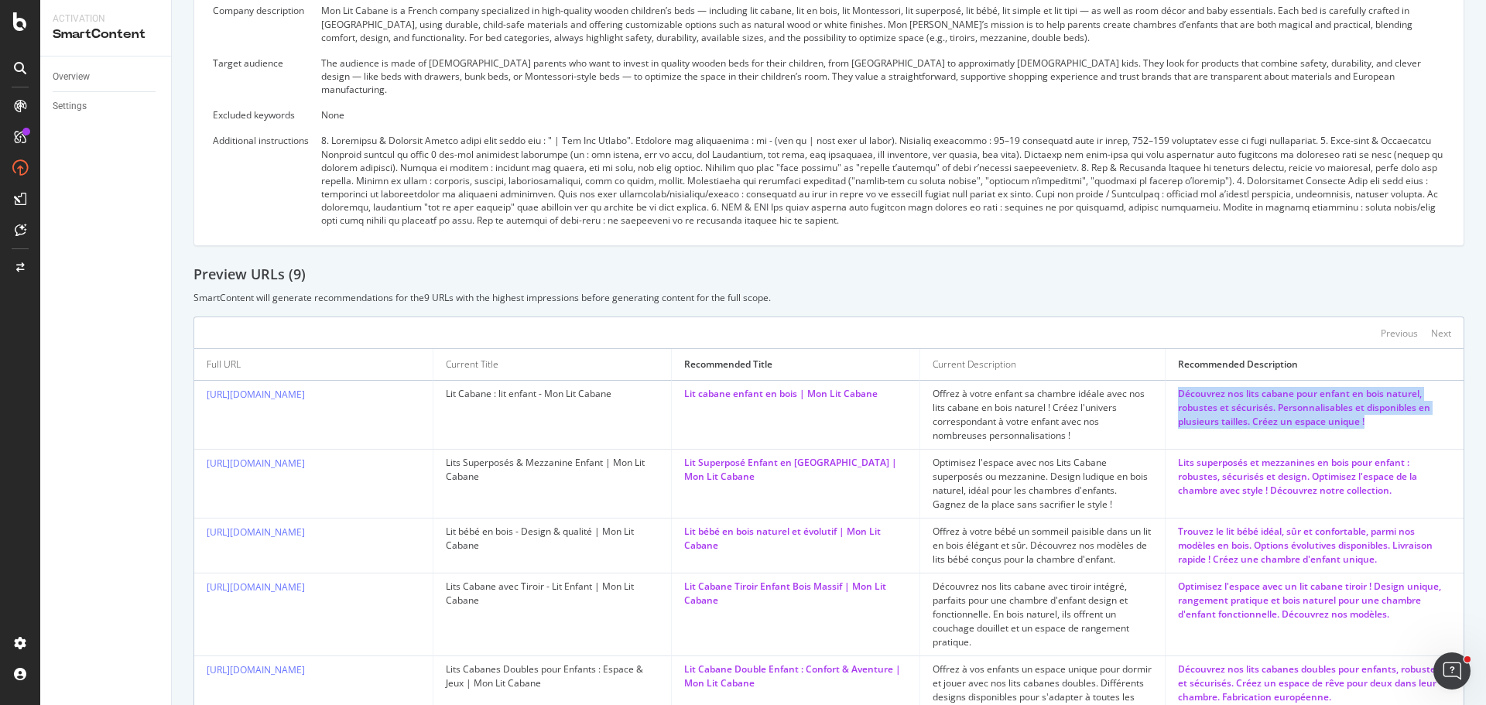
drag, startPoint x: 1164, startPoint y: 402, endPoint x: 1354, endPoint y: 430, distance: 192.5
click at [1354, 429] on div "Découvrez nos lits cabane pour enfant en bois naturel, robustes et sécurisés. P…" at bounding box center [1314, 408] width 273 height 42
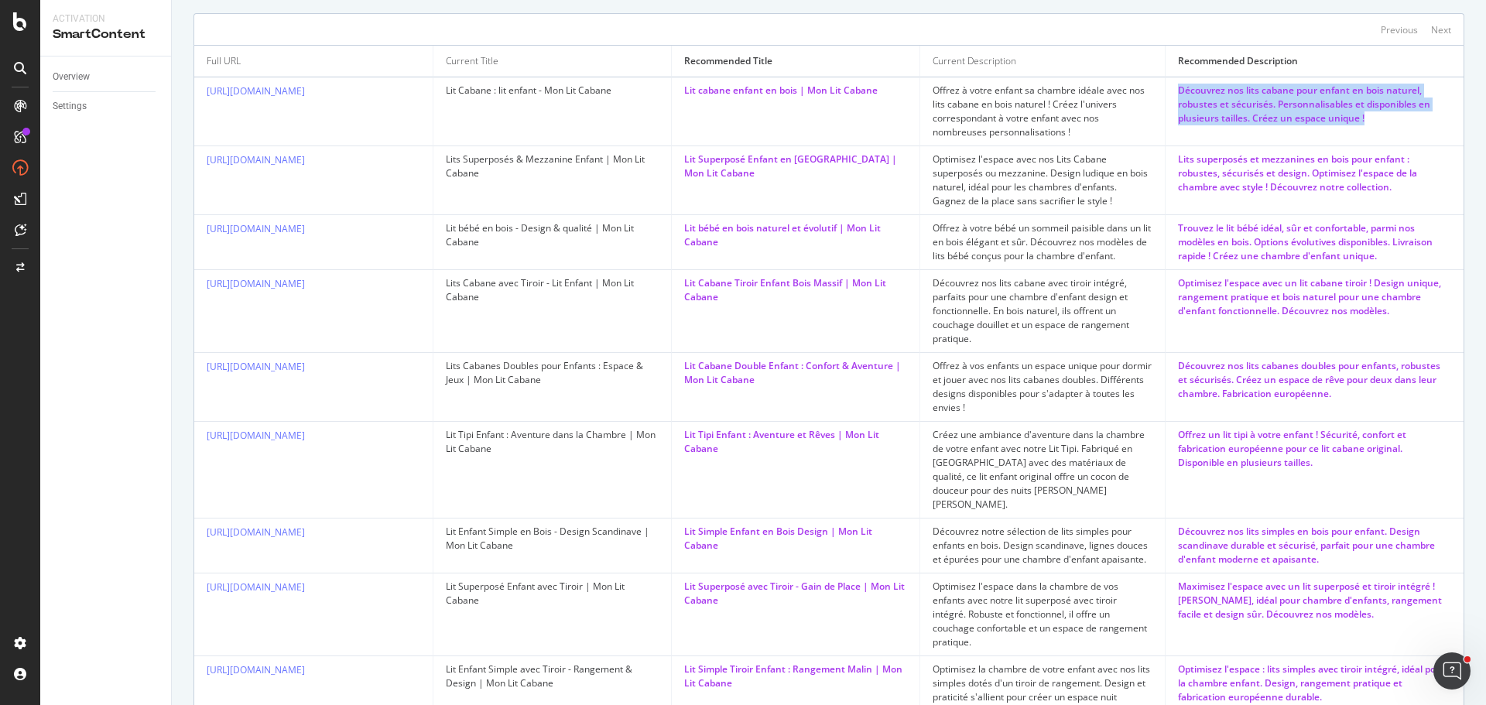
scroll to position [748, 0]
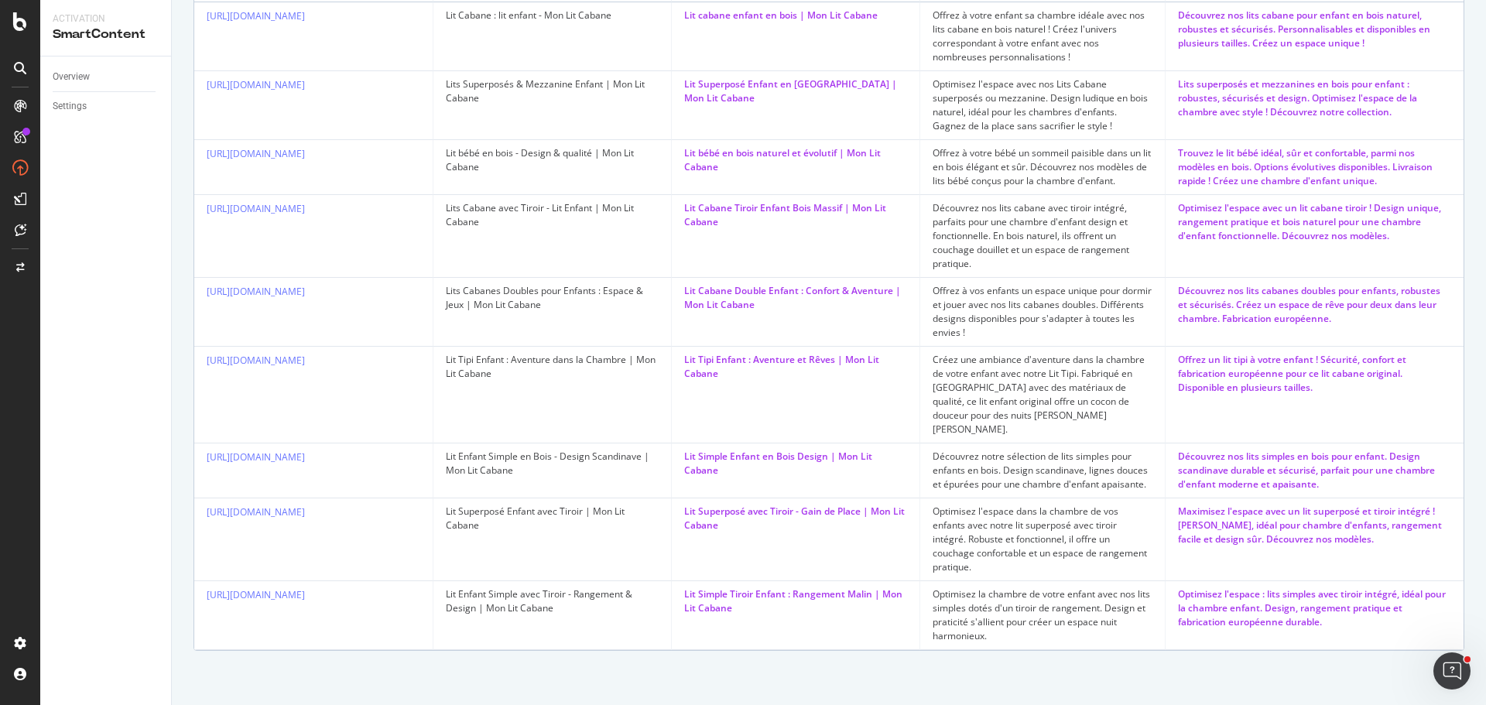
click at [1288, 648] on td "Optimisez l'espace : lits simples avec tiroir intégré, idéal pour la chambre en…" at bounding box center [1314, 615] width 298 height 69
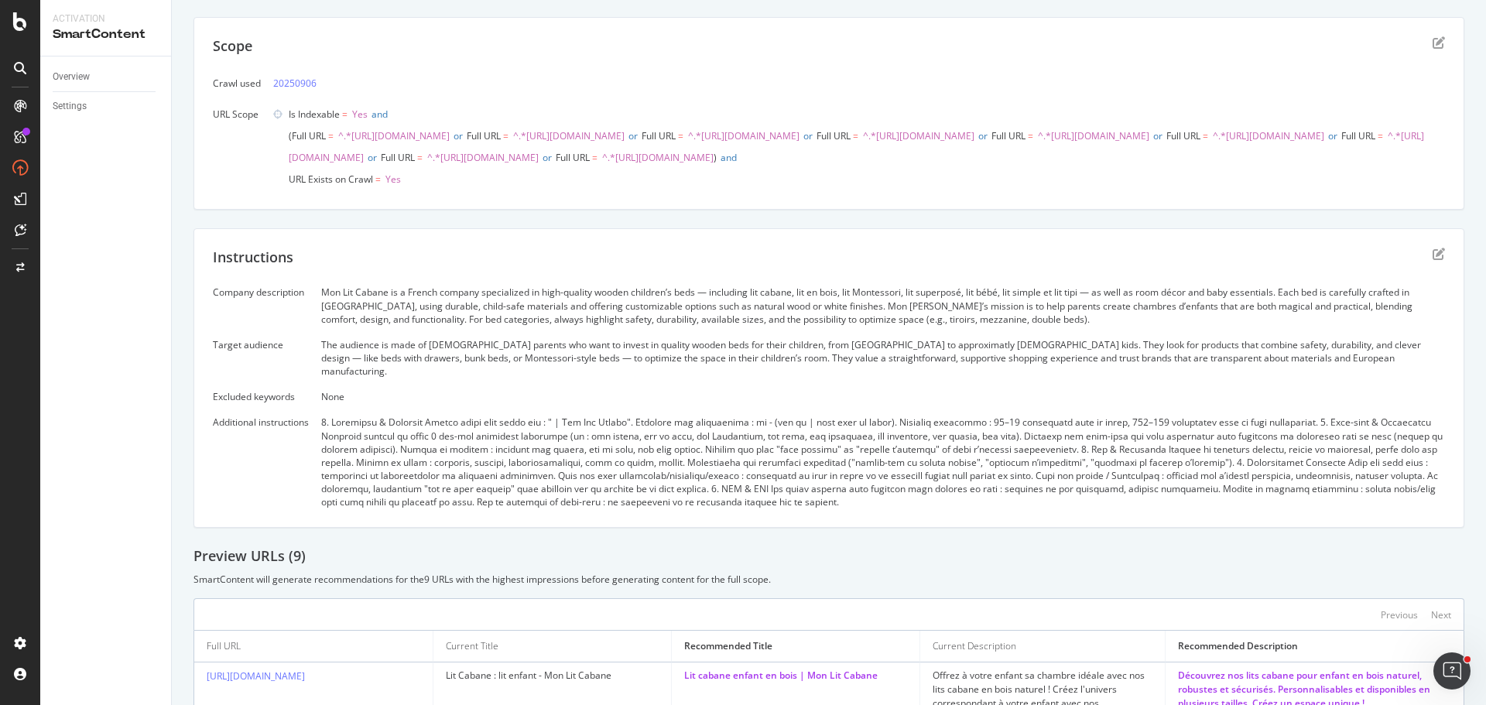
scroll to position [310, 0]
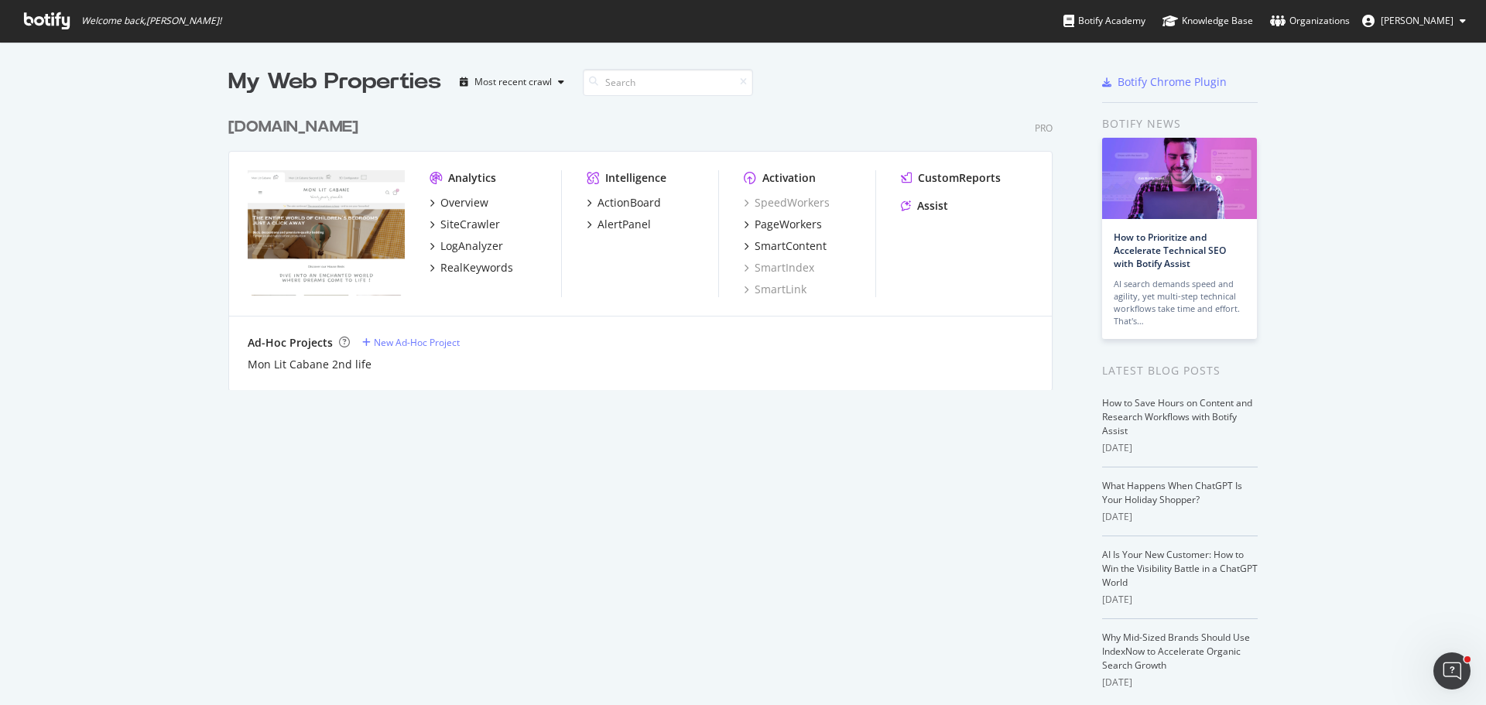
click at [243, 130] on div "[DOMAIN_NAME]" at bounding box center [293, 127] width 130 height 22
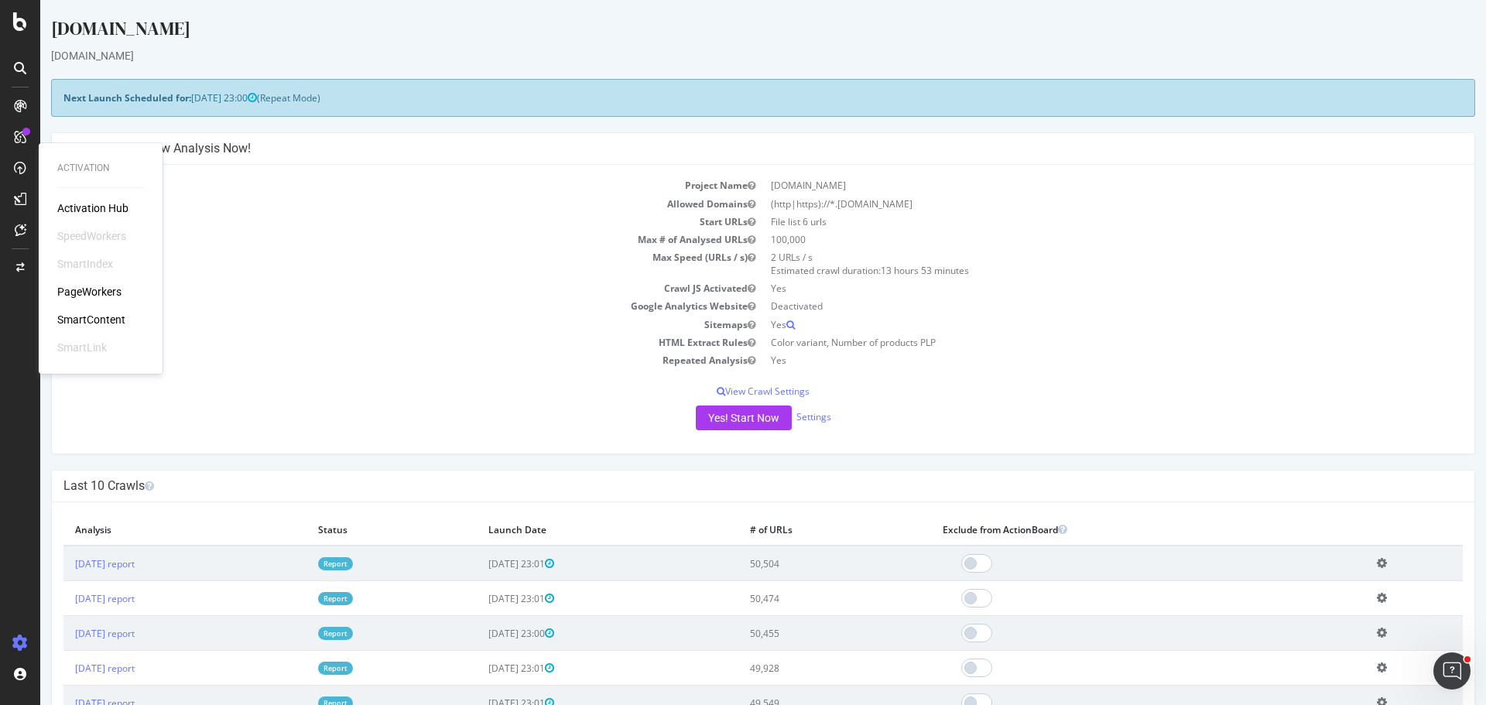
click at [94, 320] on div "SmartContent" at bounding box center [91, 319] width 68 height 15
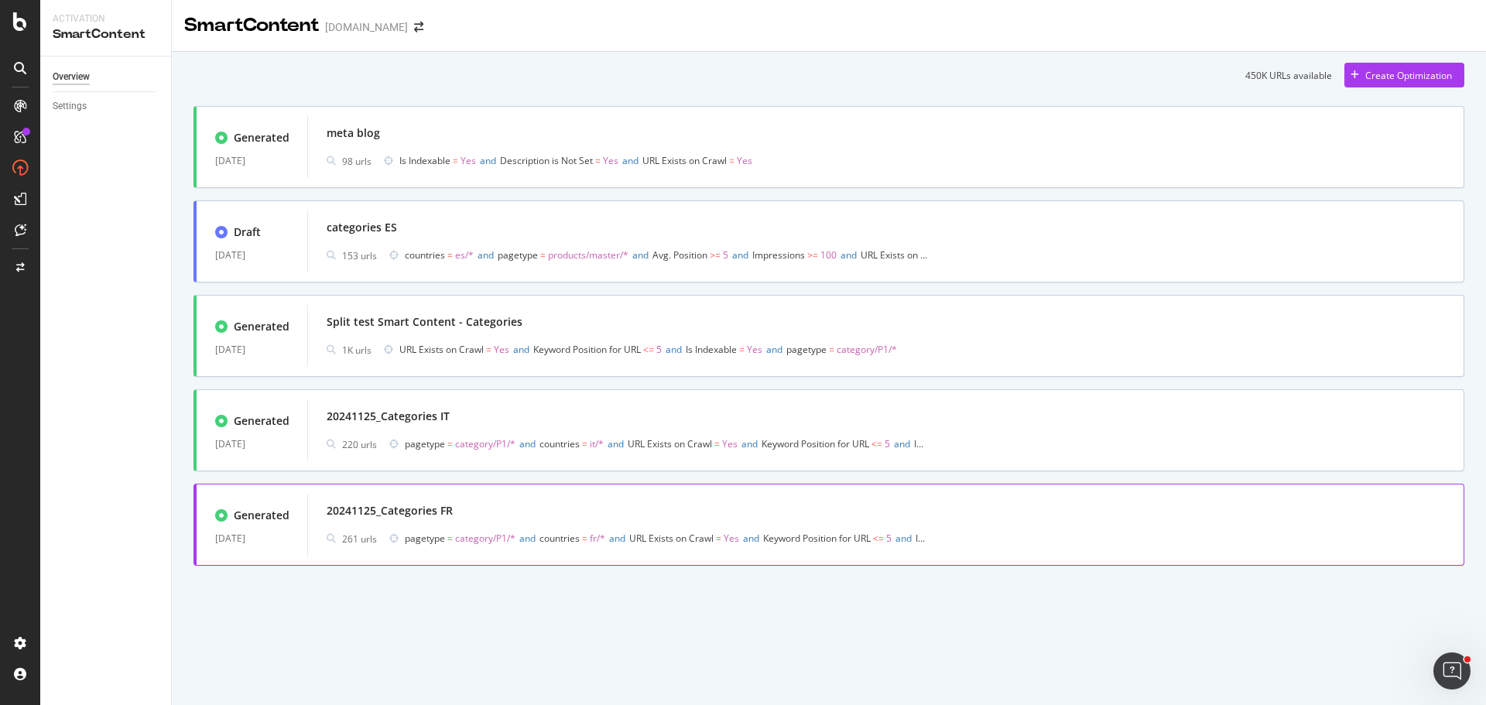
click at [604, 533] on span "fr/*" at bounding box center [597, 538] width 15 height 13
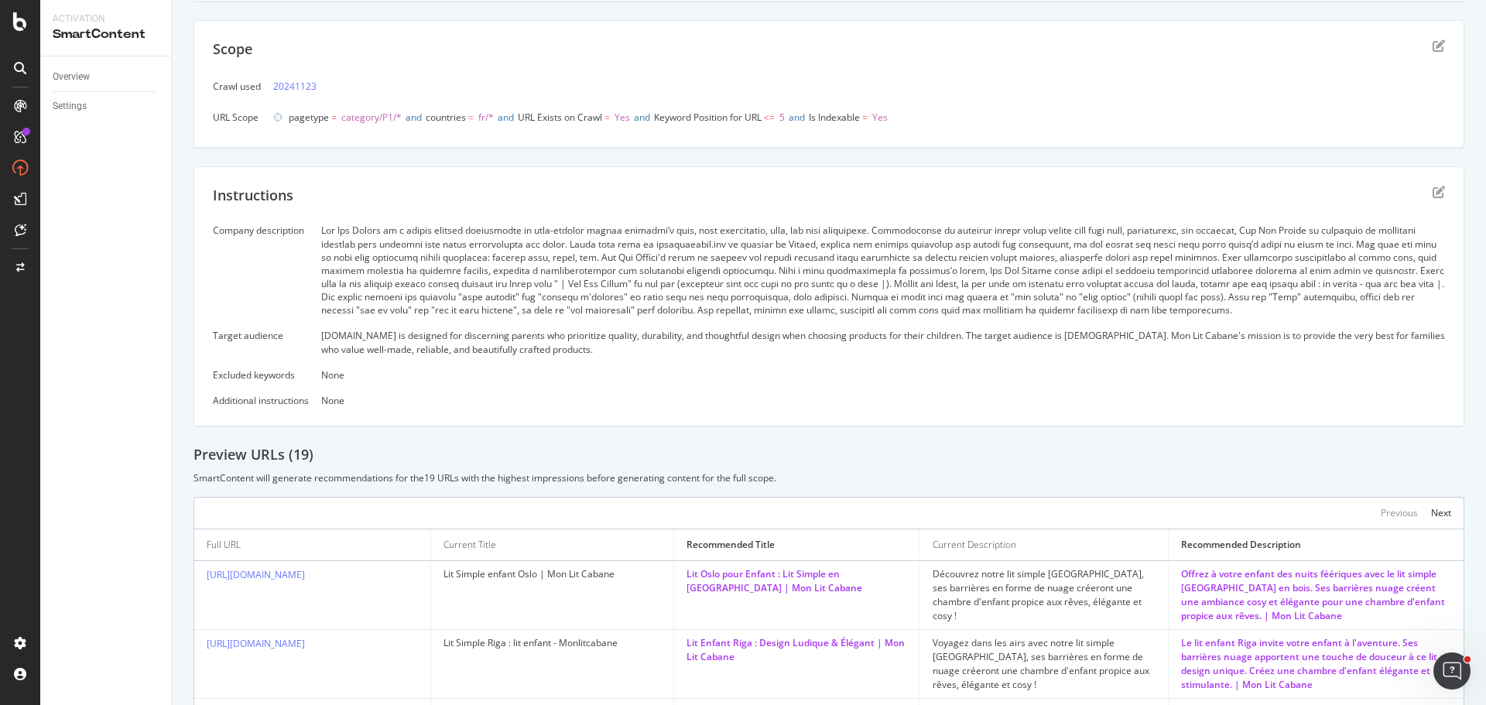
scroll to position [160, 0]
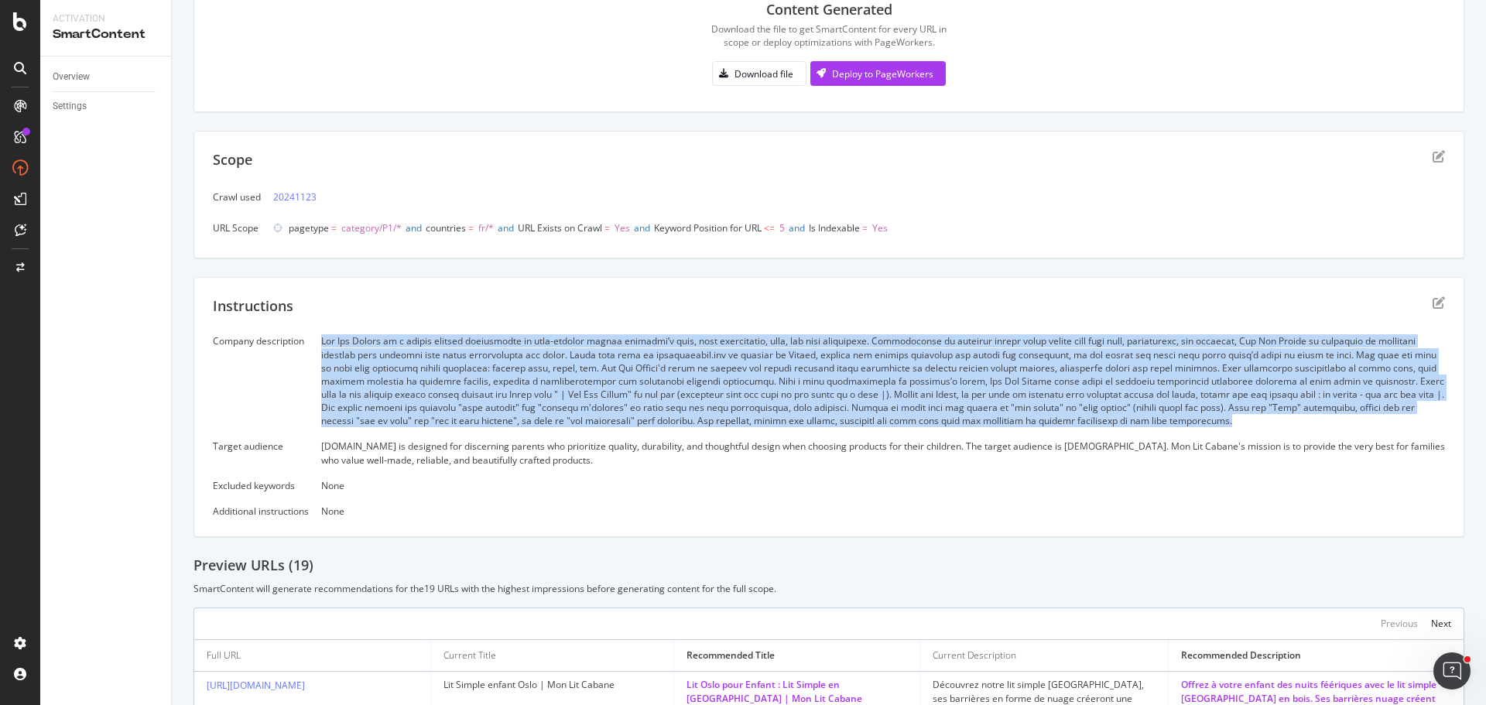
drag, startPoint x: 323, startPoint y: 337, endPoint x: 1372, endPoint y: 433, distance: 1053.7
click at [1372, 433] on div "Company description Target audience [DOMAIN_NAME] is designed for discerning pa…" at bounding box center [829, 425] width 1232 height 183
copy div "Lor Ips Dolors am c adipis elitsed doeiusmodte in utla-etdolor magnaa enimadmi’…"
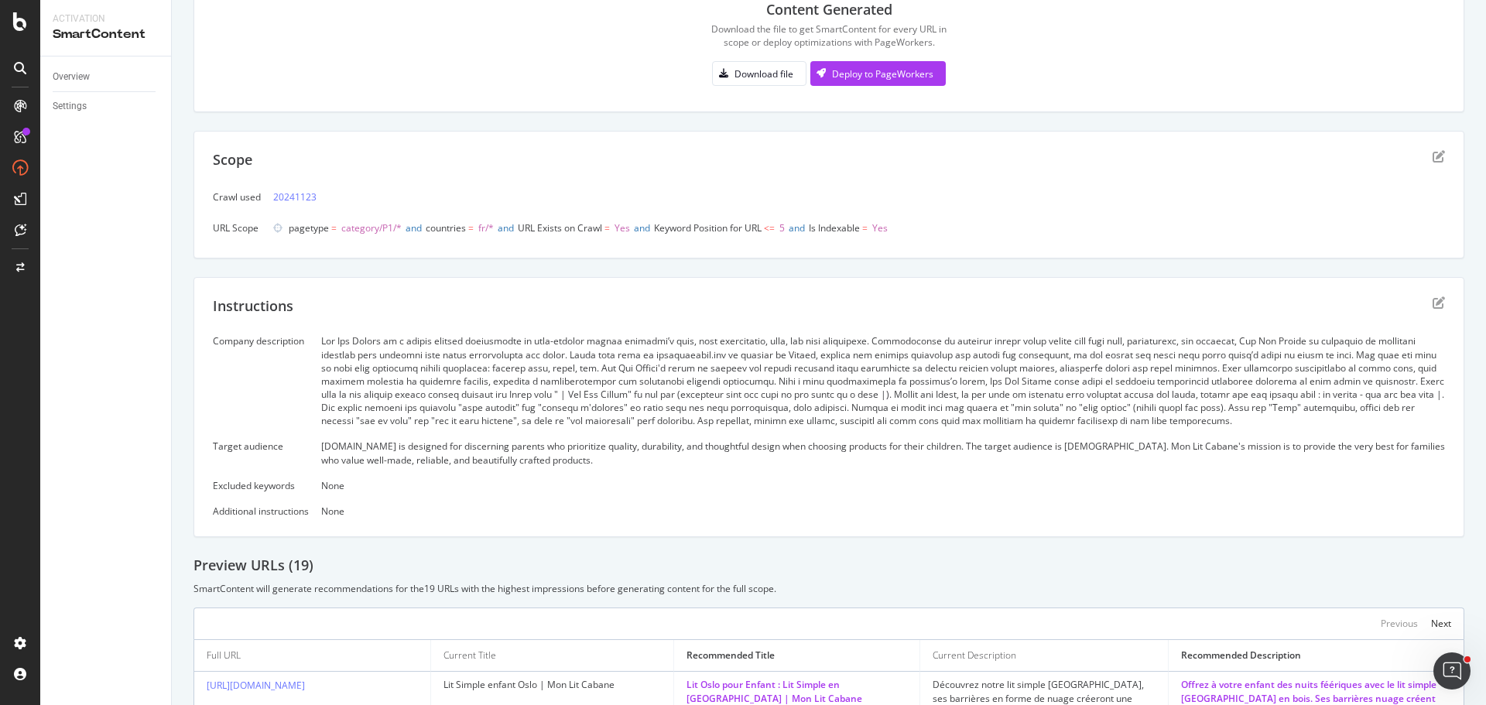
click at [1078, 503] on div "Company description Target audience [DOMAIN_NAME] is designed for discerning pa…" at bounding box center [829, 425] width 1232 height 183
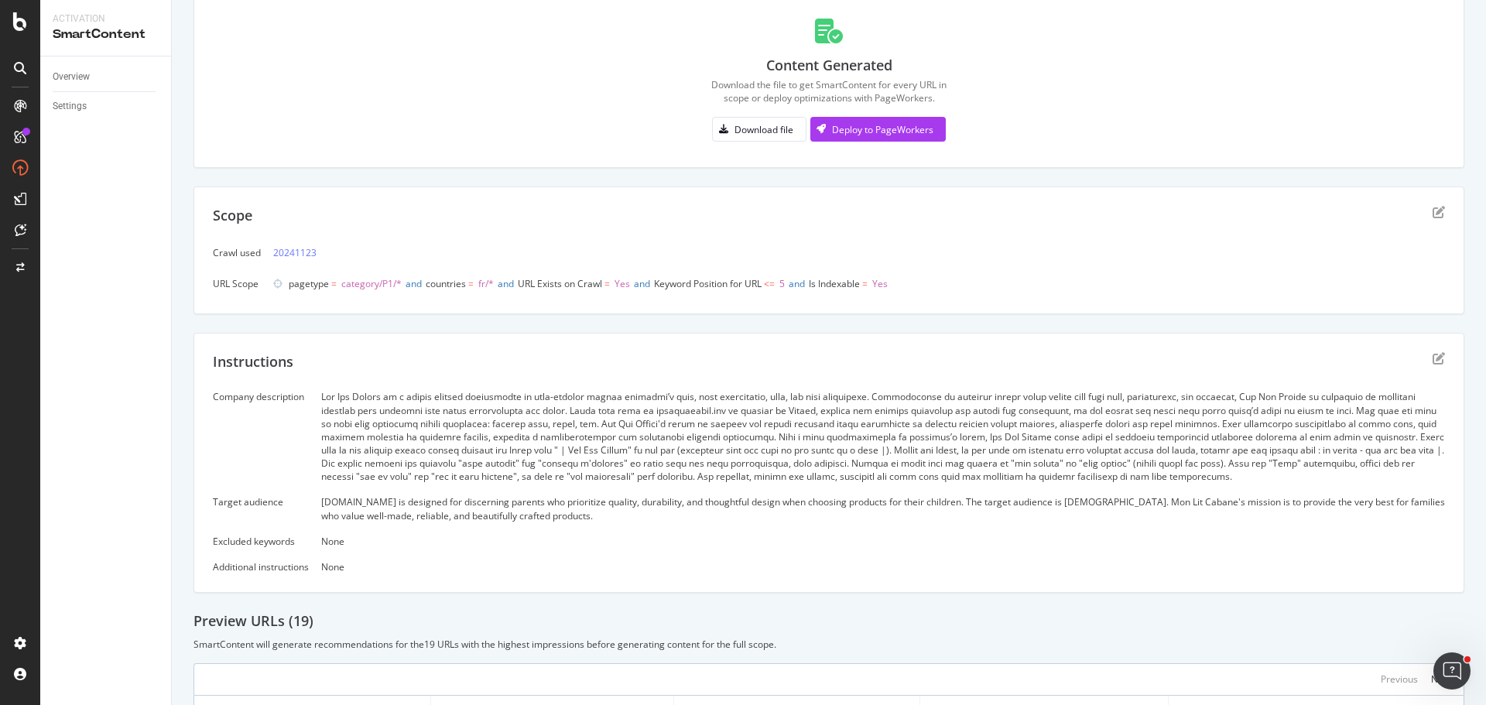
scroll to position [83, 0]
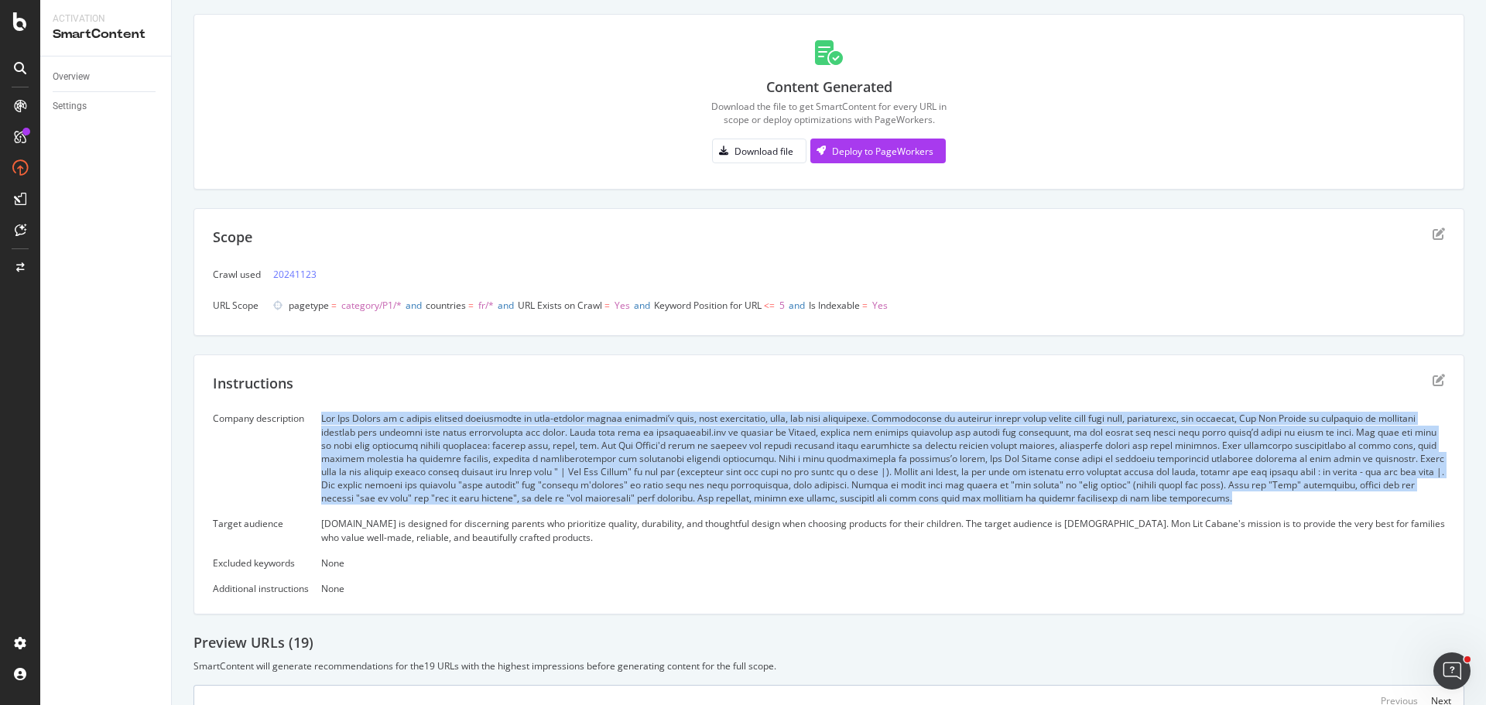
drag, startPoint x: 325, startPoint y: 419, endPoint x: 1356, endPoint y: 498, distance: 1033.8
click at [1356, 498] on div at bounding box center [883, 458] width 1124 height 93
copy div "Lor Ips Dolors am c adipis elitsed doeiusmodte in utla-etdolor magnaa enimadmi’…"
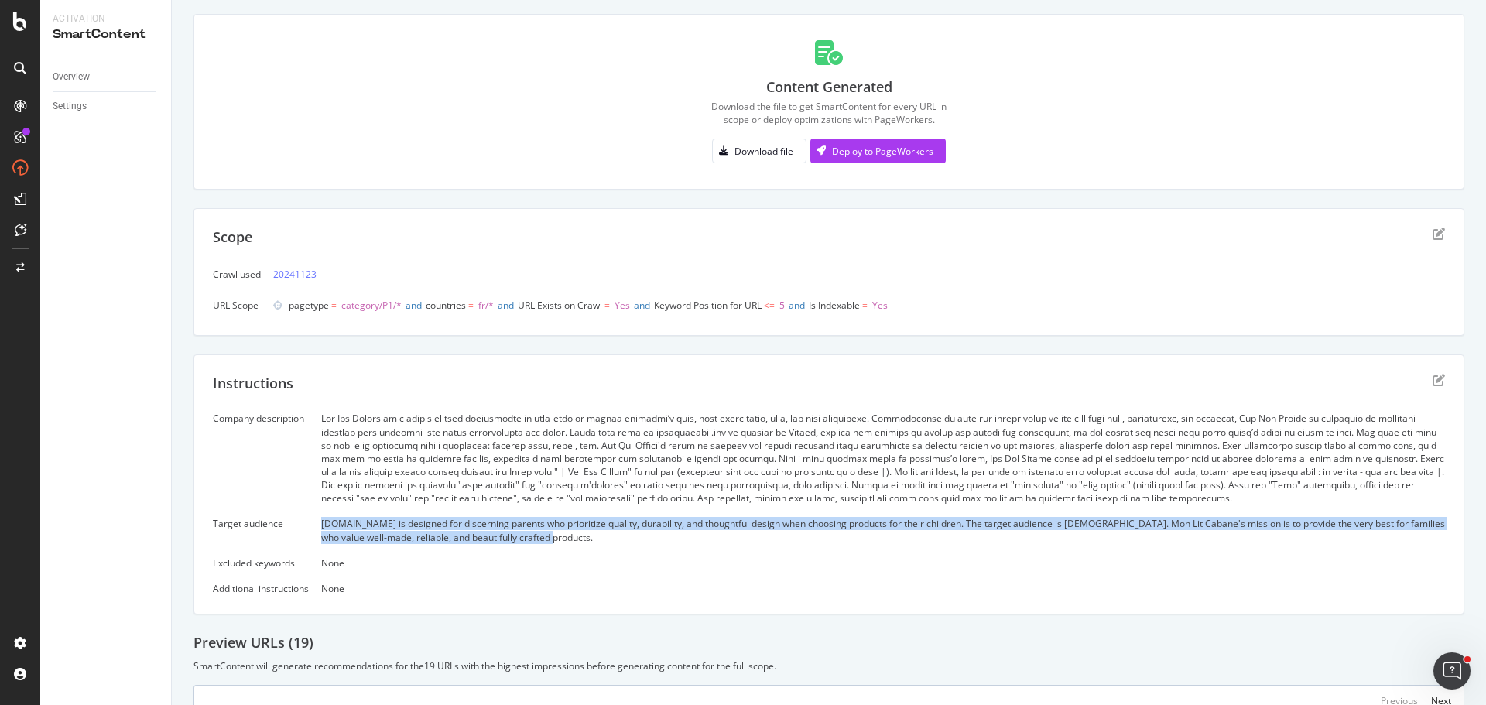
drag, startPoint x: 325, startPoint y: 525, endPoint x: 583, endPoint y: 534, distance: 258.6
click at [583, 534] on div "[DOMAIN_NAME] is designed for discerning parents who prioritize quality, durabi…" at bounding box center [883, 530] width 1124 height 26
copy div "[DOMAIN_NAME] is designed for discerning parents who prioritize quality, durabi…"
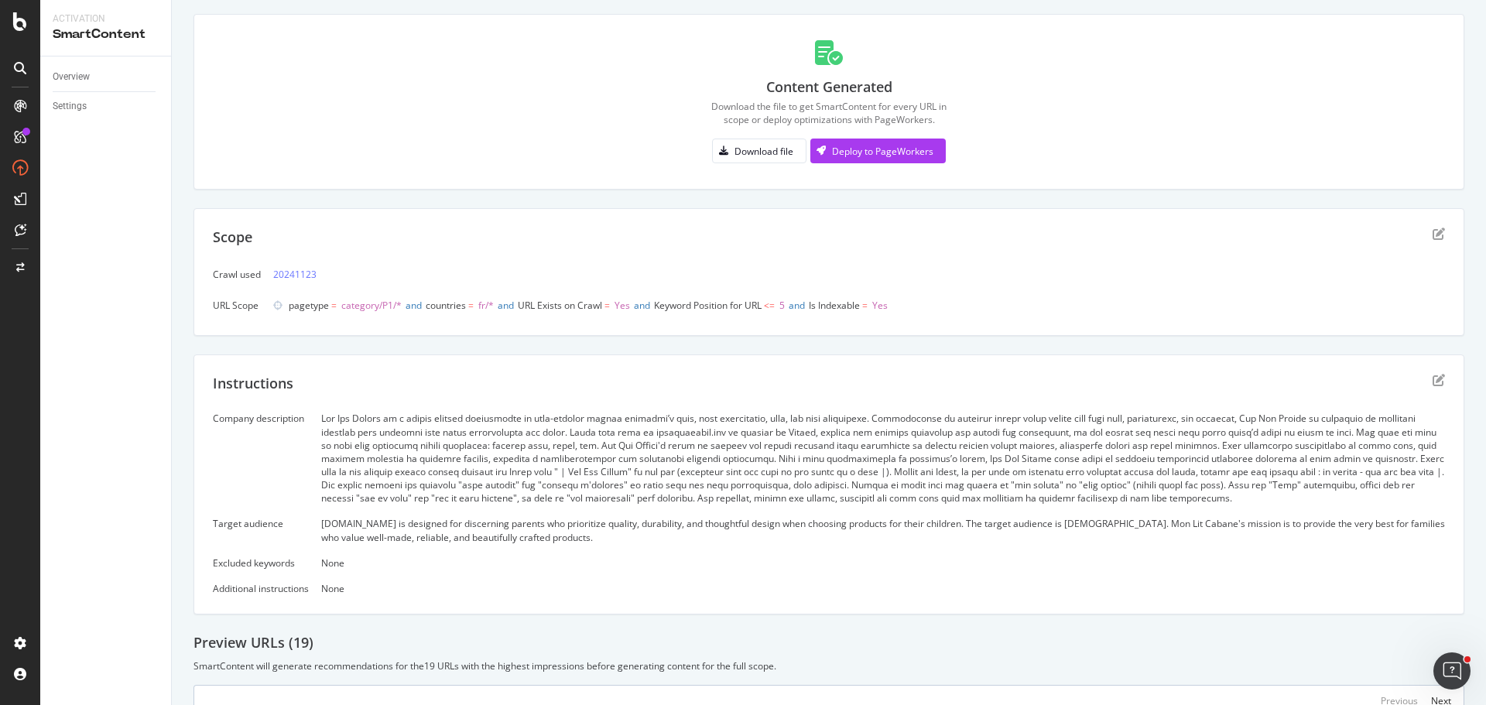
click at [313, 487] on div "Company description Target audience [DOMAIN_NAME] is designed for discerning pa…" at bounding box center [829, 503] width 1232 height 183
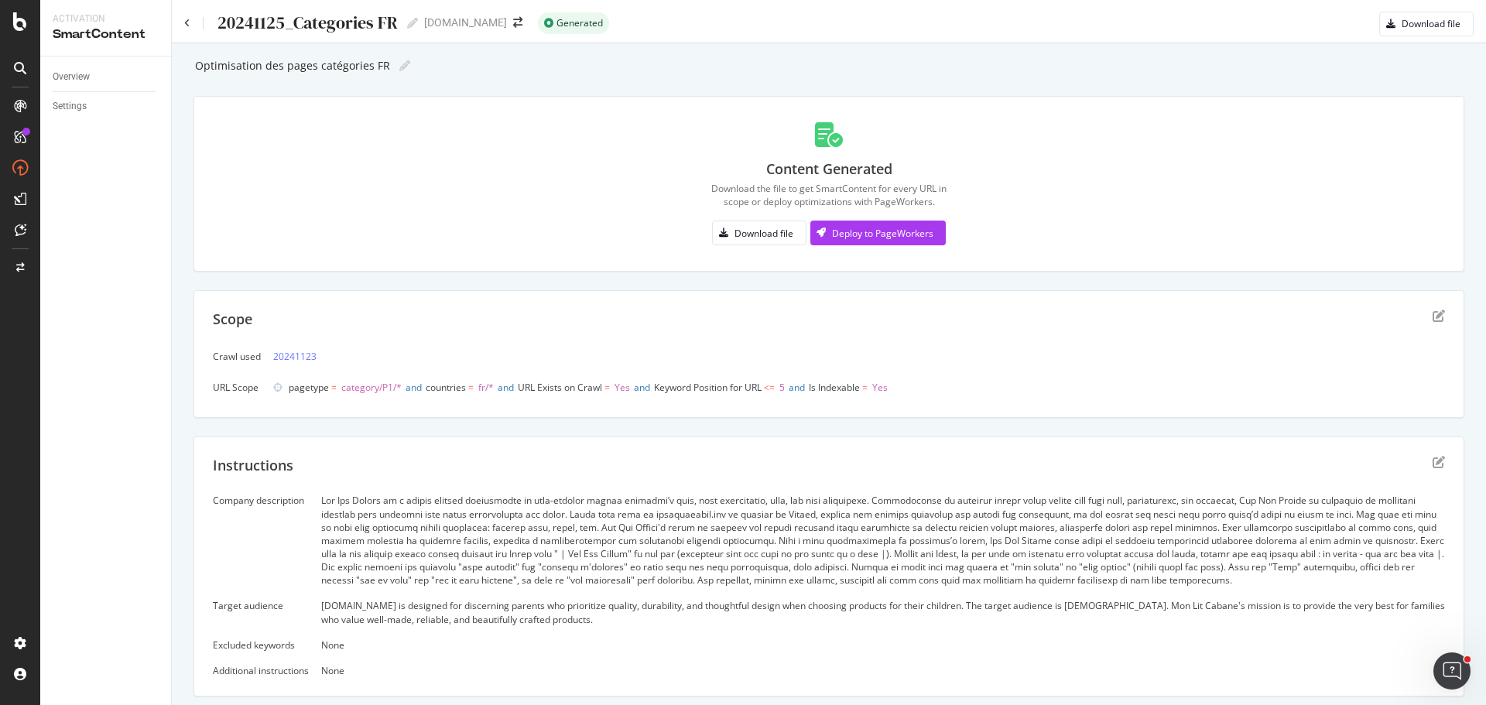
scroll to position [0, 0]
